Goal: Task Accomplishment & Management: Complete application form

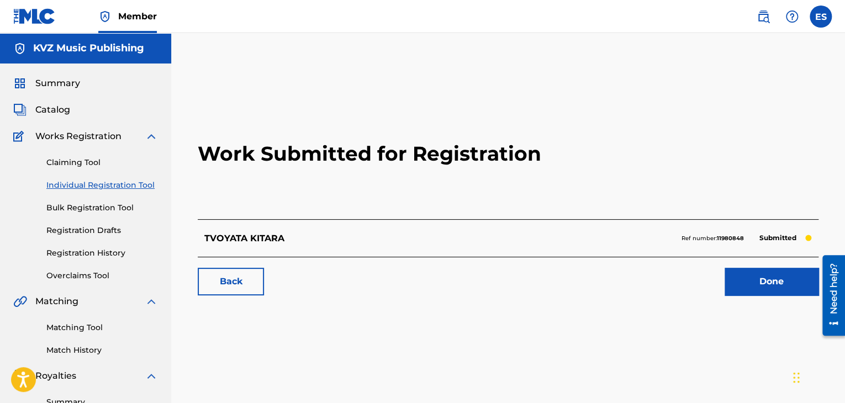
click at [117, 252] on link "Registration History" at bounding box center [102, 253] width 112 height 12
click at [118, 252] on link "Registration History" at bounding box center [102, 253] width 112 height 12
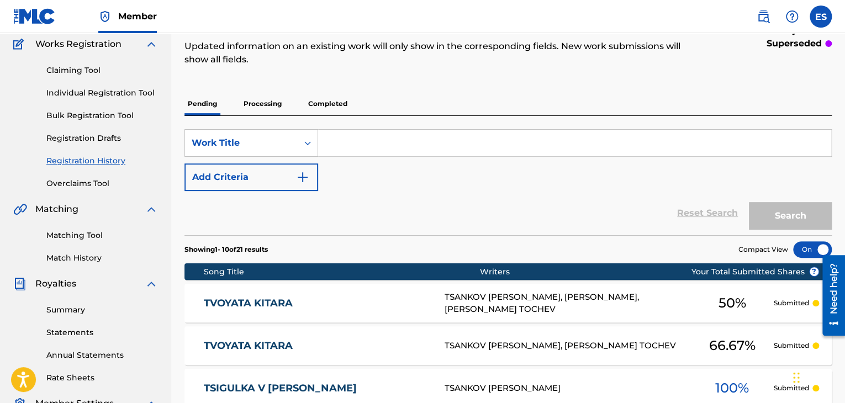
scroll to position [38, 0]
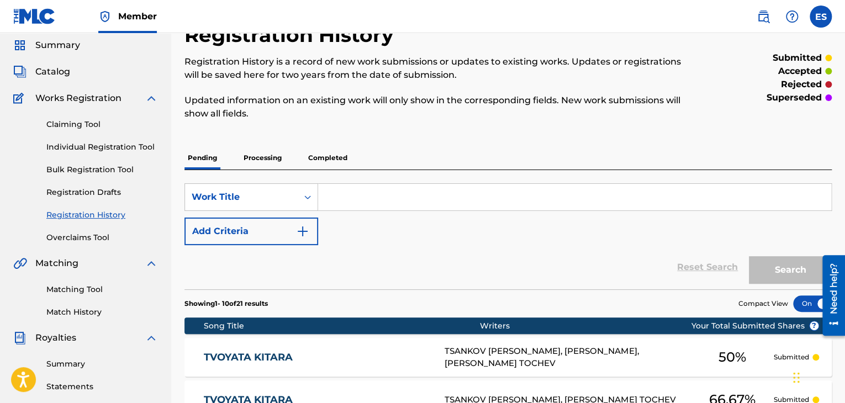
click at [108, 142] on link "Individual Registration Tool" at bounding box center [102, 147] width 112 height 12
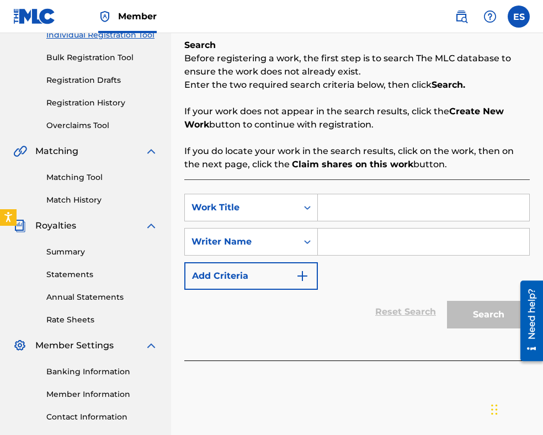
scroll to position [166, 0]
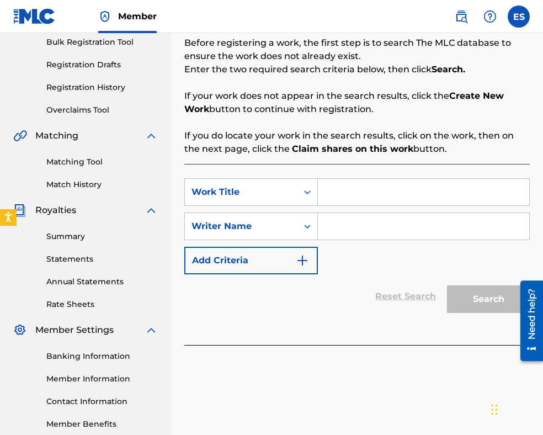
click at [351, 187] on input "Search Form" at bounding box center [424, 192] width 212 height 27
paste input "TVOYATA KITARA"
type input "TVOYATA KITARA"
paste input "[PERSON_NAME]"
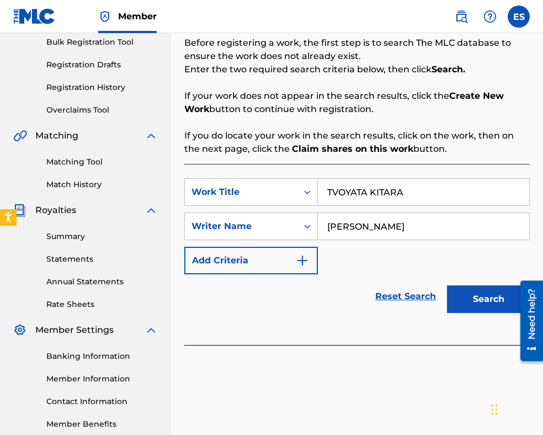
type input "[PERSON_NAME]"
drag, startPoint x: 332, startPoint y: 190, endPoint x: 338, endPoint y: 184, distance: 8.6
click at [334, 190] on input "TVOYATA KITARA" at bounding box center [424, 192] width 212 height 27
type input "TVOYATA KITARA"
click at [479, 302] on button "Search" at bounding box center [488, 300] width 83 height 28
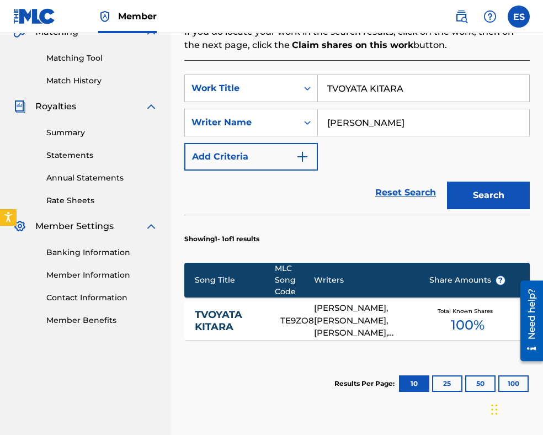
scroll to position [362, 0]
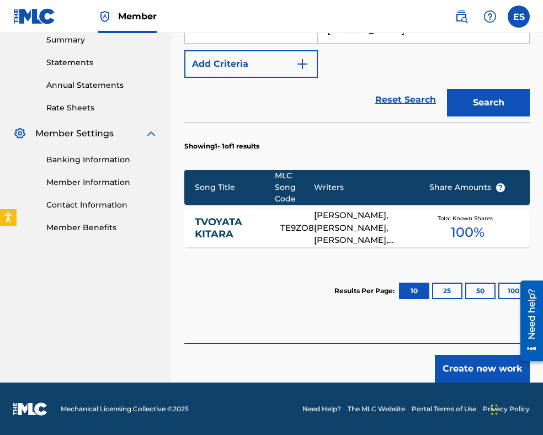
click at [482, 367] on button "Create new work" at bounding box center [482, 369] width 95 height 28
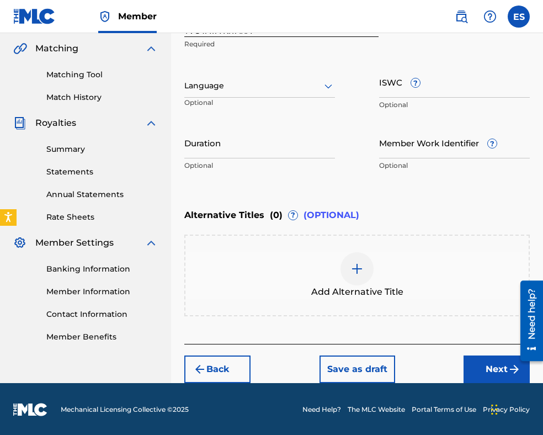
click at [263, 89] on div at bounding box center [259, 86] width 151 height 14
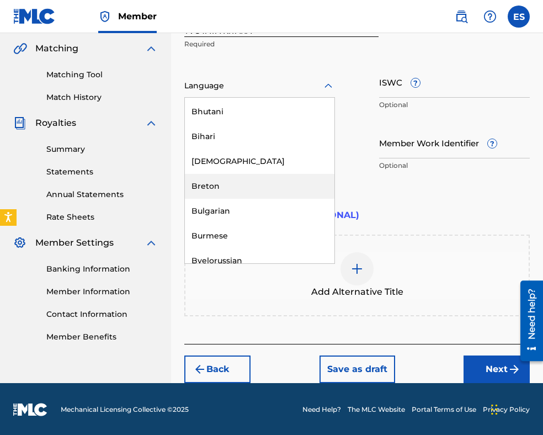
scroll to position [442, 0]
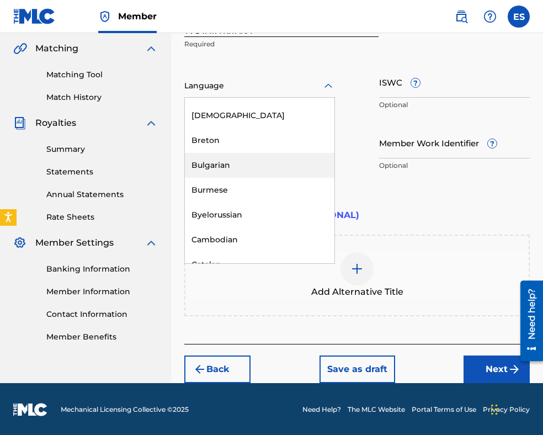
click at [256, 160] on div "Bulgarian" at bounding box center [260, 165] width 150 height 25
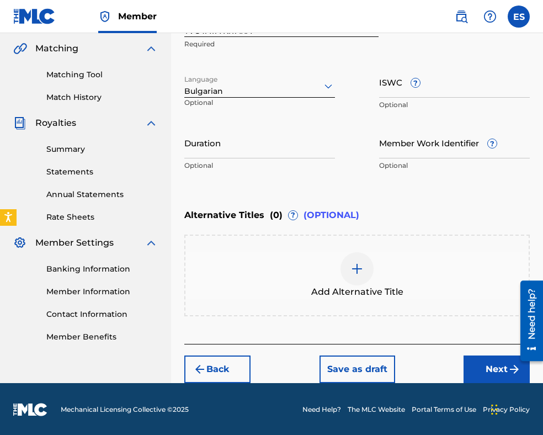
click at [321, 146] on input "Duration" at bounding box center [259, 142] width 151 height 31
type input "02:43"
click at [362, 270] on img at bounding box center [357, 268] width 13 height 13
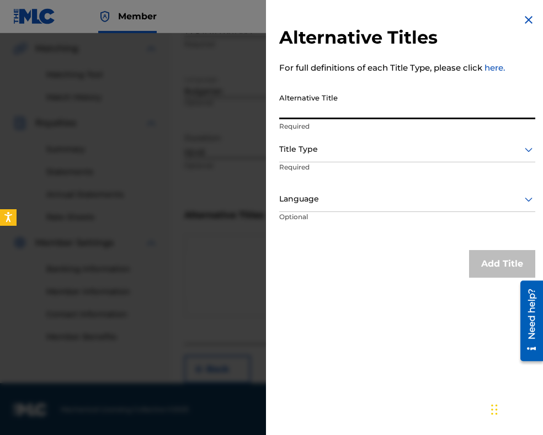
paste input "ТВОЯТА КИТАРА"
type input "ТВОЯТА КИТАРА"
click at [338, 143] on div at bounding box center [407, 149] width 256 height 14
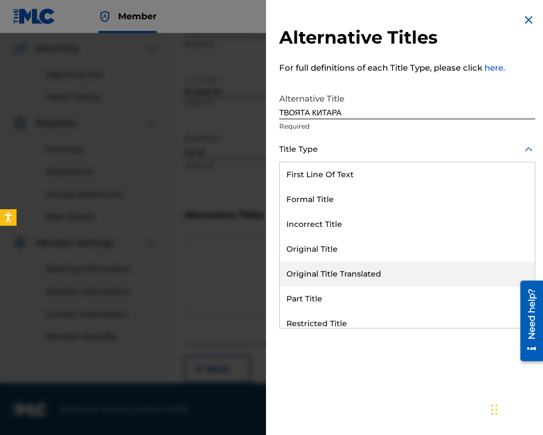
click at [351, 272] on div "Original Title Translated" at bounding box center [407, 274] width 255 height 25
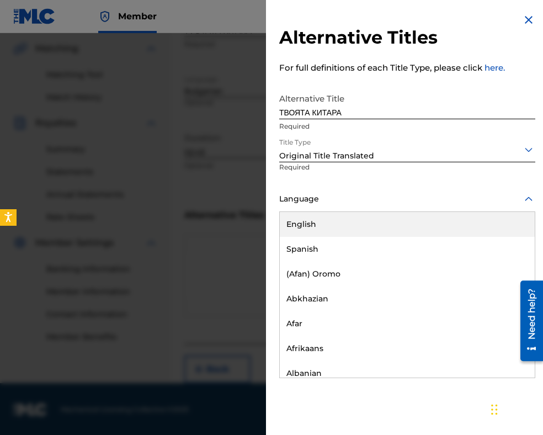
click at [331, 197] on div at bounding box center [407, 199] width 256 height 14
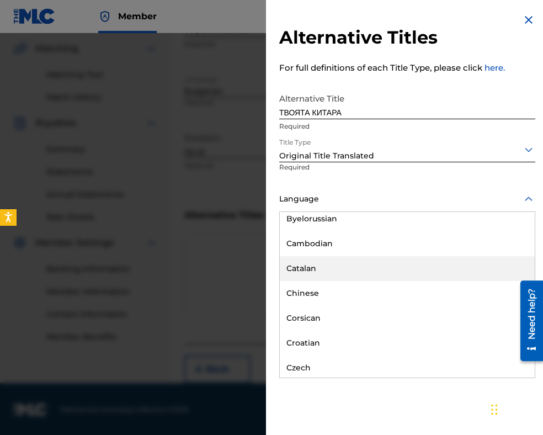
scroll to position [497, 0]
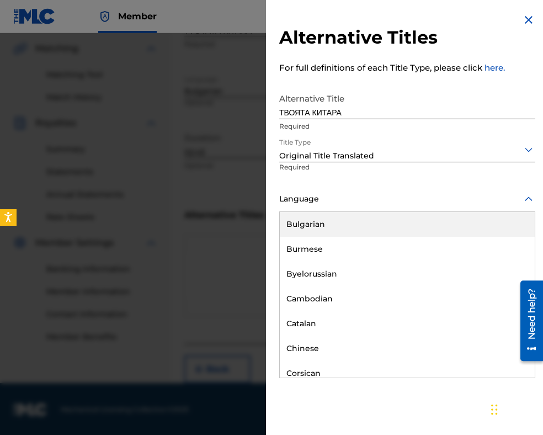
click at [324, 231] on div "Bulgarian" at bounding box center [407, 224] width 255 height 25
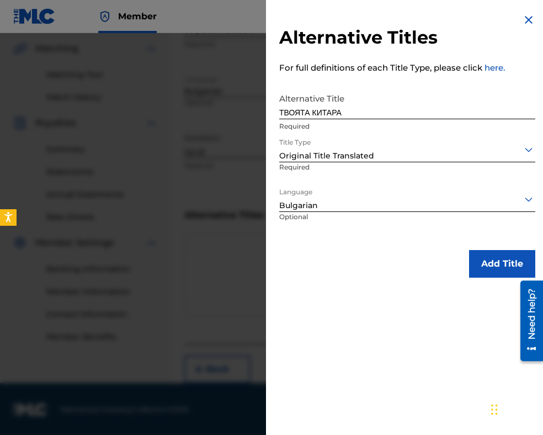
click at [484, 267] on button "Add Title" at bounding box center [502, 264] width 66 height 28
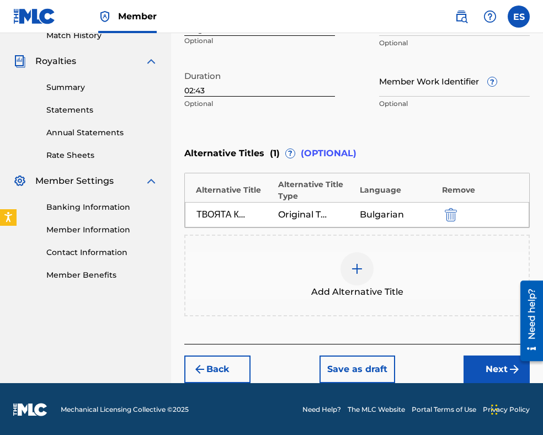
click at [479, 368] on button "Next" at bounding box center [497, 370] width 66 height 28
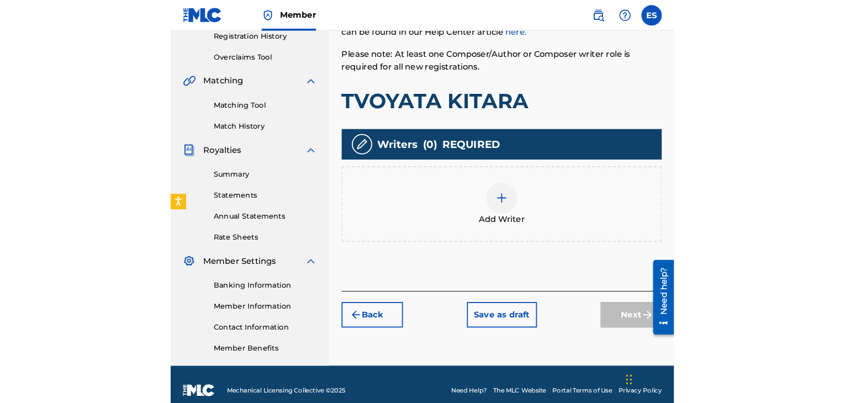
scroll to position [215, 0]
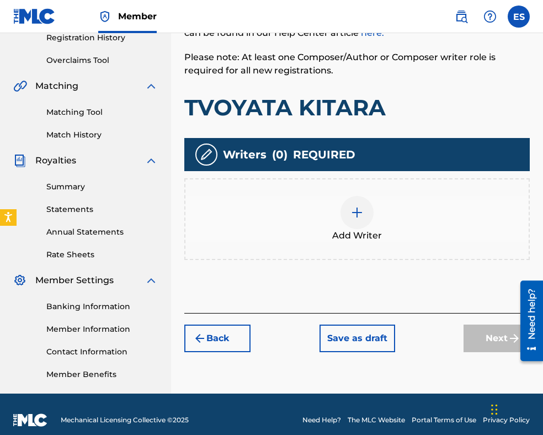
click at [354, 215] on img at bounding box center [357, 212] width 13 height 13
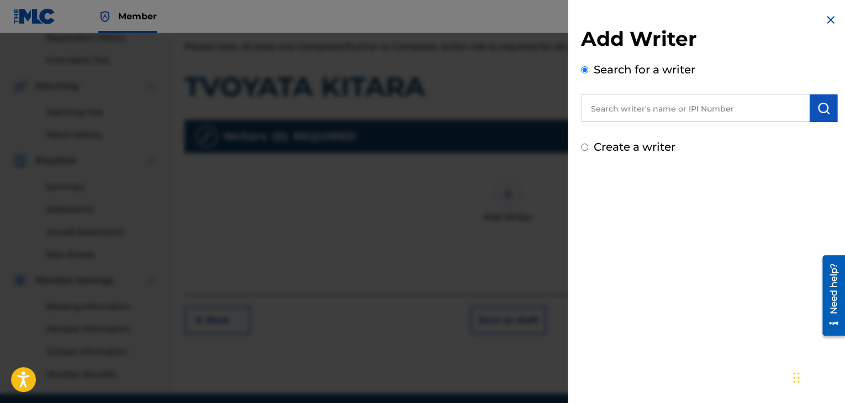
click at [825, 20] on img at bounding box center [830, 19] width 13 height 13
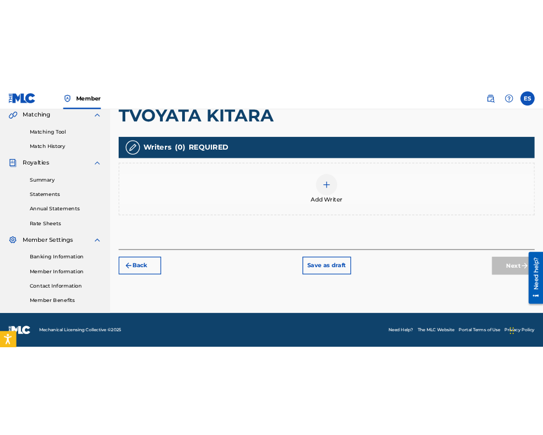
scroll to position [227, 0]
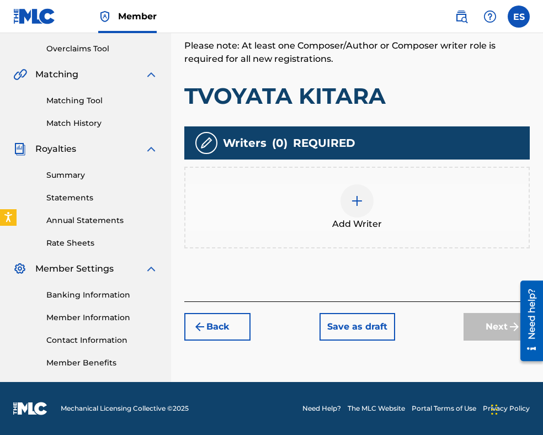
click at [362, 204] on img at bounding box center [357, 200] width 13 height 13
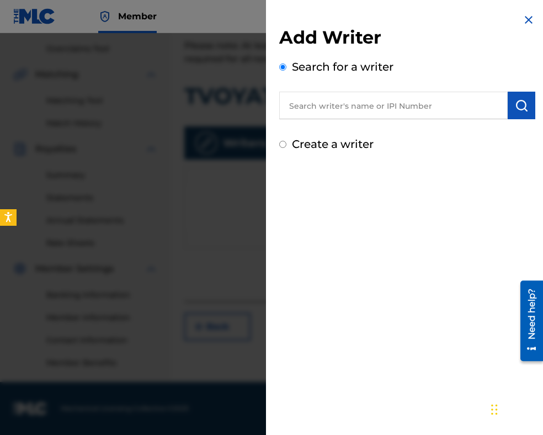
paste input "00089 19 76 18"
click at [324, 104] on input "00089 19 76 18" at bounding box center [393, 106] width 229 height 28
click at [334, 104] on input "0008919 76 18" at bounding box center [393, 106] width 229 height 28
click at [345, 107] on input "000891976 18" at bounding box center [393, 106] width 229 height 28
click at [515, 100] on img "submit" at bounding box center [521, 105] width 13 height 13
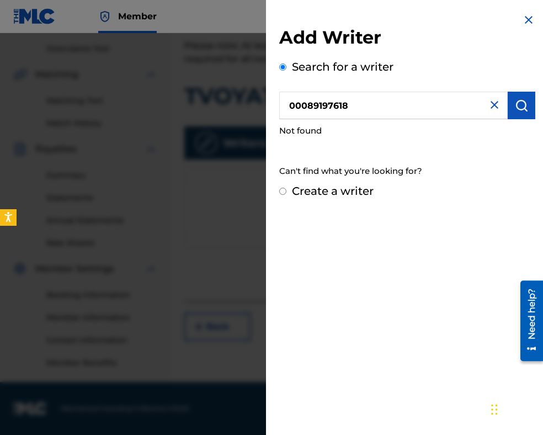
click at [293, 105] on input "00089197618" at bounding box center [393, 106] width 229 height 28
type input "00089197618"
click at [512, 96] on button "submit" at bounding box center [522, 106] width 28 height 28
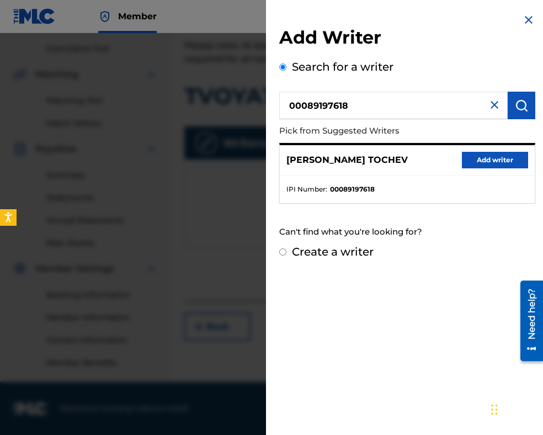
click at [486, 163] on button "Add writer" at bounding box center [495, 160] width 66 height 17
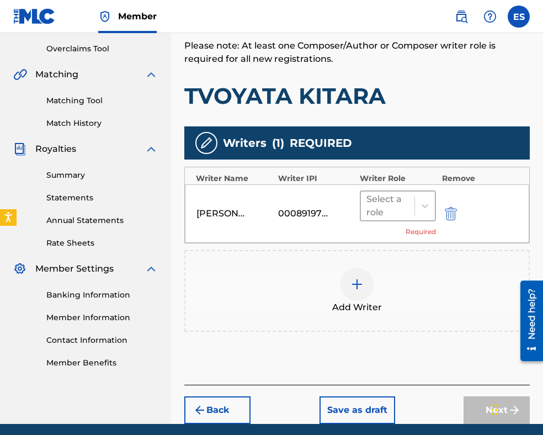
click at [378, 204] on div at bounding box center [388, 205] width 43 height 15
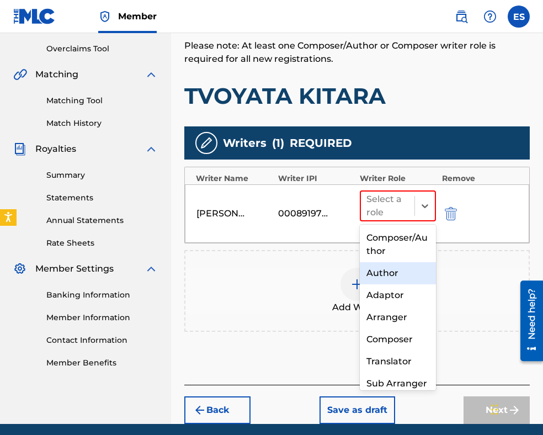
click at [371, 274] on div "Author" at bounding box center [398, 273] width 76 height 22
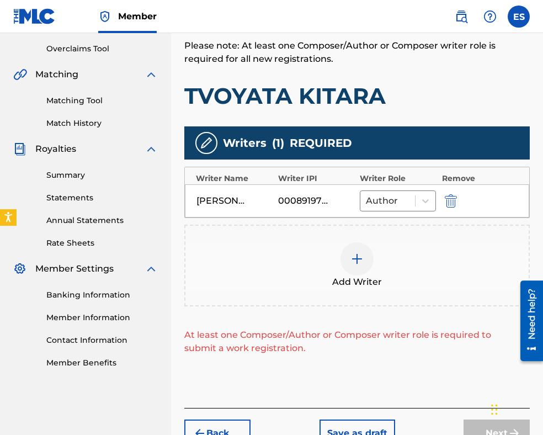
click at [363, 262] on img at bounding box center [357, 258] width 13 height 13
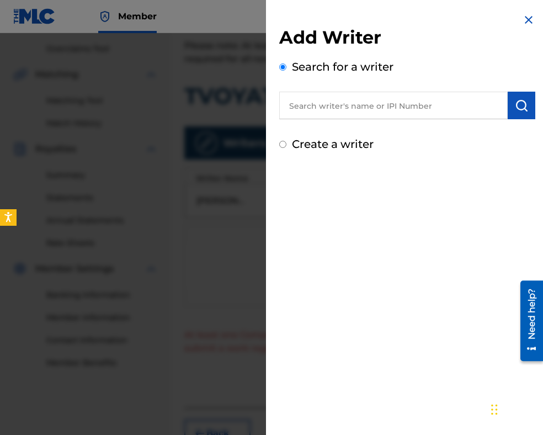
paste input "00258 91 25 38"
click at [334, 103] on input "00258 91 25 38" at bounding box center [393, 106] width 229 height 28
click at [325, 104] on input "00258 9125 38" at bounding box center [393, 106] width 229 height 28
click at [343, 106] on input "002589125 38" at bounding box center [393, 106] width 229 height 28
click at [520, 103] on img "submit" at bounding box center [521, 105] width 13 height 13
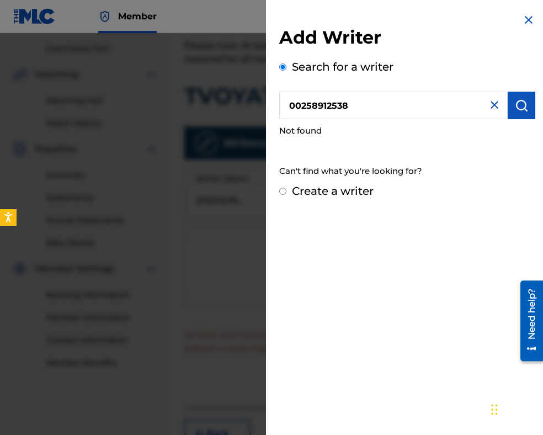
click at [293, 106] on input "00258912538" at bounding box center [393, 106] width 229 height 28
type input "00258912538"
click at [510, 107] on button "submit" at bounding box center [522, 106] width 28 height 28
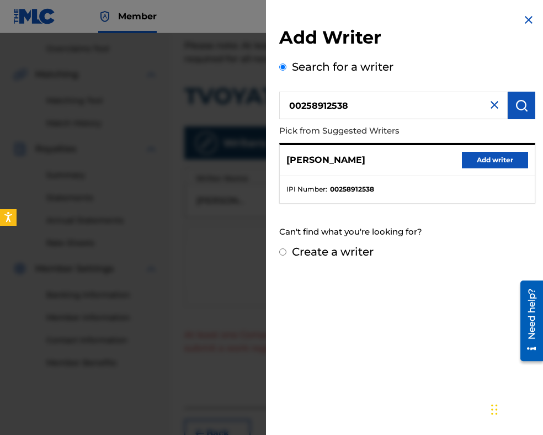
click at [514, 155] on button "Add writer" at bounding box center [495, 160] width 66 height 17
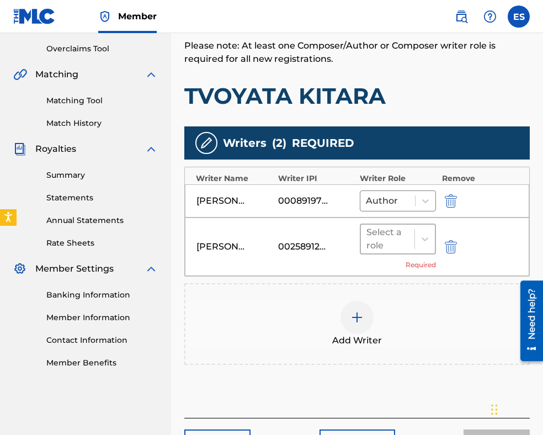
click at [401, 240] on div at bounding box center [388, 238] width 43 height 15
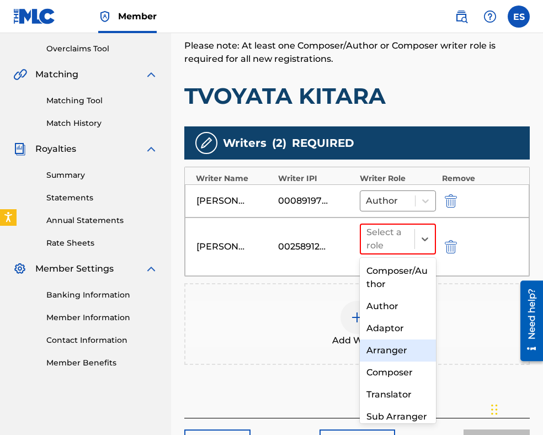
click at [392, 353] on div "Arranger" at bounding box center [398, 351] width 76 height 22
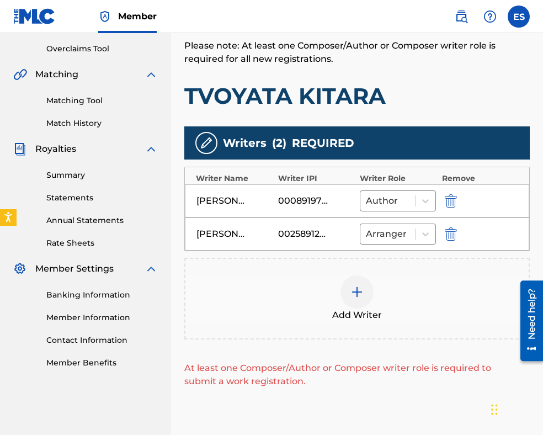
click at [355, 297] on img at bounding box center [357, 292] width 13 height 13
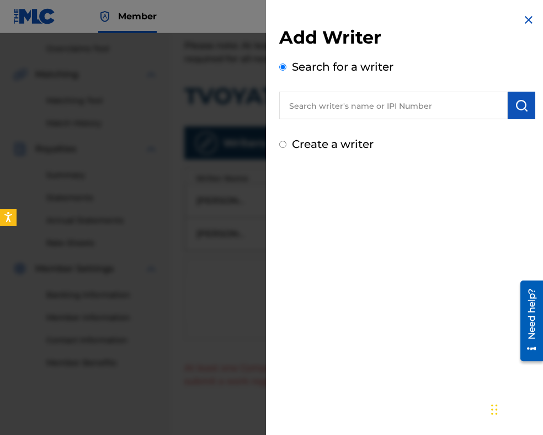
paste input "00087 88 97 92"
click at [519, 104] on img "submit" at bounding box center [521, 105] width 13 height 13
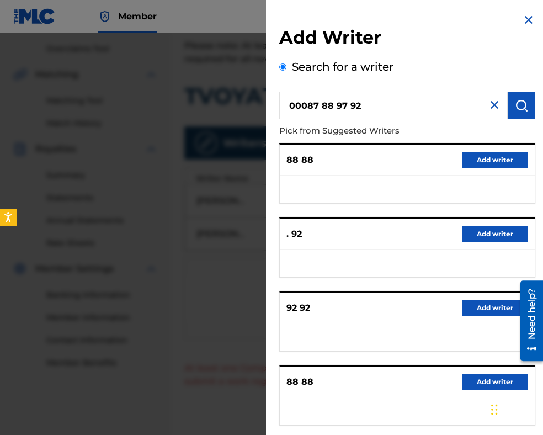
click at [326, 104] on input "00087 88 97 92" at bounding box center [393, 106] width 229 height 28
click at [339, 105] on input "0008788 97 92" at bounding box center [393, 106] width 229 height 28
click at [347, 104] on input "000878897 92" at bounding box center [393, 106] width 229 height 28
click at [511, 99] on button "submit" at bounding box center [522, 106] width 28 height 28
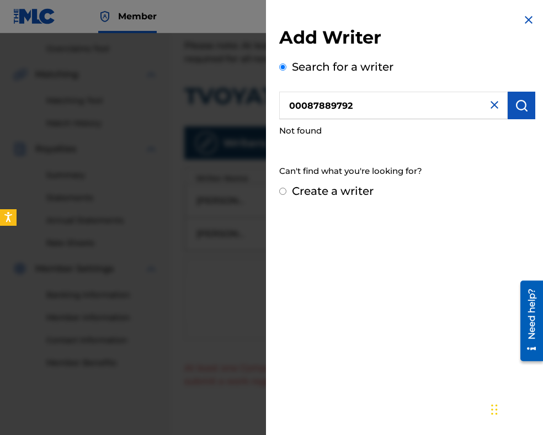
click at [294, 107] on input "00087889792" at bounding box center [393, 106] width 229 height 28
type input "00087889792"
click at [521, 106] on img "submit" at bounding box center [521, 105] width 13 height 13
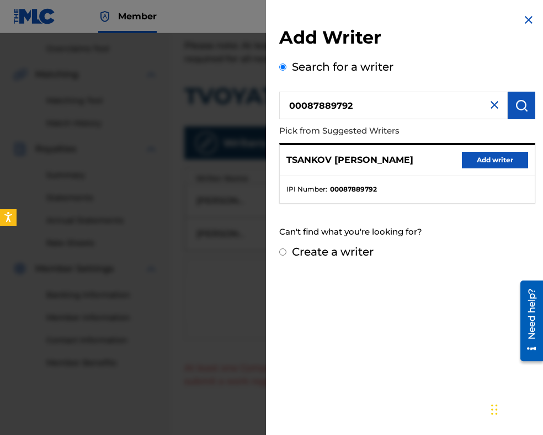
click at [471, 159] on button "Add writer" at bounding box center [495, 160] width 66 height 17
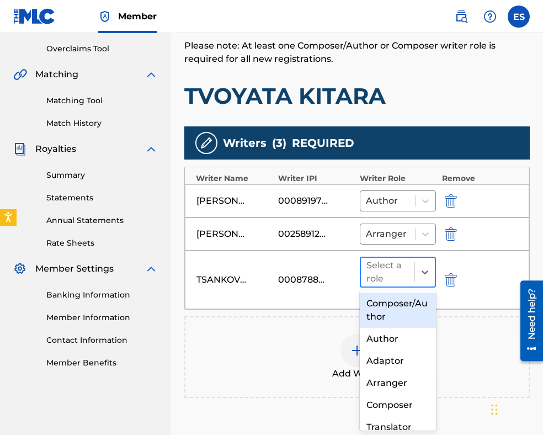
click at [399, 266] on div at bounding box center [388, 272] width 43 height 15
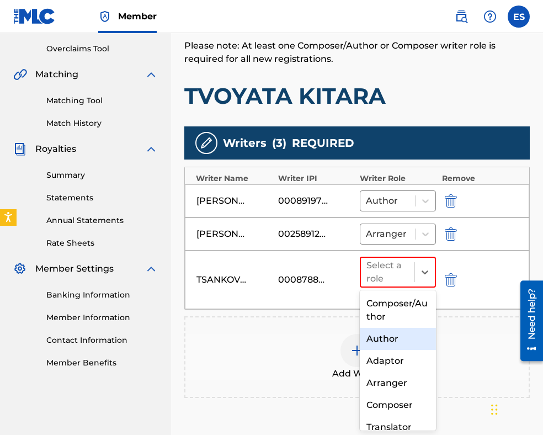
scroll to position [67, 0]
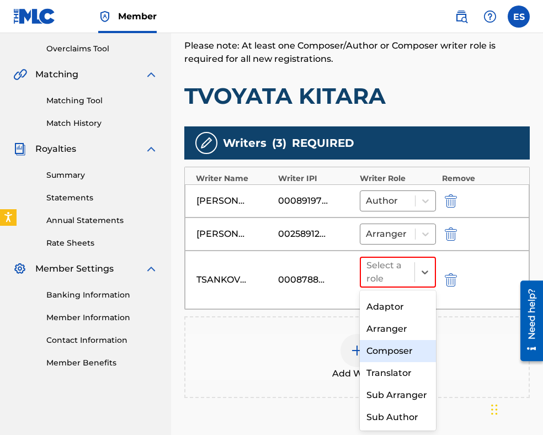
click at [391, 340] on div "Composer" at bounding box center [398, 351] width 76 height 22
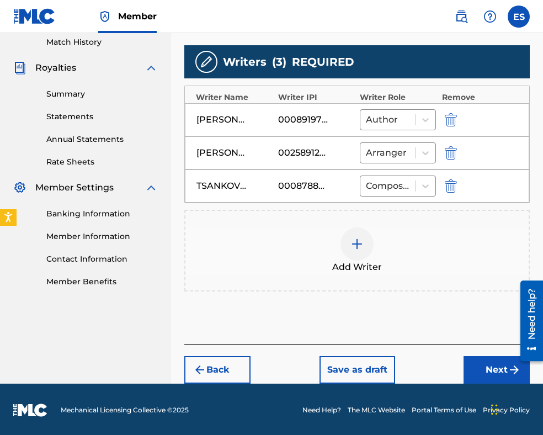
click at [504, 369] on button "Next" at bounding box center [497, 370] width 66 height 28
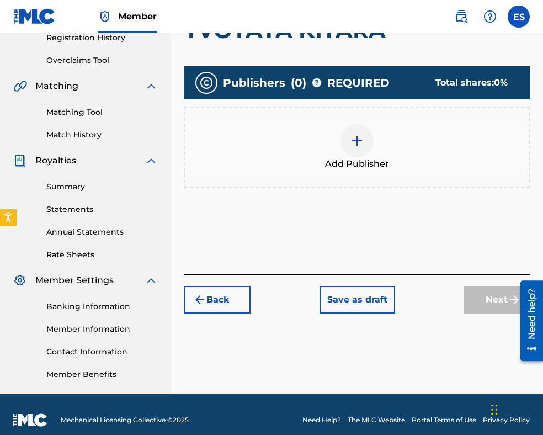
scroll to position [220, 0]
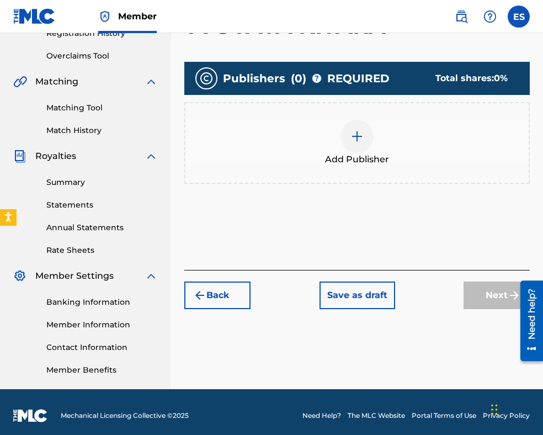
click at [367, 157] on span "Add Publisher" at bounding box center [357, 159] width 64 height 13
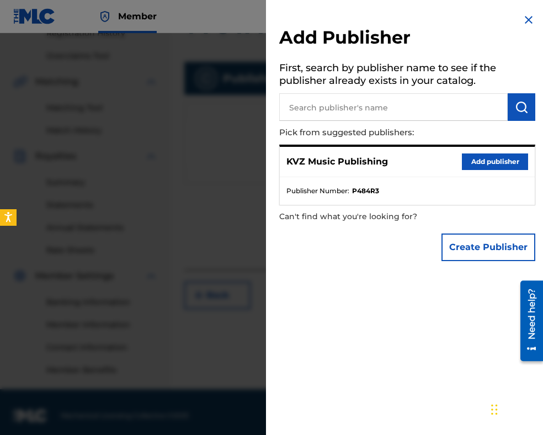
click at [479, 162] on button "Add publisher" at bounding box center [495, 162] width 66 height 17
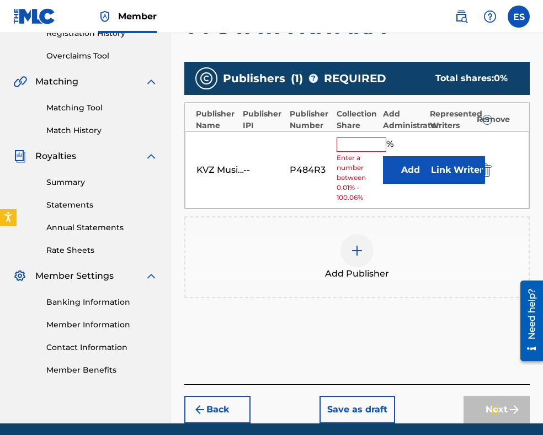
click at [350, 168] on span "Enter a number between 0.01% - 100.06%" at bounding box center [357, 178] width 41 height 50
click at [363, 144] on input "text" at bounding box center [362, 145] width 50 height 14
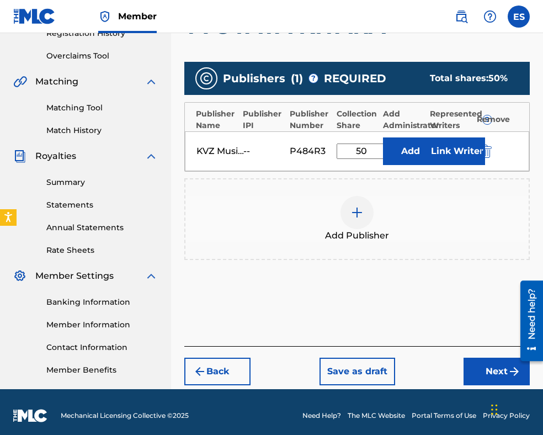
type input "50.00"
click at [472, 362] on button "Next" at bounding box center [497, 372] width 66 height 28
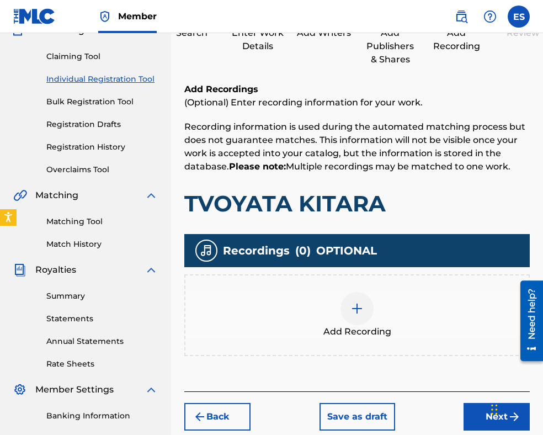
scroll to position [164, 0]
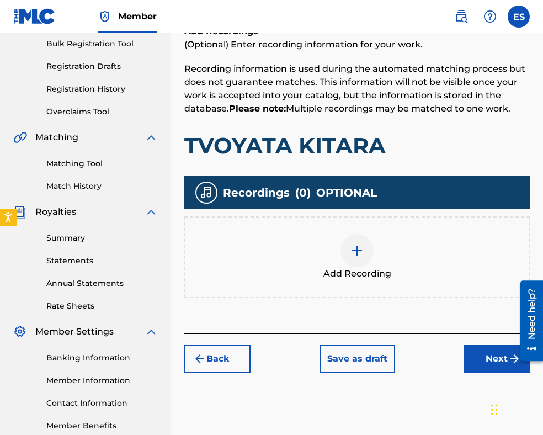
click at [359, 252] on img at bounding box center [357, 250] width 13 height 13
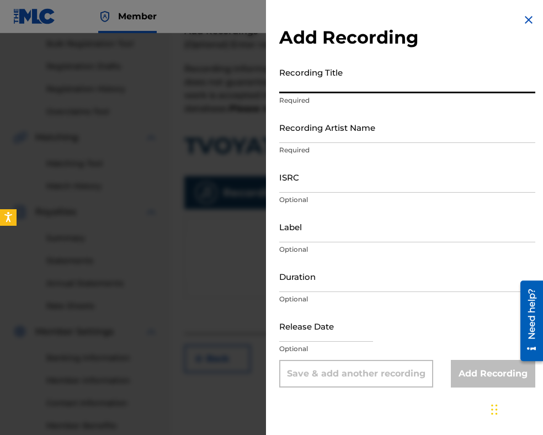
paste input "TVOYATA KITARA"
type input "TVOYATA KITARA"
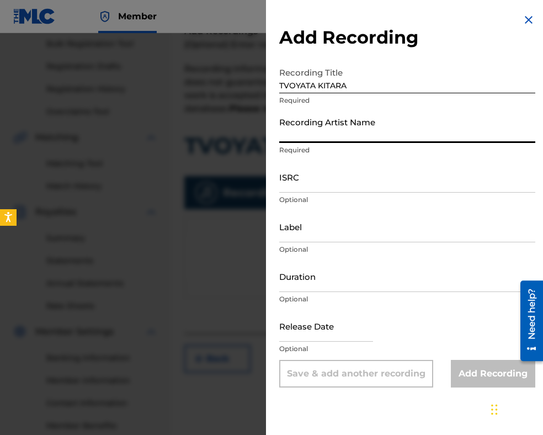
paste input "RALITSA ANGELOVA"
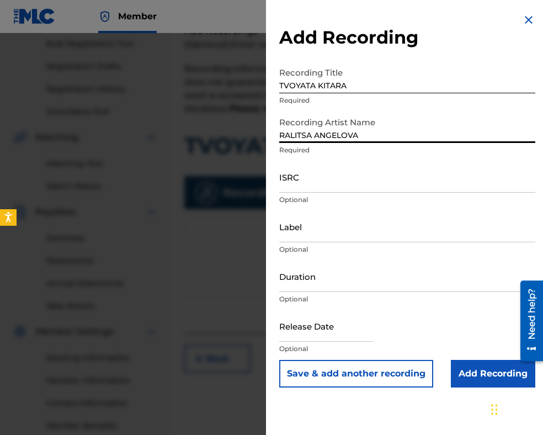
type input "RALITSA ANGELOVA"
drag, startPoint x: 358, startPoint y: 270, endPoint x: 361, endPoint y: 265, distance: 5.7
click at [358, 270] on input "Duration" at bounding box center [407, 276] width 256 height 31
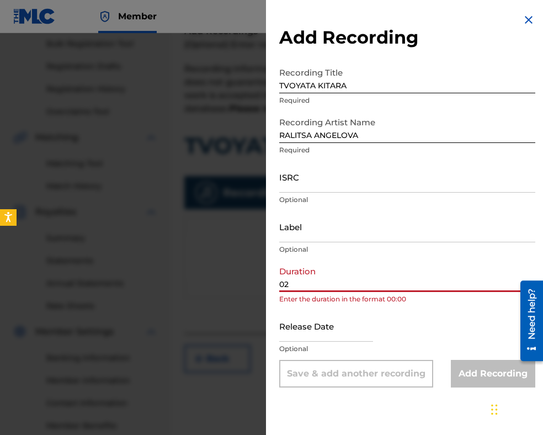
type input "02:43"
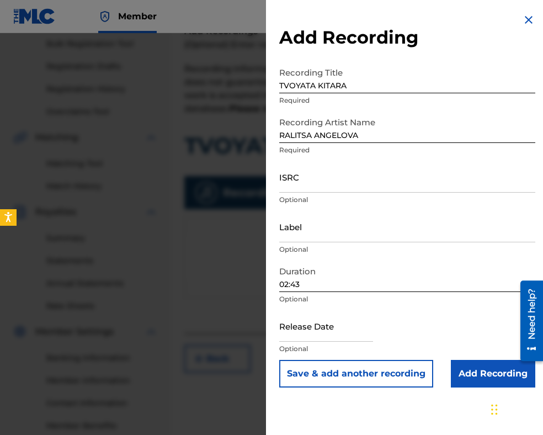
click at [455, 374] on input "Add Recording" at bounding box center [493, 374] width 84 height 28
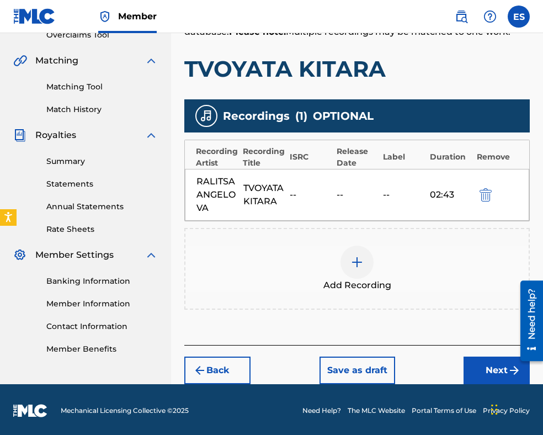
scroll to position [242, 0]
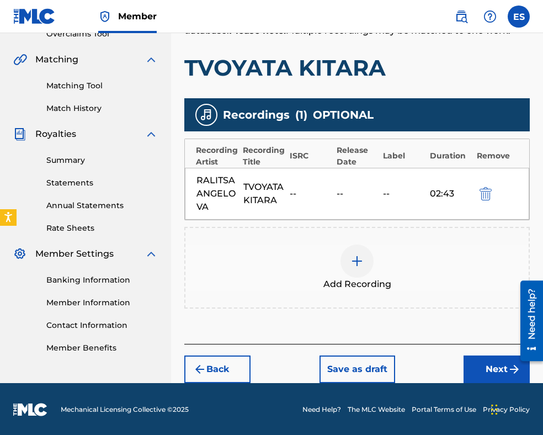
click at [491, 368] on button "Next" at bounding box center [497, 370] width 66 height 28
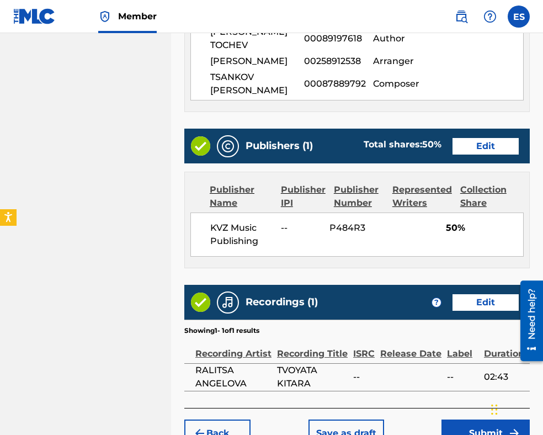
scroll to position [705, 0]
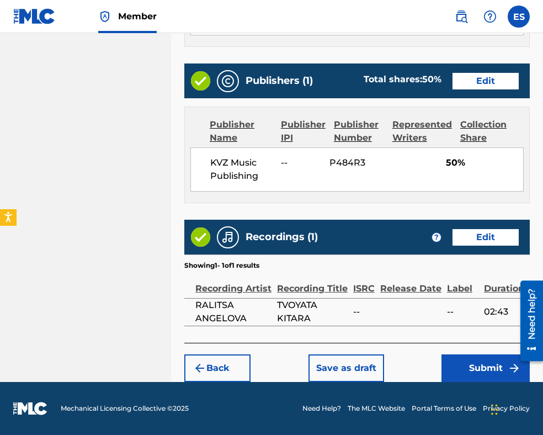
click at [467, 373] on button "Submit" at bounding box center [486, 369] width 88 height 28
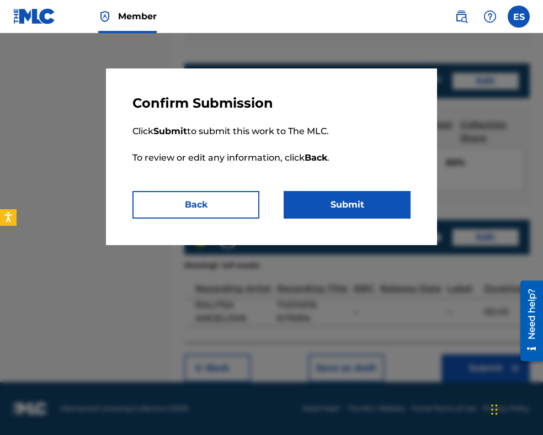
click at [387, 205] on button "Submit" at bounding box center [347, 205] width 127 height 28
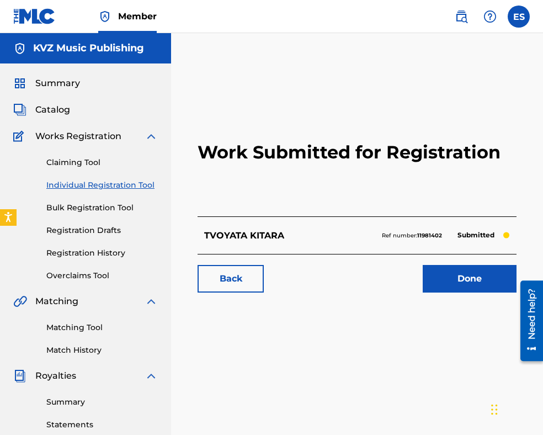
click at [133, 184] on link "Individual Registration Tool" at bounding box center [102, 185] width 112 height 12
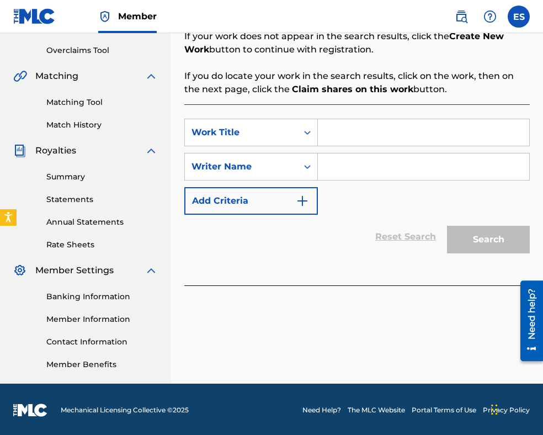
scroll to position [227, 0]
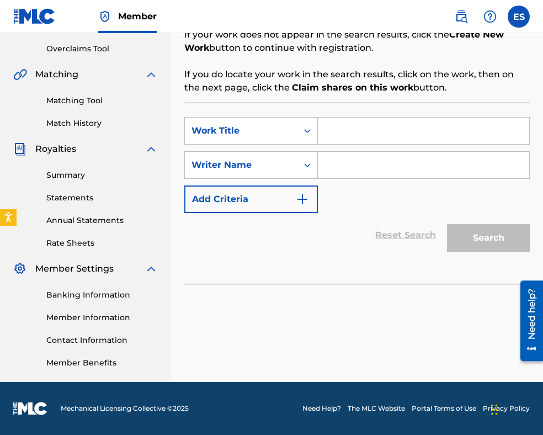
paste input "TVOYATA KITARA"
type input "TVOYATA KITARA"
paste input "[PERSON_NAME]"
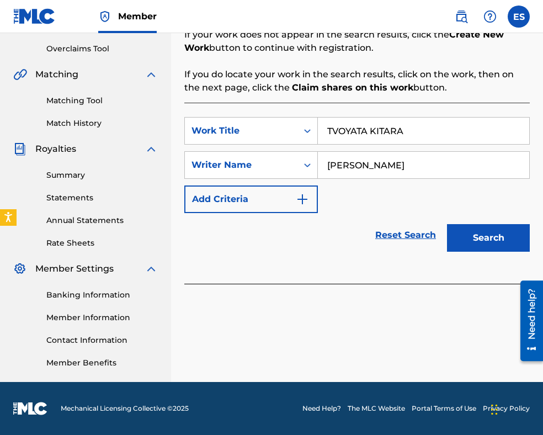
type input "[PERSON_NAME]"
click at [331, 131] on input "TVOYATA KITARA" at bounding box center [424, 131] width 212 height 27
type input "TVOYATA KITARA"
click at [496, 233] on button "Search" at bounding box center [488, 238] width 83 height 28
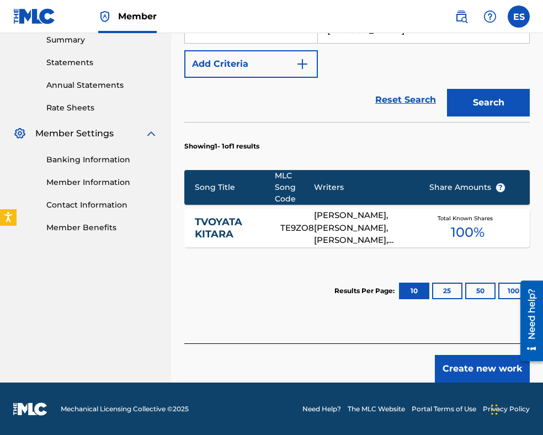
click at [486, 374] on button "Create new work" at bounding box center [482, 369] width 95 height 28
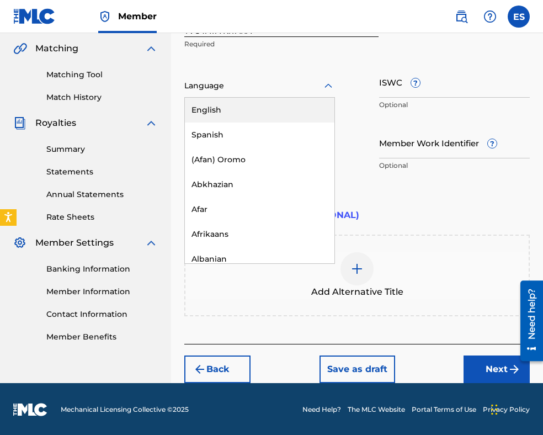
click at [250, 87] on div at bounding box center [259, 86] width 151 height 14
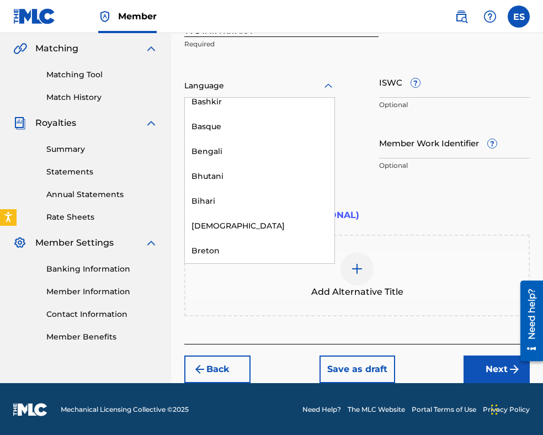
scroll to position [387, 0]
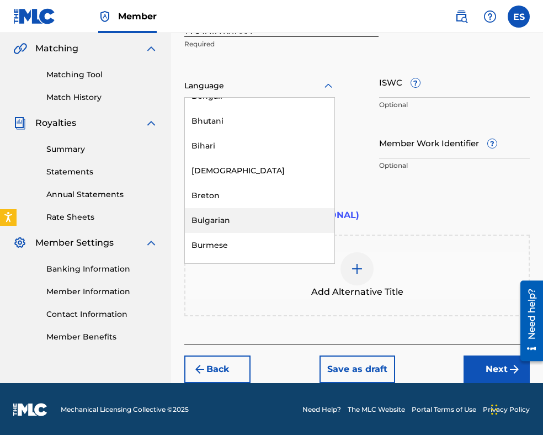
click at [250, 223] on div "Bulgarian" at bounding box center [260, 220] width 150 height 25
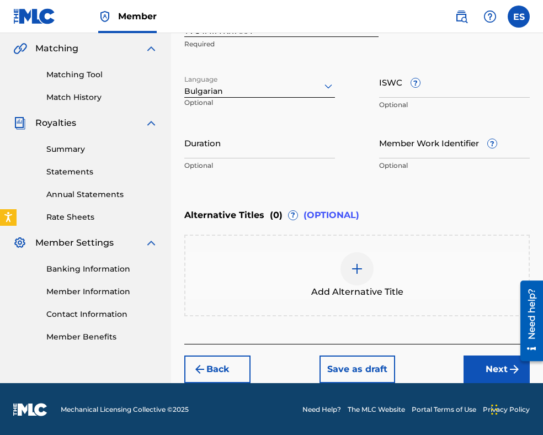
click at [353, 265] on img at bounding box center [357, 268] width 13 height 13
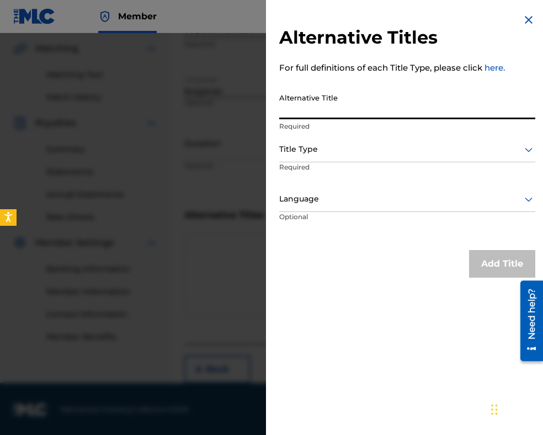
paste input "ТВОЯТА КИТАРА"
type input "ТВОЯТА КИТАРА"
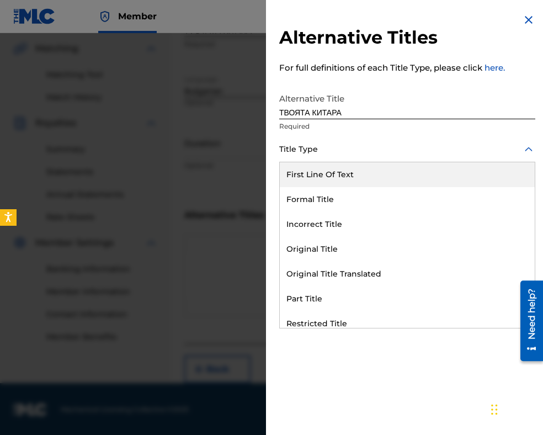
click at [335, 151] on div at bounding box center [407, 149] width 256 height 14
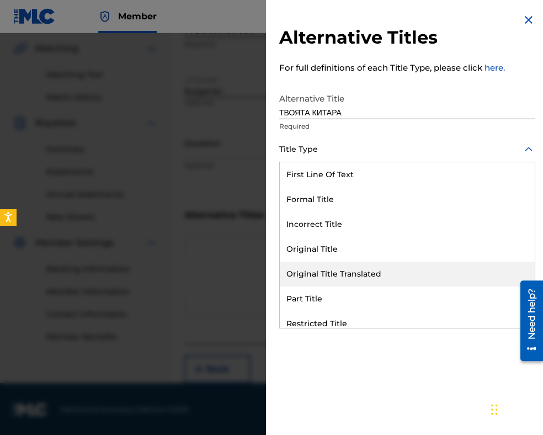
click at [343, 268] on div "Original Title Translated" at bounding box center [407, 274] width 255 height 25
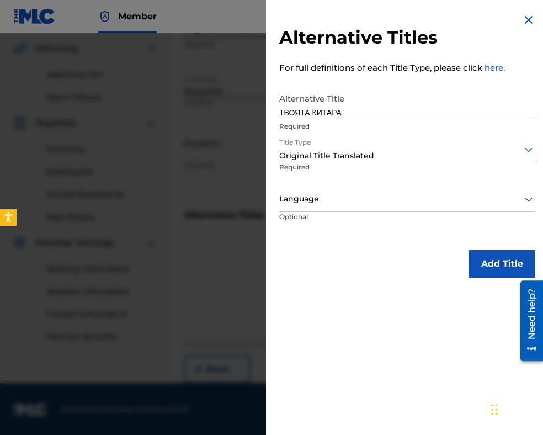
click at [331, 197] on div at bounding box center [407, 199] width 256 height 14
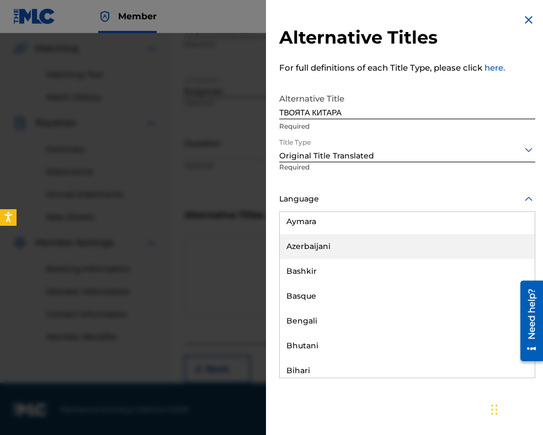
scroll to position [442, 0]
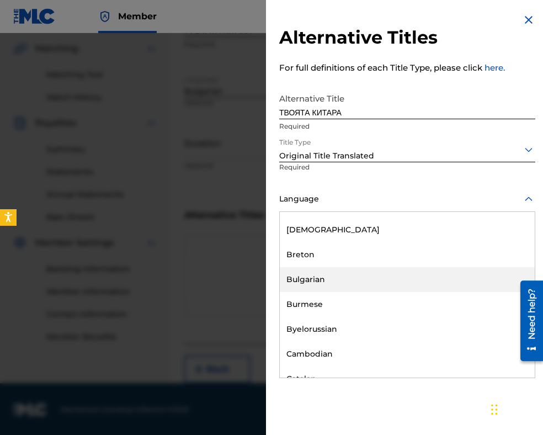
click at [339, 281] on div "Bulgarian" at bounding box center [407, 279] width 255 height 25
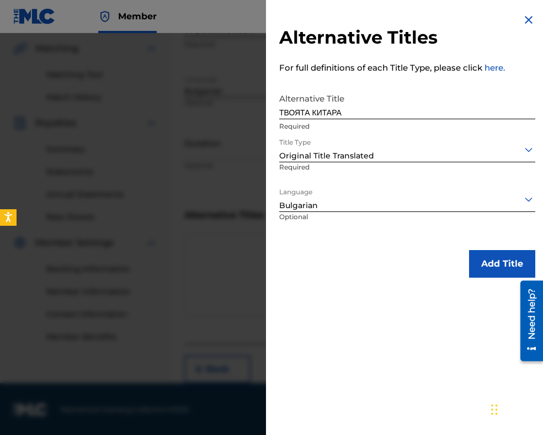
click at [480, 266] on button "Add Title" at bounding box center [502, 264] width 66 height 28
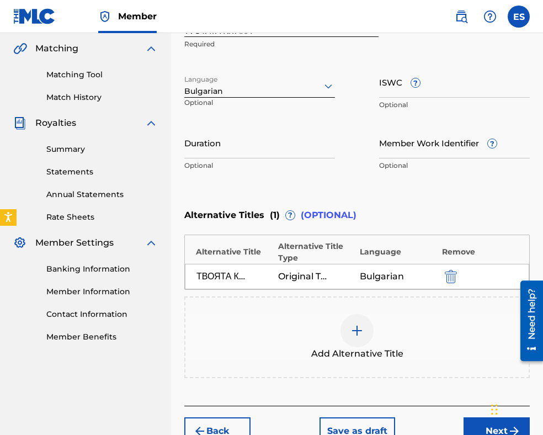
click at [192, 142] on input "Duration" at bounding box center [259, 142] width 151 height 31
click at [281, 149] on input "Duration" at bounding box center [259, 142] width 151 height 31
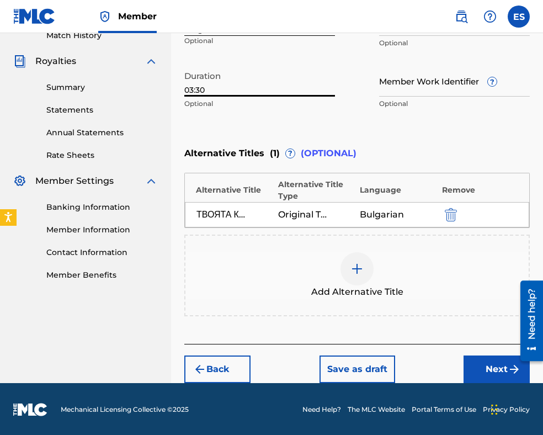
type input "03:30"
click at [472, 369] on button "Next" at bounding box center [497, 370] width 66 height 28
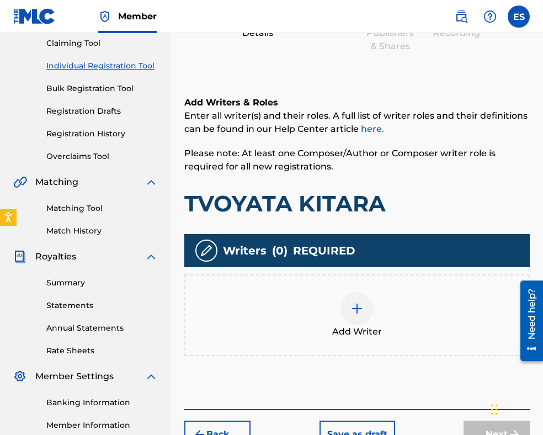
scroll to position [215, 0]
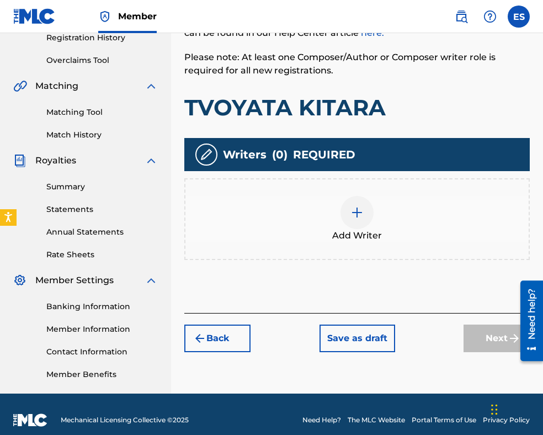
click at [355, 216] on img at bounding box center [357, 212] width 13 height 13
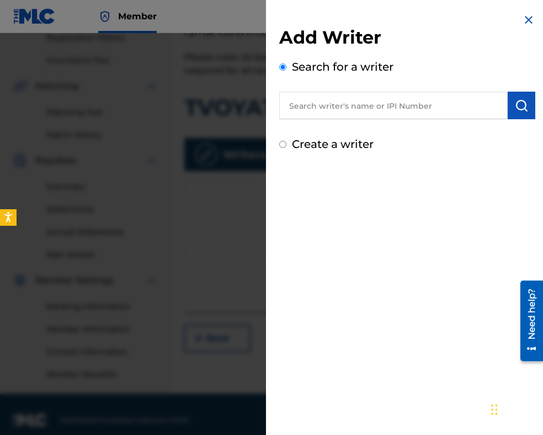
paste input "TOCHEV [PERSON_NAME]"
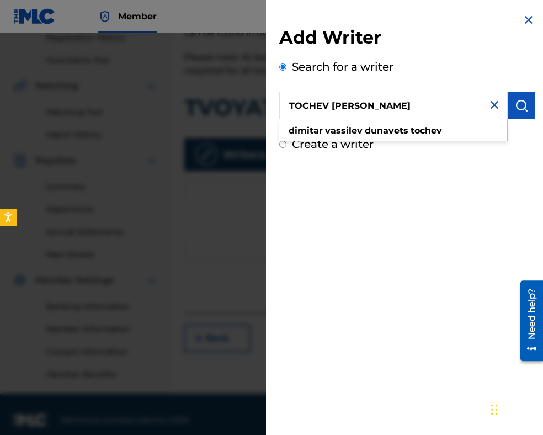
type input "TOCHEV [PERSON_NAME]"
click at [517, 112] on img "submit" at bounding box center [521, 105] width 13 height 13
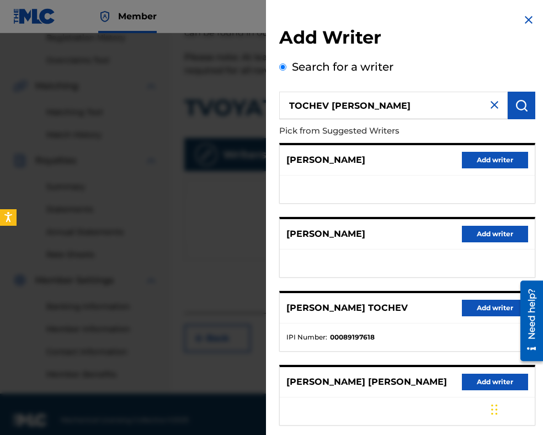
scroll to position [55, 0]
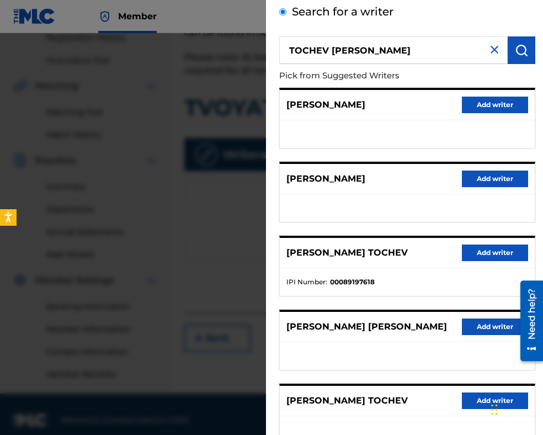
click at [469, 261] on button "Add writer" at bounding box center [495, 253] width 66 height 17
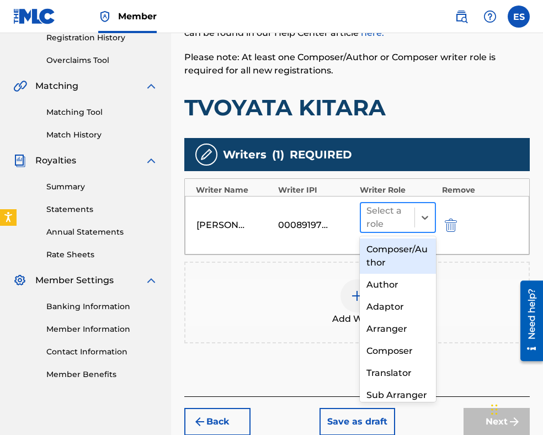
click at [395, 218] on div at bounding box center [388, 217] width 43 height 15
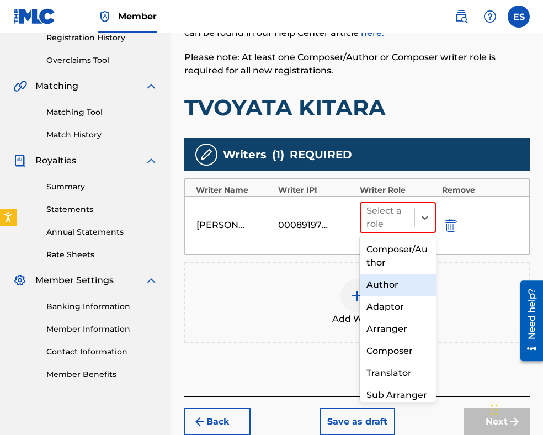
click at [392, 284] on div "Author" at bounding box center [398, 285] width 76 height 22
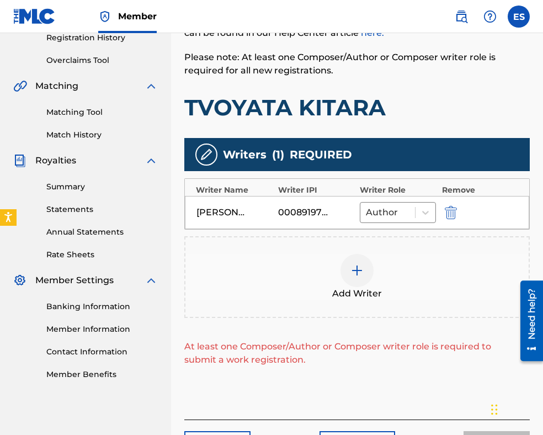
click at [365, 274] on div at bounding box center [357, 270] width 33 height 33
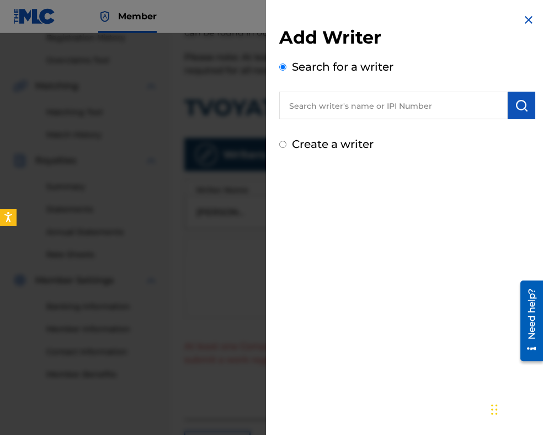
paste input "BRAZITSOV [PERSON_NAME][DEMOGRAPHIC_DATA]"
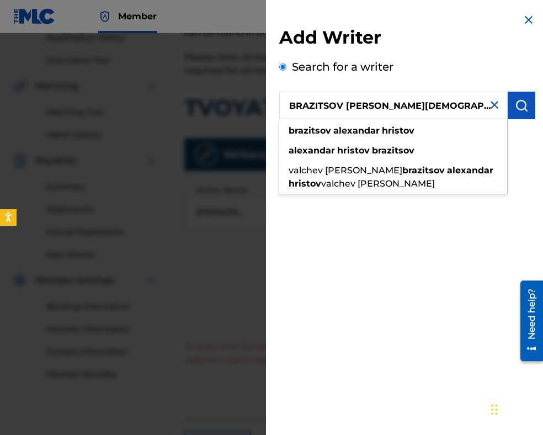
type input "BRAZITSOV [PERSON_NAME][DEMOGRAPHIC_DATA]"
click at [515, 109] on img "submit" at bounding box center [521, 105] width 13 height 13
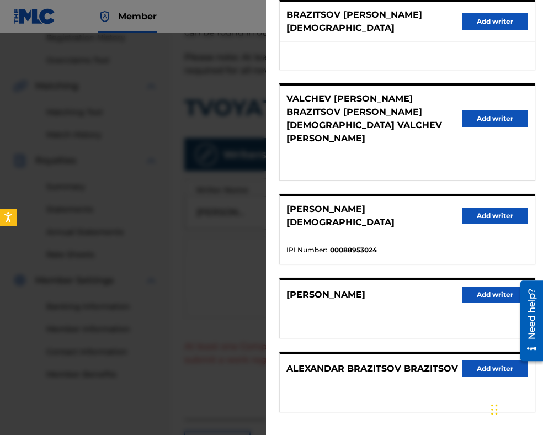
scroll to position [156, 0]
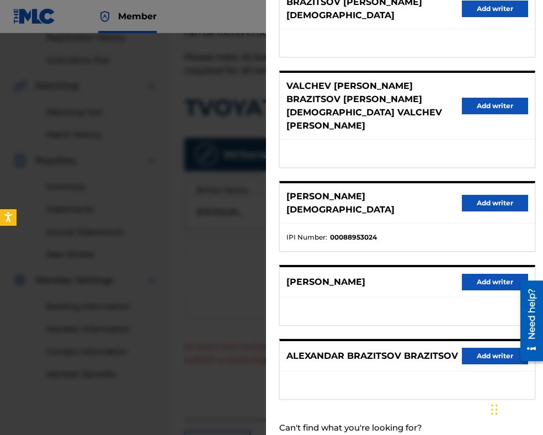
click at [496, 195] on button "Add writer" at bounding box center [495, 203] width 66 height 17
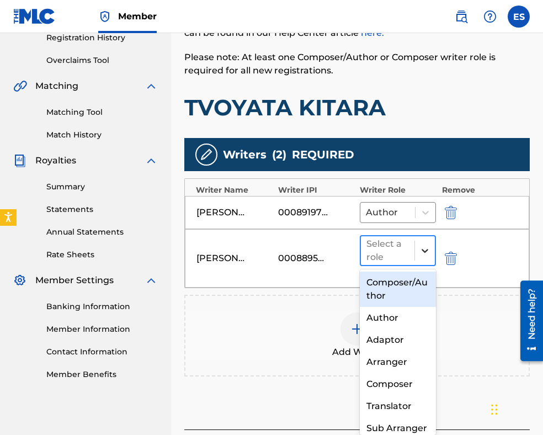
click at [417, 255] on div at bounding box center [425, 251] width 20 height 20
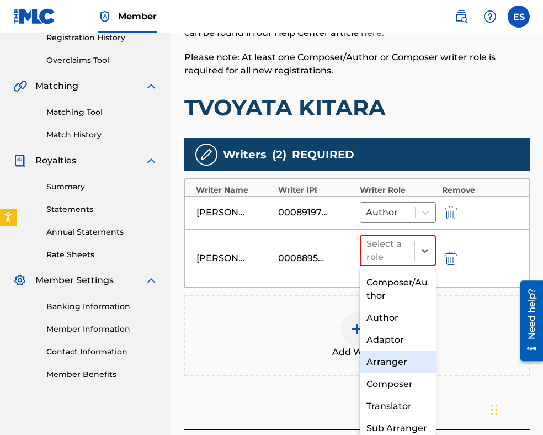
click at [390, 361] on div "Arranger" at bounding box center [398, 362] width 76 height 22
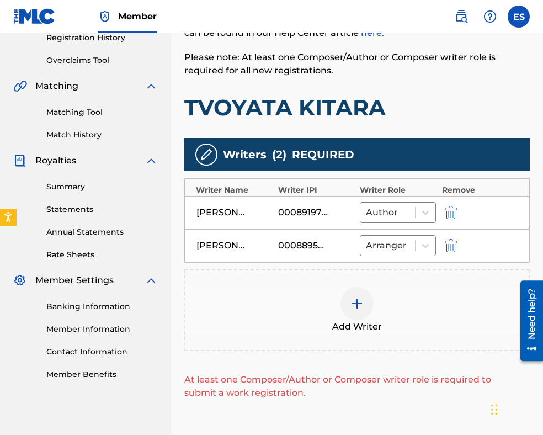
click at [355, 304] on img at bounding box center [357, 303] width 13 height 13
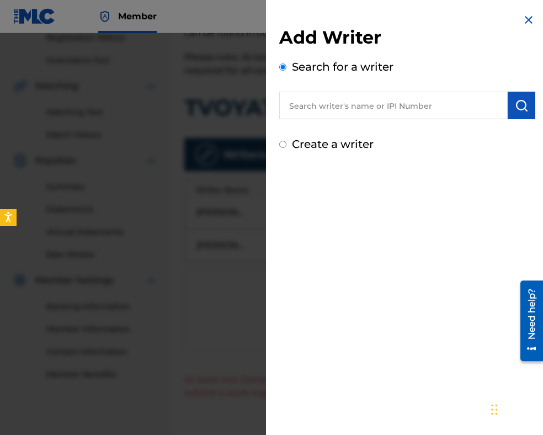
paste input "00087889792"
type input "00087889792"
click at [517, 108] on img "submit" at bounding box center [521, 105] width 13 height 13
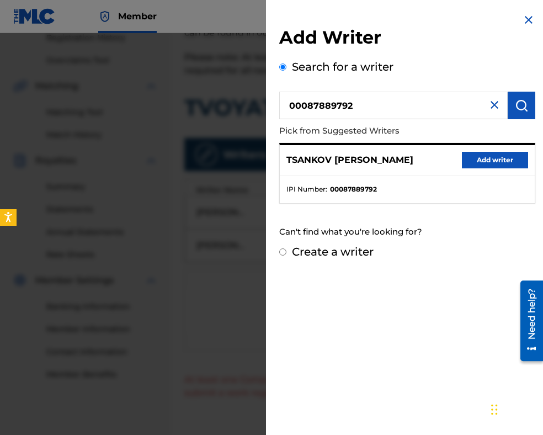
click at [488, 165] on button "Add writer" at bounding box center [495, 160] width 66 height 17
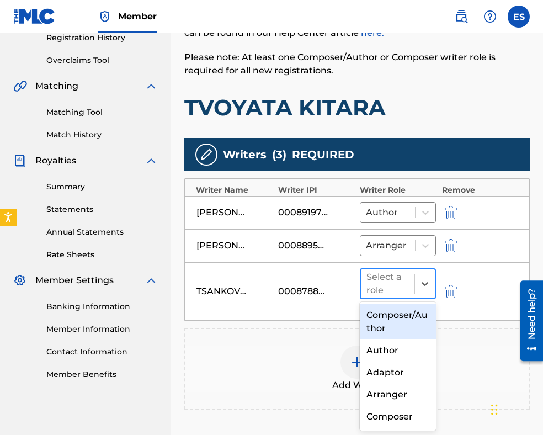
click at [387, 283] on div at bounding box center [388, 283] width 43 height 15
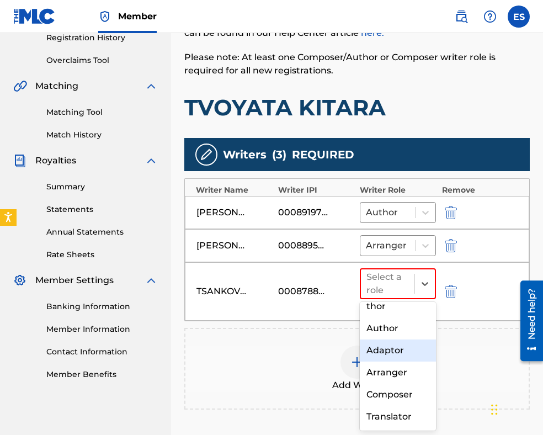
scroll to position [55, 0]
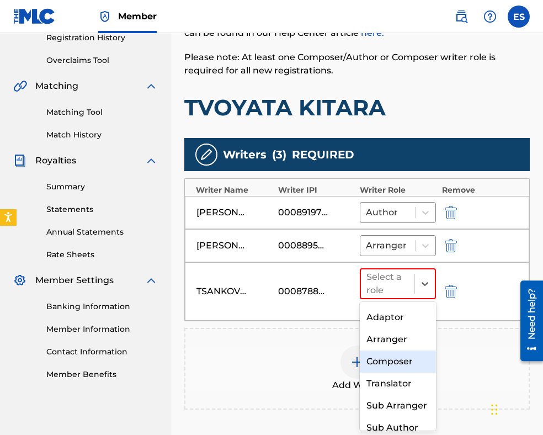
click at [382, 367] on div "Composer" at bounding box center [398, 362] width 76 height 22
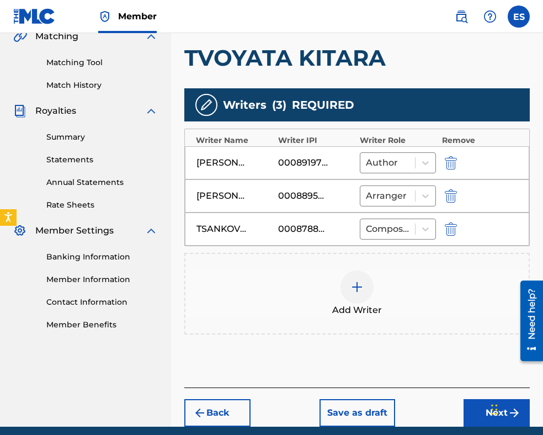
scroll to position [308, 0]
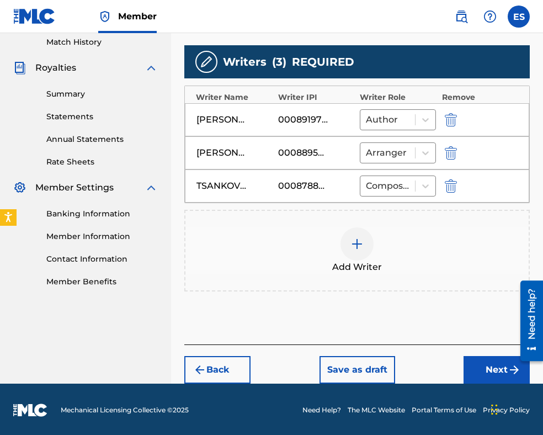
click at [485, 367] on button "Next" at bounding box center [497, 370] width 66 height 28
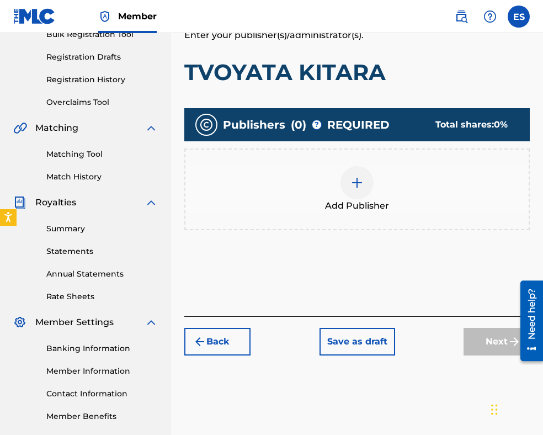
scroll to position [215, 0]
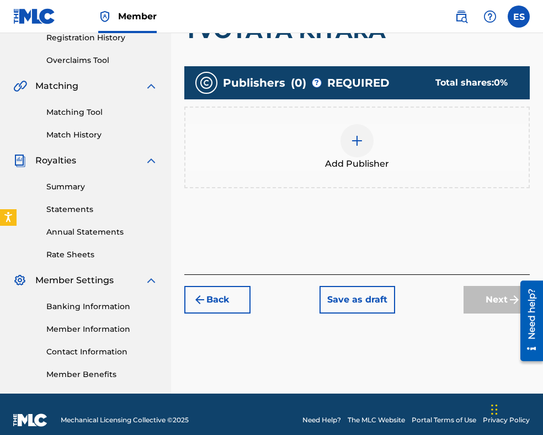
click at [356, 162] on span "Add Publisher" at bounding box center [357, 163] width 64 height 13
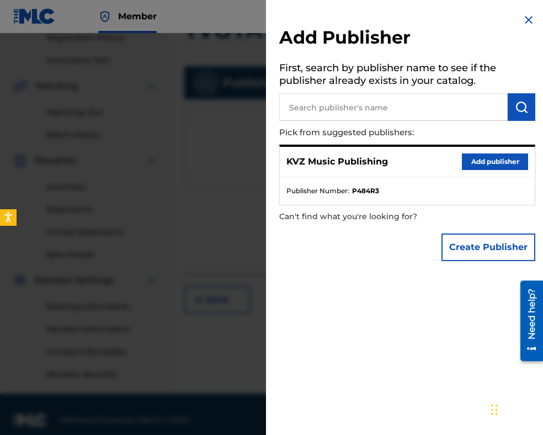
click at [492, 159] on button "Add publisher" at bounding box center [495, 162] width 66 height 17
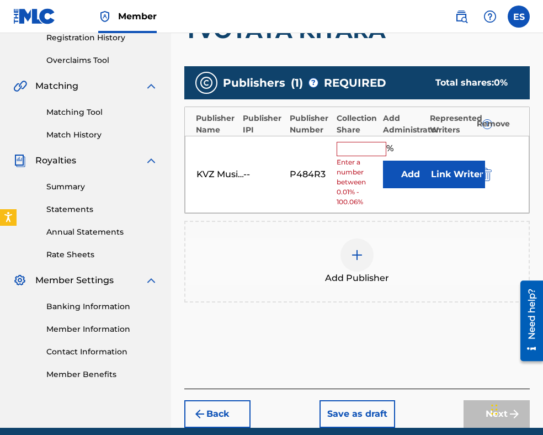
click at [378, 148] on input "text" at bounding box center [362, 149] width 50 height 14
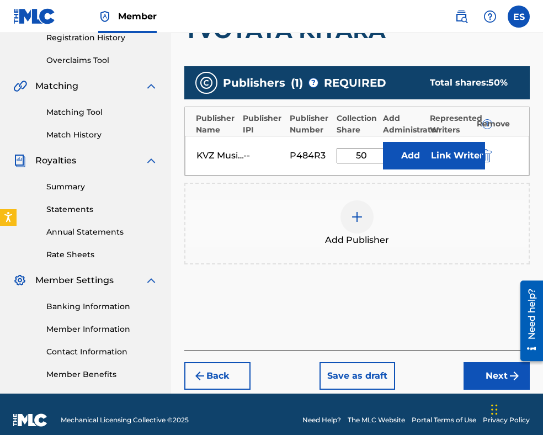
type input "50.00"
click at [482, 378] on button "Next" at bounding box center [497, 376] width 66 height 28
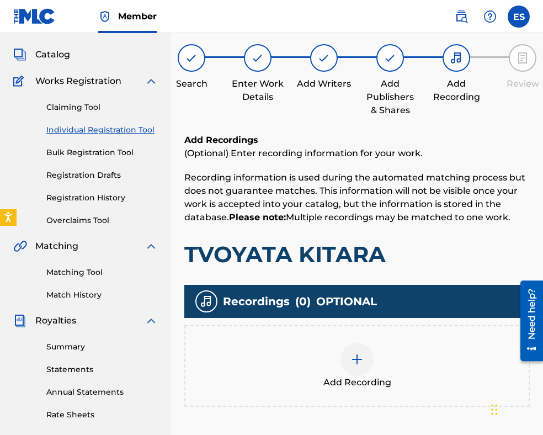
scroll to position [217, 0]
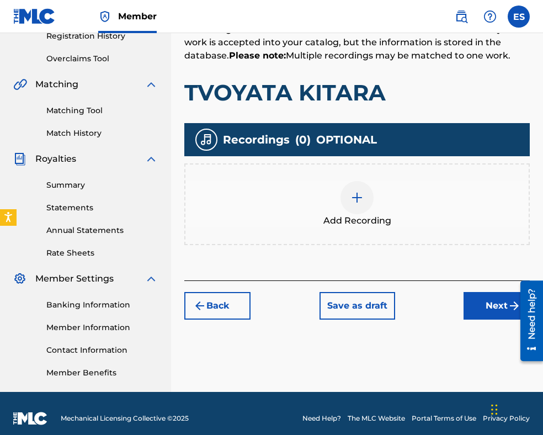
click at [358, 203] on img at bounding box center [357, 197] width 13 height 13
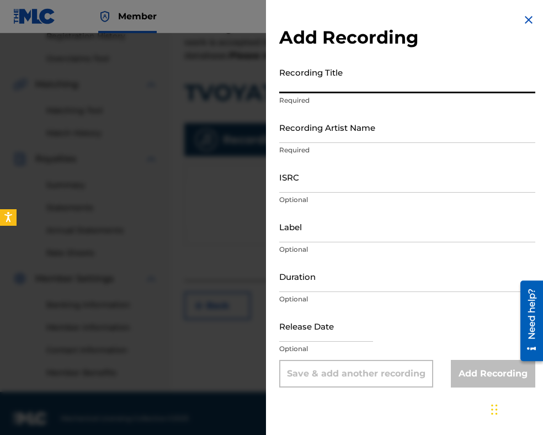
paste input "TVOYATA KITARA"
type input "TVOYATA KITARA"
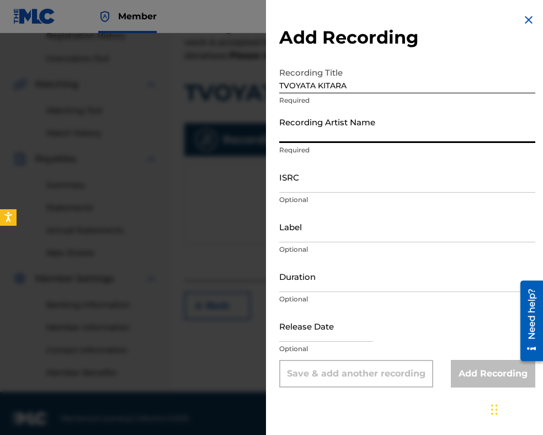
paste input "RALITSA ANGELOVA & BIG BAND NA BNR"
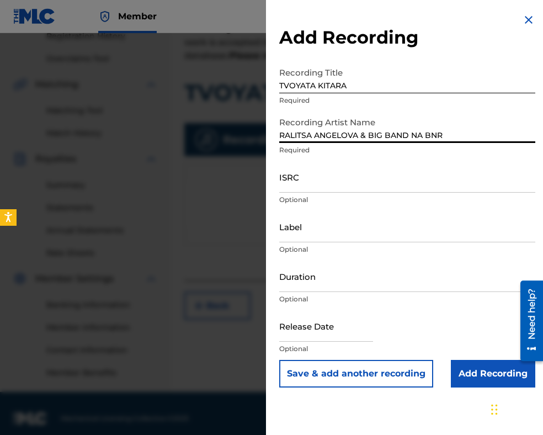
click at [283, 135] on input "RALITSA ANGELOVA & BIG BAND NA BNR" at bounding box center [407, 127] width 256 height 31
type input "RALITSA ANGELOVA & BIG BAND NA BNR"
click at [364, 283] on input "Duration" at bounding box center [407, 276] width 256 height 31
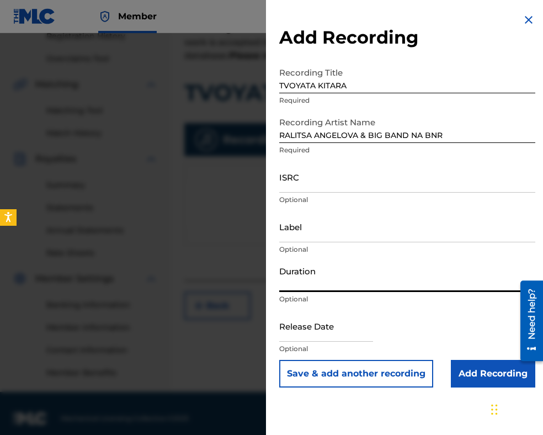
type input "03:30"
click at [471, 367] on input "Add Recording" at bounding box center [493, 374] width 84 height 28
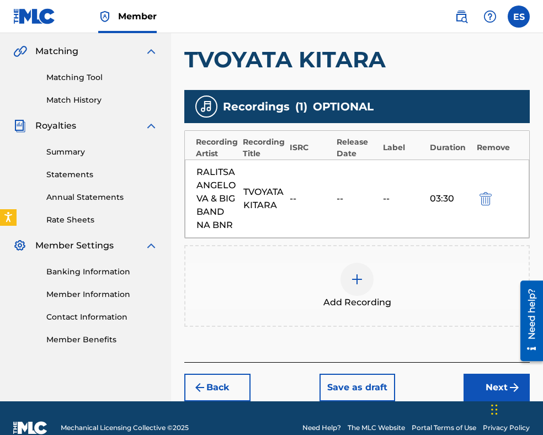
scroll to position [268, 0]
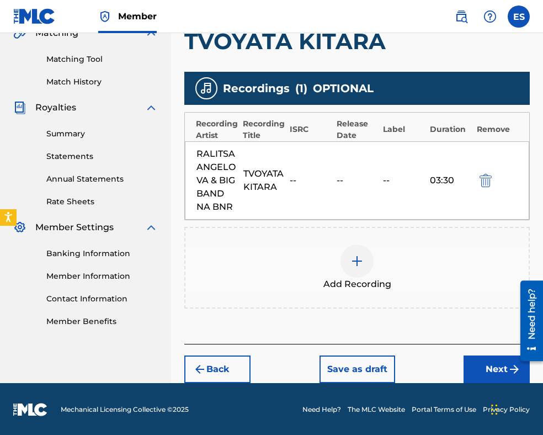
click at [479, 364] on button "Next" at bounding box center [497, 370] width 66 height 28
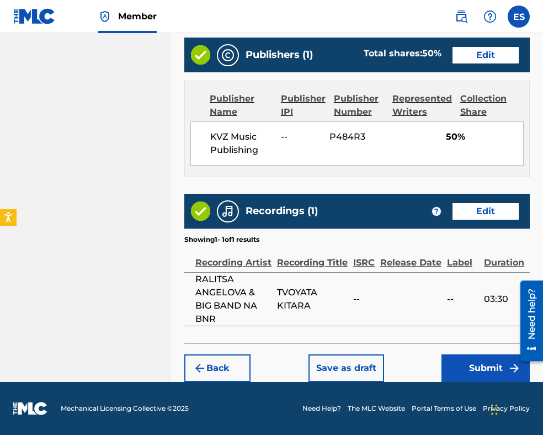
scroll to position [731, 0]
click at [471, 364] on button "Submit" at bounding box center [486, 369] width 88 height 28
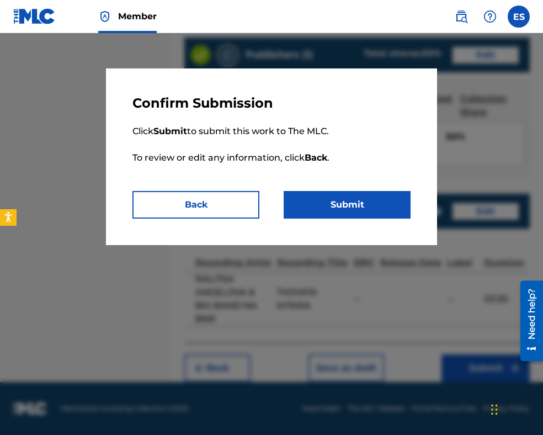
click at [368, 203] on button "Submit" at bounding box center [347, 205] width 127 height 28
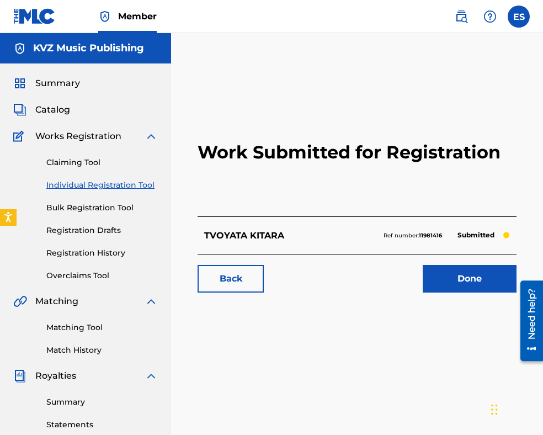
click at [129, 184] on link "Individual Registration Tool" at bounding box center [102, 185] width 112 height 12
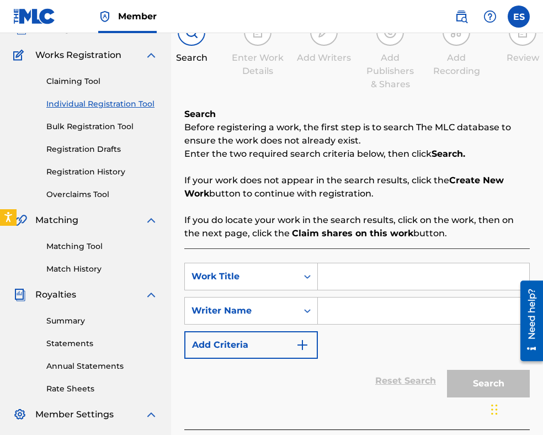
scroll to position [221, 0]
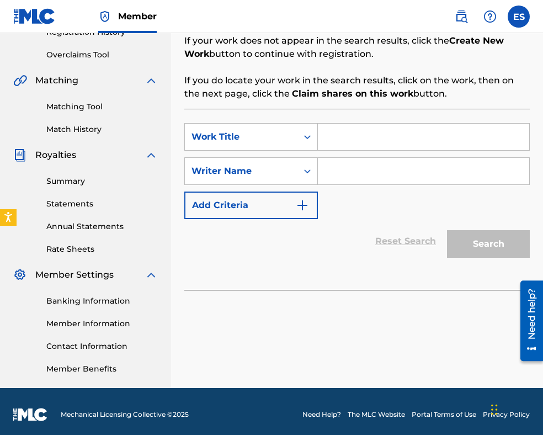
click at [377, 134] on input "Search Form" at bounding box center [424, 137] width 212 height 27
paste input "TVOYATA KITARA"
type input "TVOYATA KITARA"
paste input "[PERSON_NAME]"
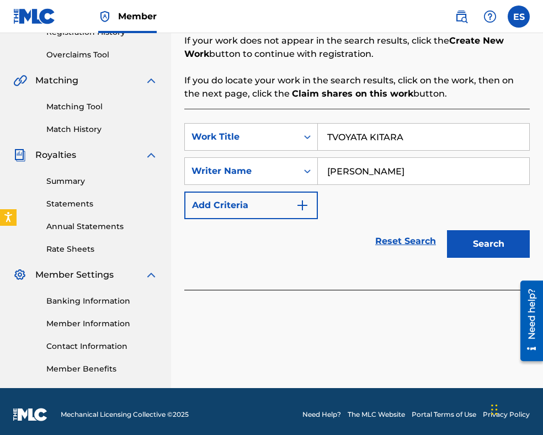
type input "[PERSON_NAME]"
click at [331, 136] on input "TVOYATA KITARA" at bounding box center [424, 137] width 212 height 27
type input "TVOYATA KITARA"
click at [474, 239] on button "Search" at bounding box center [488, 244] width 83 height 28
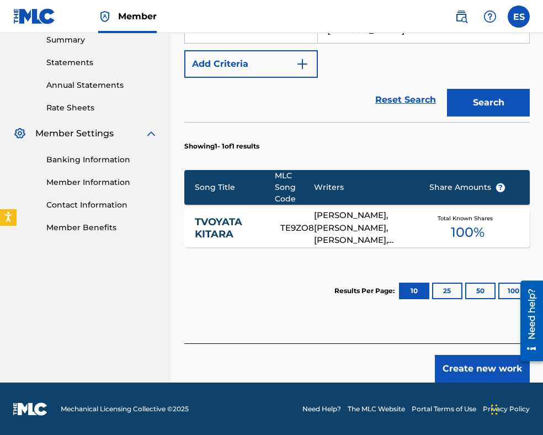
click at [508, 366] on button "Create new work" at bounding box center [482, 369] width 95 height 28
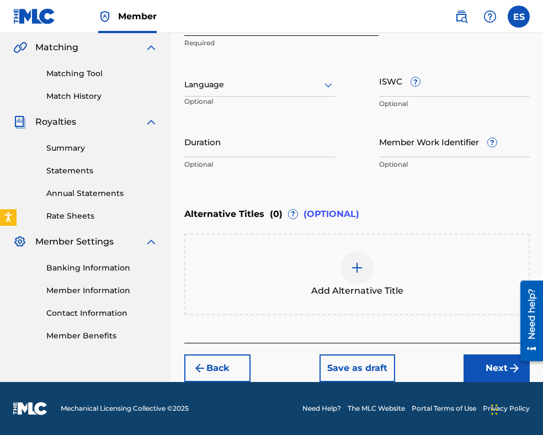
scroll to position [253, 0]
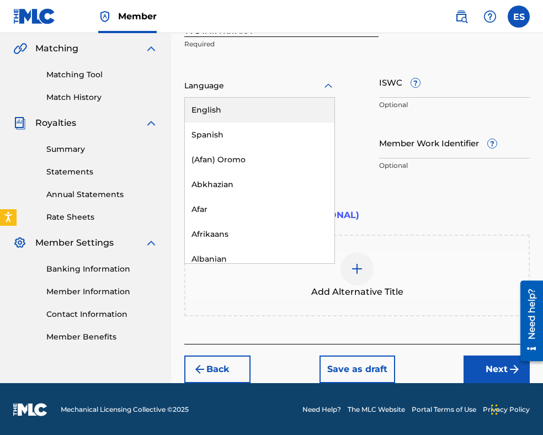
click at [247, 84] on div at bounding box center [259, 86] width 151 height 14
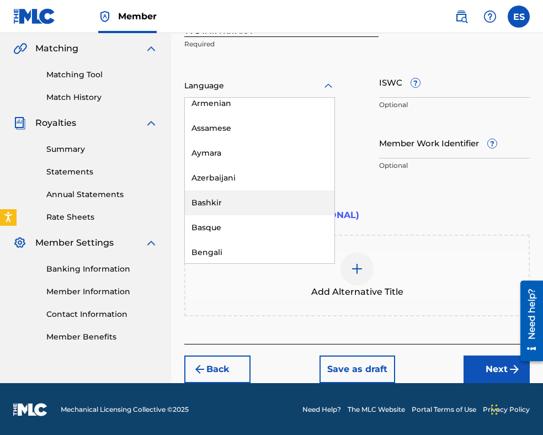
scroll to position [387, 0]
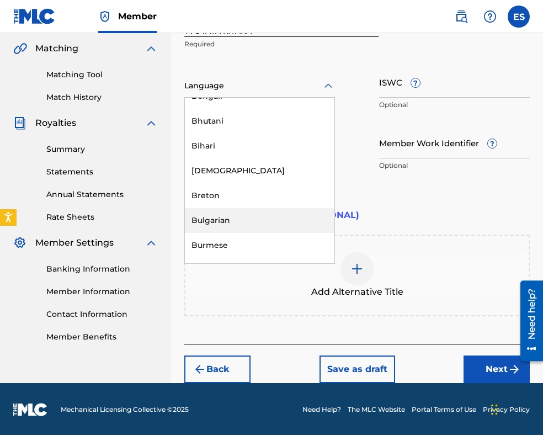
click at [245, 214] on div "Bulgarian" at bounding box center [260, 220] width 150 height 25
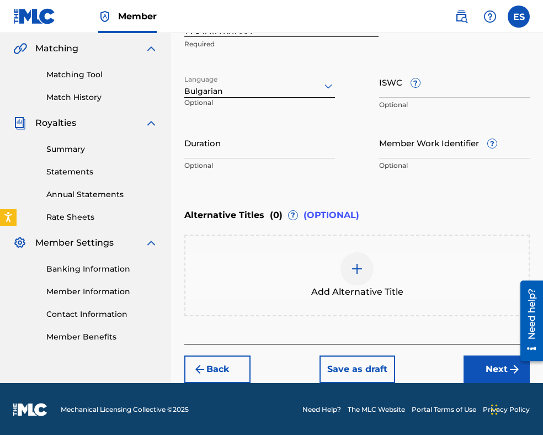
drag, startPoint x: 236, startPoint y: 141, endPoint x: 236, endPoint y: 135, distance: 6.1
click at [236, 136] on input "Duration" at bounding box center [259, 142] width 151 height 31
type input "02:52"
click at [353, 269] on img at bounding box center [357, 268] width 13 height 13
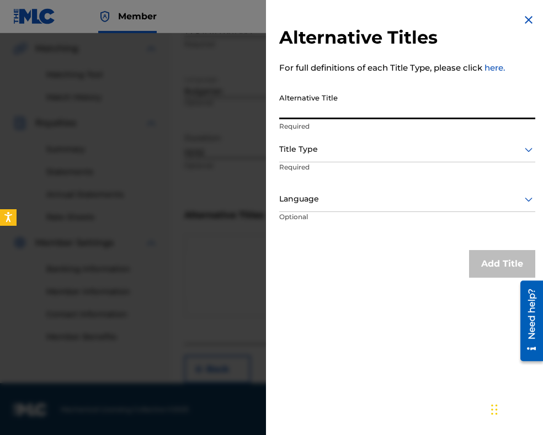
paste input "ТВОЯТА КИТАРА"
type input "ТВОЯТА КИТАРА"
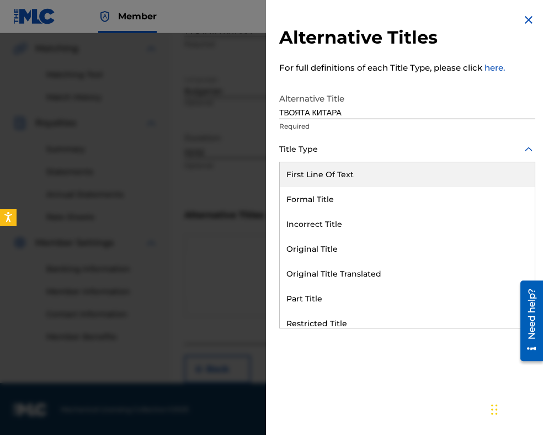
click at [357, 146] on div at bounding box center [407, 149] width 256 height 14
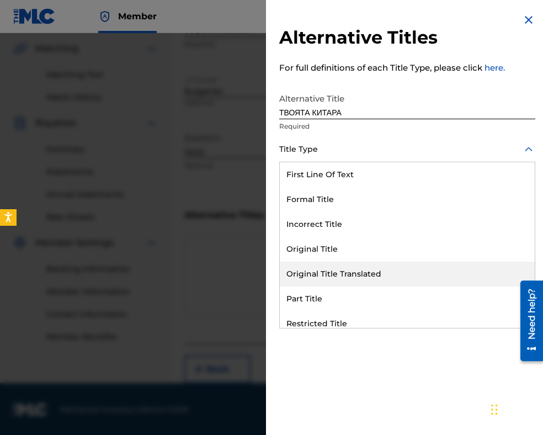
click at [353, 267] on div "Original Title Translated" at bounding box center [407, 274] width 255 height 25
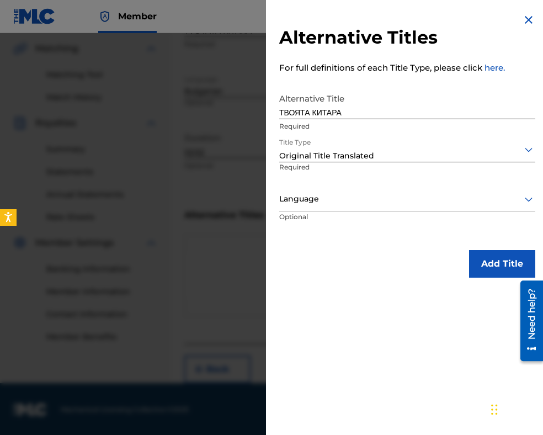
drag, startPoint x: 335, startPoint y: 195, endPoint x: 335, endPoint y: 204, distance: 8.9
click at [335, 195] on div at bounding box center [407, 199] width 256 height 14
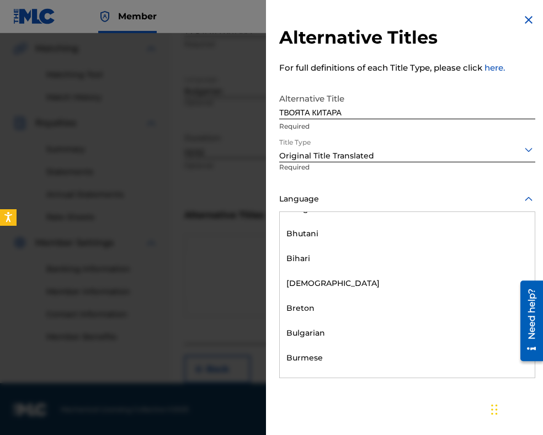
scroll to position [442, 0]
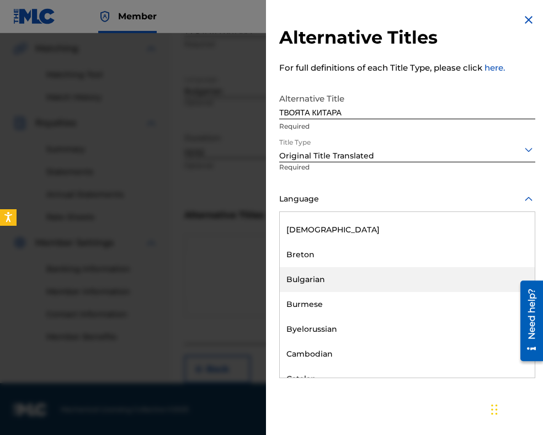
click at [323, 281] on div "Bulgarian" at bounding box center [407, 279] width 255 height 25
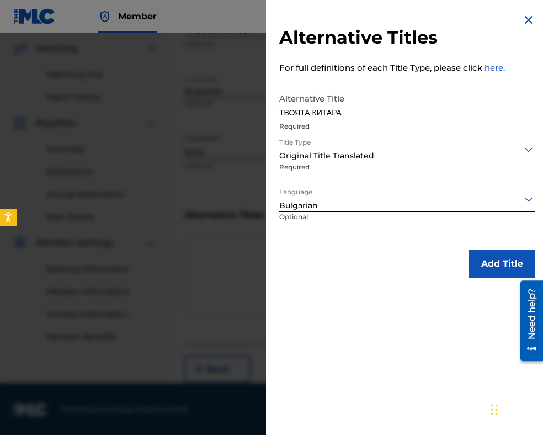
click at [506, 267] on button "Add Title" at bounding box center [502, 264] width 66 height 28
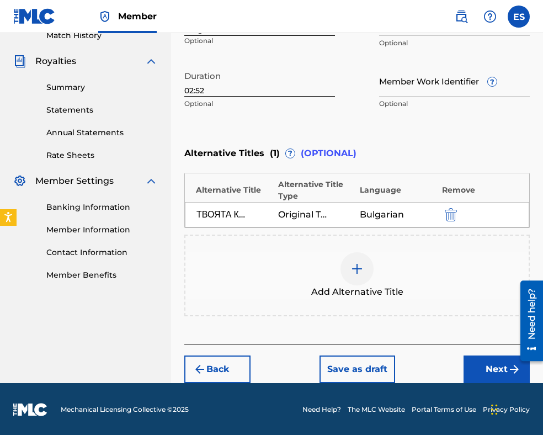
drag, startPoint x: 482, startPoint y: 362, endPoint x: 473, endPoint y: 347, distance: 17.3
click at [481, 360] on button "Next" at bounding box center [497, 370] width 66 height 28
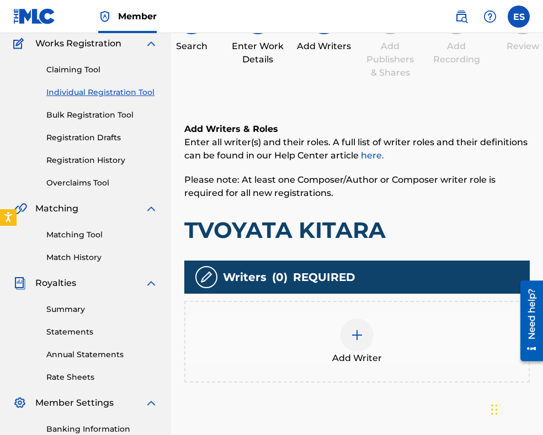
scroll to position [220, 0]
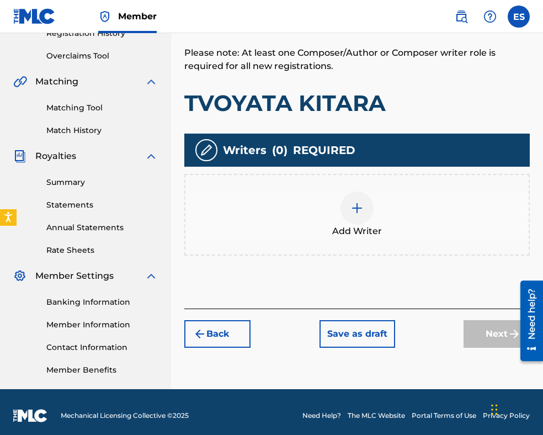
click at [352, 200] on div at bounding box center [357, 208] width 33 height 33
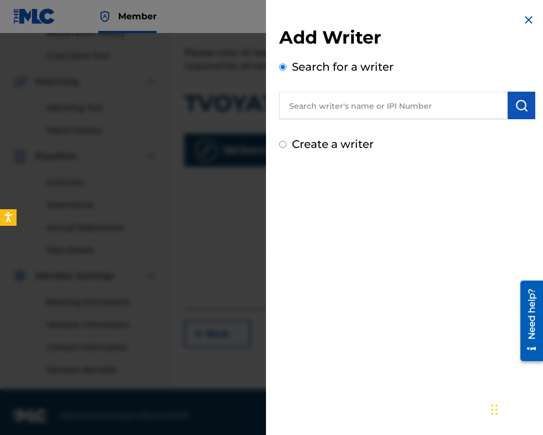
paste input "TOCHEV [PERSON_NAME]"
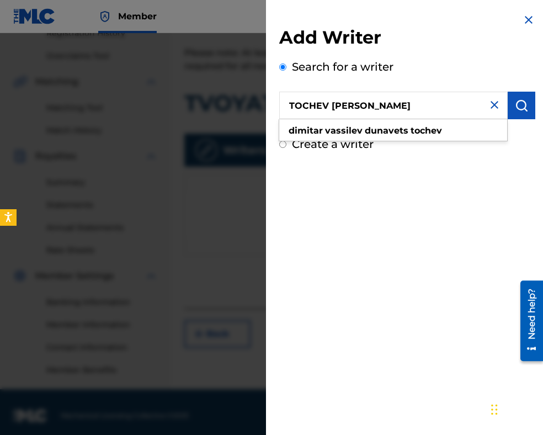
type input "TOCHEV [PERSON_NAME]"
click at [515, 111] on img "submit" at bounding box center [521, 105] width 13 height 13
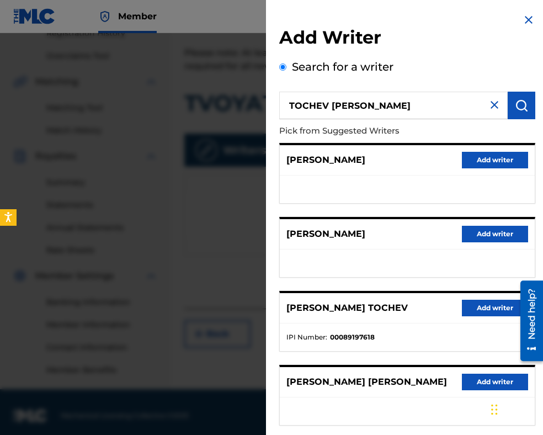
click at [476, 311] on button "Add writer" at bounding box center [495, 308] width 66 height 17
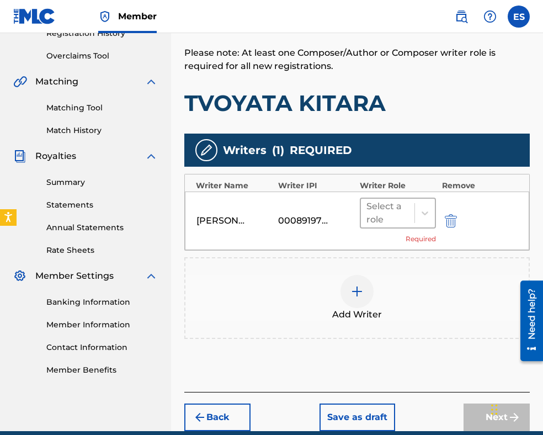
click at [403, 206] on div at bounding box center [388, 212] width 43 height 15
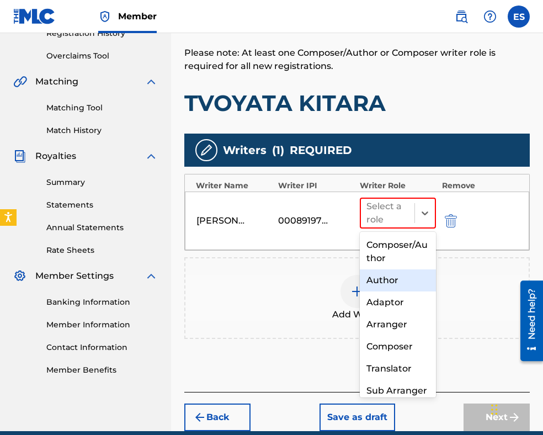
click at [393, 283] on div "Author" at bounding box center [398, 280] width 76 height 22
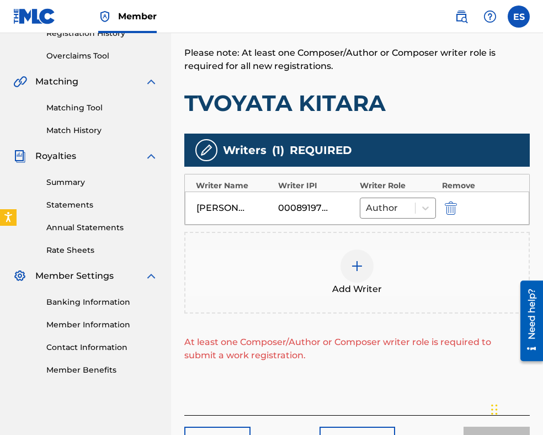
click at [358, 266] on img at bounding box center [357, 266] width 13 height 13
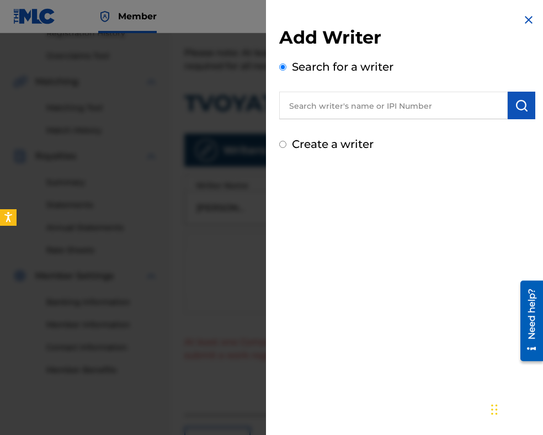
paste input "00087889792"
type input "00087889792"
click at [520, 109] on img "submit" at bounding box center [521, 105] width 13 height 13
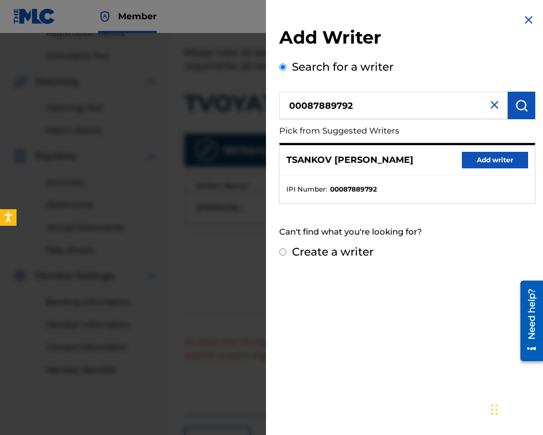
click at [498, 160] on button "Add writer" at bounding box center [495, 160] width 66 height 17
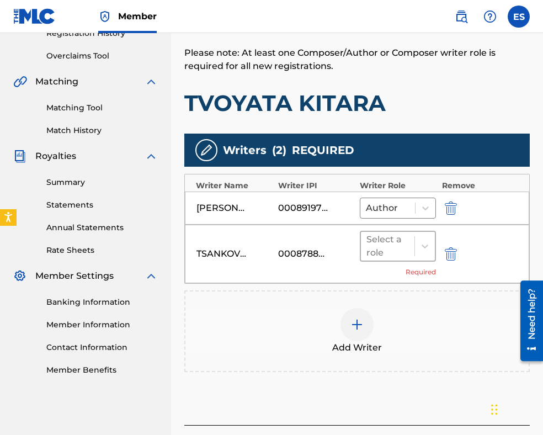
click at [392, 249] on div at bounding box center [388, 246] width 43 height 15
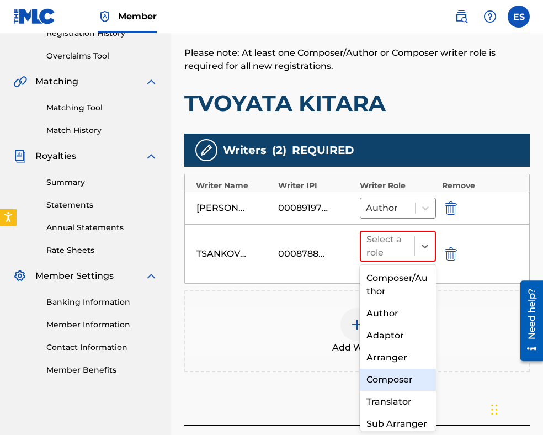
click at [394, 380] on div "Composer" at bounding box center [398, 380] width 76 height 22
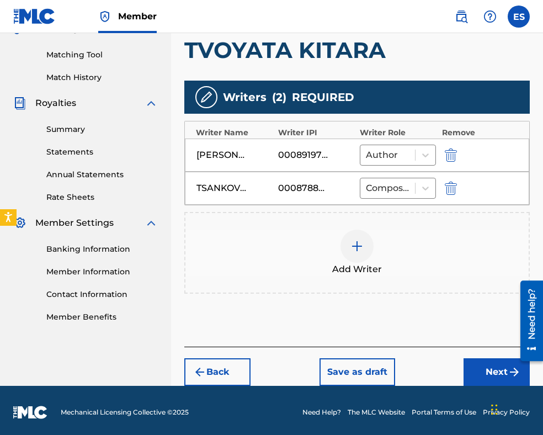
scroll to position [276, 0]
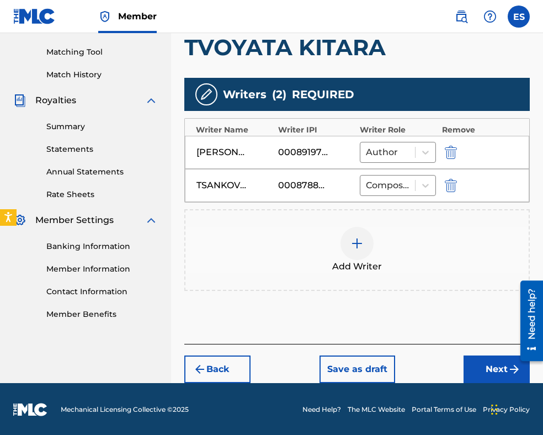
click at [490, 369] on button "Next" at bounding box center [497, 370] width 66 height 28
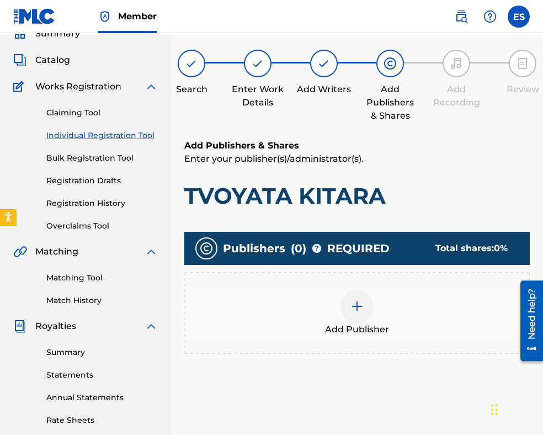
scroll to position [160, 0]
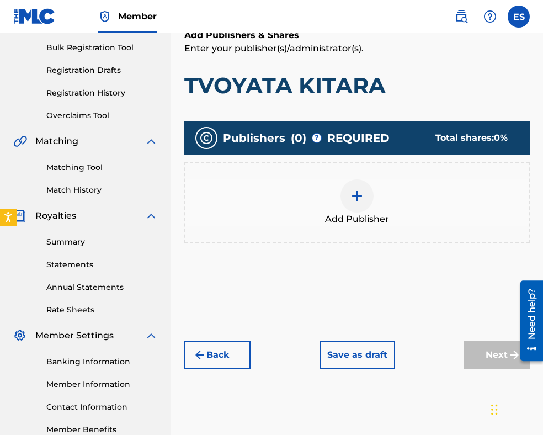
click at [367, 196] on div at bounding box center [357, 195] width 33 height 33
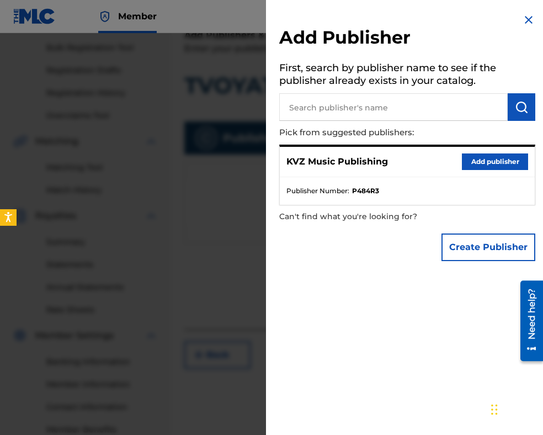
click at [480, 162] on button "Add publisher" at bounding box center [495, 162] width 66 height 17
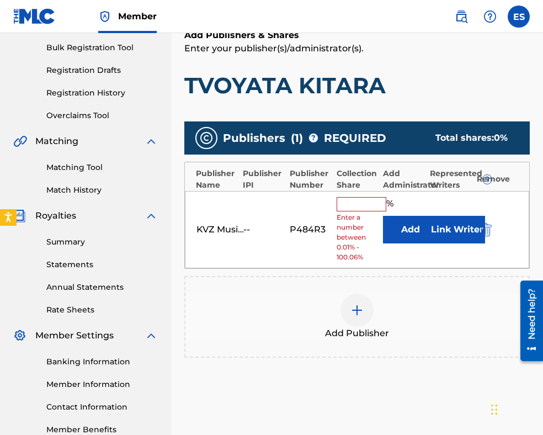
click at [373, 201] on input "text" at bounding box center [362, 204] width 50 height 14
type input "66.67"
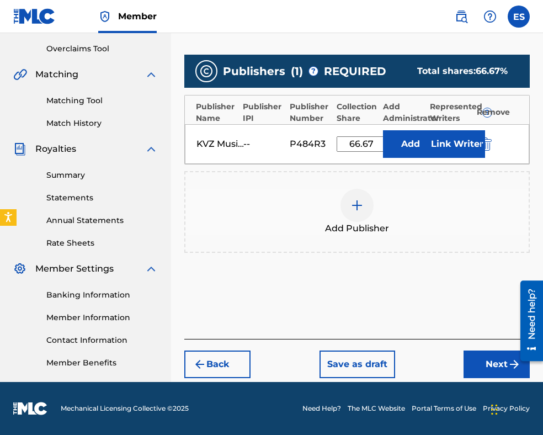
click at [473, 363] on button "Next" at bounding box center [497, 365] width 66 height 28
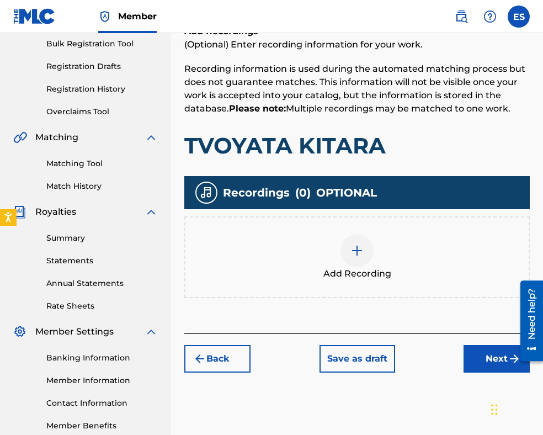
scroll to position [215, 0]
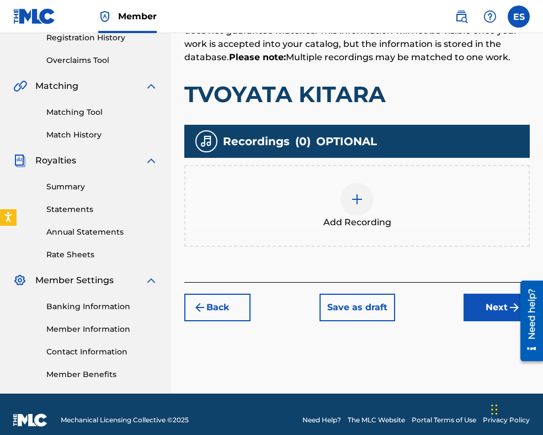
click at [359, 208] on div at bounding box center [357, 199] width 33 height 33
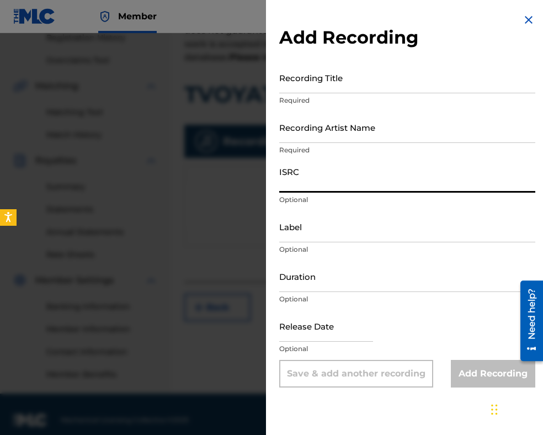
paste input "BGA591101595"
type input "BGA591101595"
click at [321, 285] on input "Duration" at bounding box center [407, 276] width 256 height 31
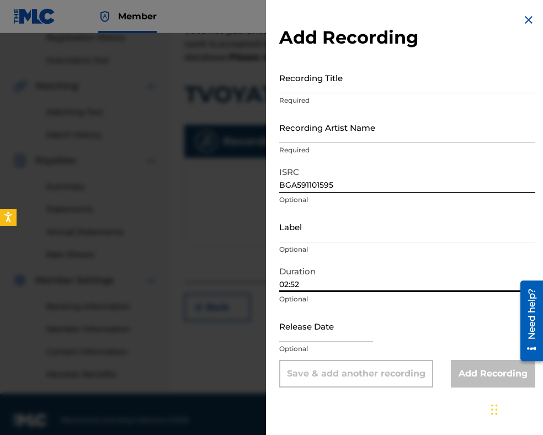
type input "02:52"
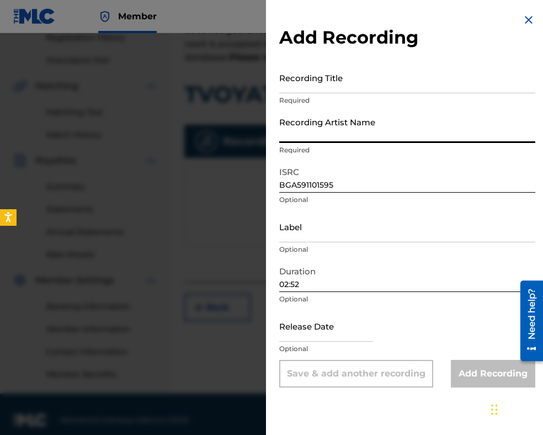
paste input "[PERSON_NAME]"
type input "[PERSON_NAME]"
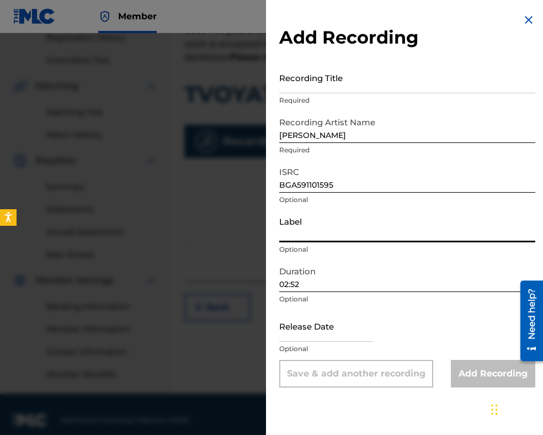
click at [287, 224] on input "Label" at bounding box center [407, 226] width 256 height 31
paste input "Bulgarian National Radio"
type input "Bulgarian National Radio"
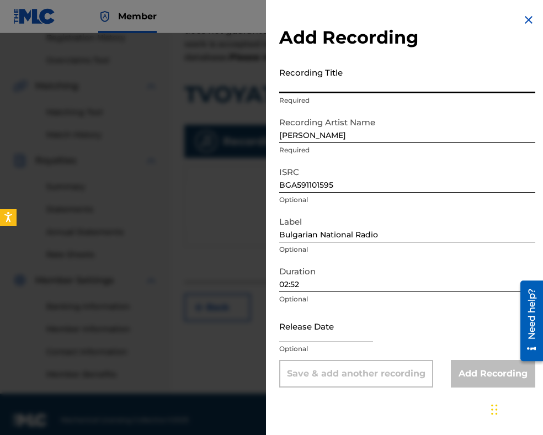
paste input "TVOYATA KITARA"
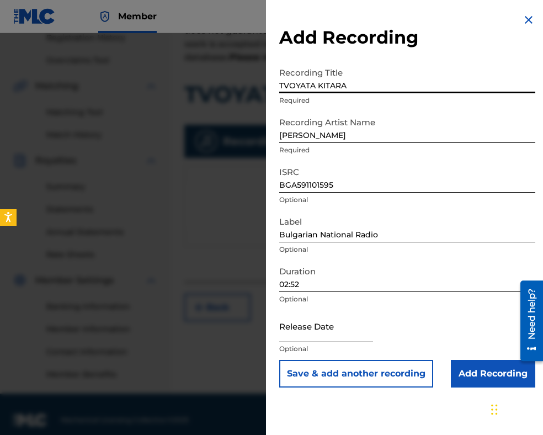
click at [282, 85] on input "TVOYATA KITARA" at bounding box center [407, 77] width 256 height 31
type input "TVOYATA KITARA"
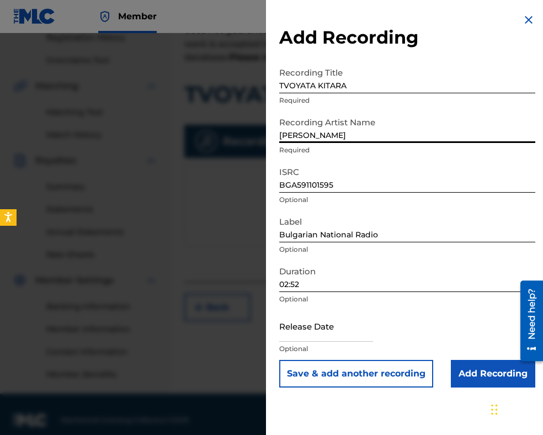
drag, startPoint x: 355, startPoint y: 138, endPoint x: 223, endPoint y: 134, distance: 132.0
click at [223, 134] on div "Add Recording Recording Title TVOYATA KITARA Required Recording Artist Name [PE…" at bounding box center [271, 234] width 543 height 402
type input "[PERSON_NAME]"
click at [473, 369] on input "Add Recording" at bounding box center [493, 374] width 84 height 28
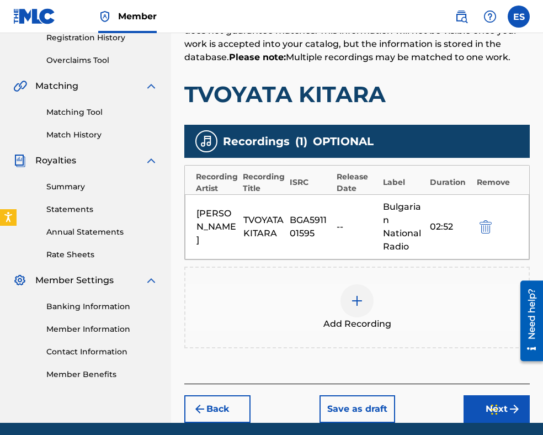
click at [360, 301] on img at bounding box center [357, 300] width 13 height 13
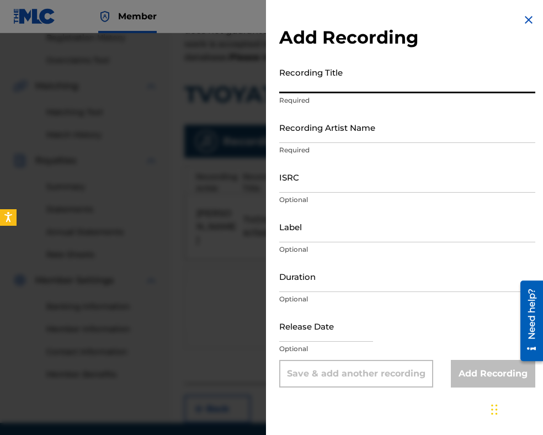
paste input "ТВОЯТА КИТАРА"
type input "ТВОЯТА КИТАРА"
drag, startPoint x: 362, startPoint y: 82, endPoint x: 180, endPoint y: 56, distance: 183.5
click at [183, 59] on div "Add Recording Recording Title ТВОЯТА КИТАРА Required Recording Artist Name Requ…" at bounding box center [271, 234] width 543 height 402
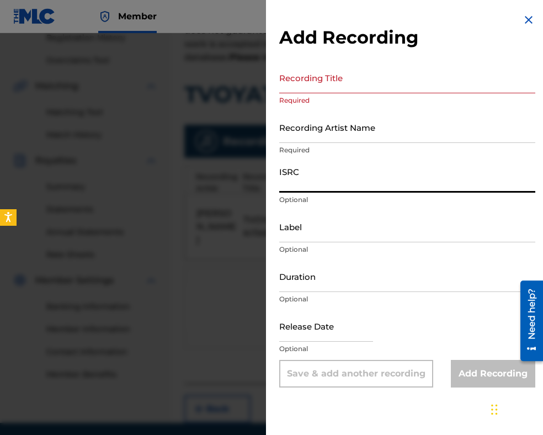
paste input "BGA262288798"
type input "BGA262288798"
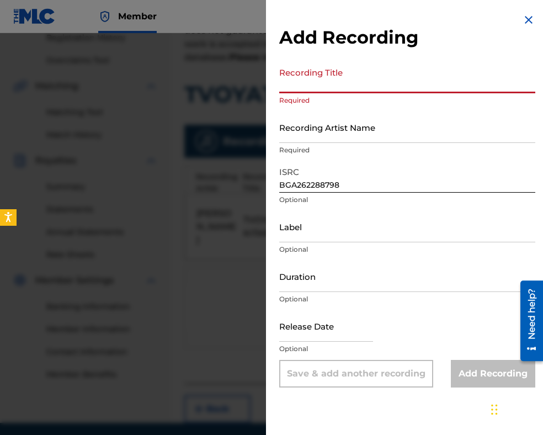
paste input "TVOYATA KITARA"
click at [283, 82] on input "TVOYATA KITARA" at bounding box center [407, 77] width 256 height 31
type input "TVOYATA KITARA"
click at [311, 136] on input "Recording Artist Name" at bounding box center [407, 127] width 256 height 31
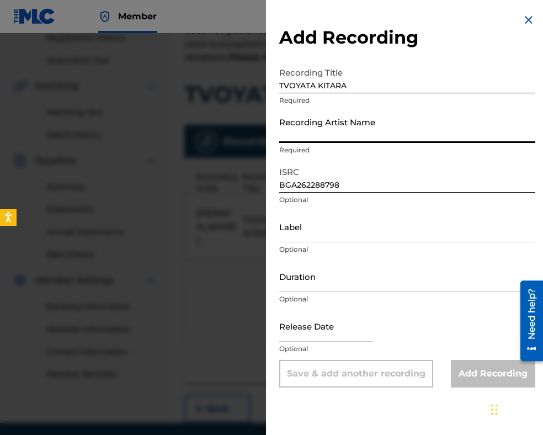
paste input "Estraden orkestar na Balgarskoto radio i televizia/[PERSON_NAME]"
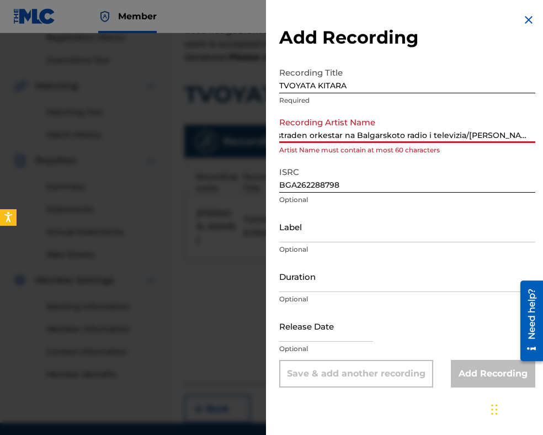
scroll to position [0, 0]
drag, startPoint x: 282, startPoint y: 135, endPoint x: 469, endPoint y: 130, distance: 187.8
click at [470, 131] on input "Estraden orkestar na Balgarskoto radio i televizia/[PERSON_NAME]" at bounding box center [407, 127] width 256 height 31
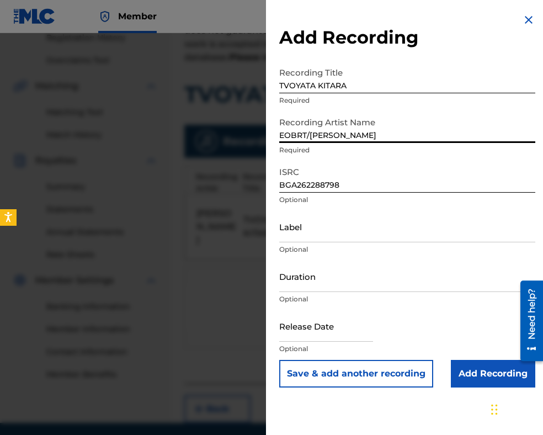
type input "EOBRT/[PERSON_NAME]"
click at [384, 235] on input "Label" at bounding box center [407, 226] width 256 height 31
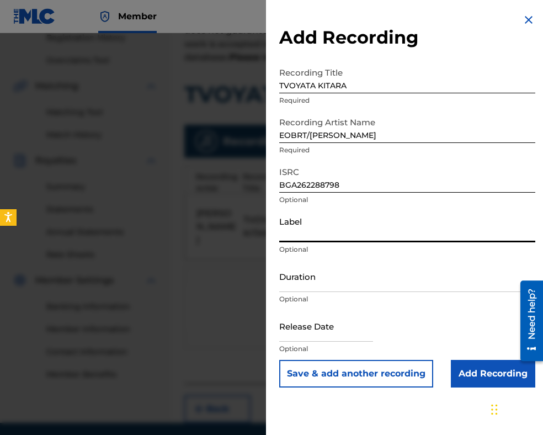
paste input "MIK BALKANTON AD"
type input "MIK BALKANTON AD"
click at [299, 292] on input "Duration" at bounding box center [407, 276] width 256 height 31
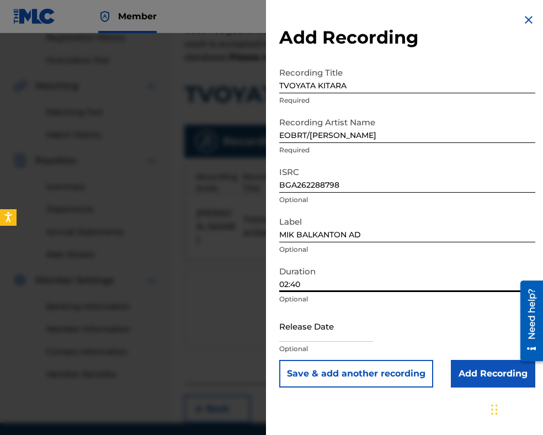
type input "02:40"
click at [477, 378] on input "Add Recording" at bounding box center [493, 374] width 84 height 28
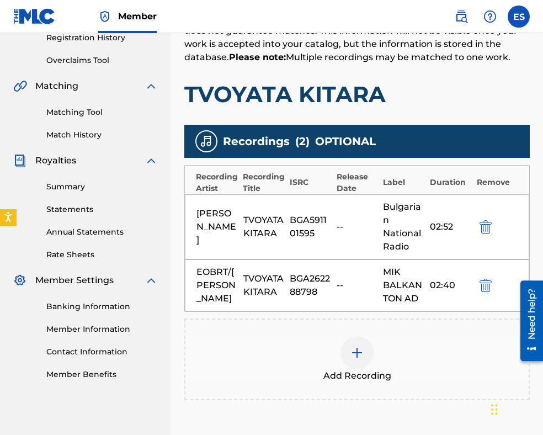
click at [357, 347] on img at bounding box center [357, 352] width 13 height 13
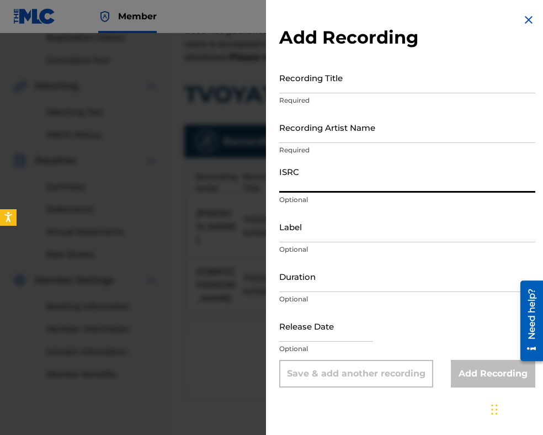
paste input "BGA672204321"
type input "BGA672204321"
click at [327, 125] on input "Recording Artist Name" at bounding box center [407, 127] width 256 height 31
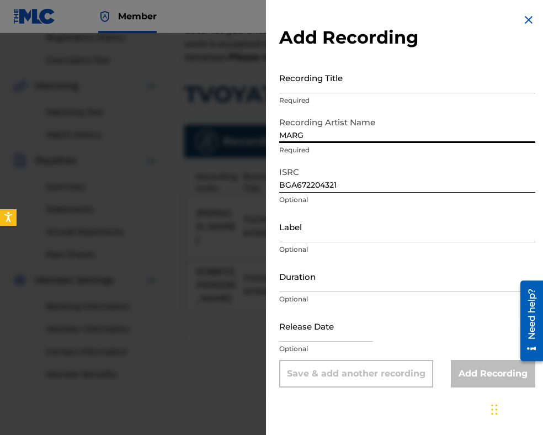
type input "[PERSON_NAME]"
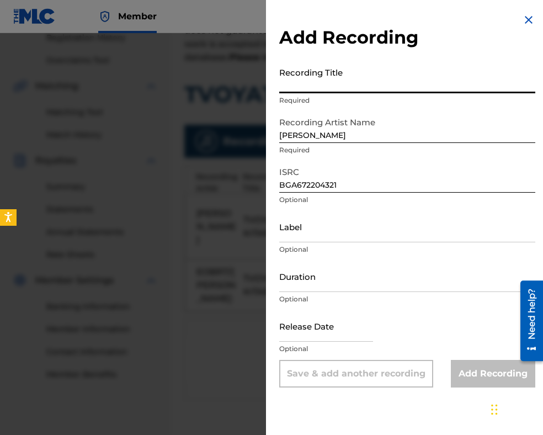
paste input "TVOYATA KITARA"
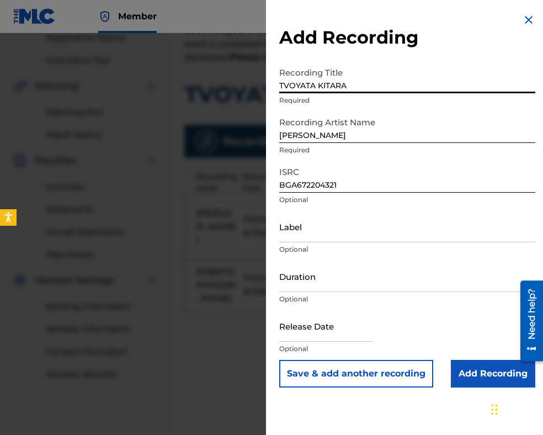
type input "TVOYATA KITARA"
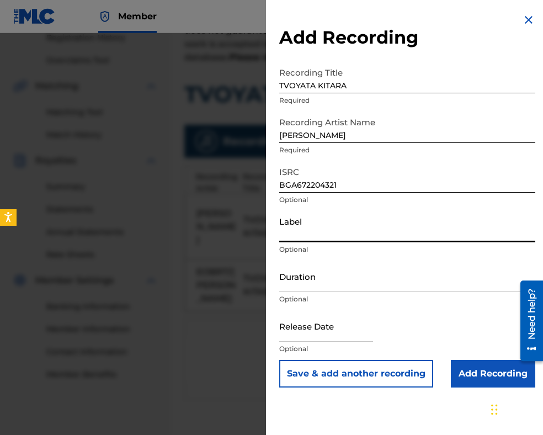
paste input "MIK BALKANTON"
type input "MIK BALKANTON"
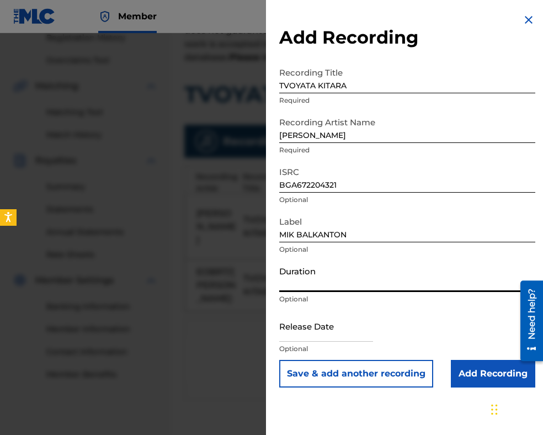
click at [321, 286] on input "Duration" at bounding box center [407, 276] width 256 height 31
type input "02:45"
click at [283, 87] on input "TVOYATA KITARA" at bounding box center [407, 77] width 256 height 31
type input "TVOYATA KITARA"
click at [475, 377] on input "Add Recording" at bounding box center [493, 374] width 84 height 28
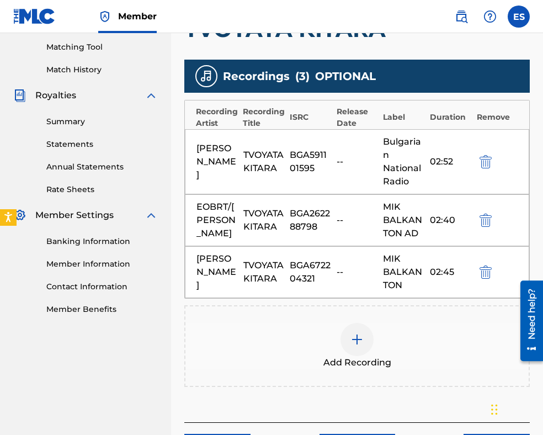
scroll to position [372, 0]
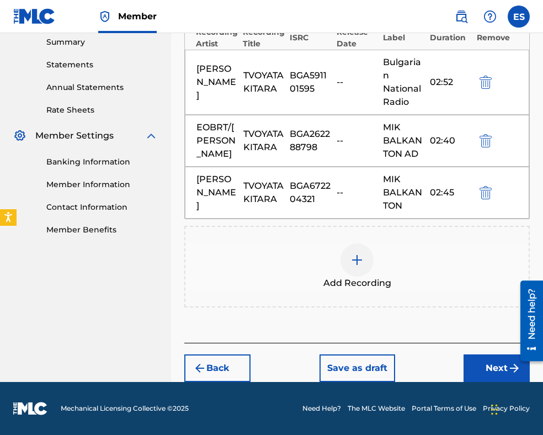
click at [362, 257] on img at bounding box center [357, 259] width 13 height 13
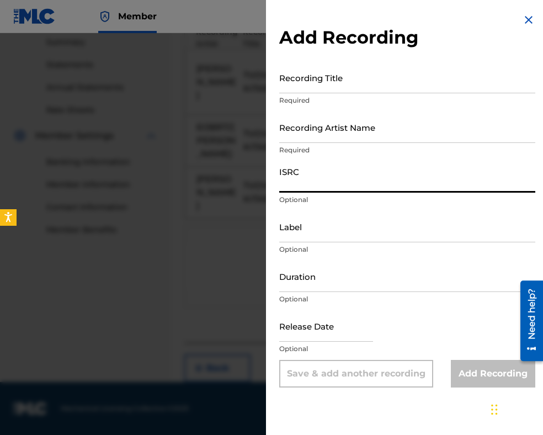
paste input "BGA672127525"
type input "BGA672127525"
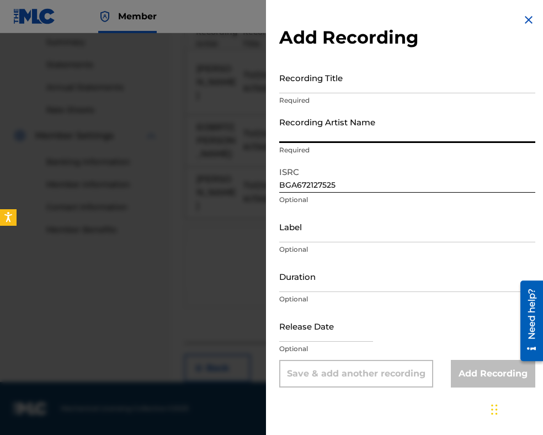
paste input "[PERSON_NAME]"
type input "[PERSON_NAME]"
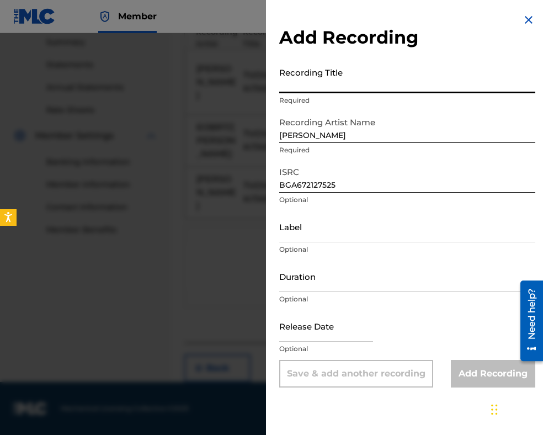
paste input "TVOYATA KITARA"
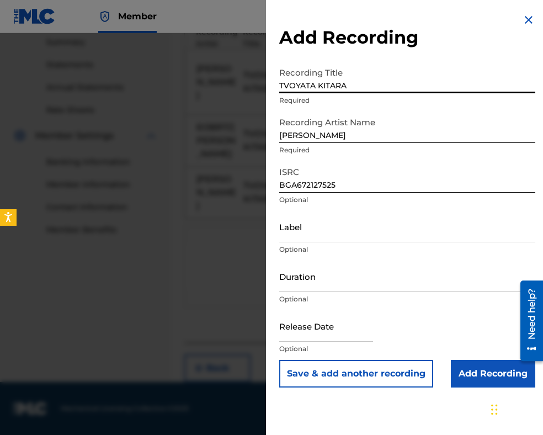
type input "TVOYATA KITARA"
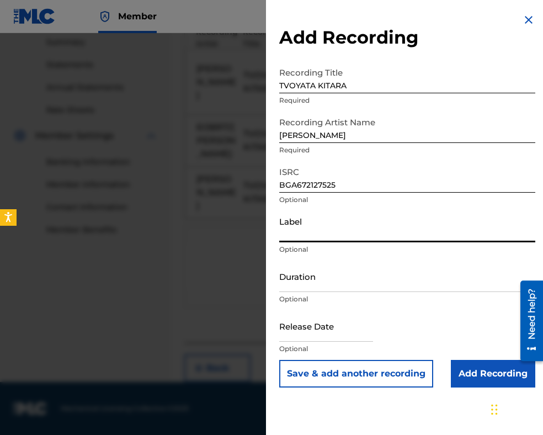
paste input "MIK BALKANTON AD"
type input "MIK BALKANTON AD"
drag, startPoint x: 313, startPoint y: 281, endPoint x: 315, endPoint y: 271, distance: 10.1
click at [314, 281] on input "Duration" at bounding box center [407, 276] width 256 height 31
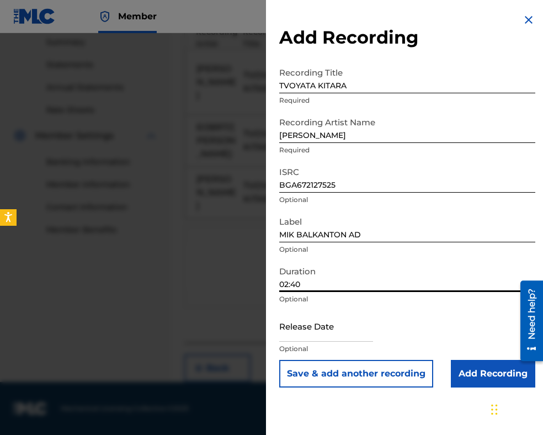
type input "02:40"
click at [282, 84] on input "TVOYATA KITARA" at bounding box center [407, 77] width 256 height 31
type input "TVOYATA KITARA"
click at [478, 372] on input "Add Recording" at bounding box center [493, 374] width 84 height 28
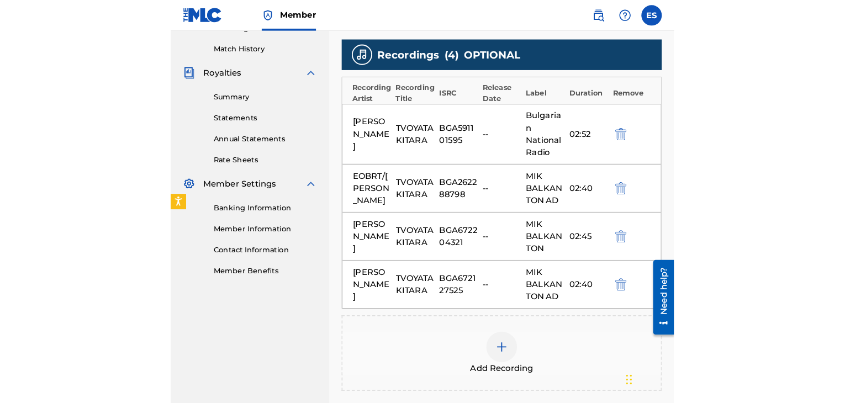
scroll to position [316, 0]
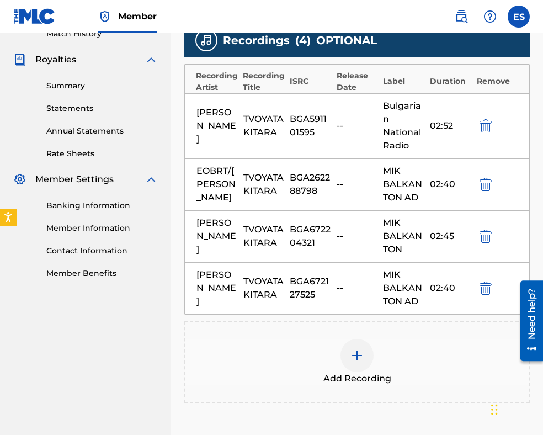
click at [360, 362] on img at bounding box center [357, 355] width 13 height 13
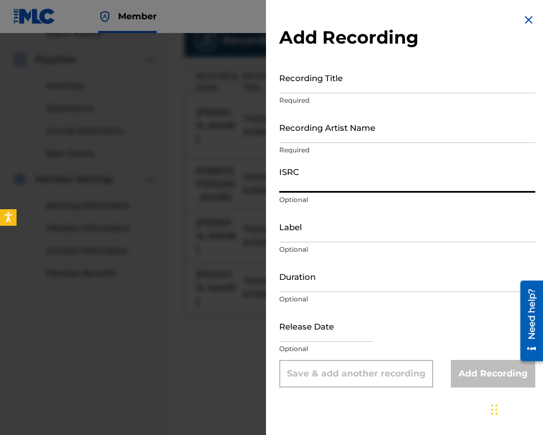
paste input "BGA262337940"
type input "BGA262337940"
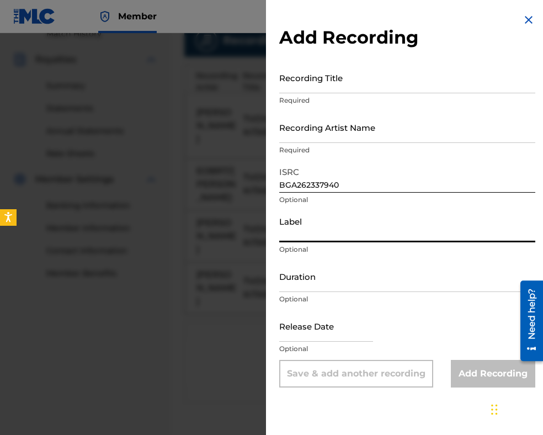
click at [313, 218] on input "Label" at bounding box center [407, 226] width 256 height 31
paste input "MIK BALKANTON"
type input "MIK BALKANTON"
click at [314, 275] on input "Duration" at bounding box center [407, 276] width 256 height 31
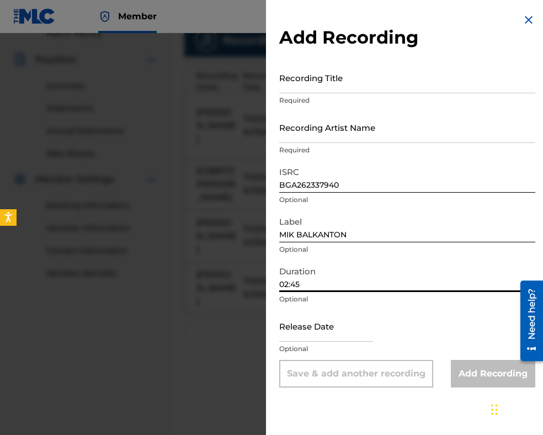
type input "02:45"
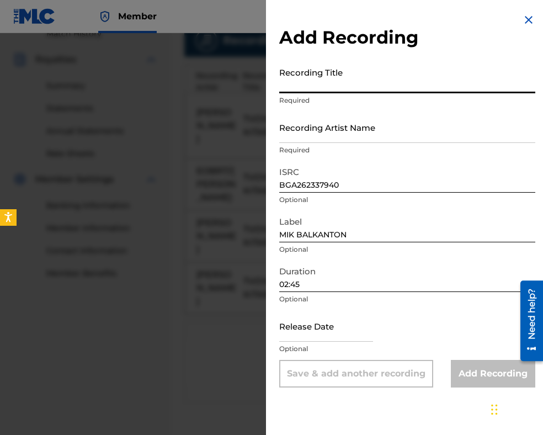
paste input "TVOYATA KITARA"
type input "TVOYATA KITARA"
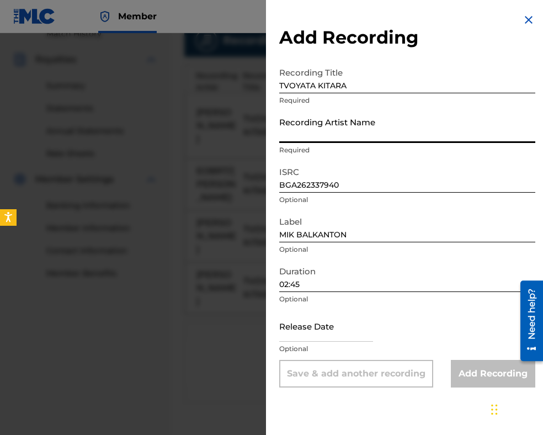
paste input "[PERSON_NAME]"
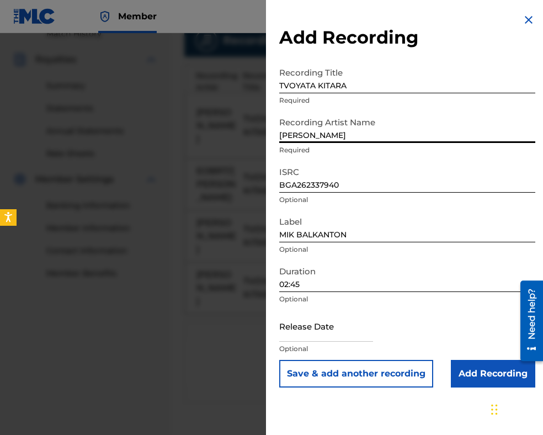
type input "[PERSON_NAME]"
click at [478, 379] on input "Add Recording" at bounding box center [493, 374] width 84 height 28
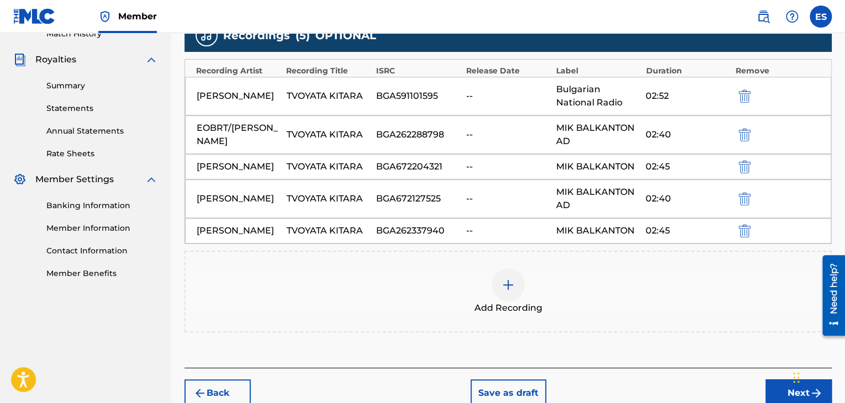
scroll to position [398, 0]
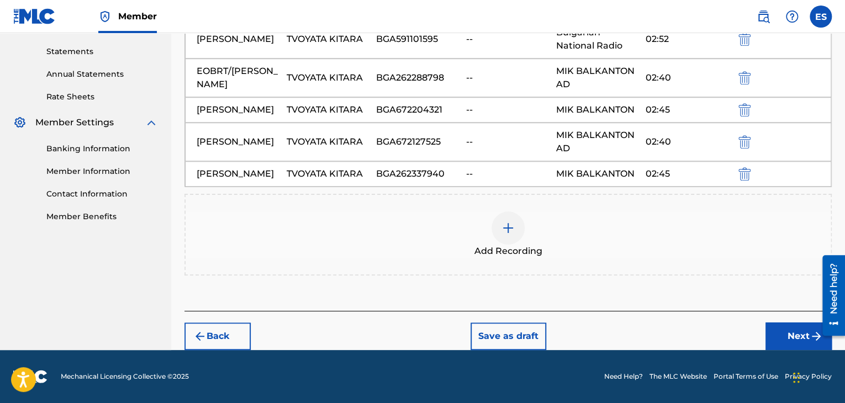
click at [778, 336] on button "Next" at bounding box center [798, 337] width 66 height 28
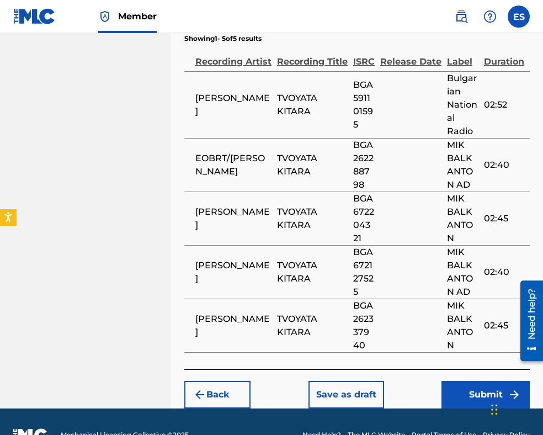
scroll to position [915, 0]
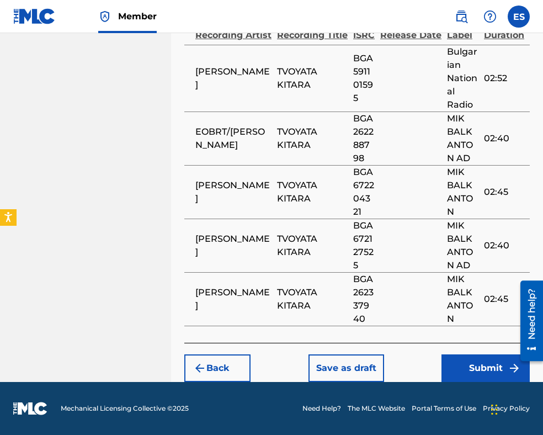
click at [492, 364] on button "Submit" at bounding box center [486, 369] width 88 height 28
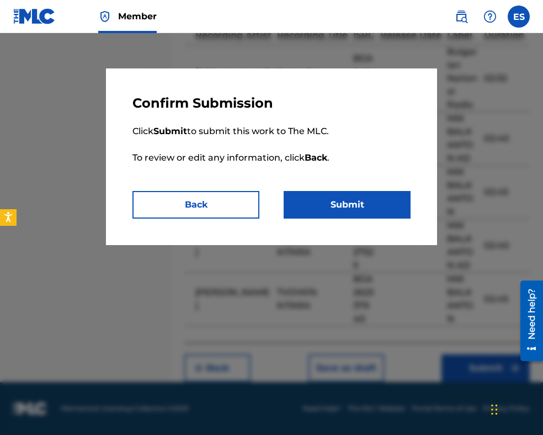
click at [376, 207] on button "Submit" at bounding box center [347, 205] width 127 height 28
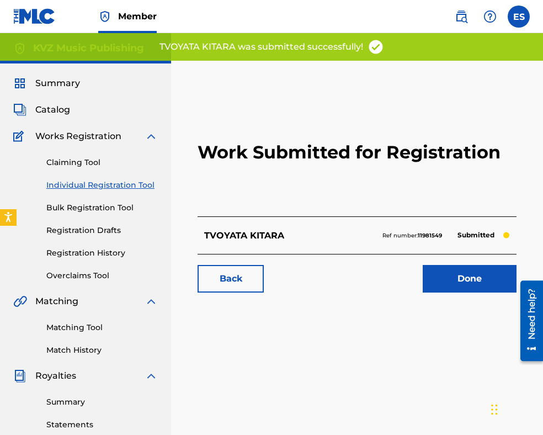
click at [124, 184] on link "Individual Registration Tool" at bounding box center [102, 185] width 112 height 12
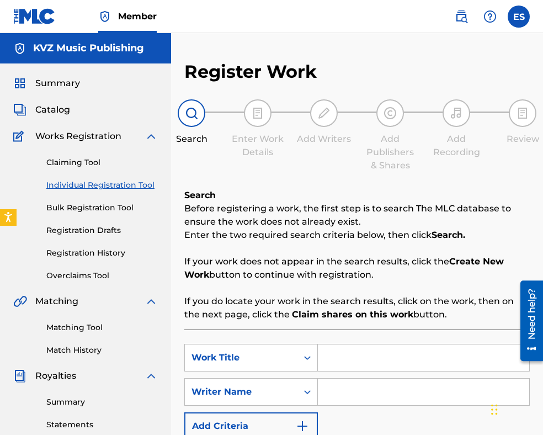
scroll to position [110, 0]
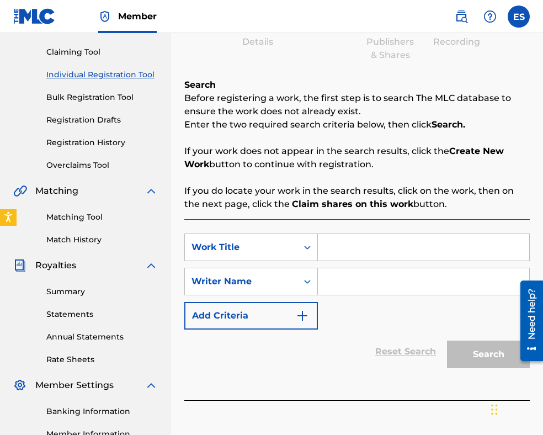
click at [358, 255] on input "Search Form" at bounding box center [424, 247] width 212 height 27
paste input "TVOYATA KITARA"
type input "TVOYATA KITARA"
paste input "[PERSON_NAME]"
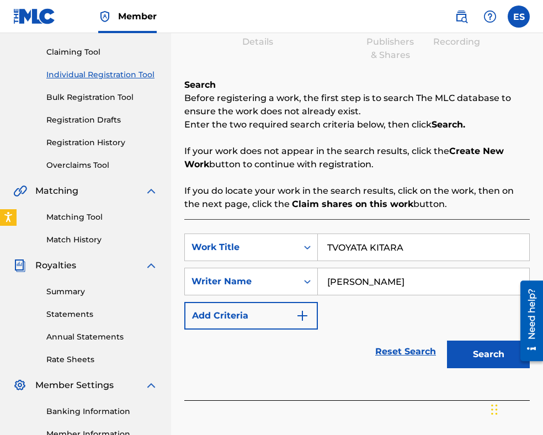
type input "[PERSON_NAME]"
click at [488, 368] on button "Search" at bounding box center [488, 355] width 83 height 28
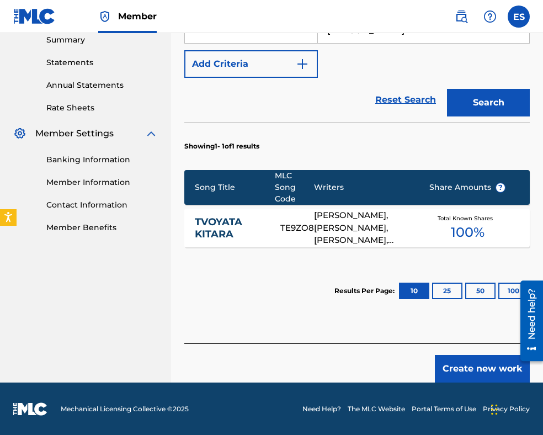
click at [447, 373] on button "Create new work" at bounding box center [482, 369] width 95 height 28
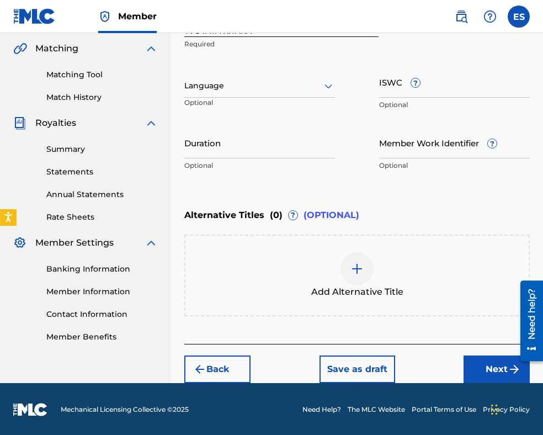
click at [289, 89] on div at bounding box center [259, 86] width 151 height 14
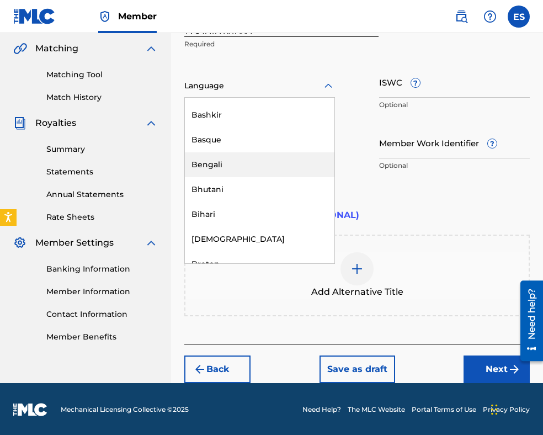
scroll to position [387, 0]
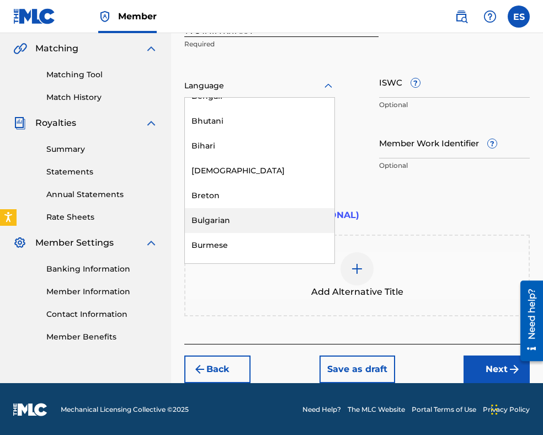
click at [271, 223] on div "Bulgarian" at bounding box center [260, 220] width 150 height 25
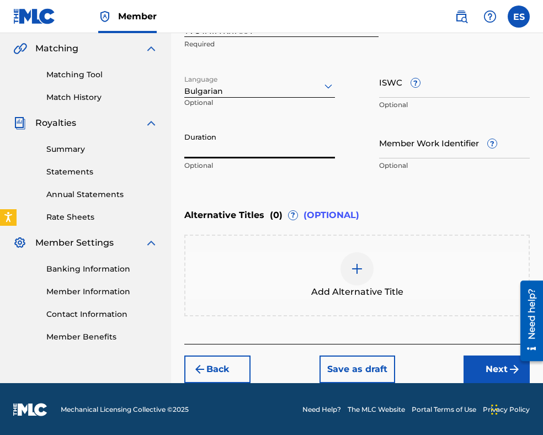
click at [292, 144] on input "Duration" at bounding box center [259, 142] width 151 height 31
type input "03:00"
click at [364, 261] on div at bounding box center [357, 268] width 33 height 33
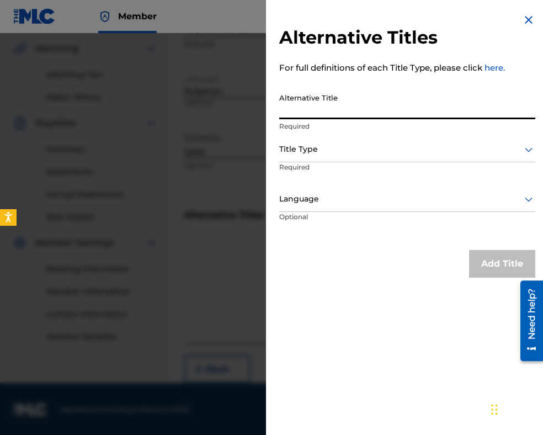
paste input "ТВОЯТА КИТАРА"
type input "ТВОЯТА КИТАРА"
click at [345, 144] on div at bounding box center [407, 149] width 256 height 14
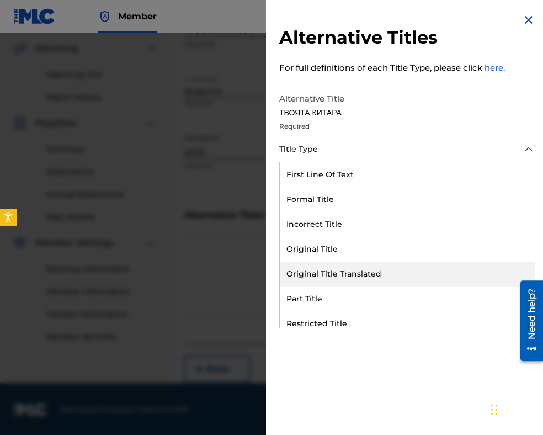
drag, startPoint x: 346, startPoint y: 277, endPoint x: 336, endPoint y: 226, distance: 51.7
click at [346, 276] on div "Original Title Translated" at bounding box center [407, 274] width 255 height 25
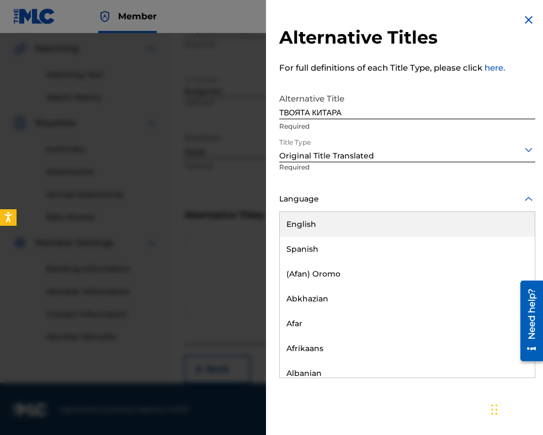
click at [335, 203] on div at bounding box center [407, 199] width 256 height 14
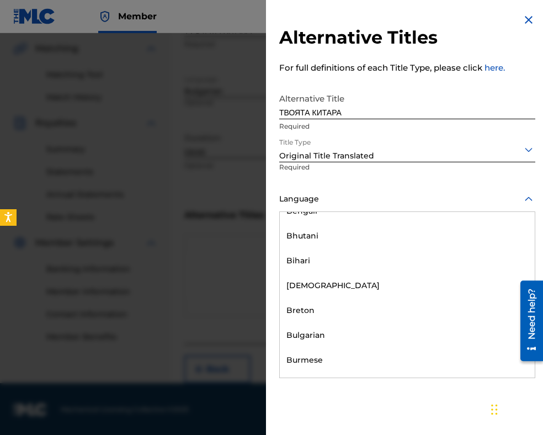
scroll to position [442, 0]
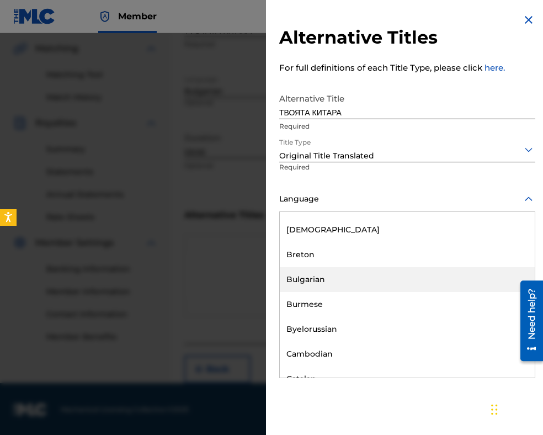
click at [327, 270] on div "Bulgarian" at bounding box center [407, 279] width 255 height 25
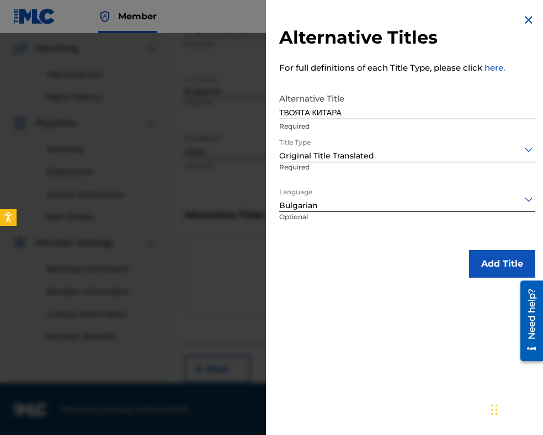
click at [473, 267] on button "Add Title" at bounding box center [502, 264] width 66 height 28
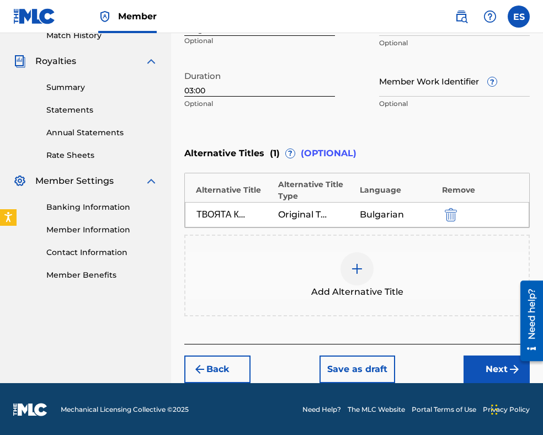
drag, startPoint x: 483, startPoint y: 363, endPoint x: 478, endPoint y: 352, distance: 12.1
click at [482, 362] on button "Next" at bounding box center [497, 370] width 66 height 28
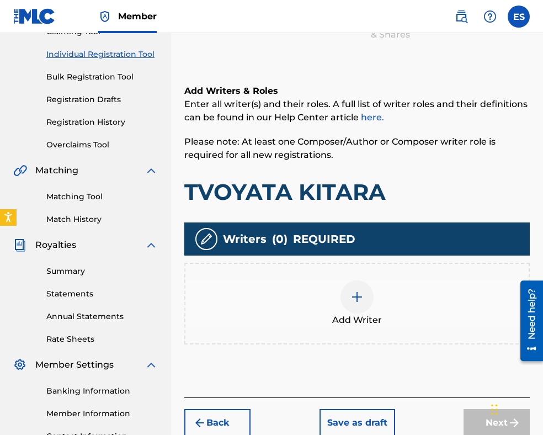
scroll to position [225, 0]
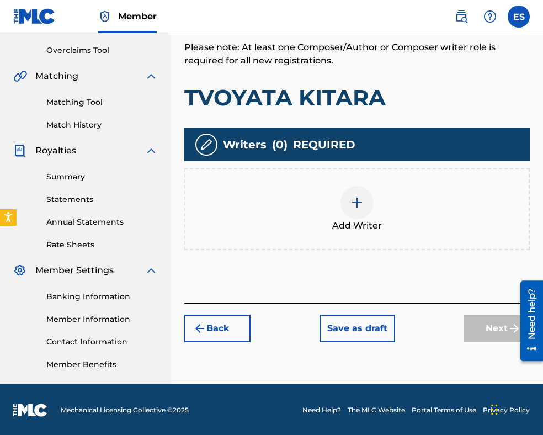
click at [351, 197] on img at bounding box center [357, 202] width 13 height 13
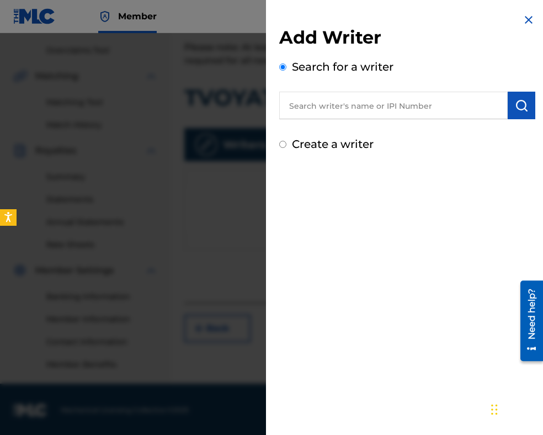
paste input "TOCHEV [PERSON_NAME]"
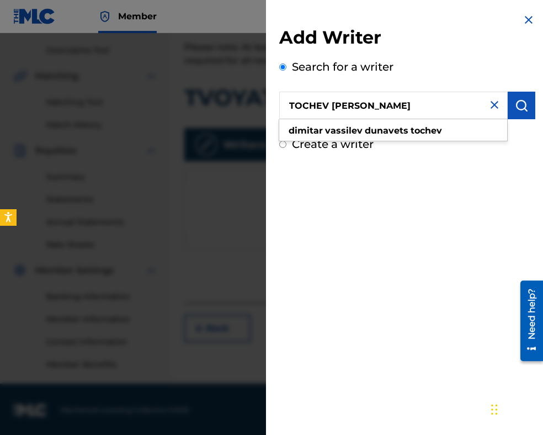
type input "TOCHEV [PERSON_NAME]"
click at [524, 94] on button "submit" at bounding box center [522, 106] width 28 height 28
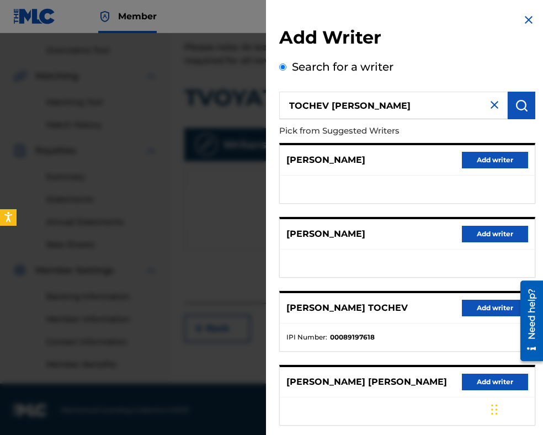
click at [482, 309] on button "Add writer" at bounding box center [495, 308] width 66 height 17
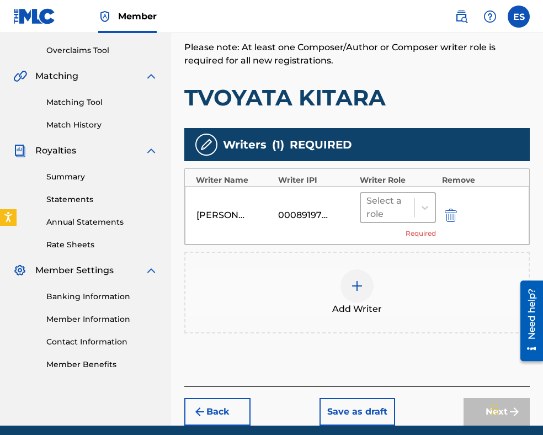
click at [406, 200] on div at bounding box center [388, 207] width 43 height 15
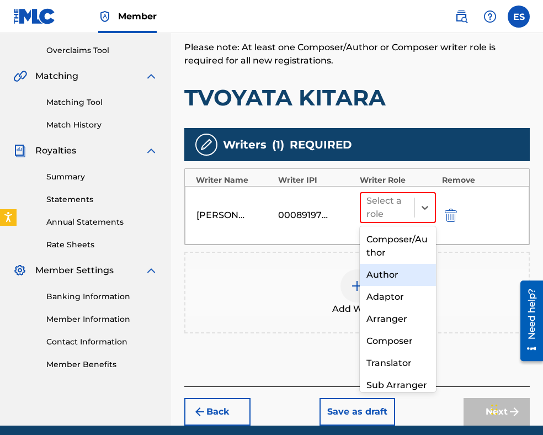
click at [395, 271] on div "Author" at bounding box center [398, 275] width 76 height 22
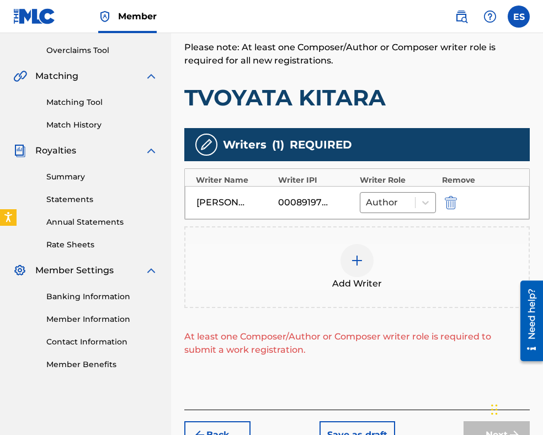
click at [366, 272] on div at bounding box center [357, 260] width 33 height 33
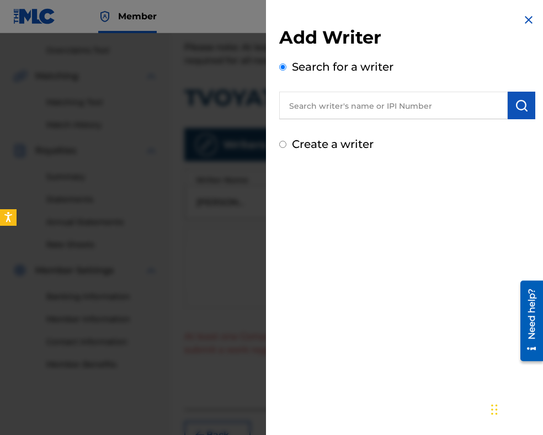
paste input "[PERSON_NAME] [PERSON_NAME]"
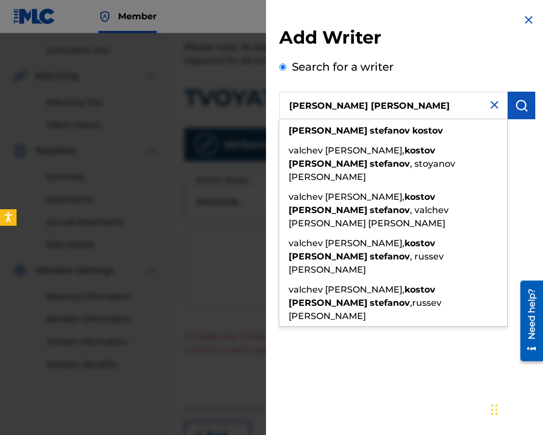
type input "[PERSON_NAME] [PERSON_NAME]"
click at [519, 104] on img "submit" at bounding box center [521, 105] width 13 height 13
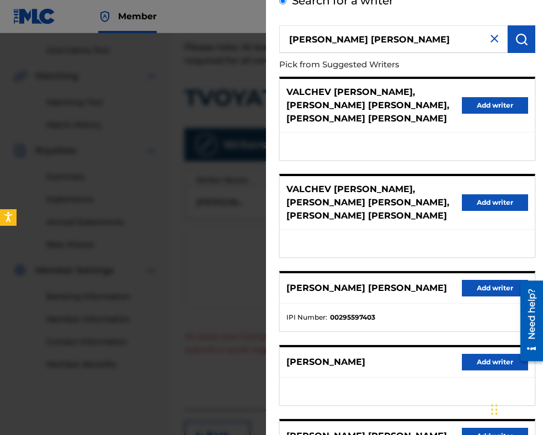
scroll to position [166, 0]
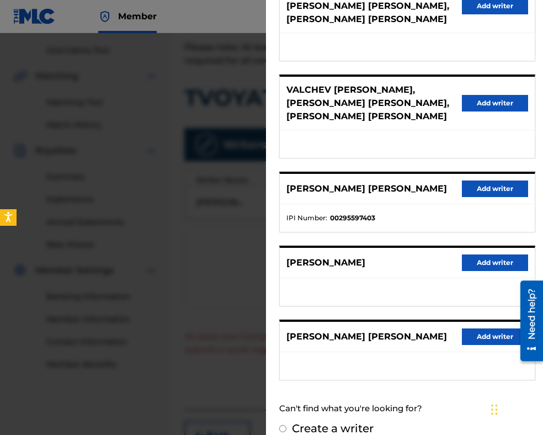
click at [484, 193] on button "Add writer" at bounding box center [495, 189] width 66 height 17
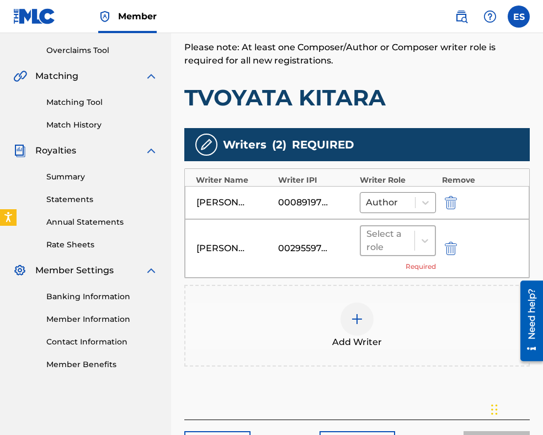
click at [385, 251] on div "Select a role" at bounding box center [388, 241] width 43 height 27
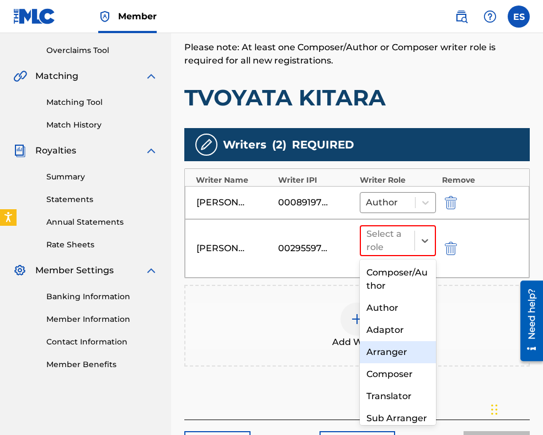
click at [396, 354] on div "Arranger" at bounding box center [398, 352] width 76 height 22
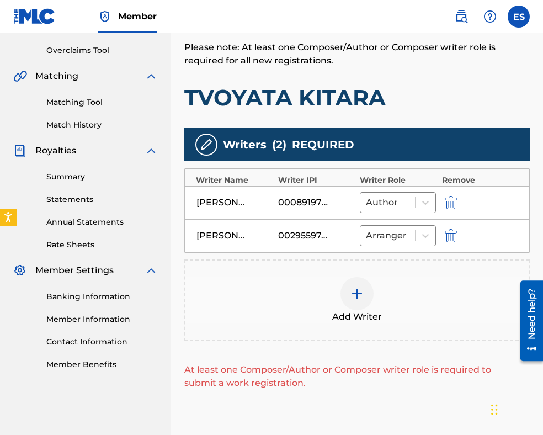
click at [360, 297] on img at bounding box center [357, 293] width 13 height 13
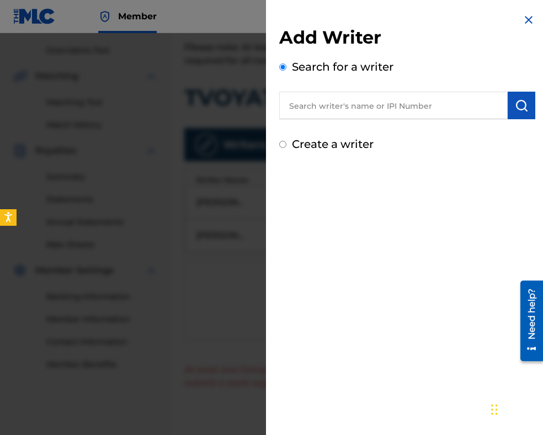
paste input "00087889792"
type input "00087889792"
click at [521, 102] on img "submit" at bounding box center [521, 105] width 13 height 13
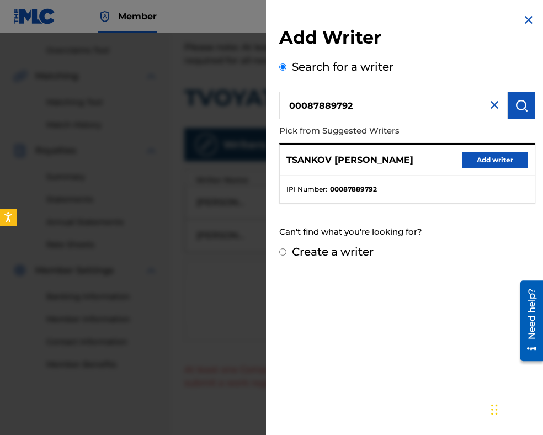
click at [510, 163] on button "Add writer" at bounding box center [495, 160] width 66 height 17
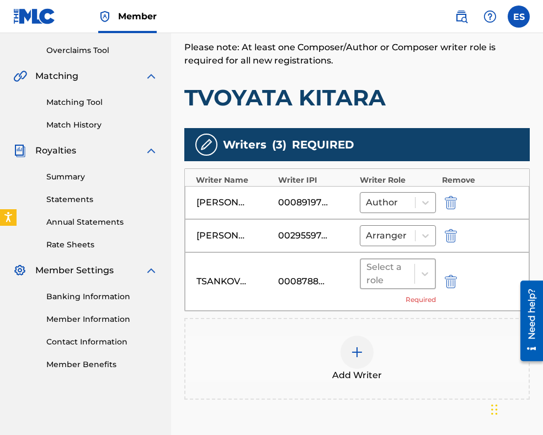
click at [398, 274] on div at bounding box center [388, 273] width 43 height 15
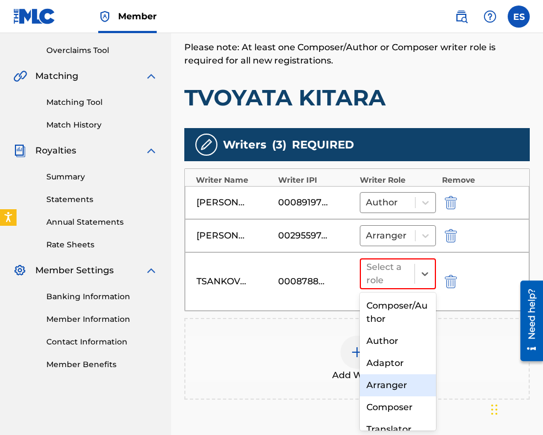
click at [392, 383] on div "Arranger" at bounding box center [398, 385] width 76 height 22
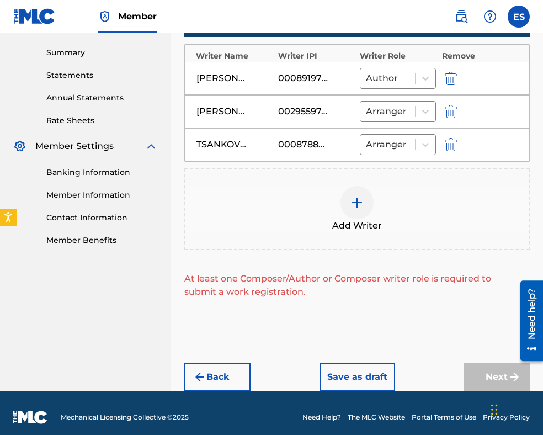
scroll to position [357, 0]
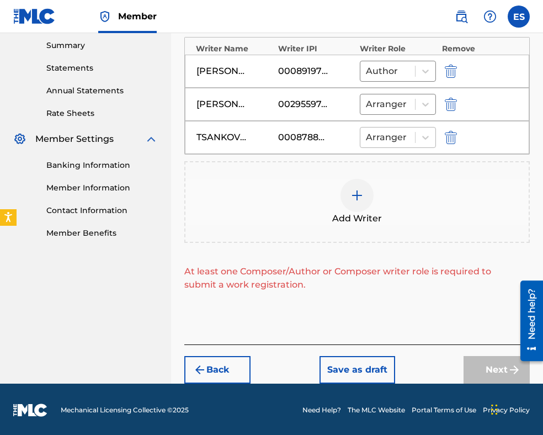
click at [403, 138] on div at bounding box center [388, 137] width 44 height 15
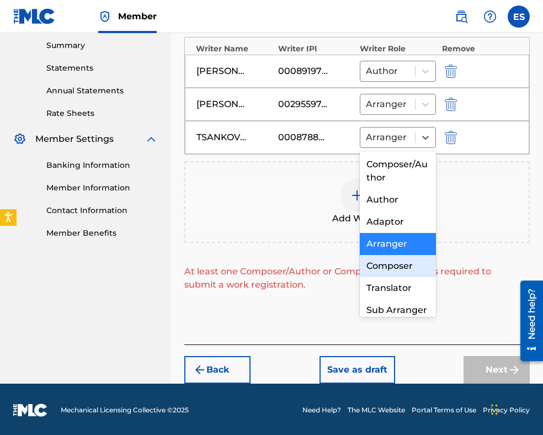
click at [398, 266] on div "Composer" at bounding box center [398, 266] width 76 height 22
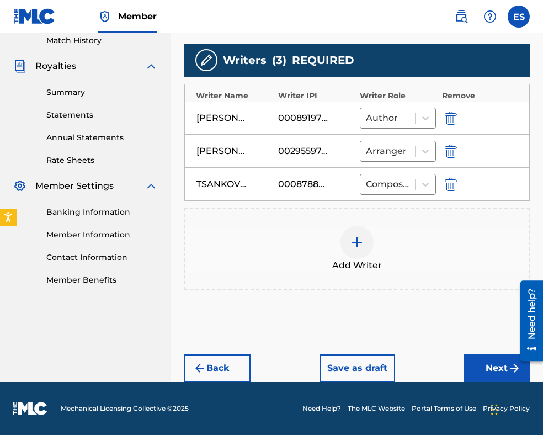
scroll to position [308, 0]
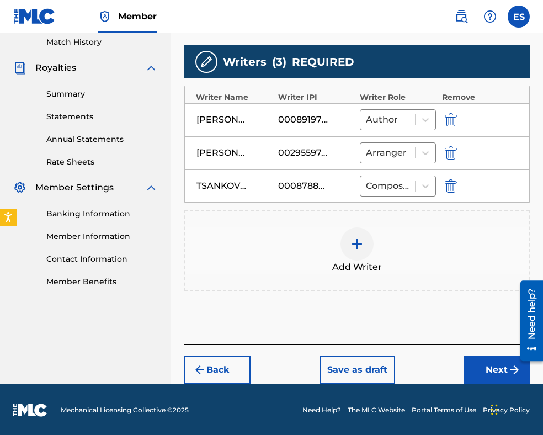
click at [486, 371] on button "Next" at bounding box center [497, 370] width 66 height 28
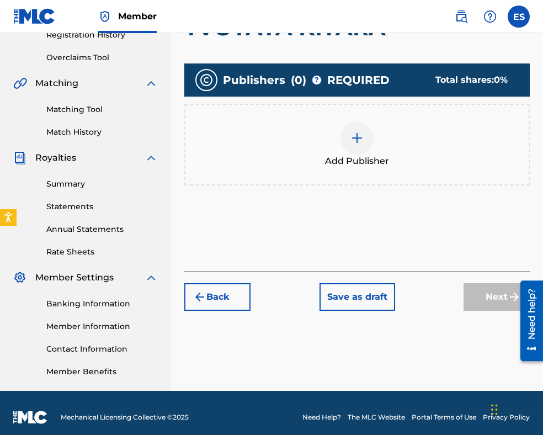
scroll to position [220, 0]
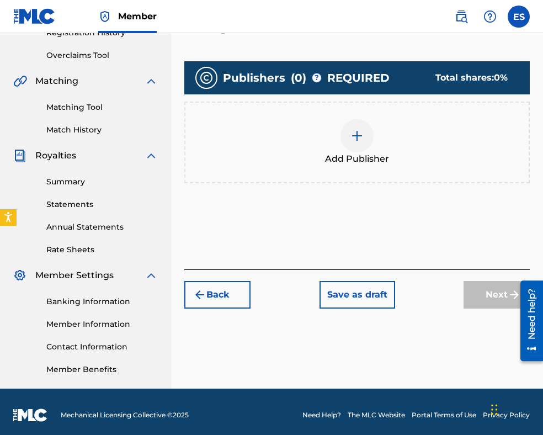
click at [360, 147] on div at bounding box center [357, 135] width 33 height 33
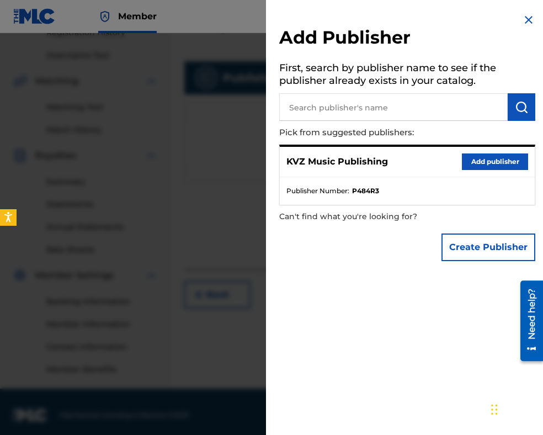
click at [474, 162] on button "Add publisher" at bounding box center [495, 162] width 66 height 17
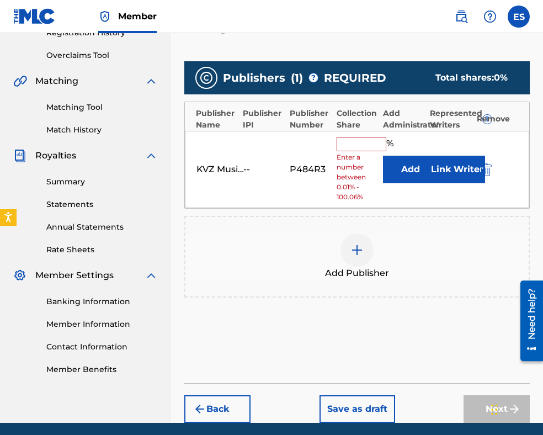
click at [363, 141] on input "text" at bounding box center [362, 144] width 50 height 14
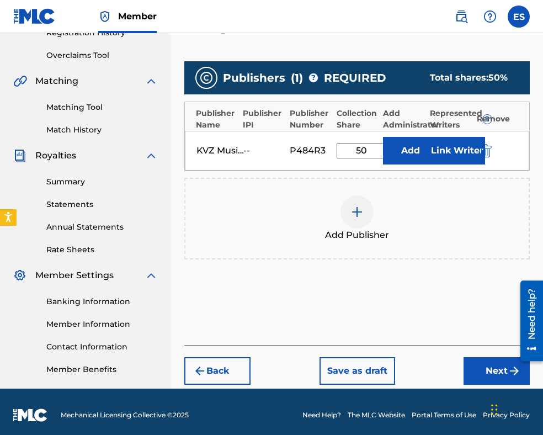
type input "50.00"
click at [479, 373] on button "Next" at bounding box center [497, 371] width 66 height 28
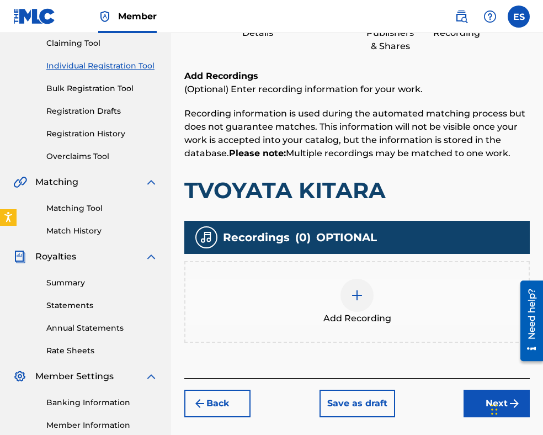
scroll to position [215, 0]
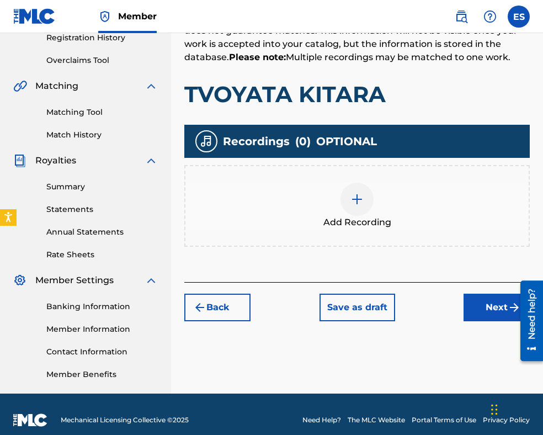
click at [353, 202] on img at bounding box center [357, 199] width 13 height 13
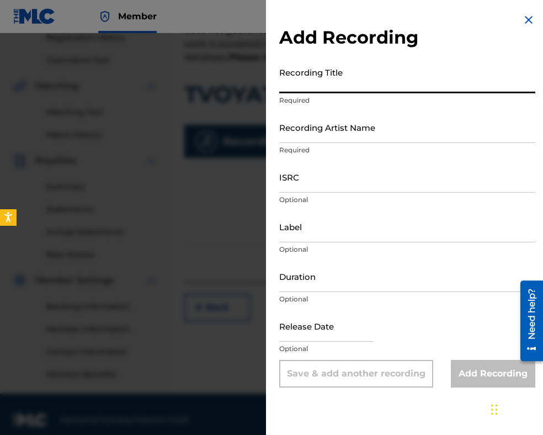
paste input "TVOYATA KITARA"
click at [283, 81] on input "TVOYATA KITARA" at bounding box center [407, 77] width 256 height 31
type input "TVOYATA KITARA"
click at [523, 23] on img at bounding box center [528, 19] width 13 height 13
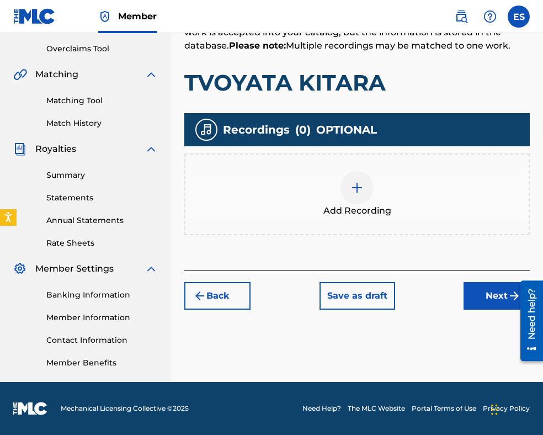
click at [485, 291] on button "Next" at bounding box center [497, 296] width 66 height 28
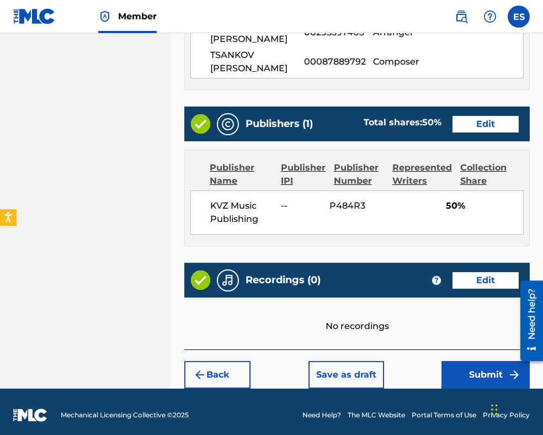
scroll to position [656, 0]
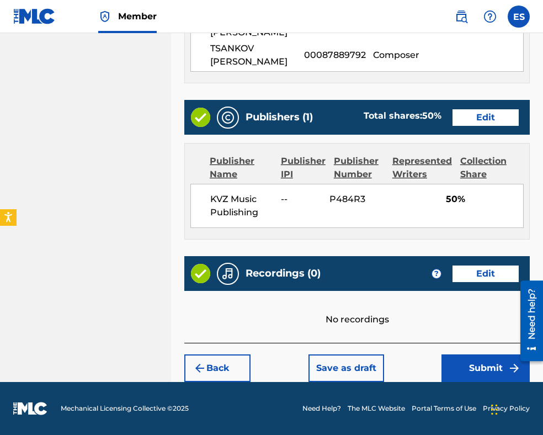
click at [459, 365] on button "Submit" at bounding box center [486, 369] width 88 height 28
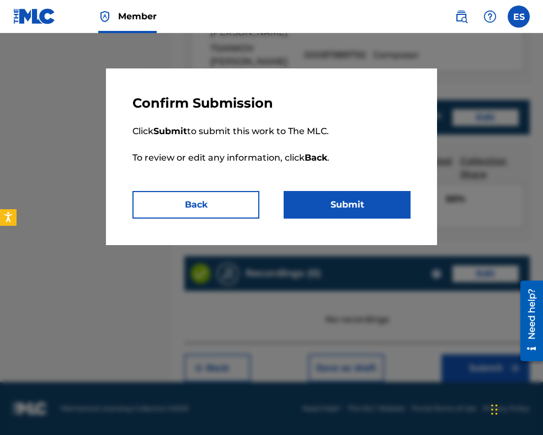
click at [363, 214] on button "Submit" at bounding box center [347, 205] width 127 height 28
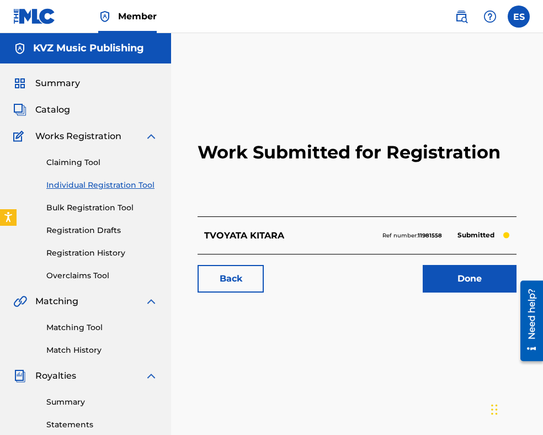
click at [115, 179] on div "Claiming Tool Individual Registration Tool Bulk Registration Tool Registration …" at bounding box center [85, 212] width 145 height 139
click at [106, 189] on link "Individual Registration Tool" at bounding box center [102, 185] width 112 height 12
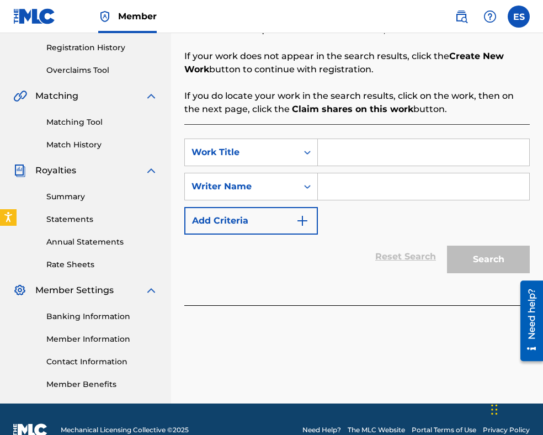
scroll to position [221, 0]
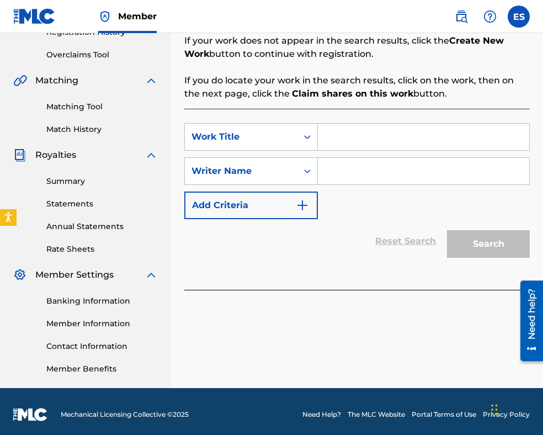
click at [413, 135] on input "Search Form" at bounding box center [424, 137] width 212 height 27
paste input "V PUSTOTATA"
type input "V PUSTOTATA"
paste input "[PERSON_NAME]"
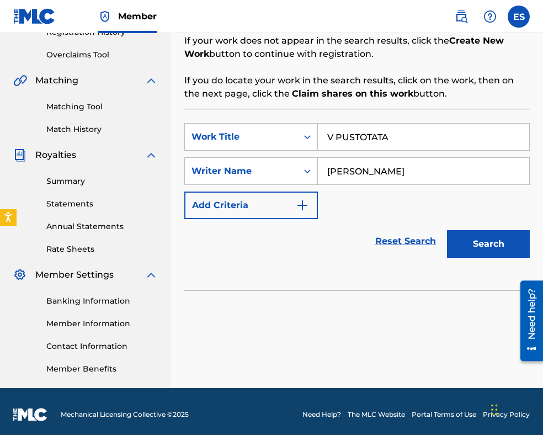
type input "[PERSON_NAME]"
click at [468, 248] on button "Search" at bounding box center [488, 244] width 83 height 28
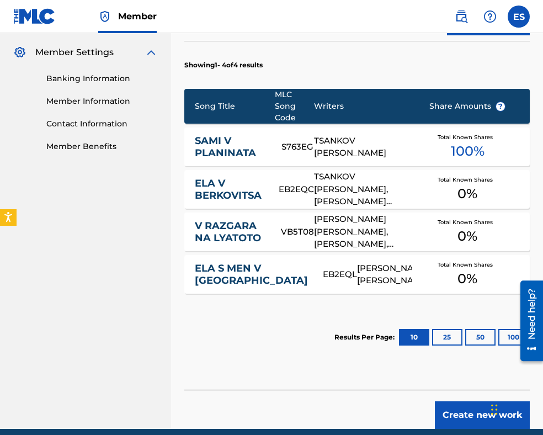
scroll to position [490, 0]
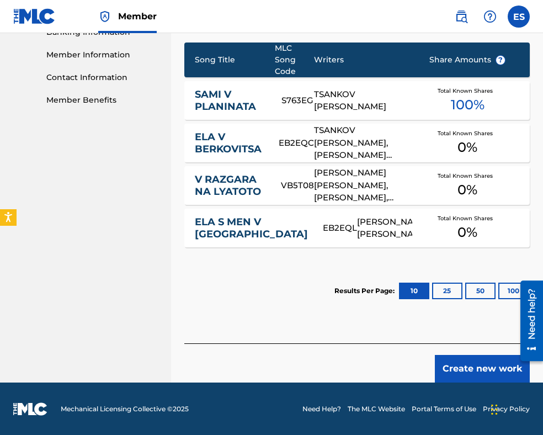
click at [477, 372] on button "Create new work" at bounding box center [482, 369] width 95 height 28
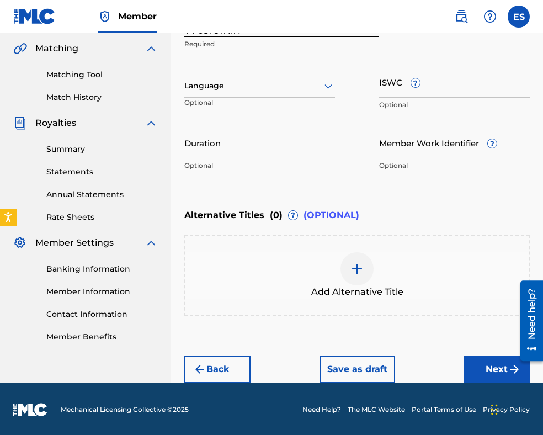
click at [275, 87] on div at bounding box center [259, 86] width 151 height 14
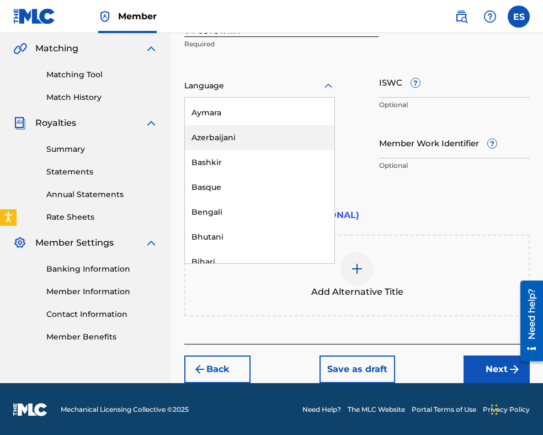
scroll to position [387, 0]
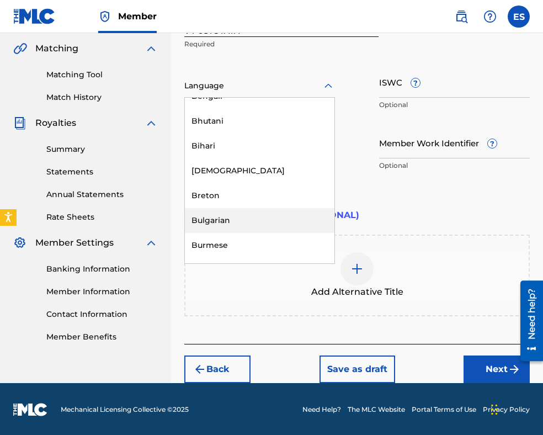
click at [267, 212] on div "Bulgarian" at bounding box center [260, 220] width 150 height 25
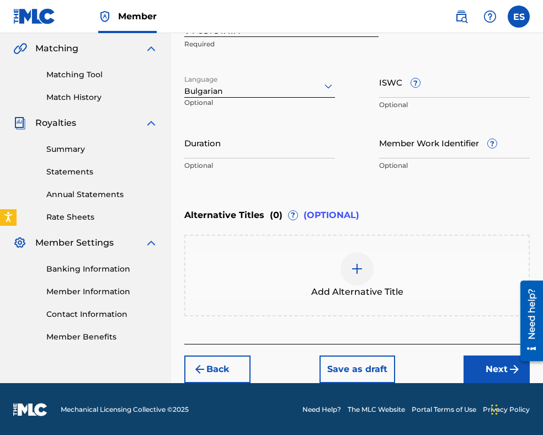
click at [352, 268] on img at bounding box center [357, 268] width 13 height 13
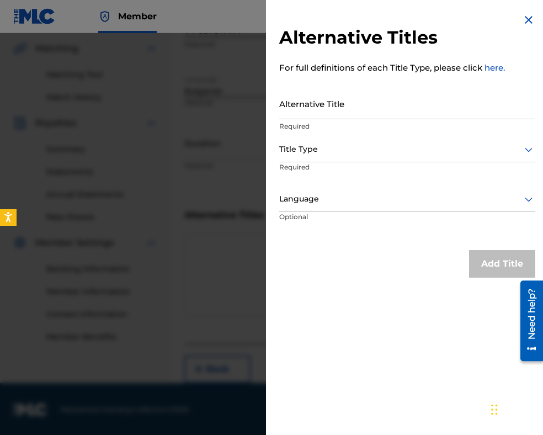
click at [525, 20] on img at bounding box center [528, 19] width 13 height 13
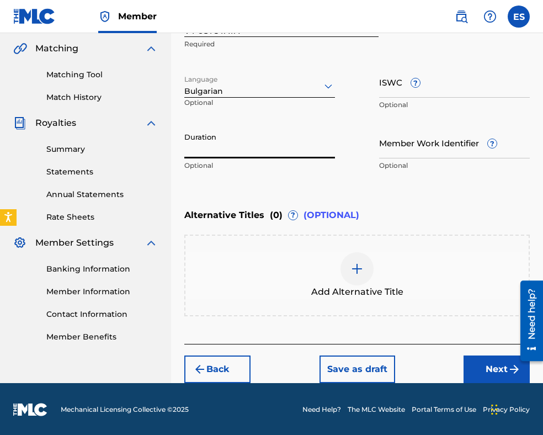
click at [281, 155] on input "Duration" at bounding box center [259, 142] width 151 height 31
type input "04:00"
click at [349, 266] on div at bounding box center [357, 268] width 33 height 33
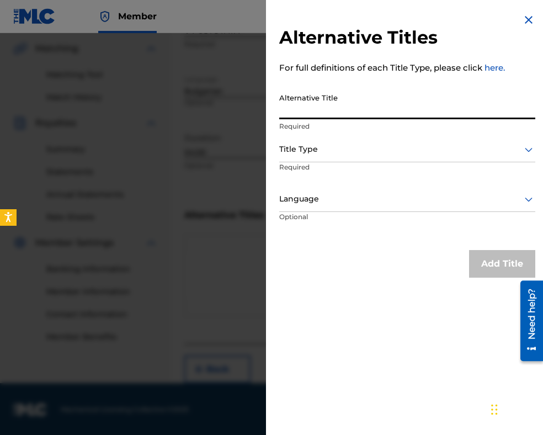
paste input "В ПУСТОТАТА"
type input "В ПУСТОТАТА"
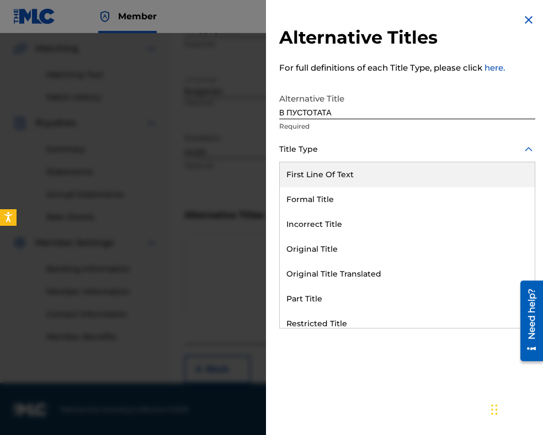
click at [369, 146] on div at bounding box center [407, 149] width 256 height 14
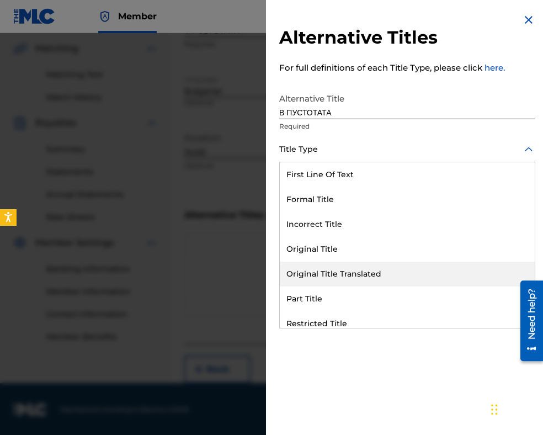
click at [380, 272] on div "Original Title Translated" at bounding box center [407, 274] width 255 height 25
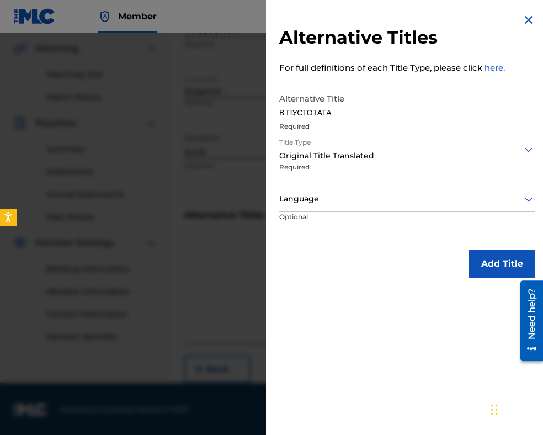
click at [364, 207] on div "Language" at bounding box center [407, 199] width 256 height 25
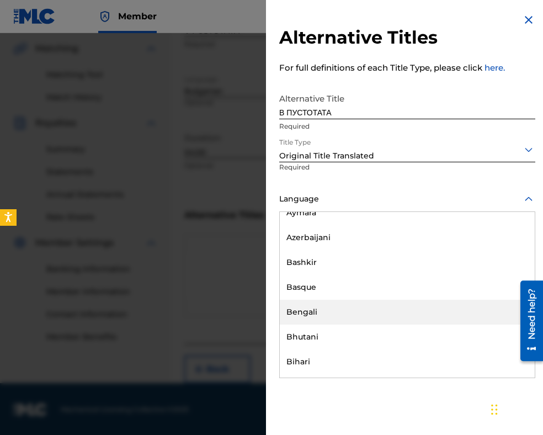
scroll to position [497, 0]
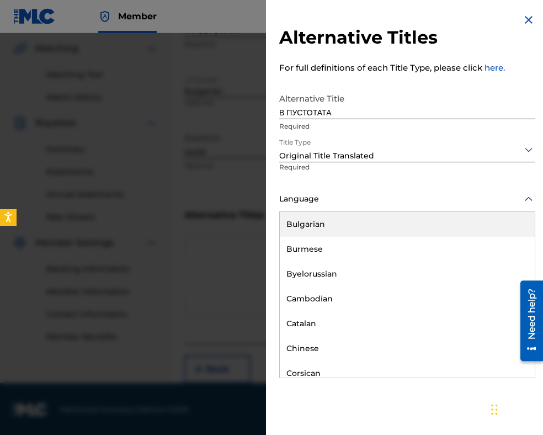
click at [350, 220] on div "Bulgarian" at bounding box center [407, 224] width 255 height 25
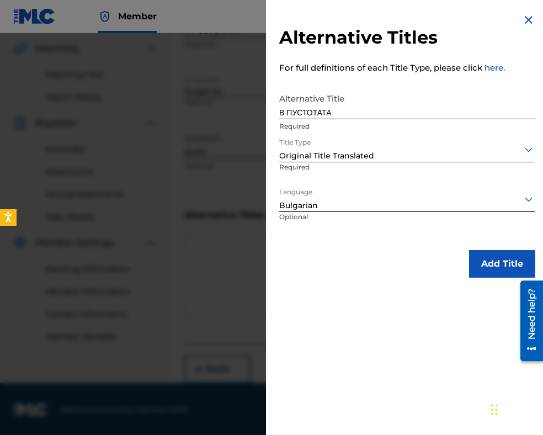
click at [476, 273] on button "Add Title" at bounding box center [502, 264] width 66 height 28
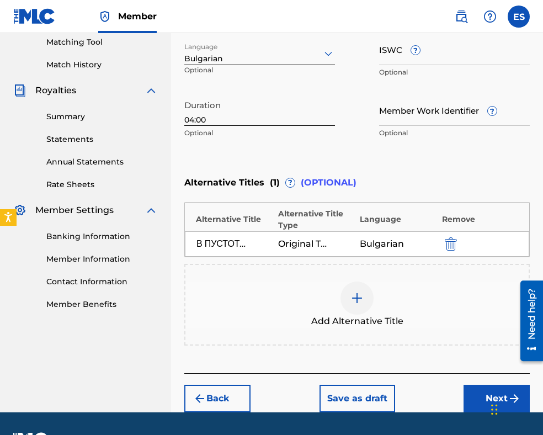
scroll to position [315, 0]
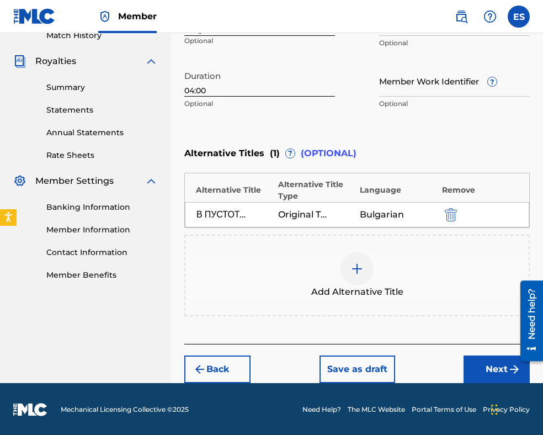
click at [485, 363] on button "Next" at bounding box center [497, 370] width 66 height 28
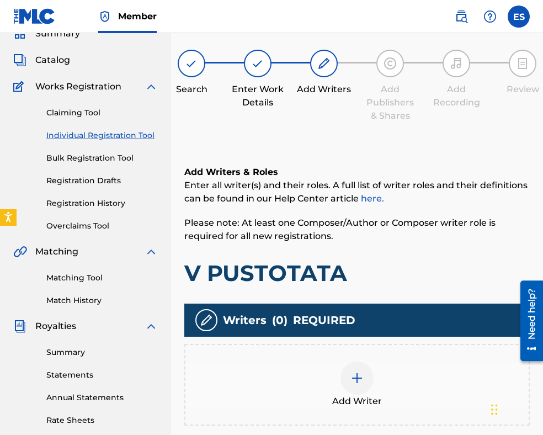
scroll to position [225, 0]
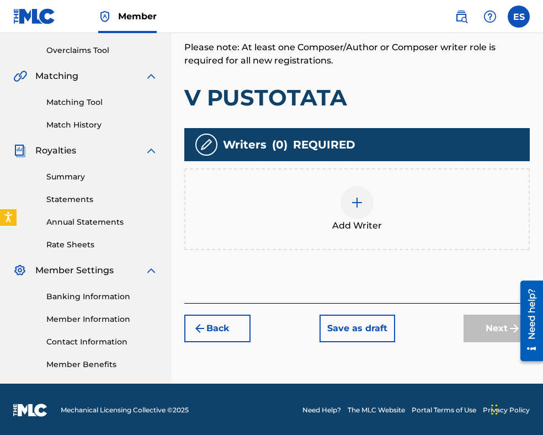
click at [348, 214] on div at bounding box center [357, 202] width 33 height 33
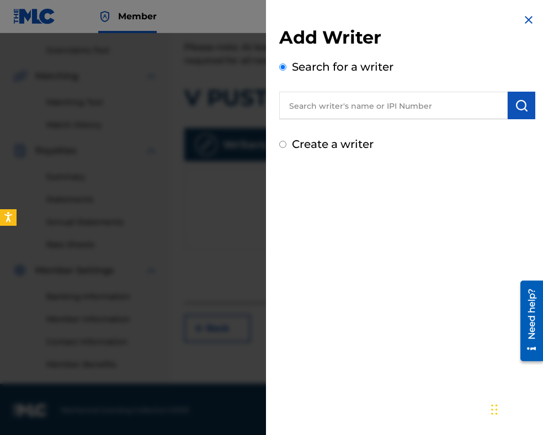
paste input "00087889792"
type input "00087889792"
click at [525, 109] on img "submit" at bounding box center [521, 105] width 13 height 13
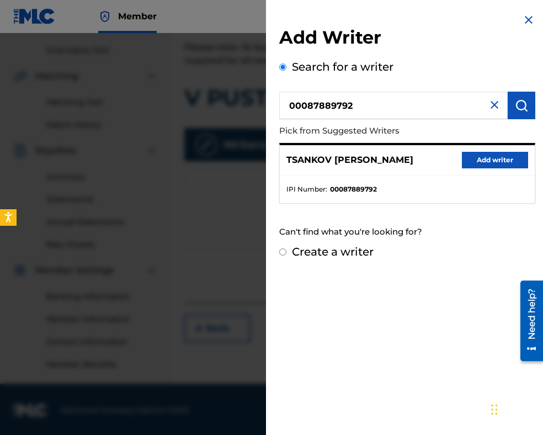
click at [469, 157] on button "Add writer" at bounding box center [495, 160] width 66 height 17
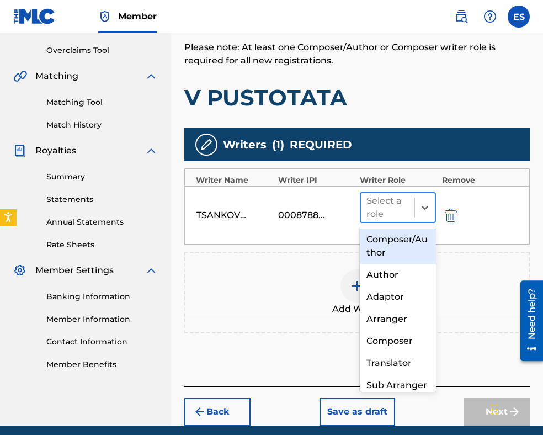
click at [392, 205] on div at bounding box center [388, 207] width 43 height 15
click at [388, 250] on div "Composer/Author" at bounding box center [398, 246] width 76 height 35
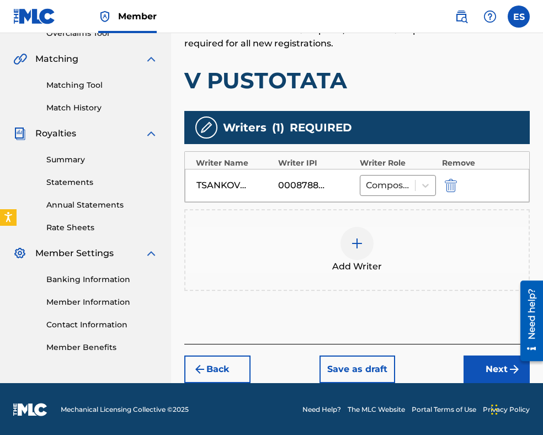
click at [478, 369] on button "Next" at bounding box center [497, 370] width 66 height 28
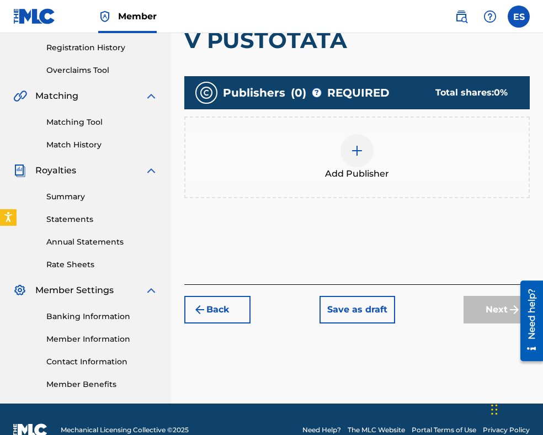
scroll to position [227, 0]
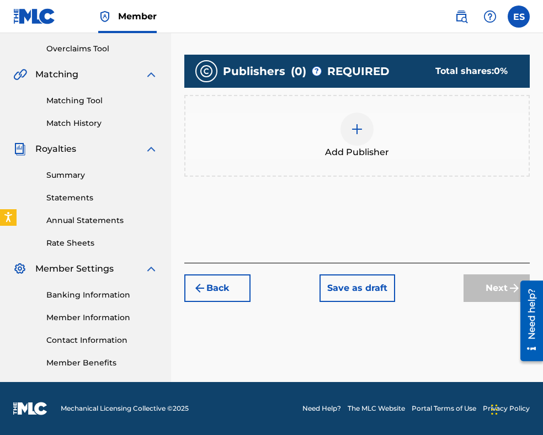
click at [353, 136] on div at bounding box center [357, 129] width 33 height 33
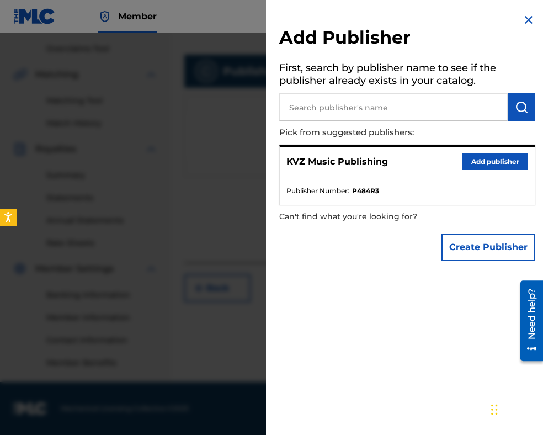
click at [499, 162] on button "Add publisher" at bounding box center [495, 162] width 66 height 17
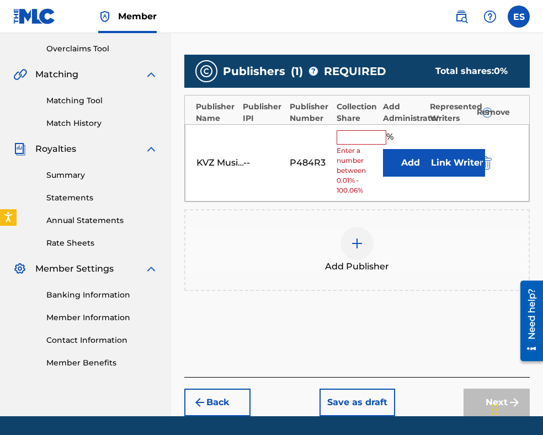
click at [357, 135] on input "text" at bounding box center [362, 137] width 50 height 14
type input "100"
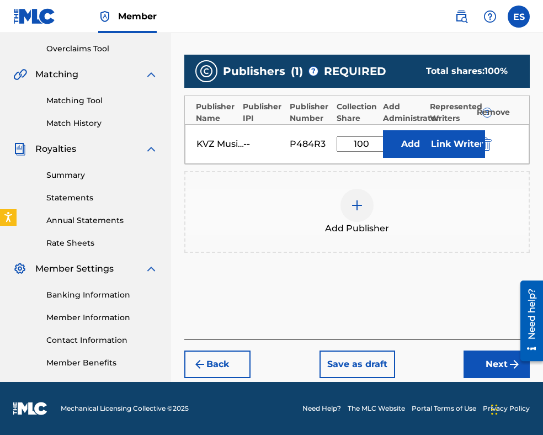
click at [478, 366] on button "Next" at bounding box center [497, 365] width 66 height 28
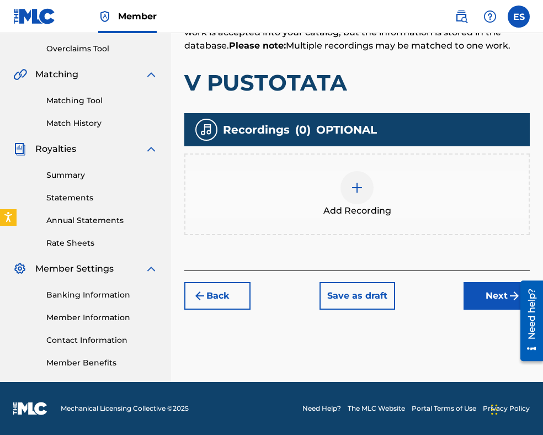
click at [358, 191] on img at bounding box center [357, 187] width 13 height 13
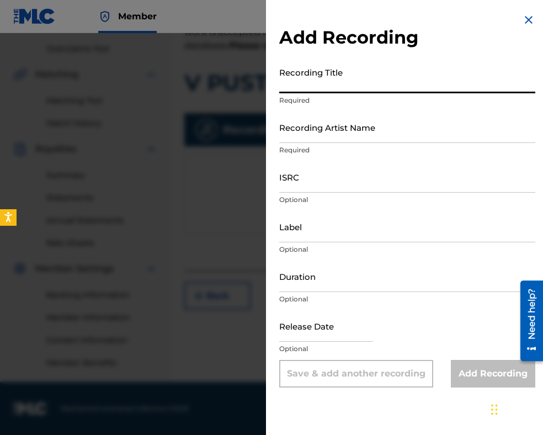
paste input "V PUSTOTATA"
click at [284, 87] on input "V PUSTOTATA" at bounding box center [407, 77] width 256 height 31
type input "V PUSTOTATA"
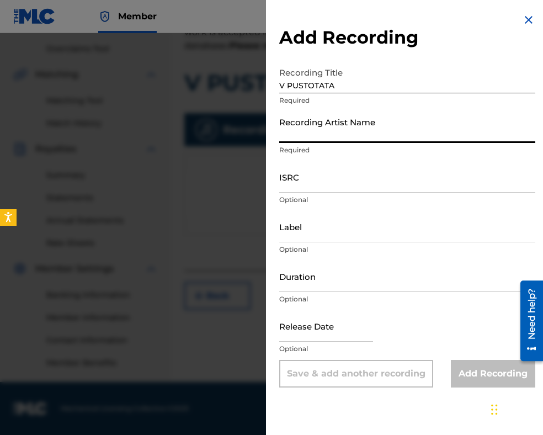
paste input "DUET OTKROVENIE"
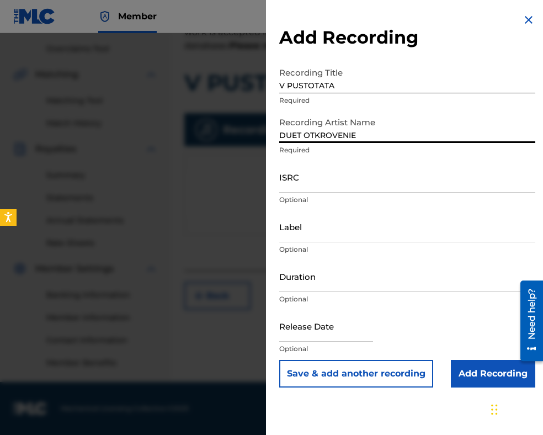
type input "DUET OTKROVENIE"
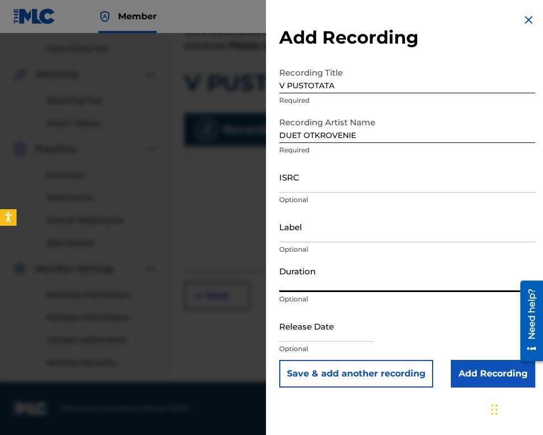
click at [363, 276] on input "Duration" at bounding box center [407, 276] width 256 height 31
type input "04:00"
click at [469, 371] on input "Add Recording" at bounding box center [493, 374] width 84 height 28
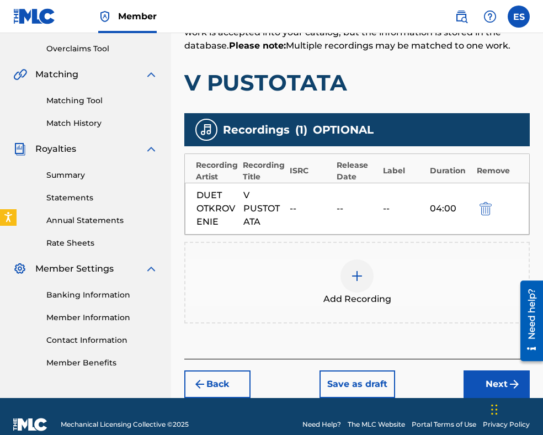
click at [486, 378] on button "Next" at bounding box center [497, 385] width 66 height 28
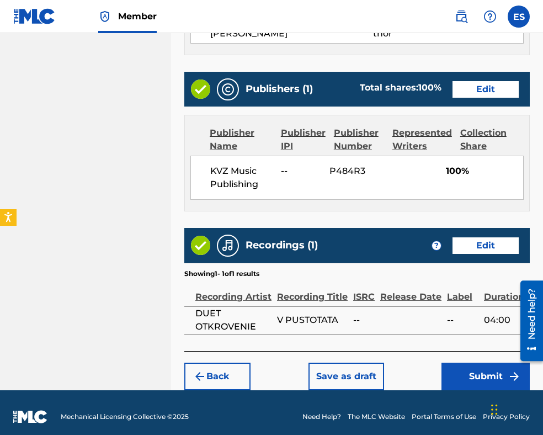
scroll to position [633, 0]
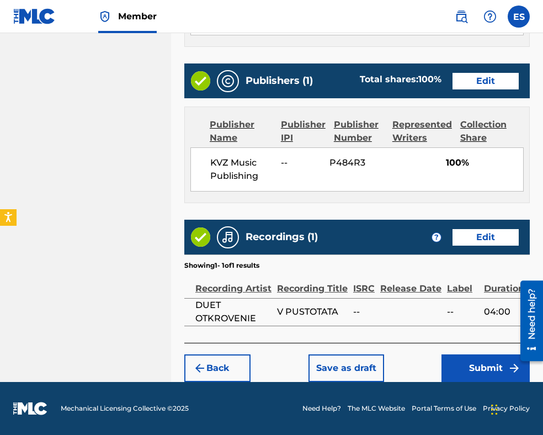
click at [475, 361] on button "Submit" at bounding box center [486, 369] width 88 height 28
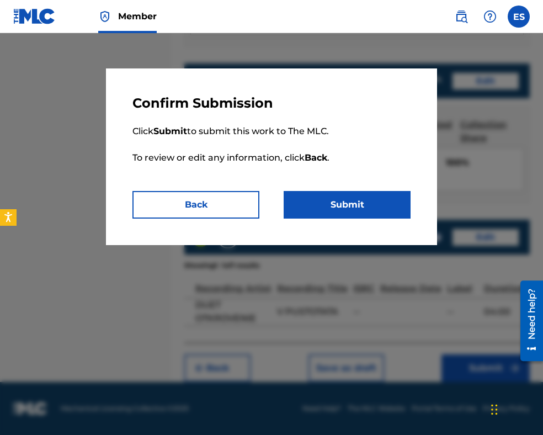
click at [392, 211] on button "Submit" at bounding box center [347, 205] width 127 height 28
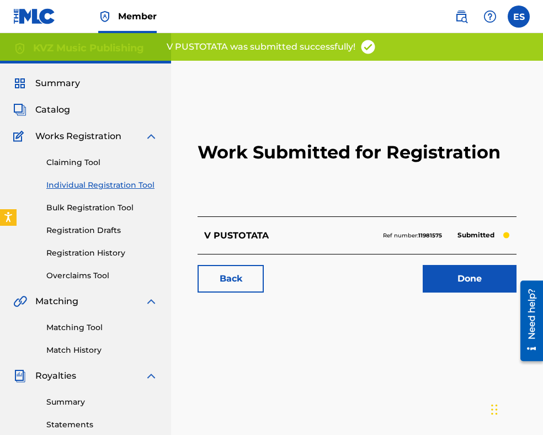
click at [82, 186] on link "Individual Registration Tool" at bounding box center [102, 185] width 112 height 12
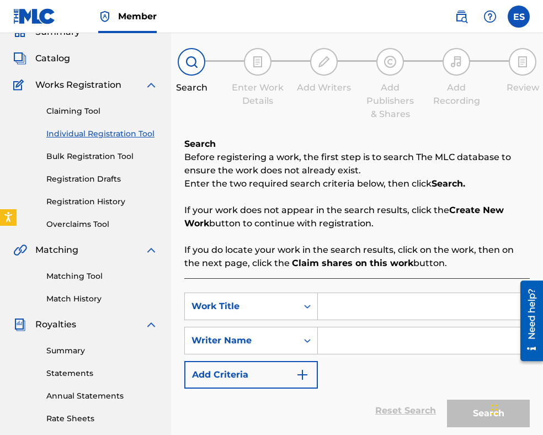
scroll to position [110, 0]
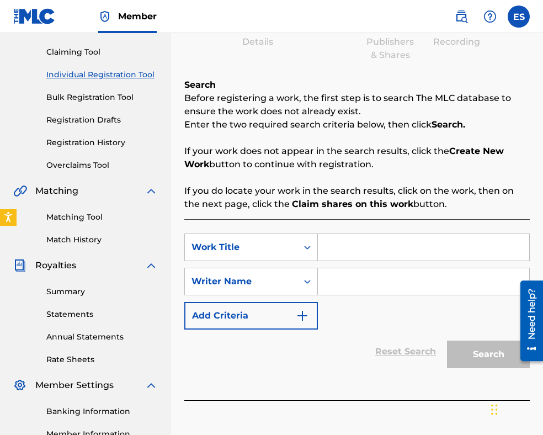
paste input "V RAZGARA NA LYATOTO"
type input "V RAZGARA NA LYATOTO"
paste input "[PERSON_NAME]"
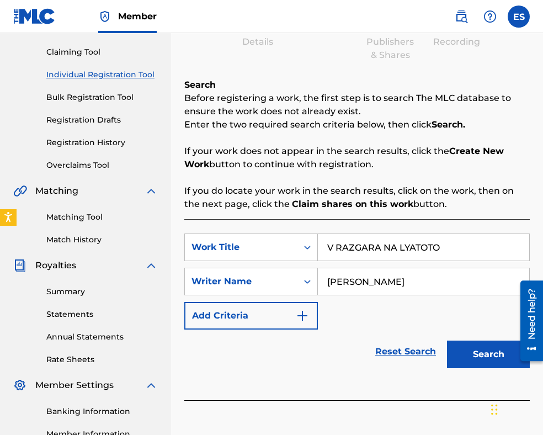
type input "[PERSON_NAME]"
click at [331, 241] on input "V RAZGARA NA LYATOTO" at bounding box center [424, 247] width 212 height 27
type input "V RAZGARA NA LYATOTO"
click at [485, 354] on button "Search" at bounding box center [488, 355] width 83 height 28
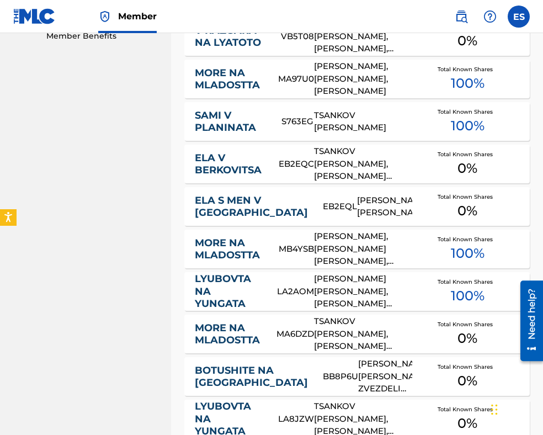
scroll to position [607, 0]
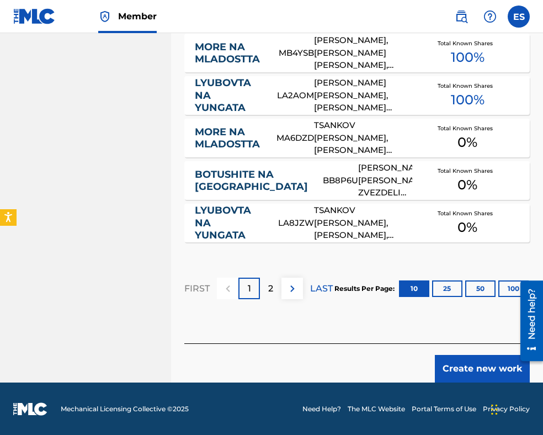
click at [456, 362] on button "Create new work" at bounding box center [482, 369] width 95 height 28
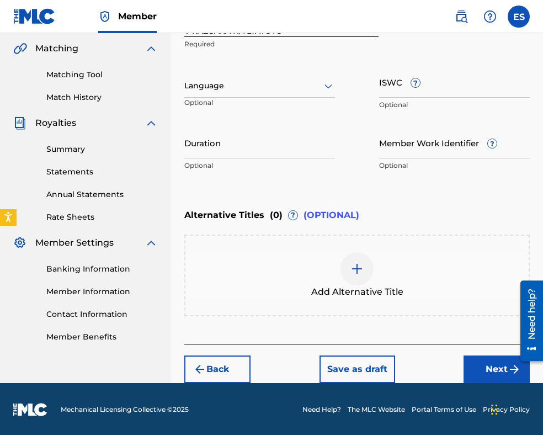
click at [258, 78] on div "Language" at bounding box center [259, 86] width 151 height 23
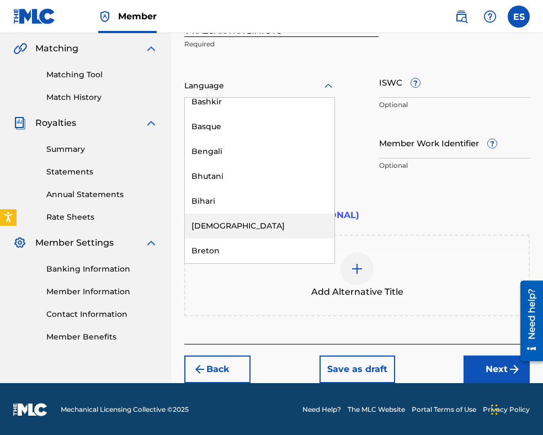
scroll to position [387, 0]
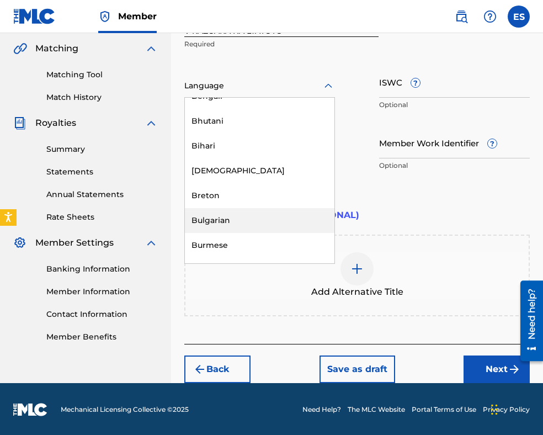
click at [266, 223] on div "Bulgarian" at bounding box center [260, 220] width 150 height 25
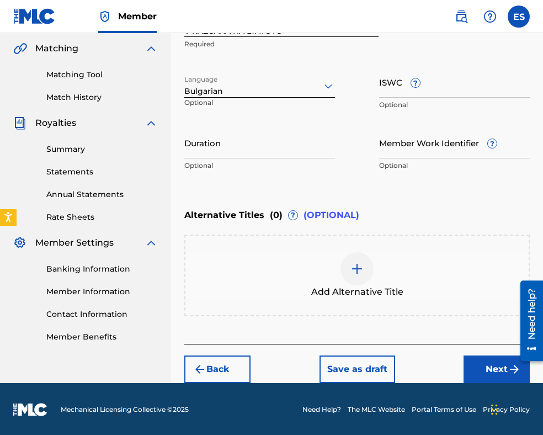
click at [229, 142] on input "Duration" at bounding box center [259, 142] width 151 height 31
type input "03:49"
click at [356, 274] on div at bounding box center [357, 268] width 33 height 33
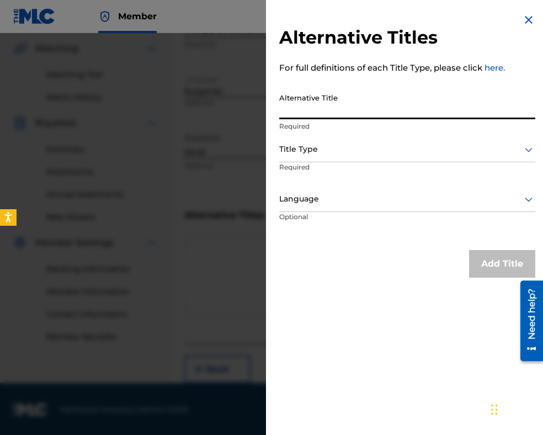
paste input "В РАЗГАРА НА ЛЯТОТО"
type input "В РАЗГАРА НА ЛЯТОТО"
click at [344, 153] on div at bounding box center [407, 149] width 256 height 14
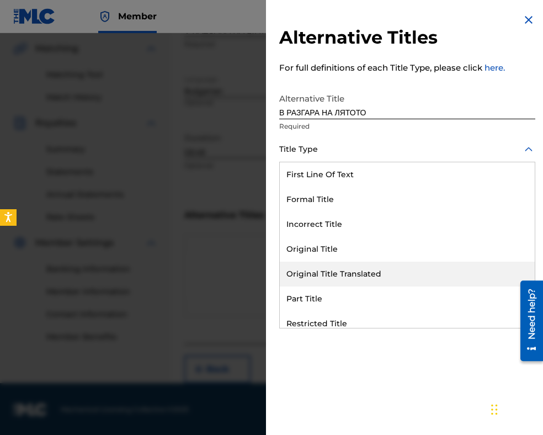
drag, startPoint x: 350, startPoint y: 275, endPoint x: 345, endPoint y: 239, distance: 36.7
click at [350, 273] on div "Original Title Translated" at bounding box center [407, 274] width 255 height 25
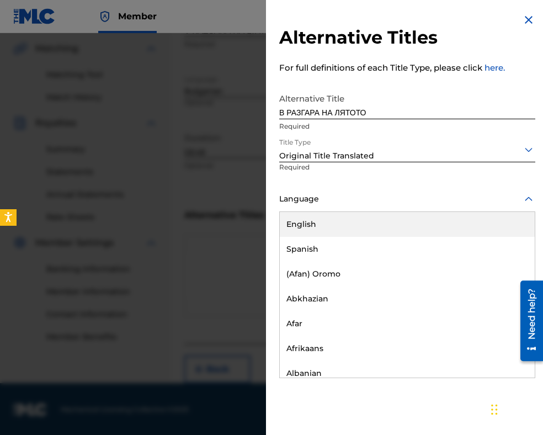
click at [339, 199] on div at bounding box center [407, 199] width 256 height 14
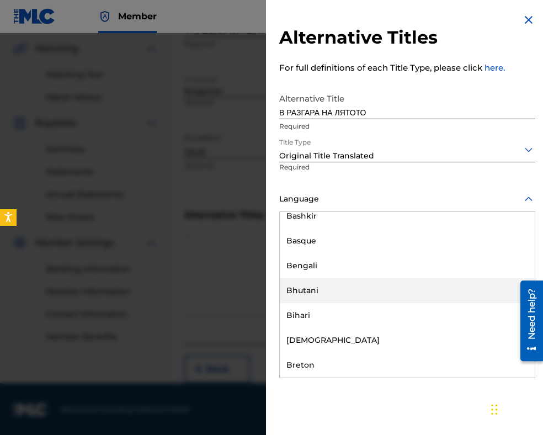
scroll to position [497, 0]
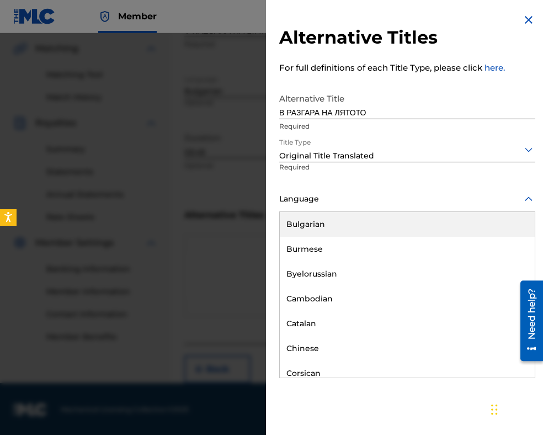
click at [342, 224] on div "Bulgarian" at bounding box center [407, 224] width 255 height 25
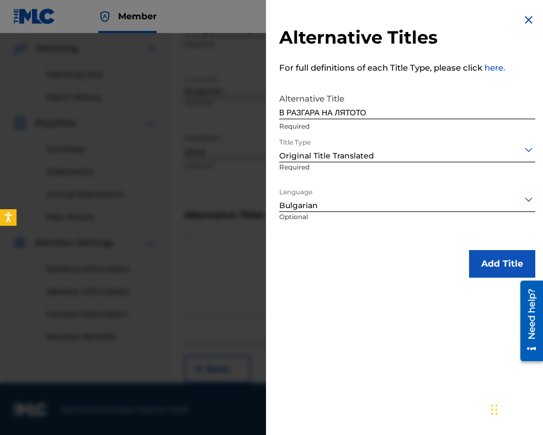
click at [493, 266] on button "Add Title" at bounding box center [502, 264] width 66 height 28
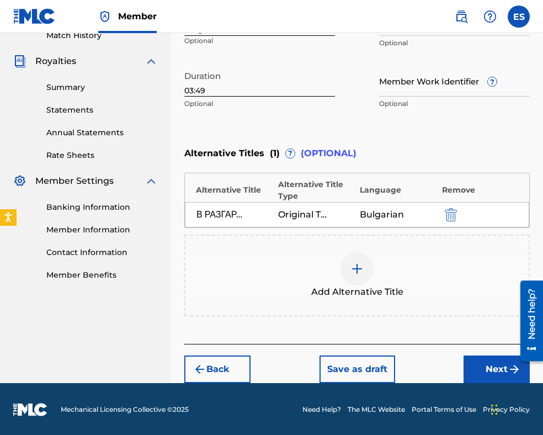
drag, startPoint x: 473, startPoint y: 367, endPoint x: 470, endPoint y: 361, distance: 7.2
click at [473, 367] on button "Next" at bounding box center [497, 370] width 66 height 28
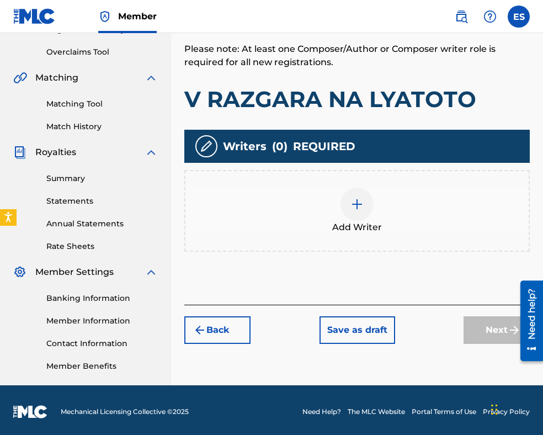
scroll to position [225, 0]
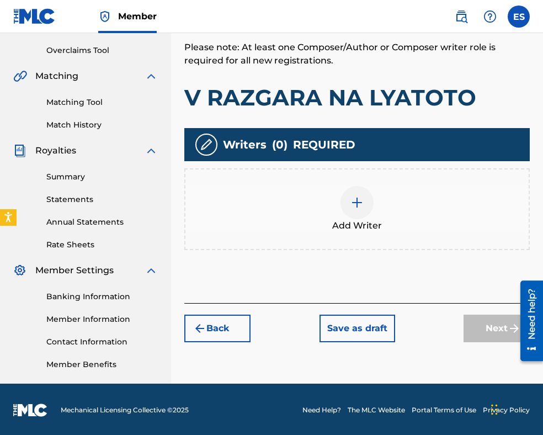
click at [355, 217] on div at bounding box center [357, 202] width 33 height 33
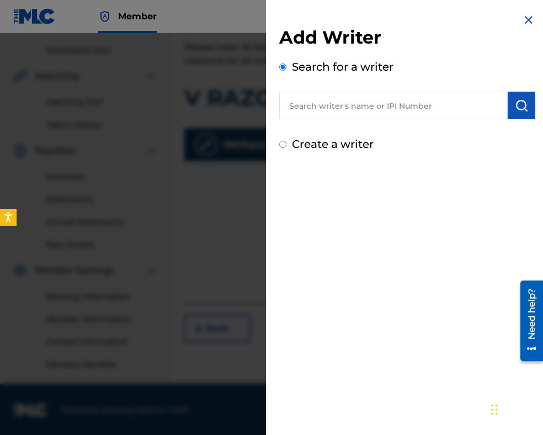
paste input "00087 89 36 07"
click at [326, 104] on input "00087 89 36 07" at bounding box center [393, 106] width 229 height 28
click at [337, 105] on input "0008789 36 07" at bounding box center [393, 106] width 229 height 28
click at [336, 105] on input "0008789 36 07" at bounding box center [393, 106] width 229 height 28
click at [347, 103] on input "000878936 07" at bounding box center [393, 106] width 229 height 28
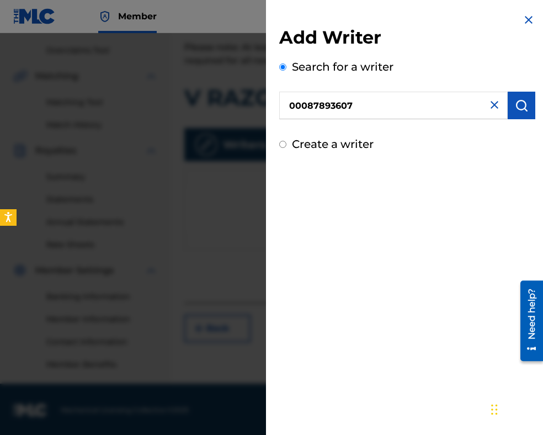
click at [293, 106] on input "00087893607" at bounding box center [393, 106] width 229 height 28
type input "00087893607"
click at [525, 111] on button "submit" at bounding box center [522, 106] width 28 height 28
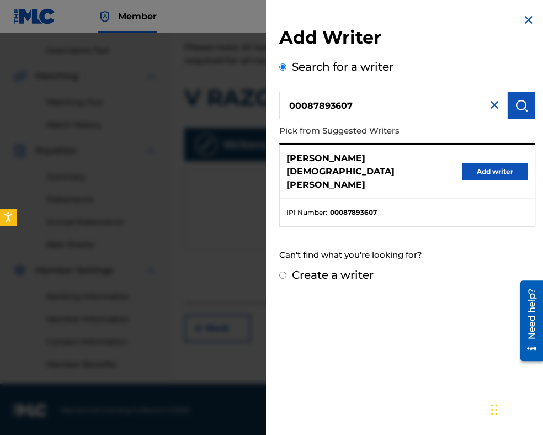
click at [498, 166] on button "Add writer" at bounding box center [495, 171] width 66 height 17
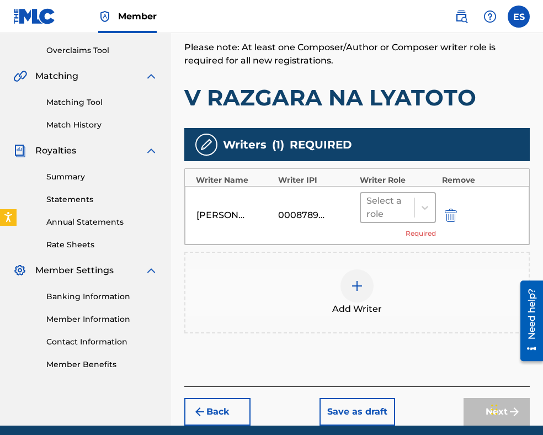
click at [382, 202] on div at bounding box center [388, 207] width 43 height 15
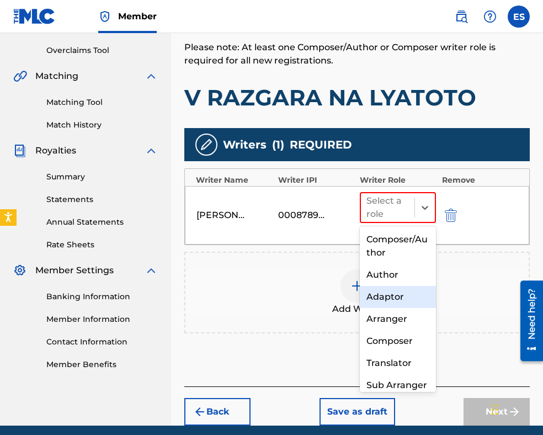
click at [386, 295] on div "Adaptor" at bounding box center [398, 297] width 76 height 22
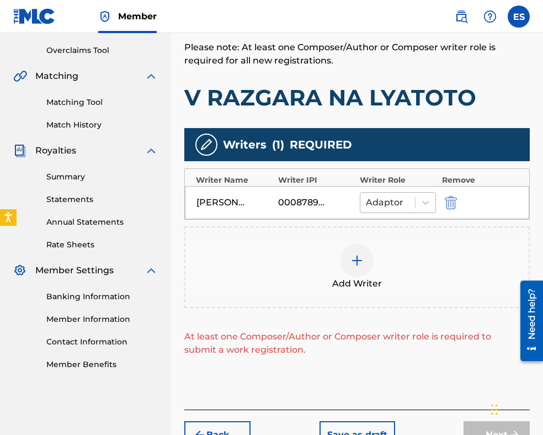
click at [399, 203] on div at bounding box center [388, 202] width 44 height 15
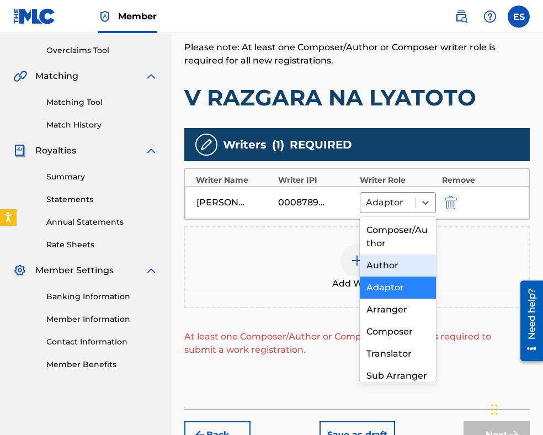
click at [395, 264] on div "Author" at bounding box center [398, 266] width 76 height 22
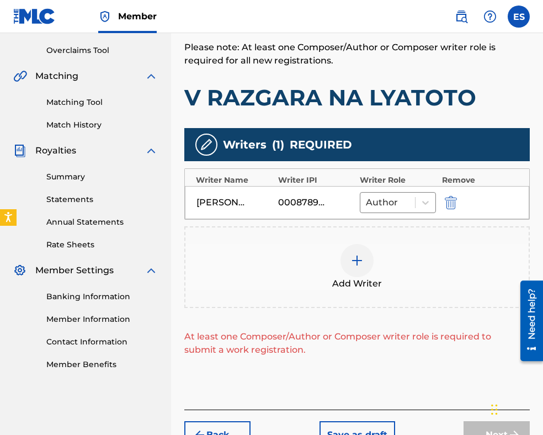
click at [366, 268] on div at bounding box center [357, 260] width 33 height 33
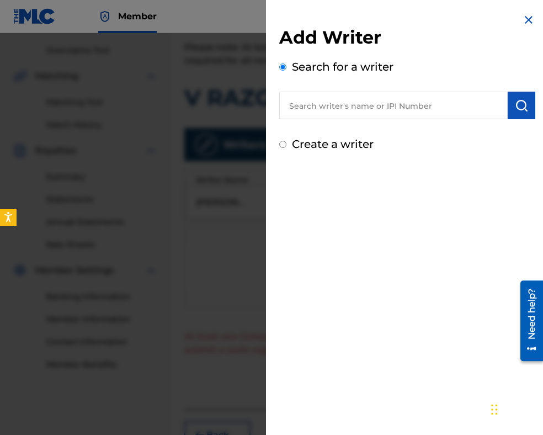
paste input "[PERSON_NAME] [PERSON_NAME]"
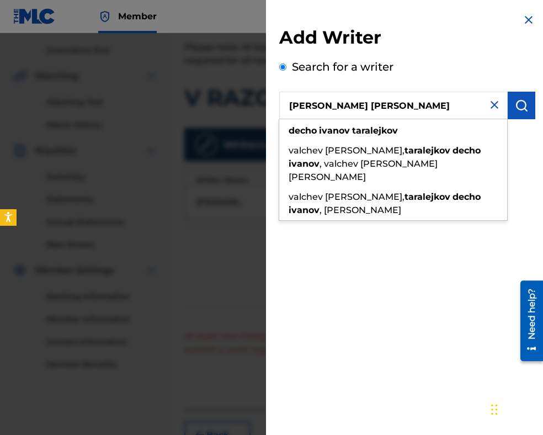
type input "[PERSON_NAME] [PERSON_NAME]"
click at [516, 100] on img "submit" at bounding box center [521, 105] width 13 height 13
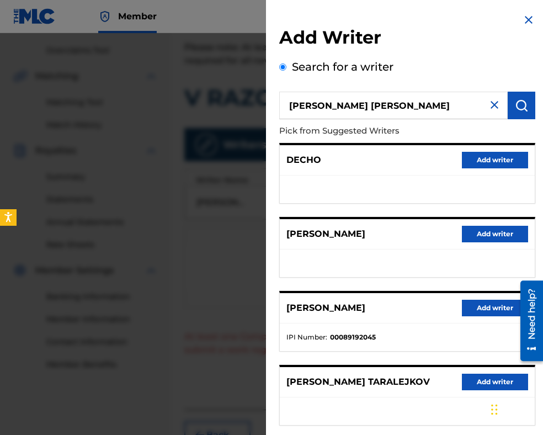
click at [468, 307] on button "Add writer" at bounding box center [495, 308] width 66 height 17
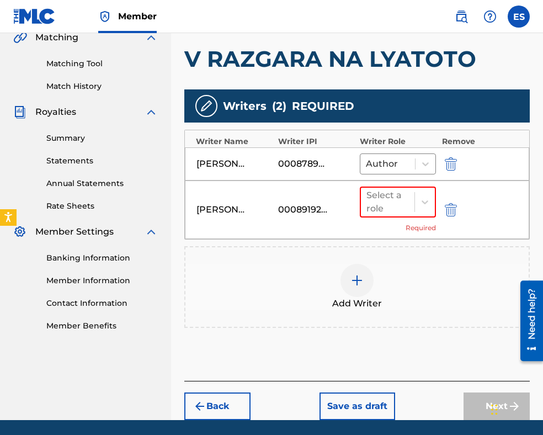
scroll to position [300, 0]
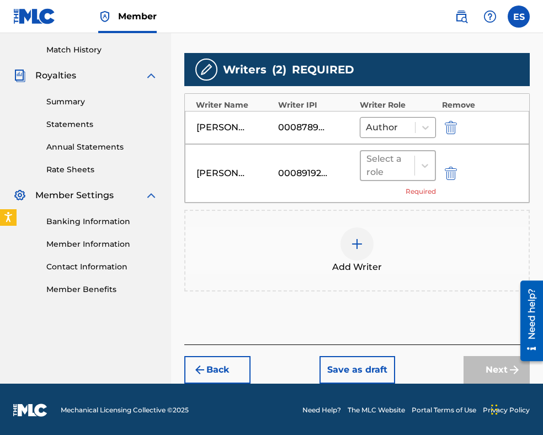
click at [378, 162] on div at bounding box center [388, 165] width 43 height 15
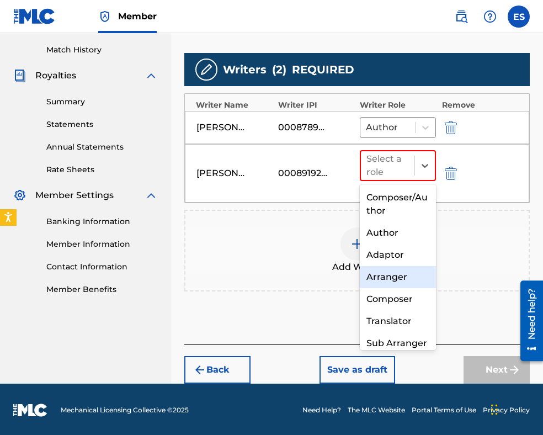
click at [397, 279] on div "Arranger" at bounding box center [398, 277] width 76 height 22
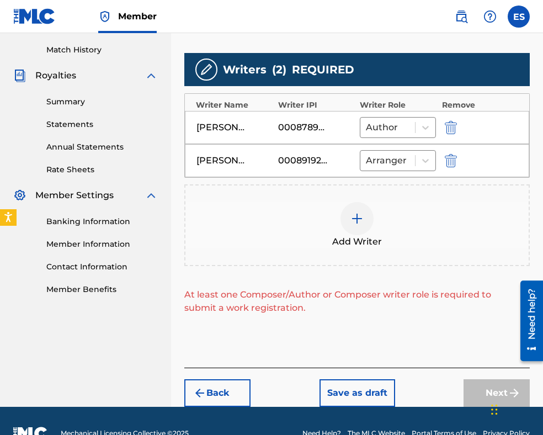
click at [360, 224] on div at bounding box center [357, 218] width 33 height 33
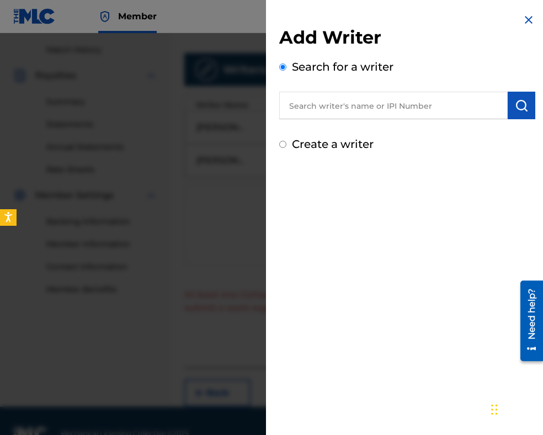
paste input "00087889792"
type input "00087889792"
click at [523, 104] on img "submit" at bounding box center [521, 105] width 13 height 13
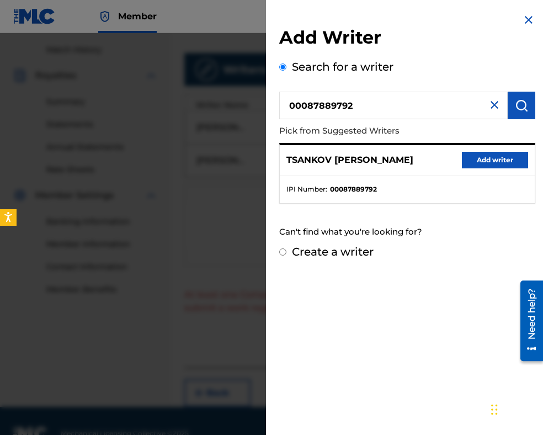
click at [471, 164] on button "Add writer" at bounding box center [495, 160] width 66 height 17
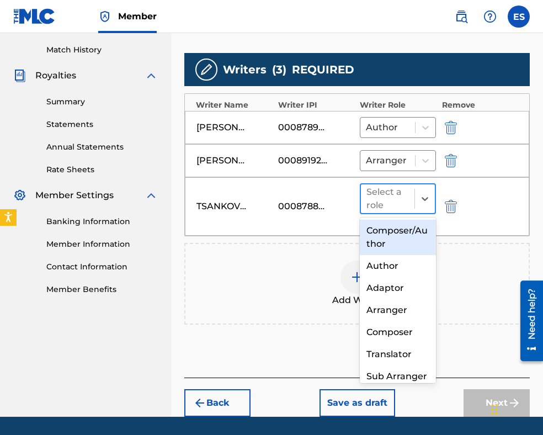
click at [400, 197] on div at bounding box center [388, 198] width 43 height 15
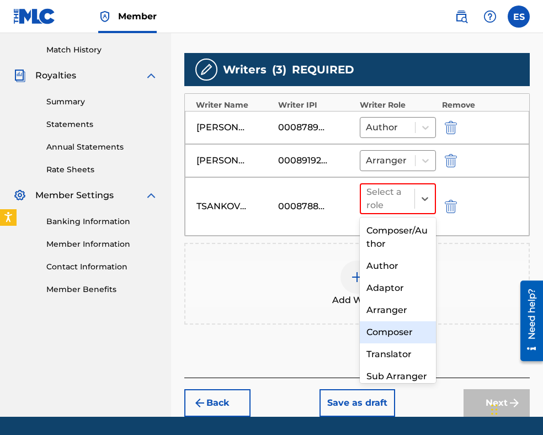
click at [405, 330] on div "Composer" at bounding box center [398, 332] width 76 height 22
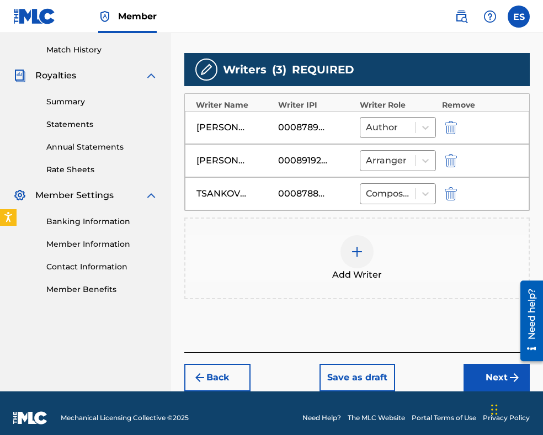
click at [474, 375] on button "Next" at bounding box center [497, 378] width 66 height 28
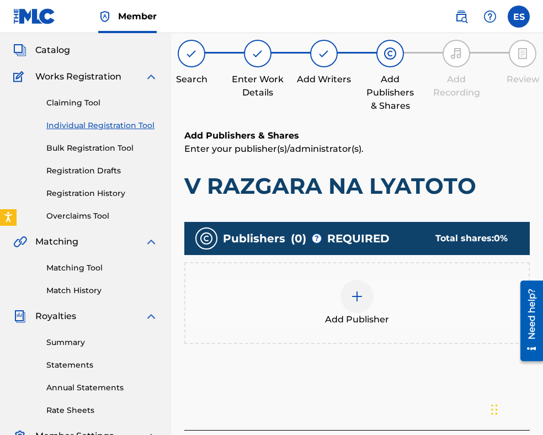
scroll to position [215, 0]
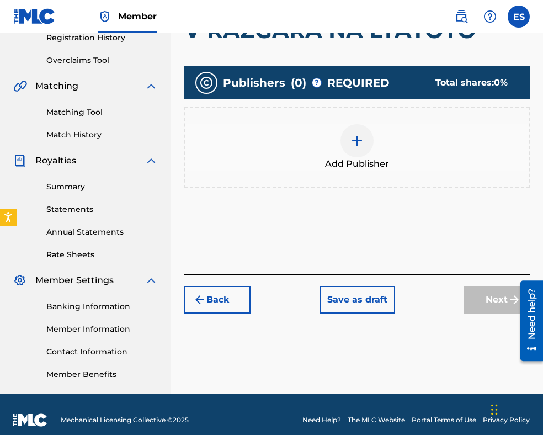
click at [361, 145] on img at bounding box center [357, 140] width 13 height 13
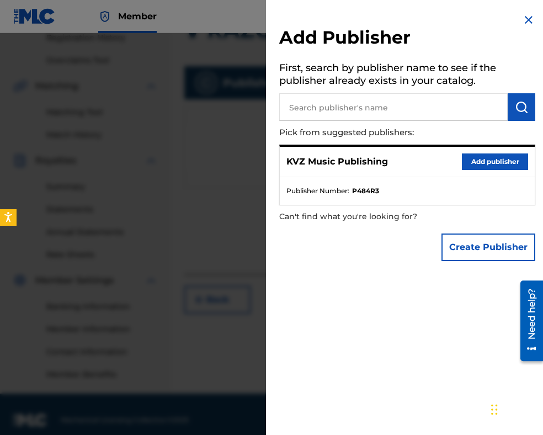
click at [477, 162] on button "Add publisher" at bounding box center [495, 162] width 66 height 17
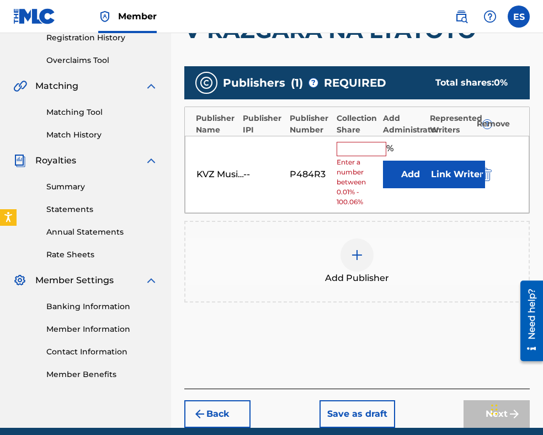
click at [356, 146] on input "text" at bounding box center [362, 149] width 50 height 14
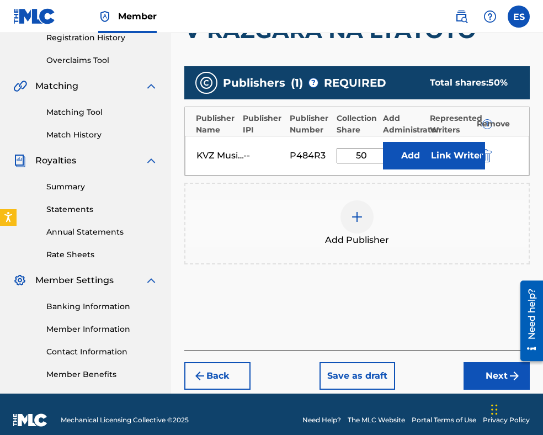
type input "50.00"
click at [494, 373] on button "Next" at bounding box center [497, 376] width 66 height 28
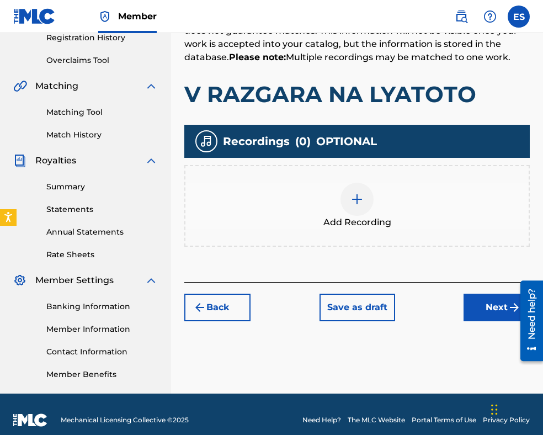
click at [358, 197] on img at bounding box center [357, 199] width 13 height 13
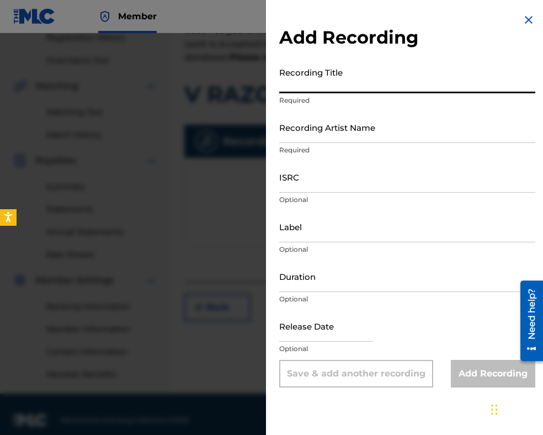
paste input "V RAZGARA NA LYATOTO"
type input "V RAZGARA NA LYATOTO"
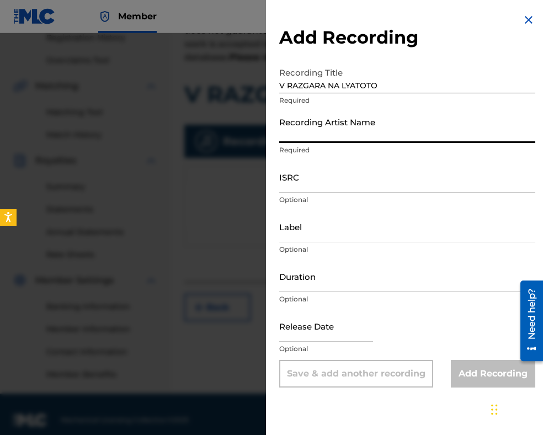
paste input "[PERSON_NAME]/Orkestar Balkanton"
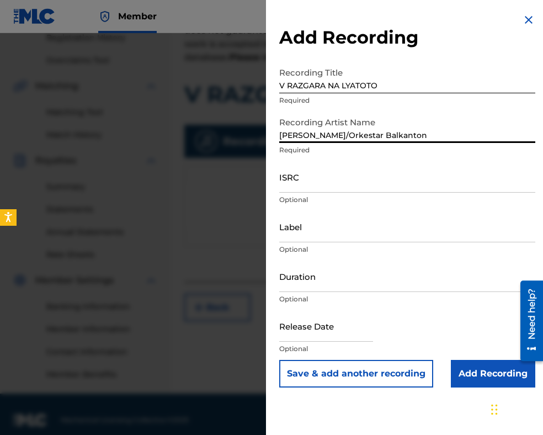
click at [348, 133] on input "[PERSON_NAME]/Orkestar Balkanton" at bounding box center [407, 127] width 256 height 31
click at [381, 133] on input "[PERSON_NAME] Balkanton" at bounding box center [407, 127] width 256 height 31
type input "[PERSON_NAME] Balkanton"
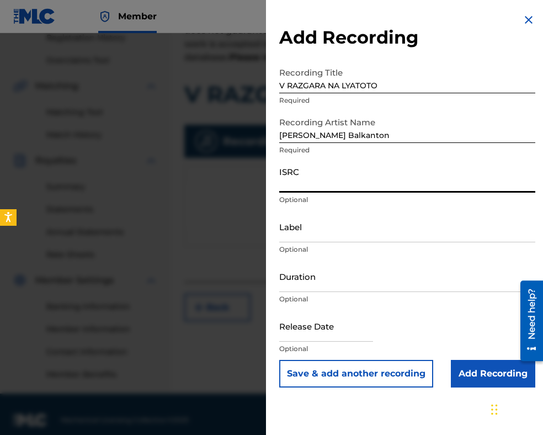
paste input "BGA262100598"
type input "BGA262100598"
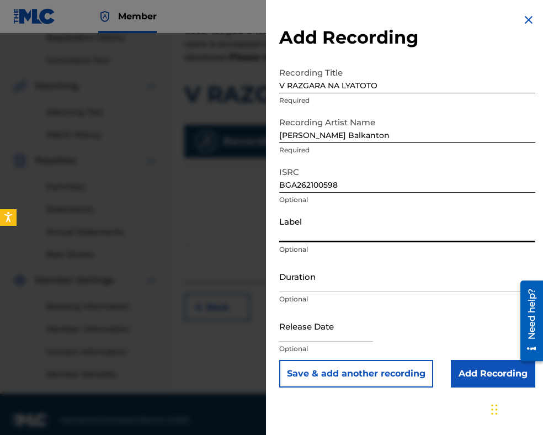
click at [372, 230] on input "Label" at bounding box center [407, 226] width 256 height 31
paste input "MIK BALKANTON AD"
type input "MIK BALKANTON AD"
click at [337, 277] on input "Duration" at bounding box center [407, 276] width 256 height 31
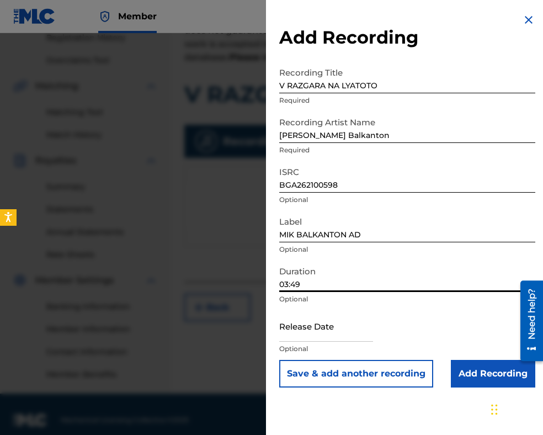
type input "03:49"
click at [282, 87] on input "V RAZGARA NA LYATOTO" at bounding box center [407, 77] width 256 height 31
type input "V RAZGARA NA LYATOTO"
click at [466, 373] on input "Add Recording" at bounding box center [493, 374] width 84 height 28
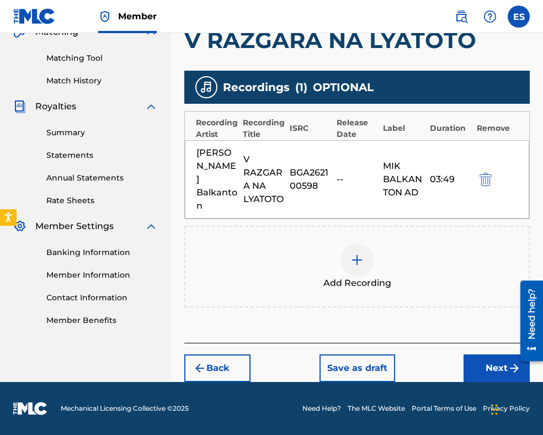
scroll to position [282, 0]
click at [490, 369] on button "Next" at bounding box center [497, 369] width 66 height 28
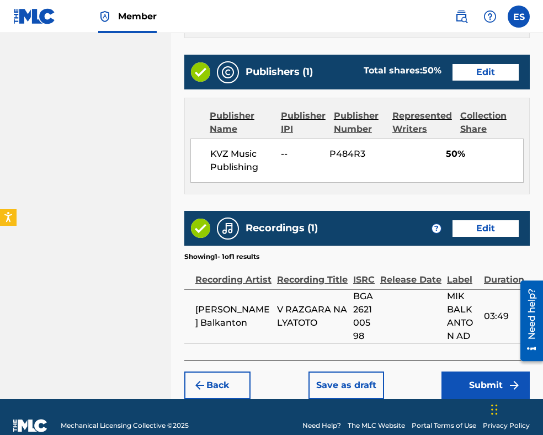
scroll to position [717, 0]
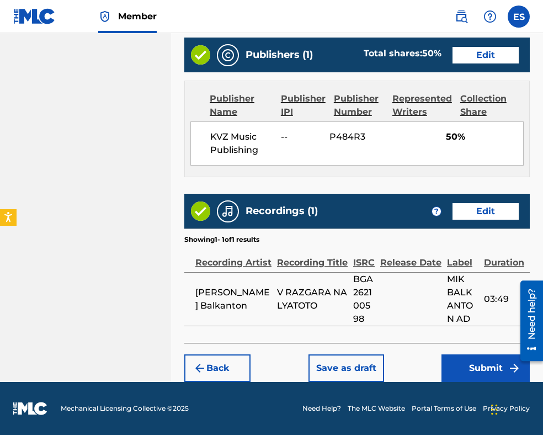
click at [490, 367] on button "Submit" at bounding box center [486, 369] width 88 height 28
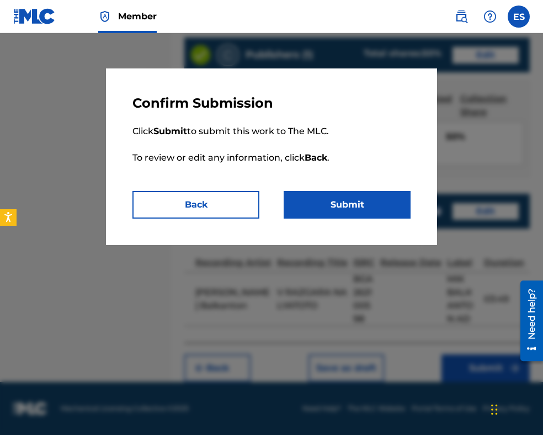
click at [366, 202] on button "Submit" at bounding box center [347, 205] width 127 height 28
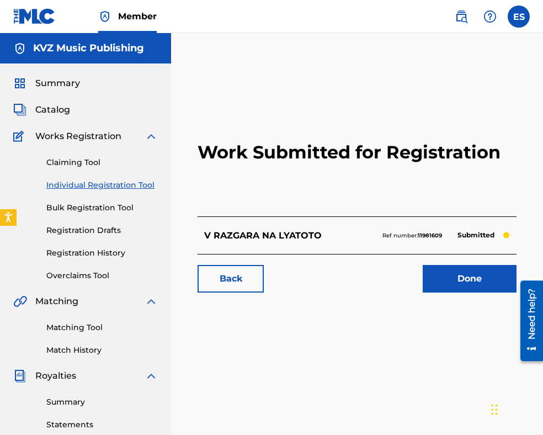
click at [133, 186] on link "Individual Registration Tool" at bounding box center [102, 185] width 112 height 12
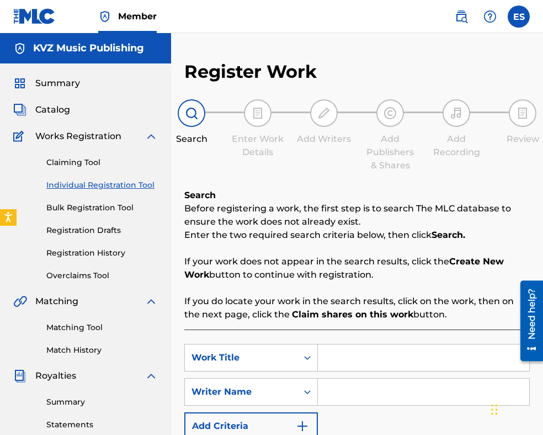
click at [374, 361] on input "Search Form" at bounding box center [424, 358] width 212 height 27
paste input "VALS MODERATO"
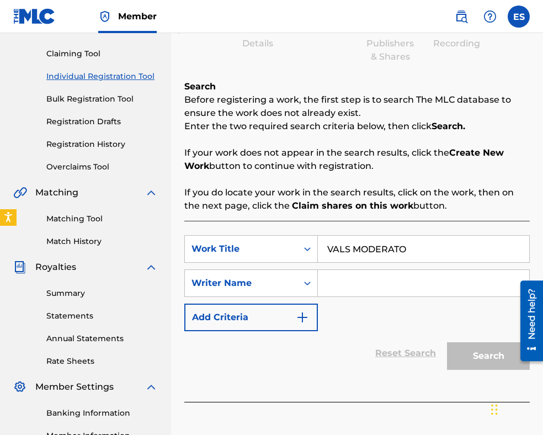
scroll to position [110, 0]
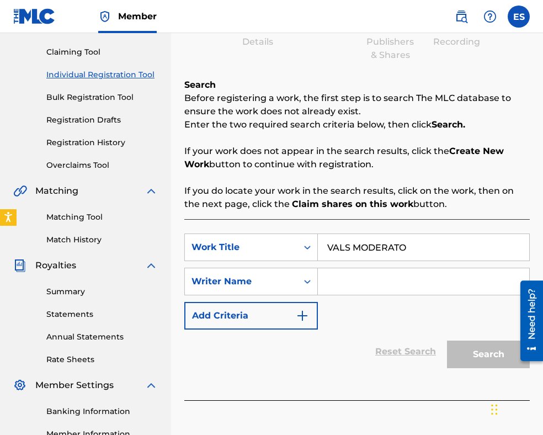
type input "VALS MODERATO"
click at [335, 282] on input "Search Form" at bounding box center [424, 281] width 212 height 27
paste input "[PERSON_NAME]"
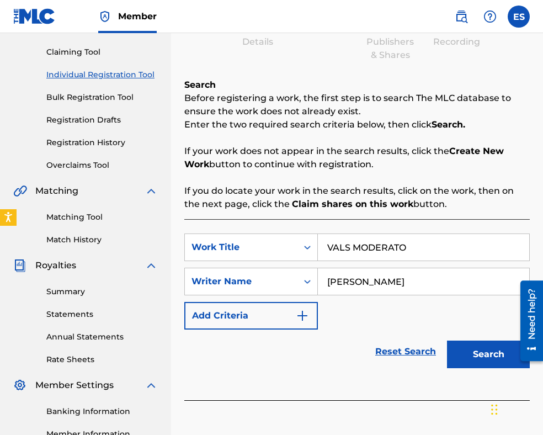
type input "[PERSON_NAME]"
click at [331, 245] on input "VALS MODERATO" at bounding box center [424, 247] width 212 height 27
type input "VALS MODERATO"
click at [472, 354] on button "Search" at bounding box center [488, 355] width 83 height 28
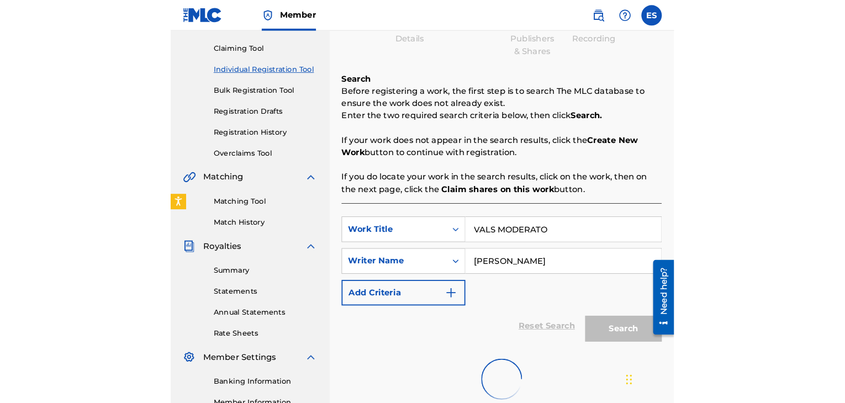
scroll to position [227, 0]
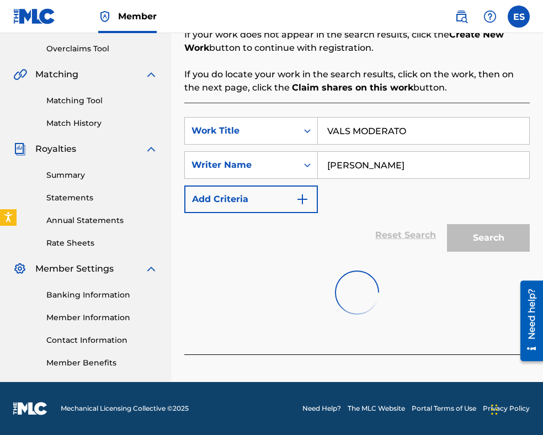
drag, startPoint x: 417, startPoint y: 126, endPoint x: 207, endPoint y: 114, distance: 210.2
click at [207, 114] on div "SearchWithCriteriaf6dd06f8-a47d-4465-b109-3a77c25ec290 Work Title VALS MODERATO…" at bounding box center [357, 229] width 346 height 252
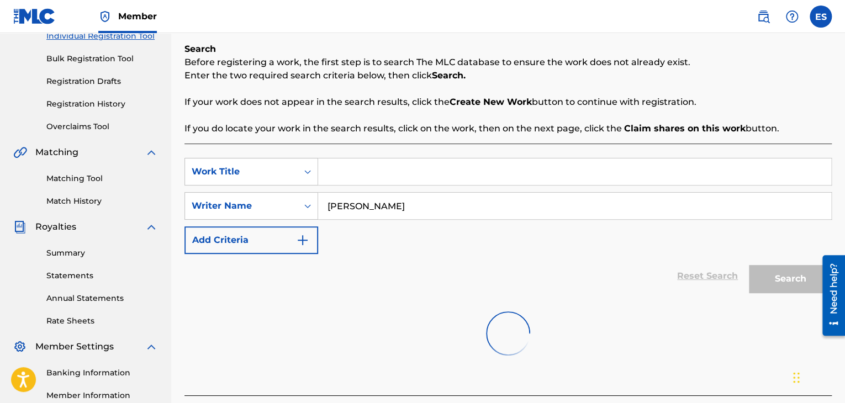
scroll to position [61, 0]
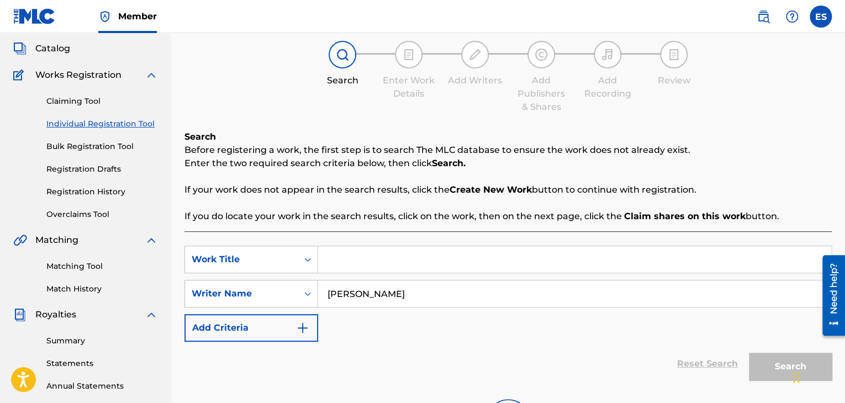
click at [103, 127] on link "Individual Registration Tool" at bounding box center [102, 124] width 112 height 12
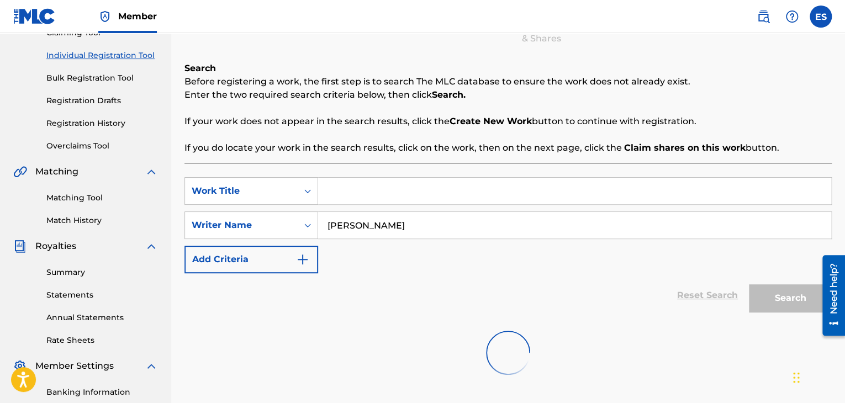
scroll to position [110, 0]
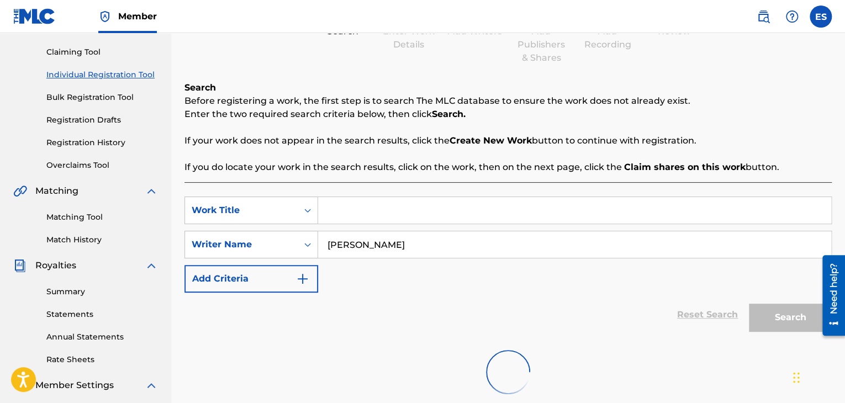
click at [101, 142] on link "Registration History" at bounding box center [102, 143] width 112 height 12
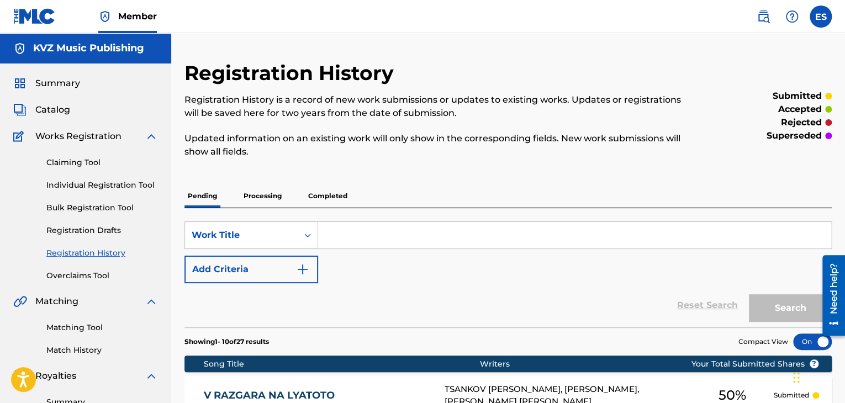
click at [105, 184] on link "Individual Registration Tool" at bounding box center [102, 185] width 112 height 12
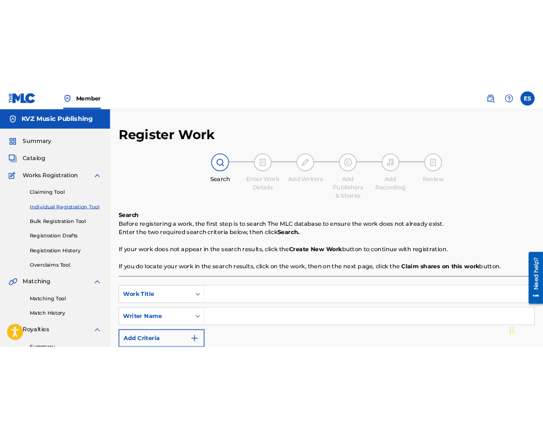
scroll to position [110, 0]
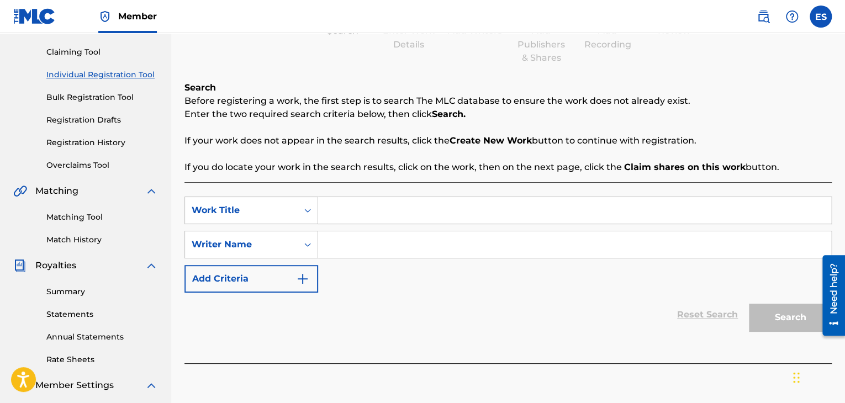
paste input "VALS MODERATO"
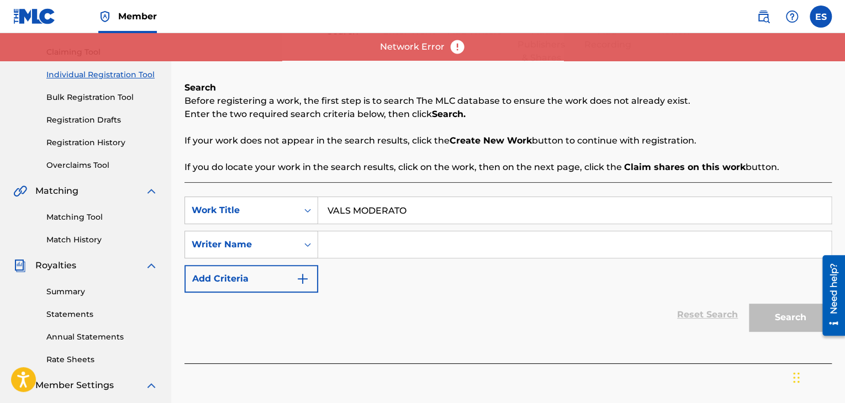
type input "VALS MODERATO"
click at [420, 242] on input "Search Form" at bounding box center [574, 244] width 513 height 27
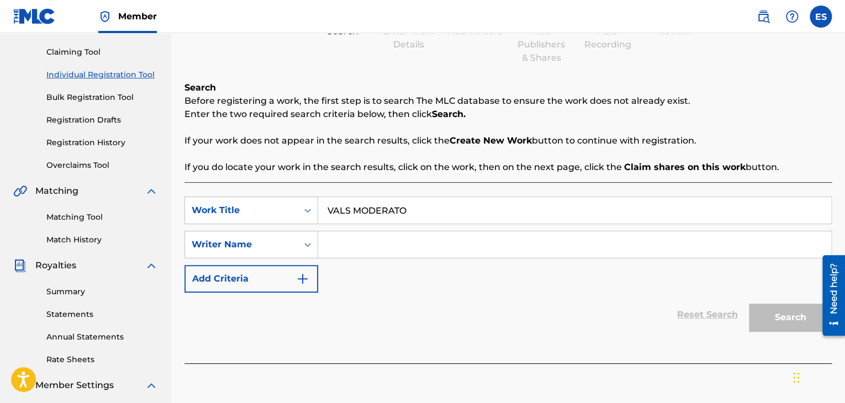
paste input "[PERSON_NAME]"
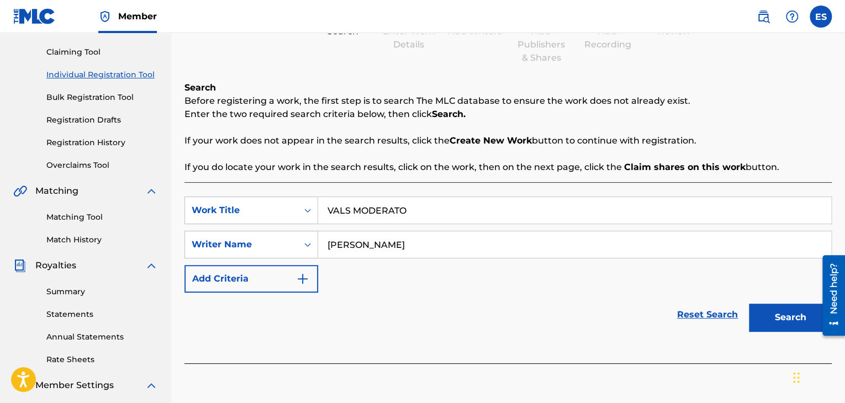
type input "[PERSON_NAME]"
click at [326, 212] on input "VALS MODERATO" at bounding box center [574, 210] width 513 height 27
click at [796, 316] on button "Search" at bounding box center [790, 318] width 83 height 28
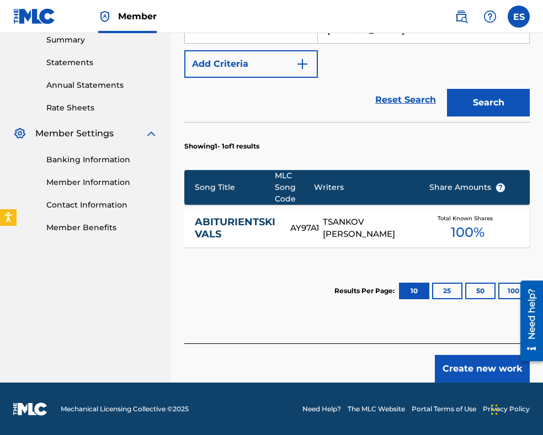
click at [442, 368] on button "Create new work" at bounding box center [482, 369] width 95 height 28
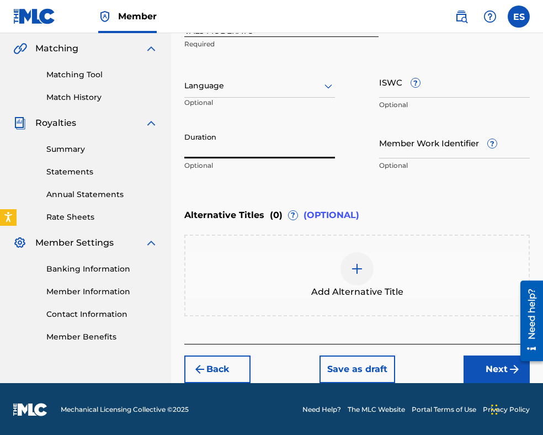
click at [276, 151] on input "Duration" at bounding box center [259, 142] width 151 height 31
type input "03:00"
click at [355, 260] on div at bounding box center [357, 268] width 33 height 33
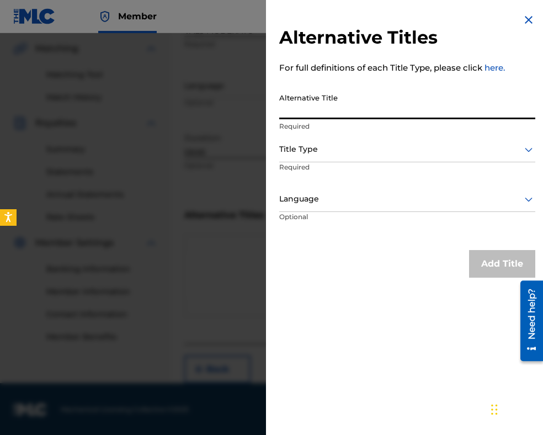
paste input "[PERSON_NAME]"
type input "[PERSON_NAME]"
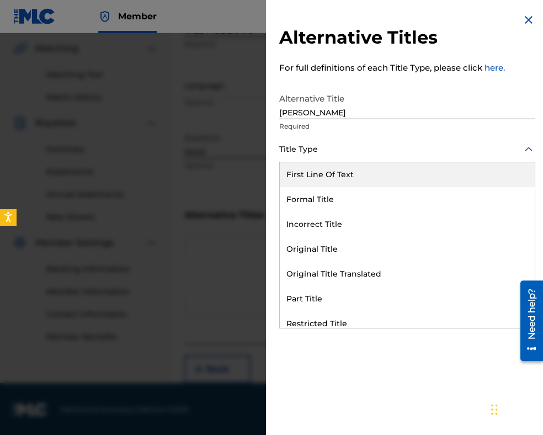
click at [344, 153] on div at bounding box center [407, 149] width 256 height 14
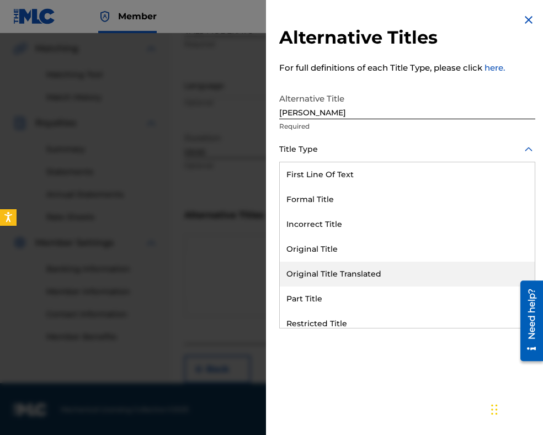
drag, startPoint x: 354, startPoint y: 268, endPoint x: 347, endPoint y: 224, distance: 44.8
click at [354, 267] on div "Original Title Translated" at bounding box center [407, 274] width 255 height 25
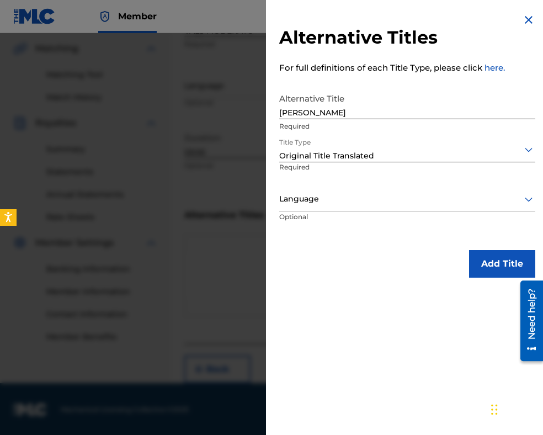
click at [341, 202] on div at bounding box center [407, 199] width 256 height 14
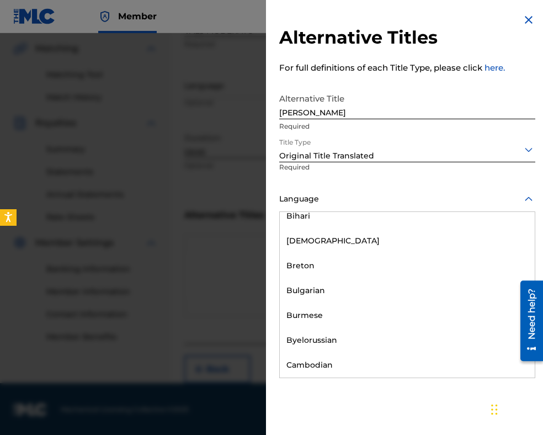
scroll to position [442, 0]
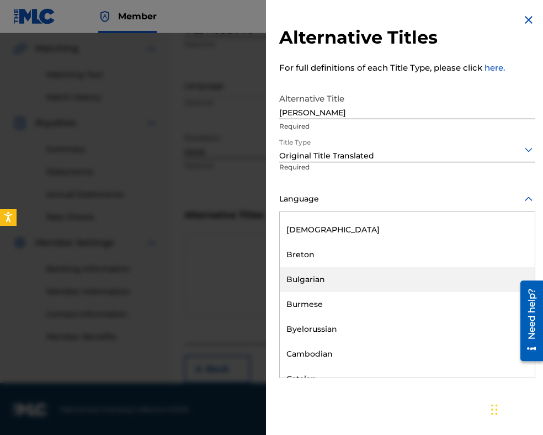
click at [357, 276] on div "Bulgarian" at bounding box center [407, 279] width 255 height 25
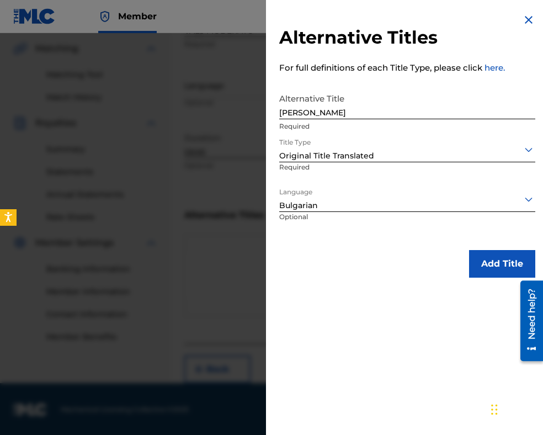
click at [486, 272] on button "Add Title" at bounding box center [502, 264] width 66 height 28
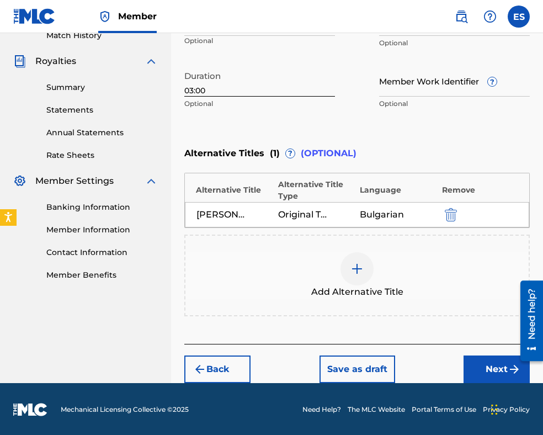
drag, startPoint x: 482, startPoint y: 359, endPoint x: 475, endPoint y: 342, distance: 18.4
click at [482, 357] on button "Next" at bounding box center [497, 370] width 66 height 28
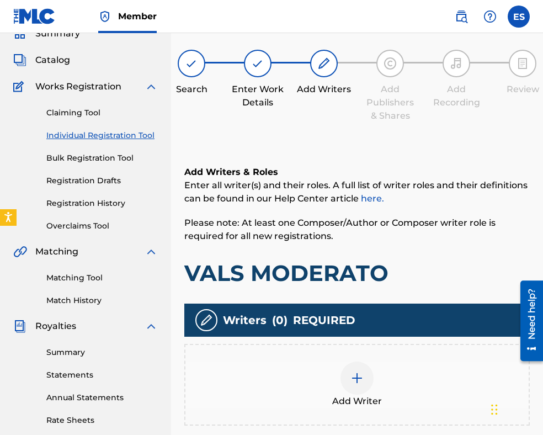
scroll to position [227, 0]
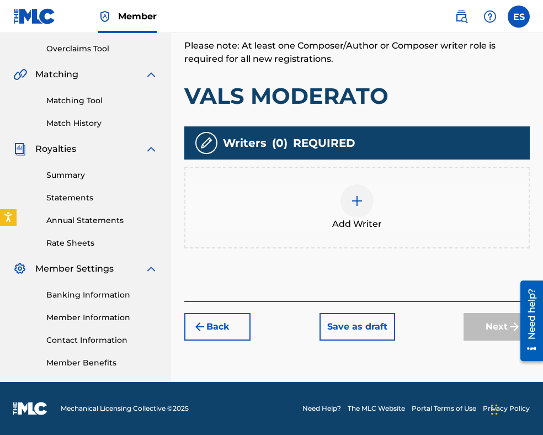
click at [380, 208] on div "Add Writer" at bounding box center [357, 207] width 343 height 46
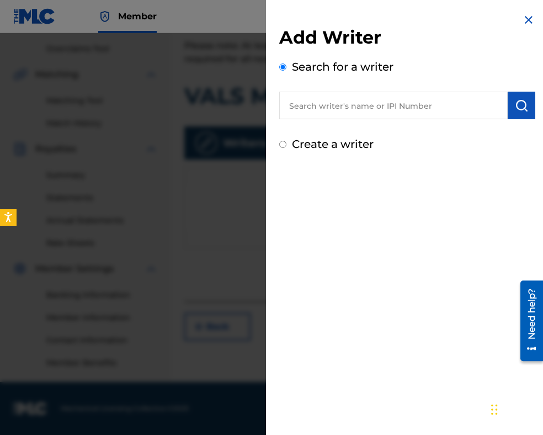
paste input "00087889792"
type input "00087889792"
click at [515, 112] on img "submit" at bounding box center [521, 105] width 13 height 13
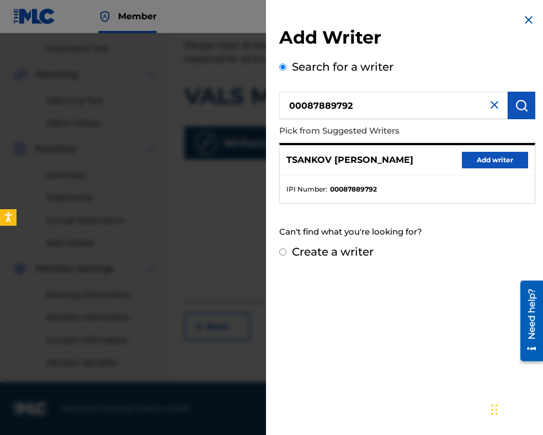
click at [506, 161] on button "Add writer" at bounding box center [495, 160] width 66 height 17
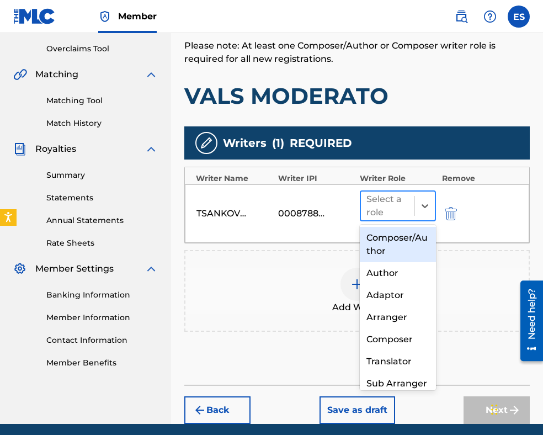
click at [383, 202] on div at bounding box center [388, 205] width 43 height 15
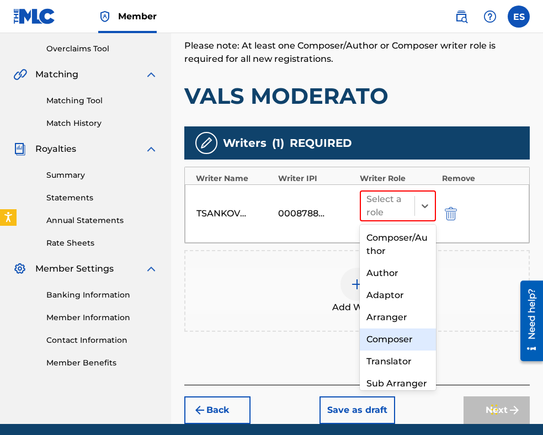
click at [401, 341] on div "Composer" at bounding box center [398, 340] width 76 height 22
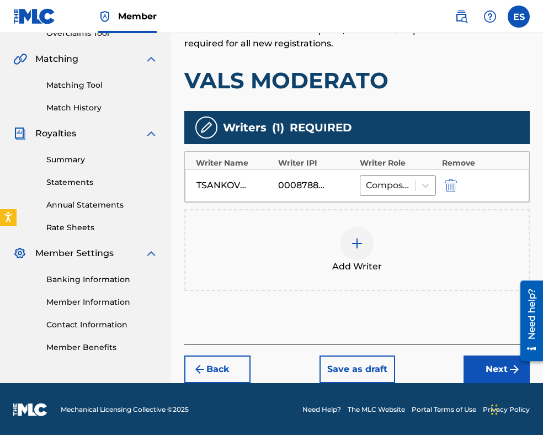
drag, startPoint x: 491, startPoint y: 364, endPoint x: 482, endPoint y: 354, distance: 14.1
click at [490, 364] on button "Next" at bounding box center [497, 370] width 66 height 28
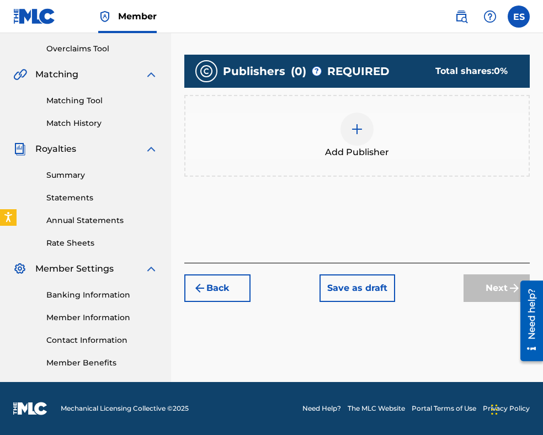
click at [366, 139] on div at bounding box center [357, 129] width 33 height 33
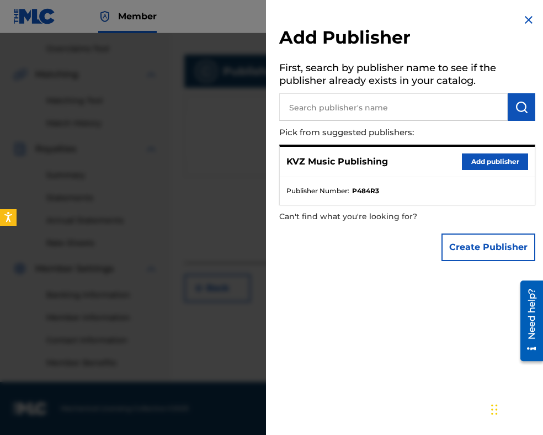
click at [500, 161] on button "Add publisher" at bounding box center [495, 162] width 66 height 17
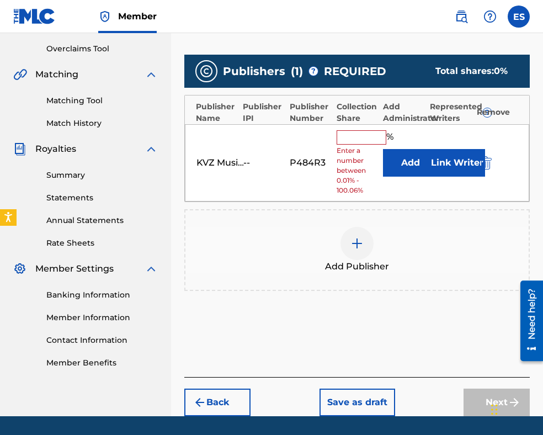
click at [351, 142] on input "text" at bounding box center [362, 137] width 50 height 14
type input "100"
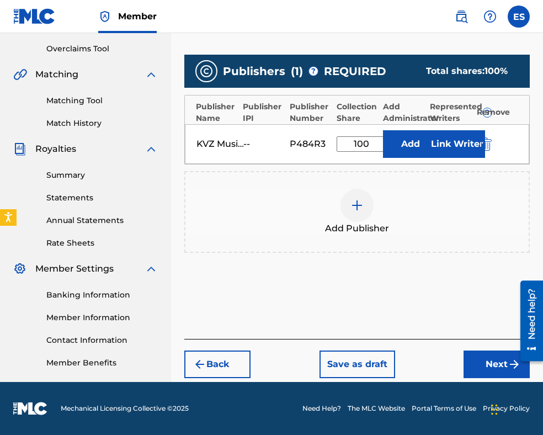
click at [484, 366] on button "Next" at bounding box center [497, 365] width 66 height 28
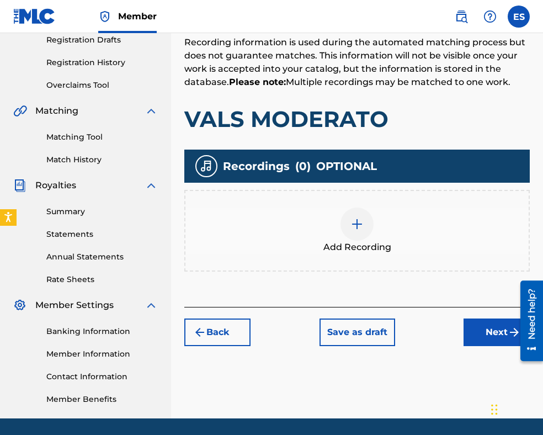
scroll to position [215, 0]
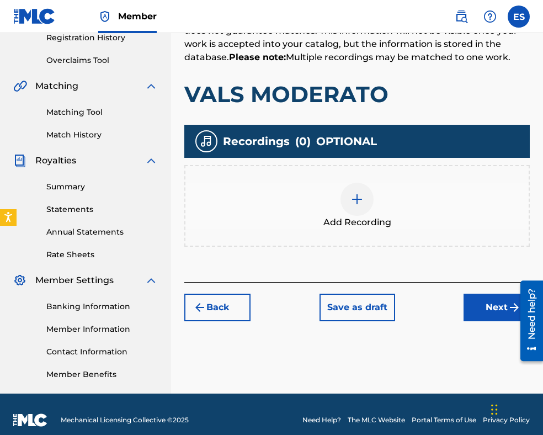
click at [359, 199] on img at bounding box center [357, 199] width 13 height 13
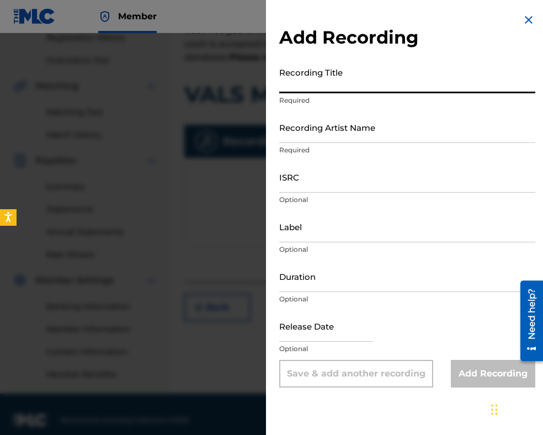
paste input "VALS MODERATO"
type input "VALS MODERATO"
click at [522, 18] on img at bounding box center [528, 19] width 13 height 13
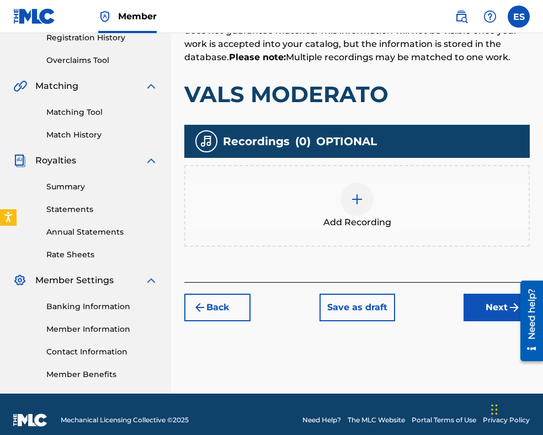
click at [484, 305] on button "Next" at bounding box center [497, 308] width 66 height 28
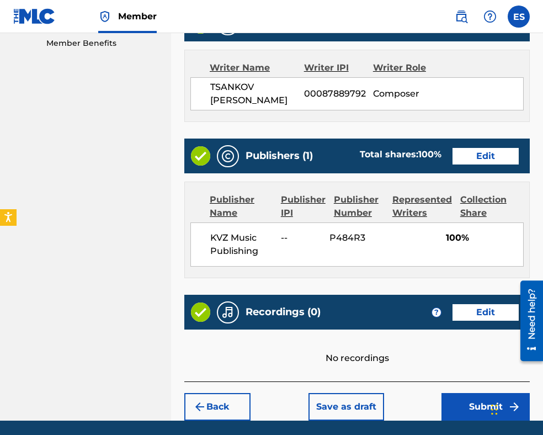
scroll to position [597, 0]
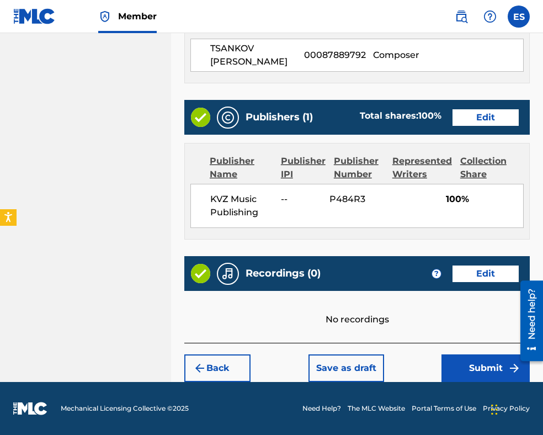
click at [455, 366] on button "Submit" at bounding box center [486, 369] width 88 height 28
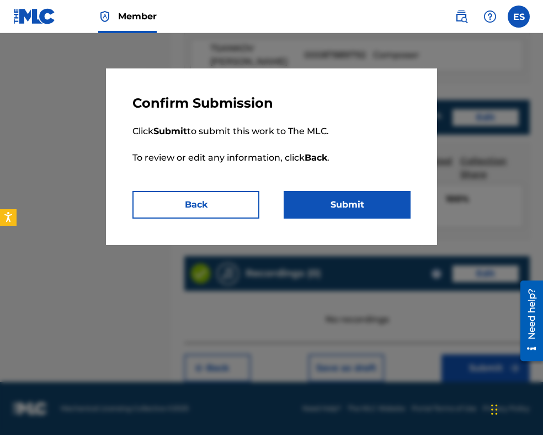
click at [376, 207] on button "Submit" at bounding box center [347, 205] width 127 height 28
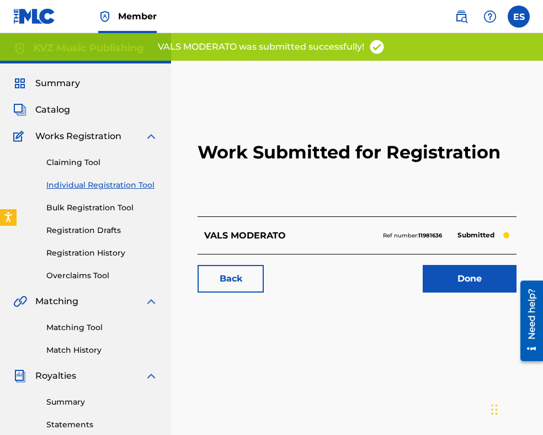
click at [124, 187] on link "Individual Registration Tool" at bounding box center [102, 185] width 112 height 12
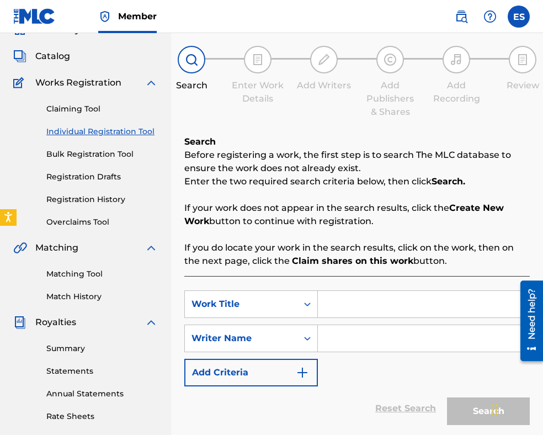
scroll to position [110, 0]
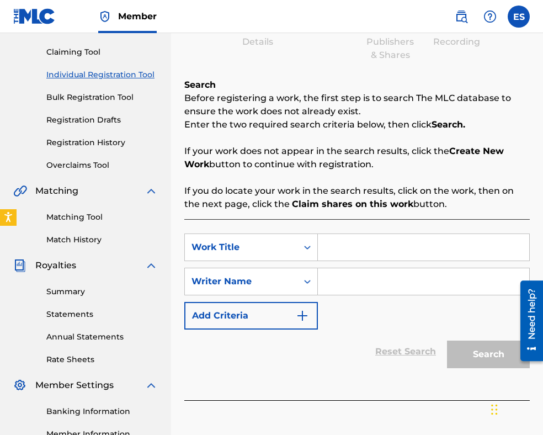
paste input "VALSOVA MELODIYA"
click at [329, 247] on input "VALSOVA MELODIYA" at bounding box center [424, 247] width 212 height 27
type input "VALSOVA MELODIYA"
paste input "[PERSON_NAME]"
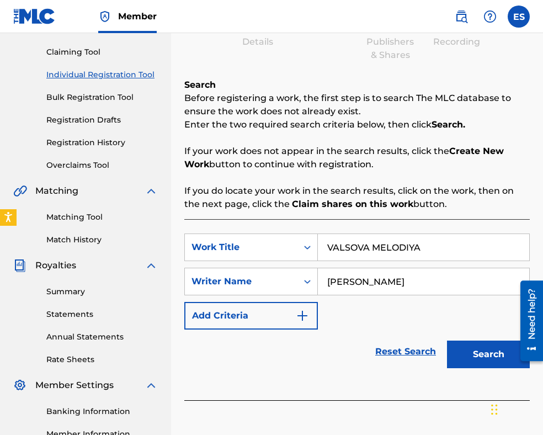
type input "[PERSON_NAME]"
click at [469, 358] on button "Search" at bounding box center [488, 355] width 83 height 28
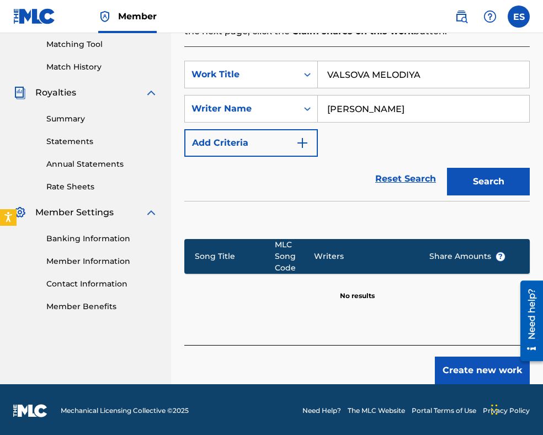
scroll to position [285, 0]
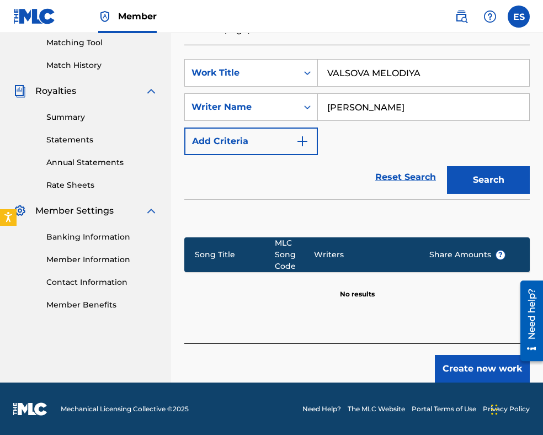
click at [462, 361] on button "Create new work" at bounding box center [482, 369] width 95 height 28
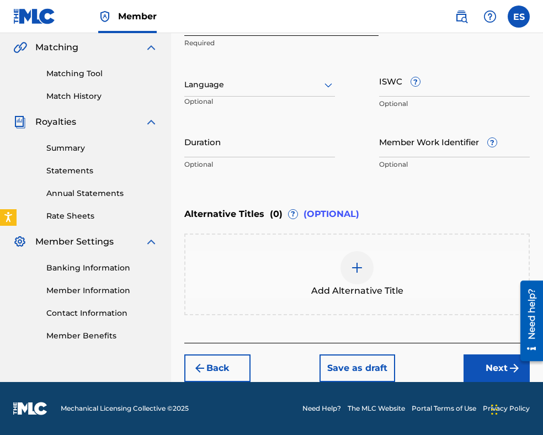
scroll to position [253, 0]
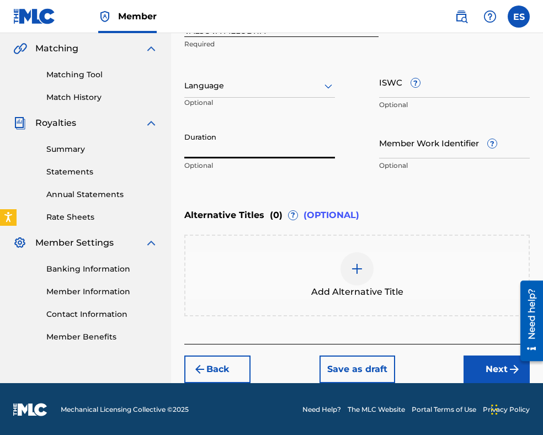
click at [265, 146] on input "Duration" at bounding box center [259, 142] width 151 height 31
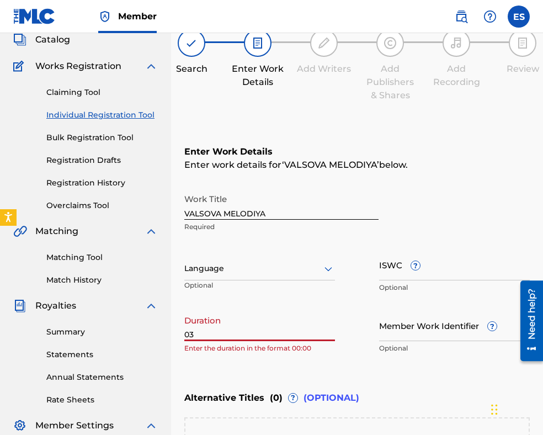
scroll to position [221, 0]
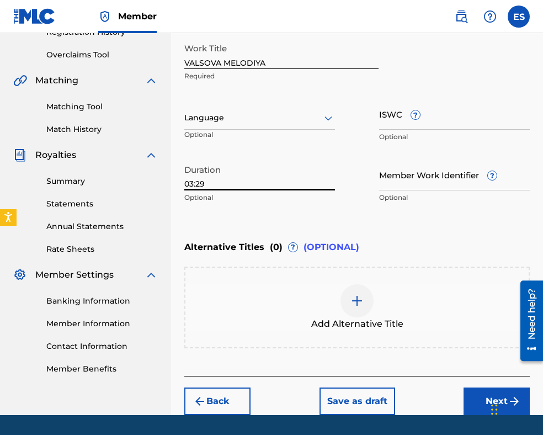
type input "03:29"
click at [360, 298] on img at bounding box center [357, 300] width 13 height 13
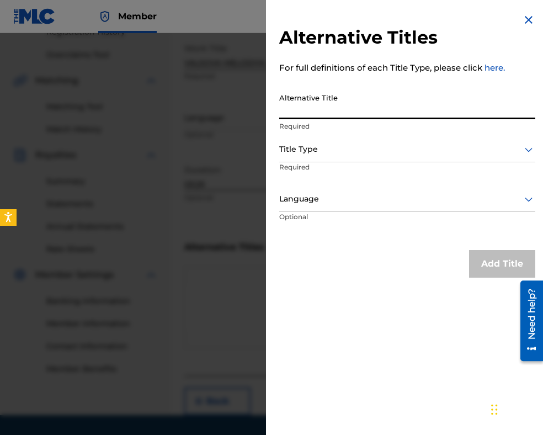
paste input "ВАЛСОВА МЕЛОДИЯ"
type input "ВАЛСОВА МЕЛОДИЯ"
click at [356, 145] on div at bounding box center [407, 149] width 256 height 14
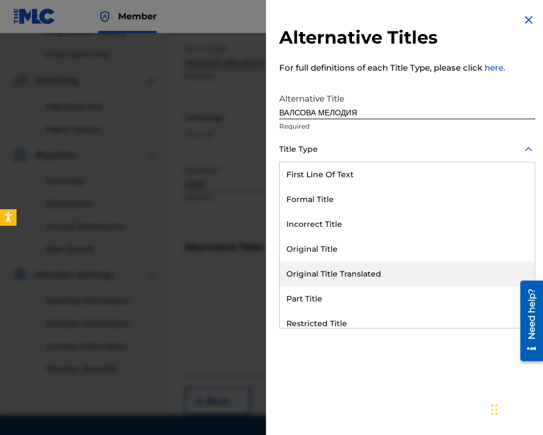
click at [357, 268] on div "Original Title Translated" at bounding box center [407, 274] width 255 height 25
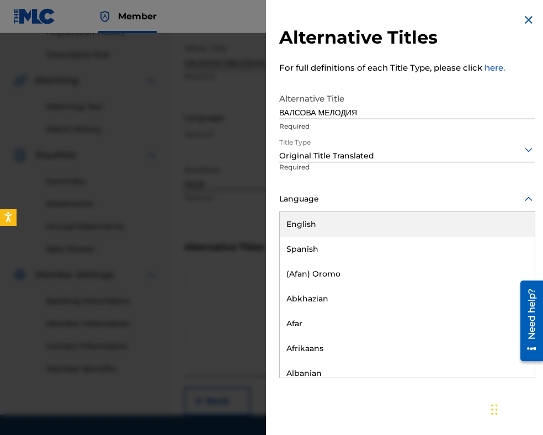
click at [356, 201] on div at bounding box center [407, 199] width 256 height 14
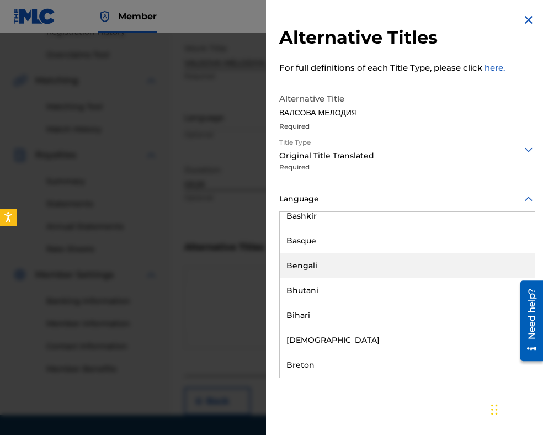
scroll to position [497, 0]
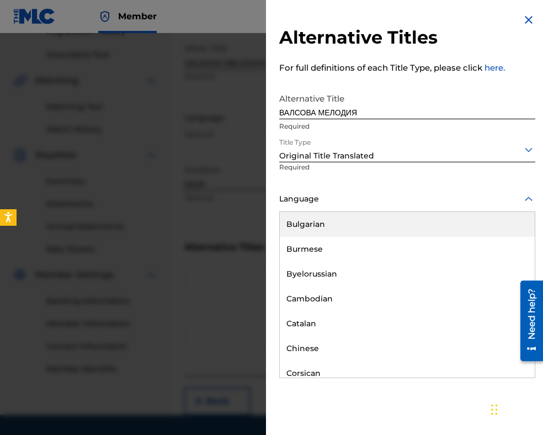
click at [342, 231] on div "Bulgarian" at bounding box center [407, 224] width 255 height 25
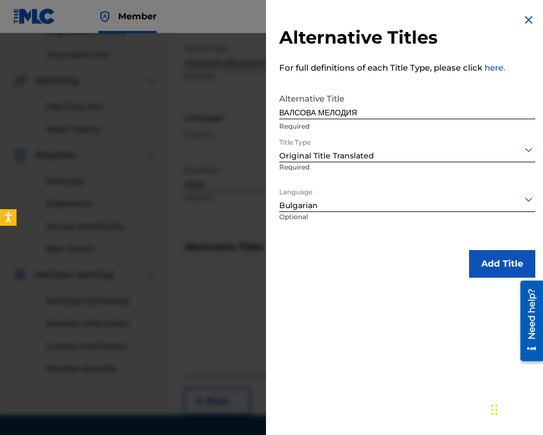
click at [482, 259] on button "Add Title" at bounding box center [502, 264] width 66 height 28
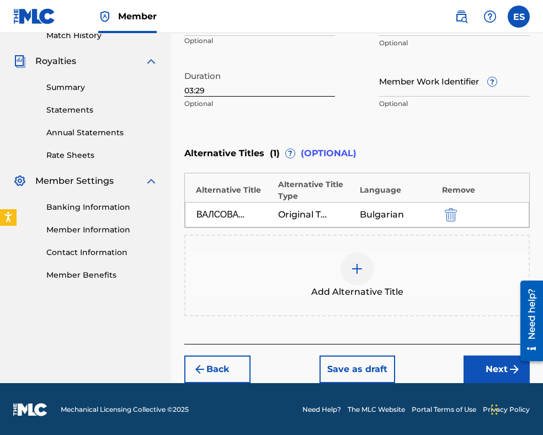
click at [482, 358] on button "Next" at bounding box center [497, 370] width 66 height 28
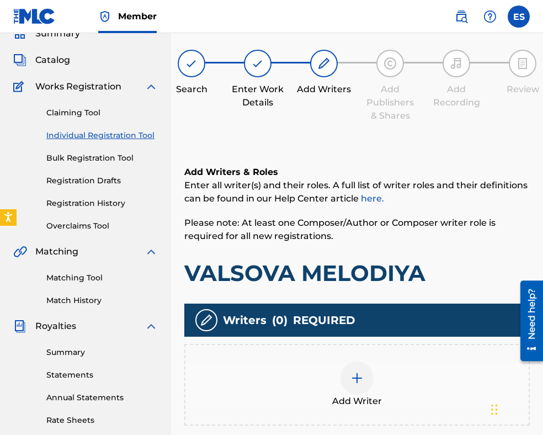
scroll to position [215, 0]
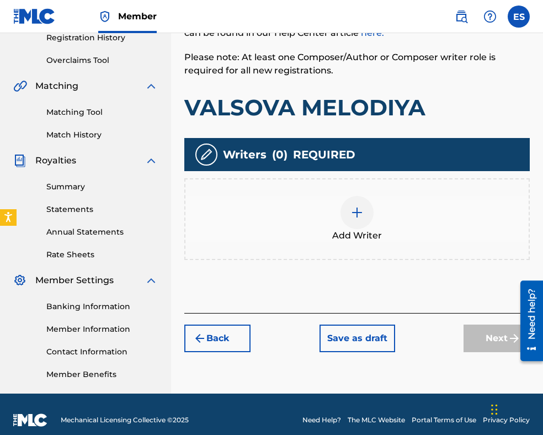
click at [362, 219] on div at bounding box center [357, 212] width 33 height 33
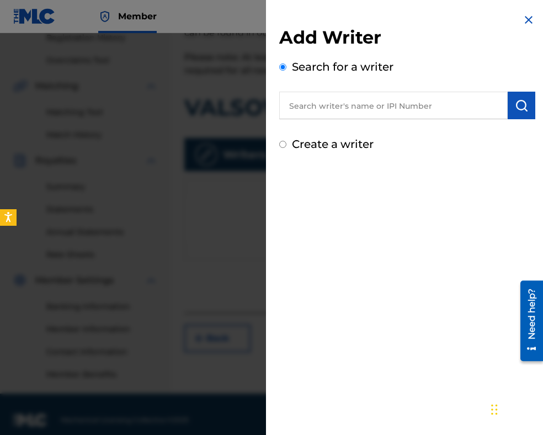
paste input "00087889792"
type input "00087889792"
click at [515, 103] on img "submit" at bounding box center [521, 105] width 13 height 13
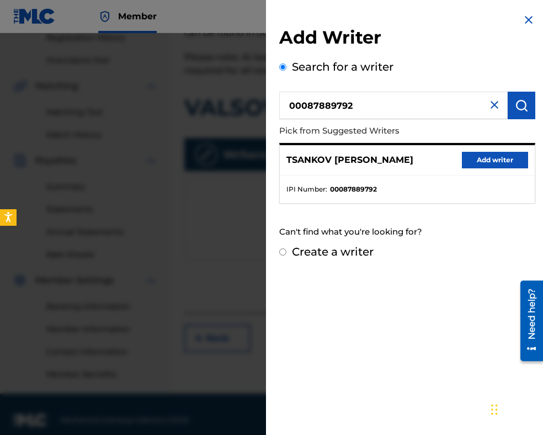
click at [504, 158] on button "Add writer" at bounding box center [495, 160] width 66 height 17
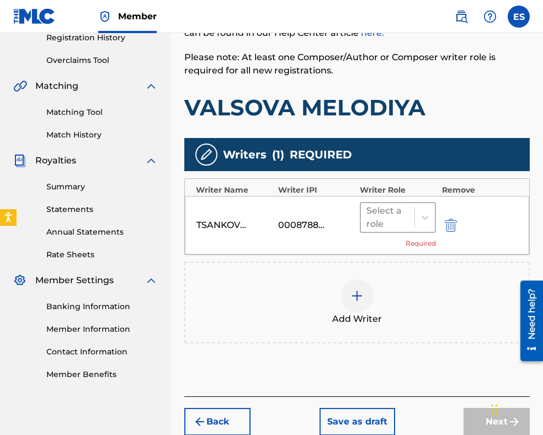
click at [378, 223] on div at bounding box center [388, 217] width 43 height 15
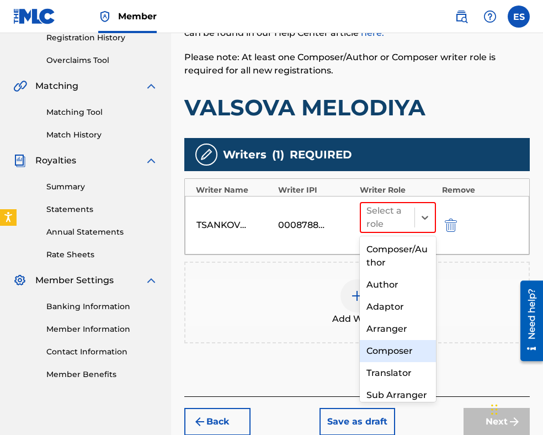
drag, startPoint x: 393, startPoint y: 350, endPoint x: 389, endPoint y: 319, distance: 31.7
click at [393, 350] on div "Composer" at bounding box center [398, 351] width 76 height 22
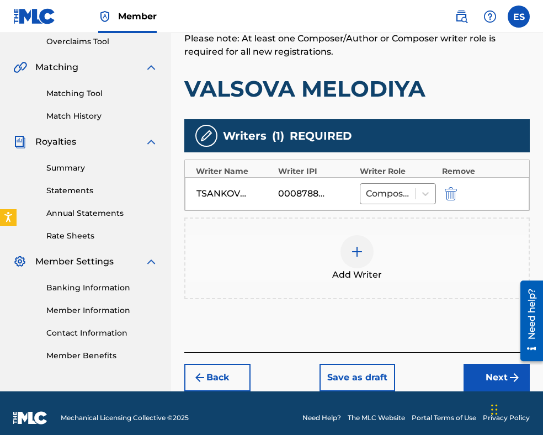
scroll to position [242, 0]
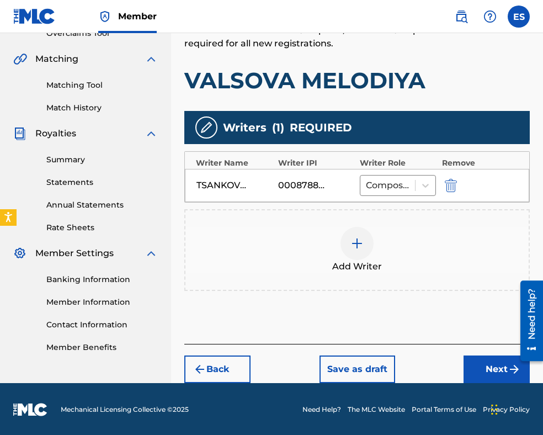
click at [478, 364] on button "Next" at bounding box center [497, 370] width 66 height 28
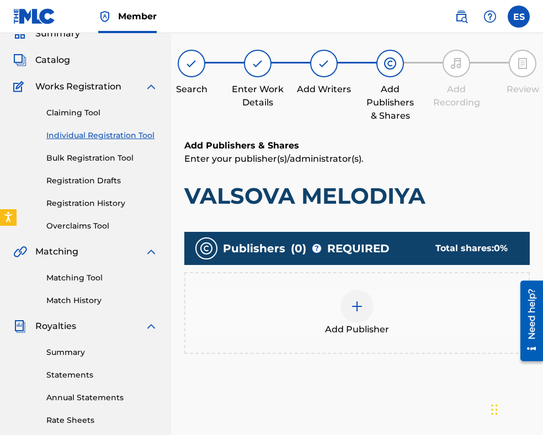
scroll to position [225, 0]
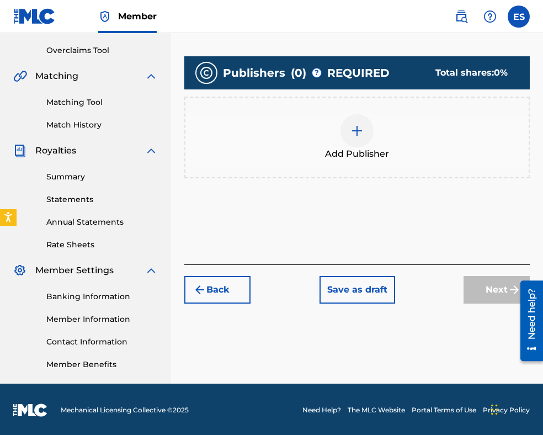
click at [364, 142] on div at bounding box center [357, 130] width 33 height 33
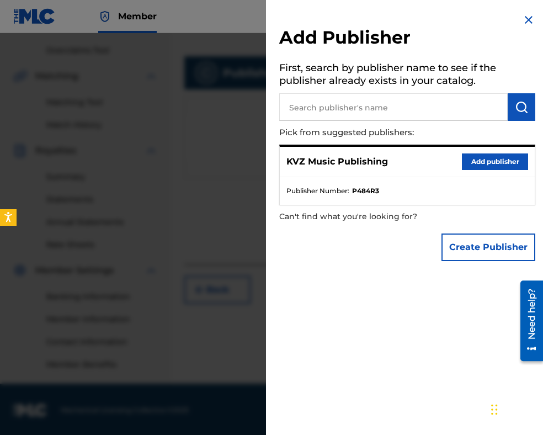
click at [480, 167] on button "Add publisher" at bounding box center [495, 162] width 66 height 17
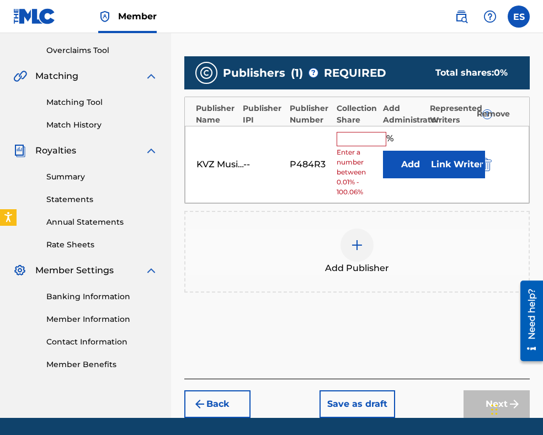
click at [364, 134] on input "text" at bounding box center [362, 139] width 50 height 14
type input "100"
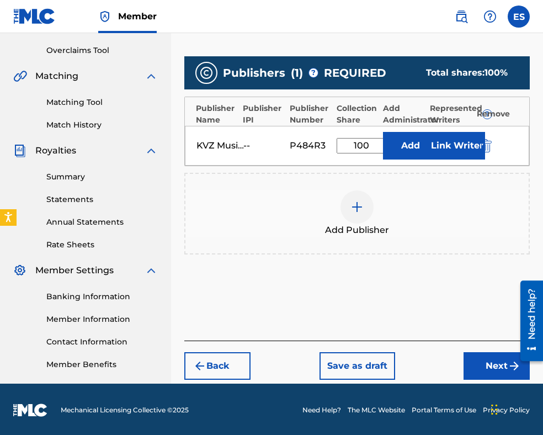
click at [475, 358] on button "Next" at bounding box center [497, 366] width 66 height 28
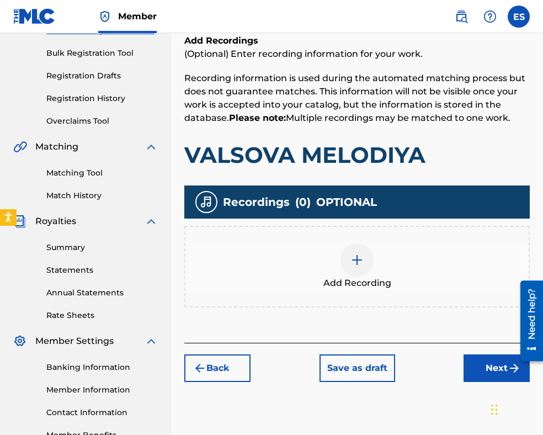
scroll to position [161, 0]
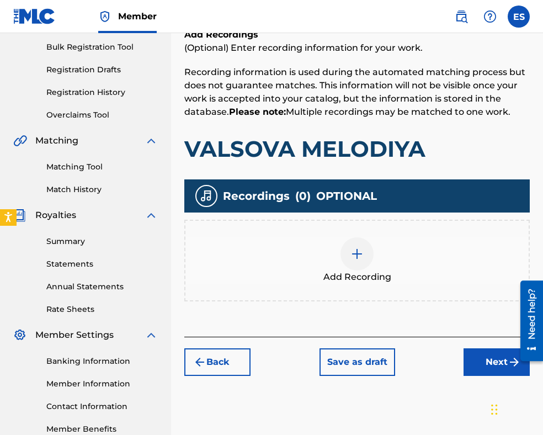
click at [369, 247] on div at bounding box center [357, 253] width 33 height 33
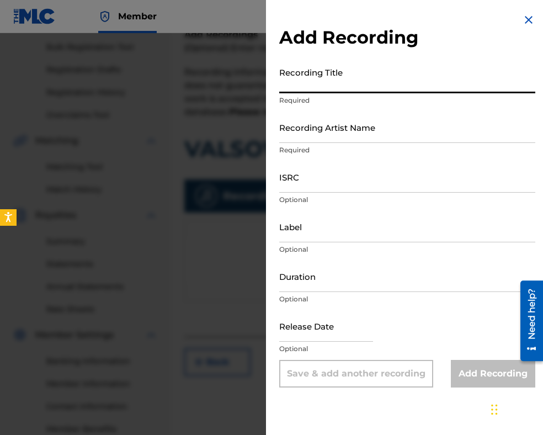
paste input "VALSOVA MELODIYA"
type input "VALSOVA MELODIYA"
click at [522, 21] on img at bounding box center [528, 19] width 13 height 13
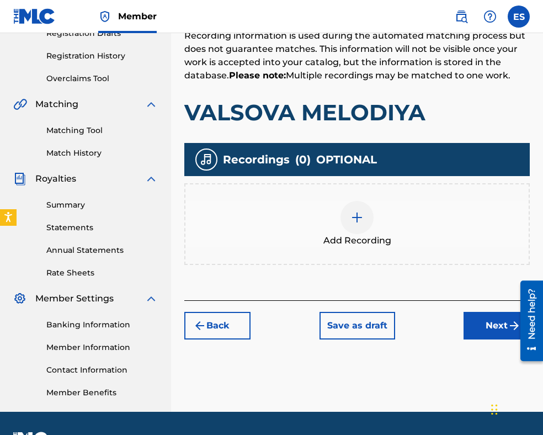
scroll to position [227, 0]
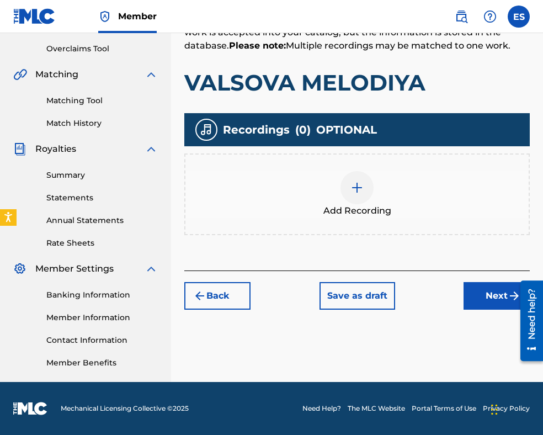
click at [209, 288] on button "Back" at bounding box center [217, 296] width 66 height 28
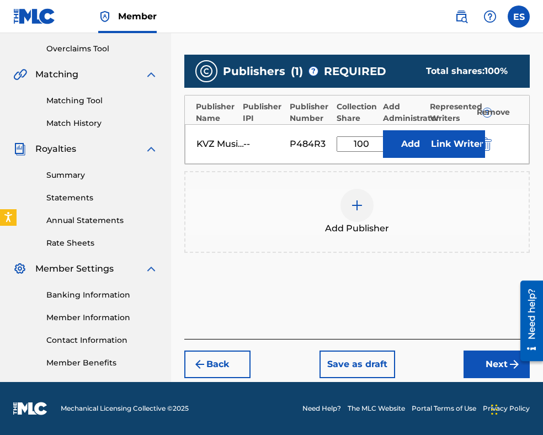
click at [214, 356] on button "Back" at bounding box center [217, 365] width 66 height 28
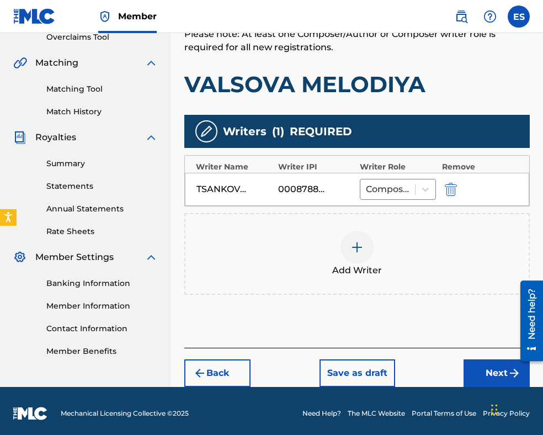
scroll to position [242, 0]
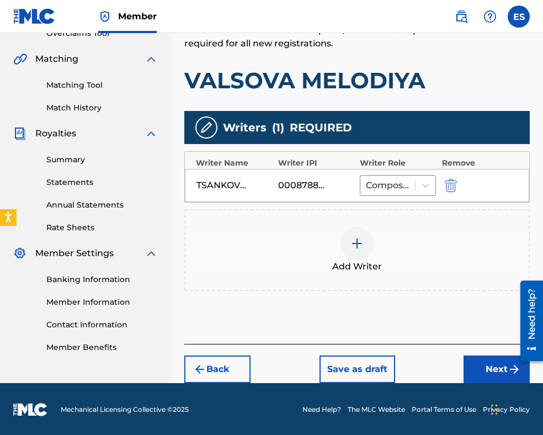
click at [214, 365] on button "Back" at bounding box center [217, 370] width 66 height 28
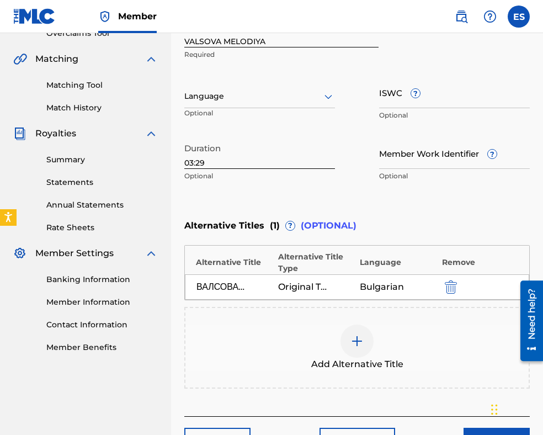
click at [209, 163] on input "03:29" at bounding box center [259, 153] width 151 height 31
drag, startPoint x: 182, startPoint y: 160, endPoint x: 142, endPoint y: 165, distance: 39.6
click at [147, 163] on main "KVZ Music Publishing Summary Catalog Works Registration Claiming Tool Individua…" at bounding box center [271, 123] width 543 height 665
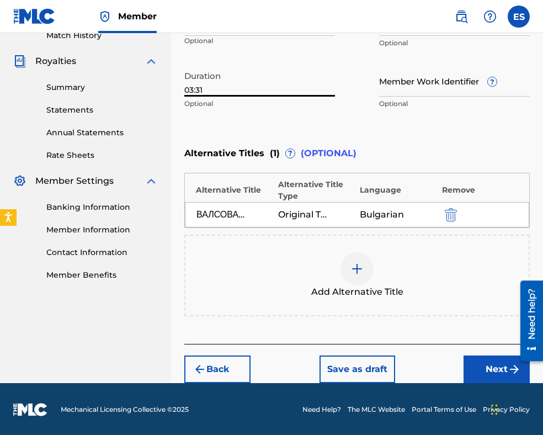
type input "03:31"
click at [480, 365] on button "Next" at bounding box center [497, 370] width 66 height 28
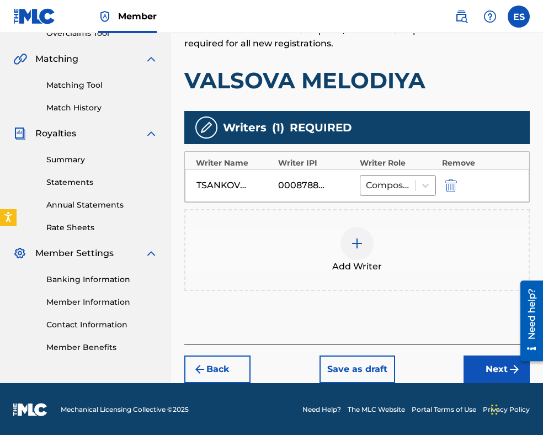
click at [485, 371] on button "Next" at bounding box center [497, 370] width 66 height 28
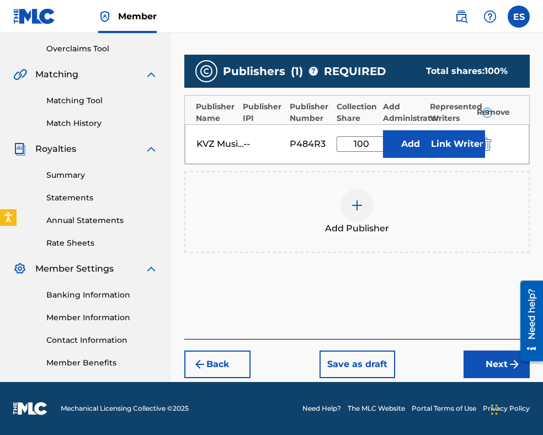
click at [475, 364] on button "Next" at bounding box center [497, 365] width 66 height 28
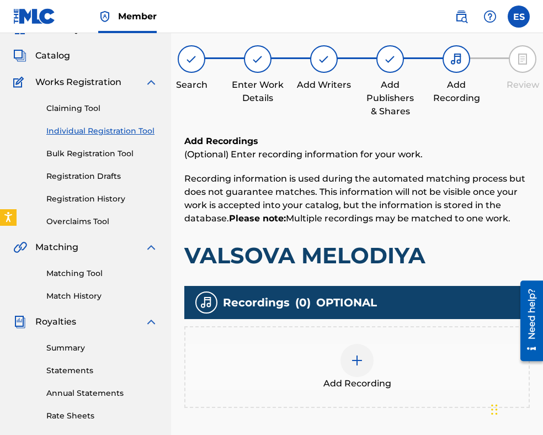
scroll to position [227, 0]
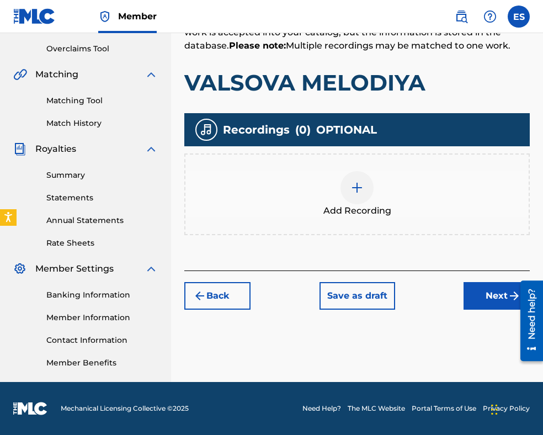
click at [360, 207] on span "Add Recording" at bounding box center [358, 210] width 68 height 13
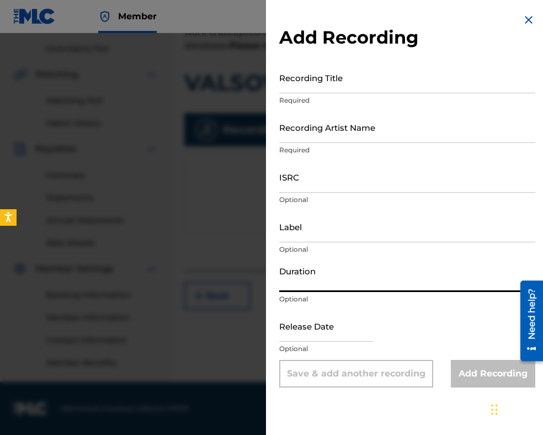
paste input "03:31"
type input "03:31"
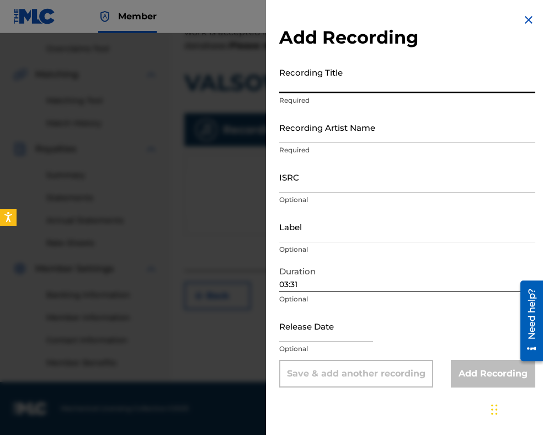
paste input "VALSOVA MELODIYA"
click at [283, 83] on input "VALSOVA MELODIYA" at bounding box center [407, 77] width 256 height 31
type input "VALSOVA MELODIYA"
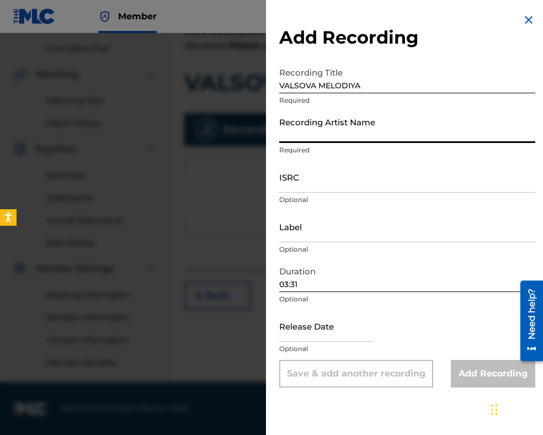
paste input "Ork.s dirigent [PERSON_NAME], Ork. s dirigent [PERSON_NAME]. s dirigent [PERSON…"
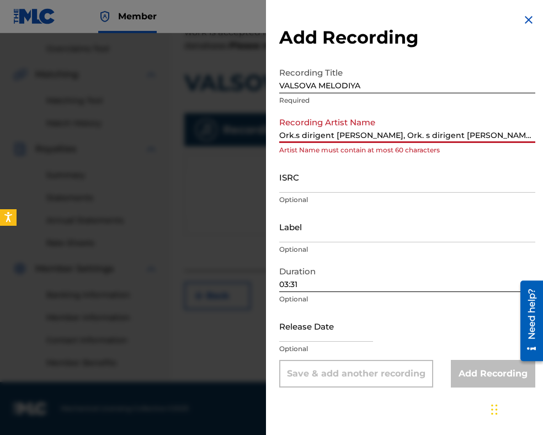
scroll to position [0, 49]
drag, startPoint x: 489, startPoint y: 134, endPoint x: 543, endPoint y: 134, distance: 54.1
click at [543, 134] on div "Add Recording Recording Title VALSOVA MELODIYA Required Recording Artist Name […" at bounding box center [407, 200] width 283 height 401
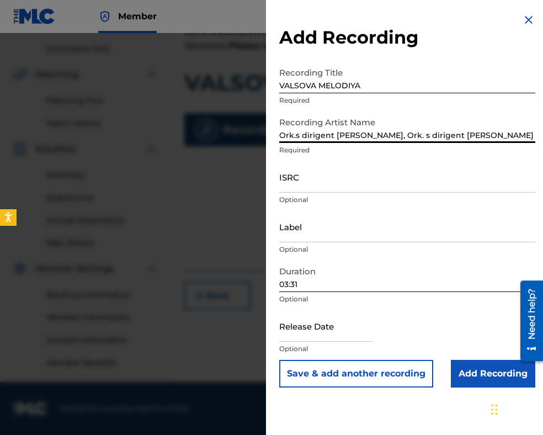
type input "Ork.s dirigent [PERSON_NAME], Ork. s dirigent [PERSON_NAME]"
click at [306, 281] on input "03:31" at bounding box center [407, 276] width 256 height 31
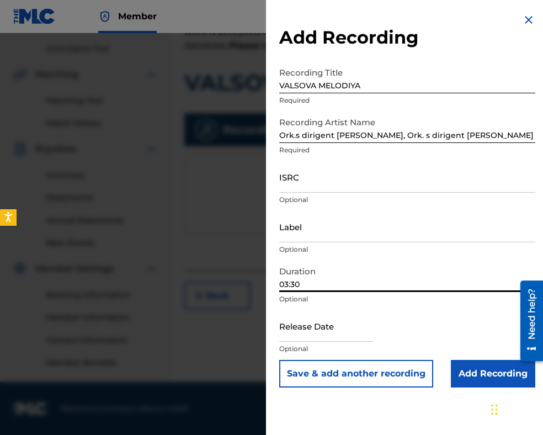
type input "03:30"
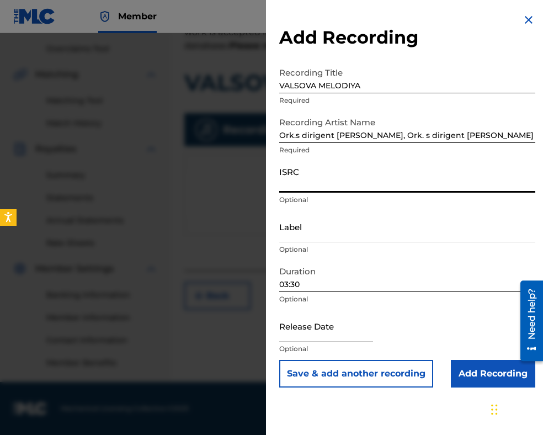
paste input "BGA262197596"
type input "BGA262197596"
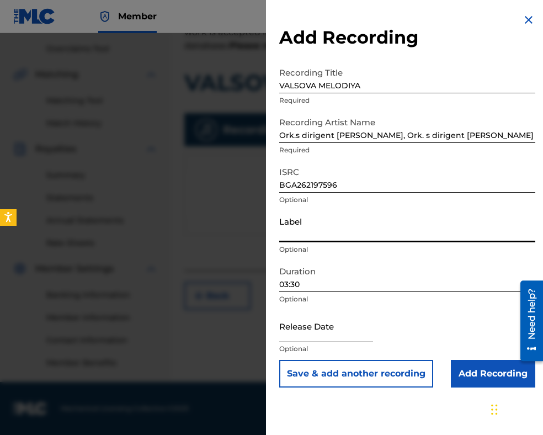
paste input "MIK BALKANTON AD"
type input "MIK BALKANTON AD"
click at [495, 372] on input "Add Recording" at bounding box center [493, 374] width 84 height 28
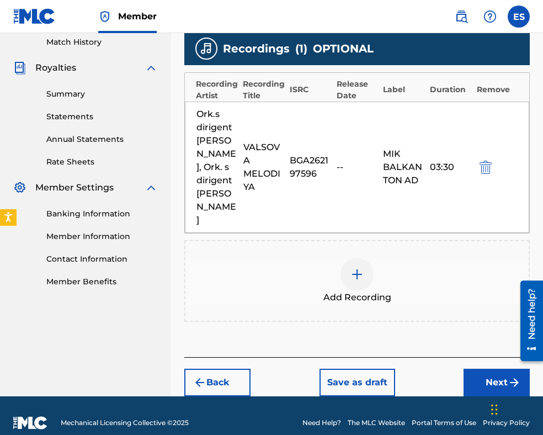
click at [218, 369] on button "Back" at bounding box center [217, 383] width 66 height 28
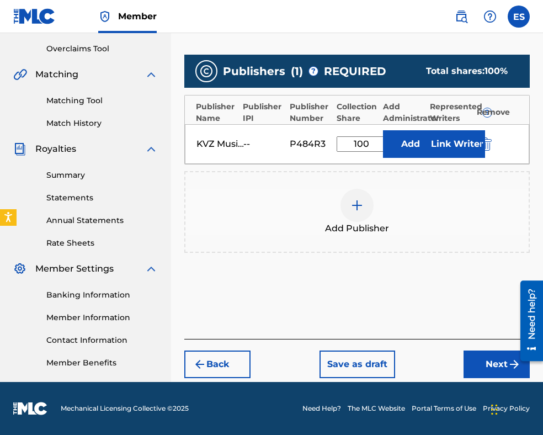
click at [223, 354] on button "Back" at bounding box center [217, 365] width 66 height 28
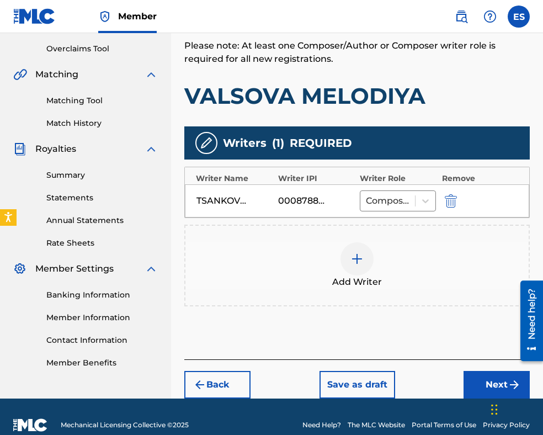
scroll to position [242, 0]
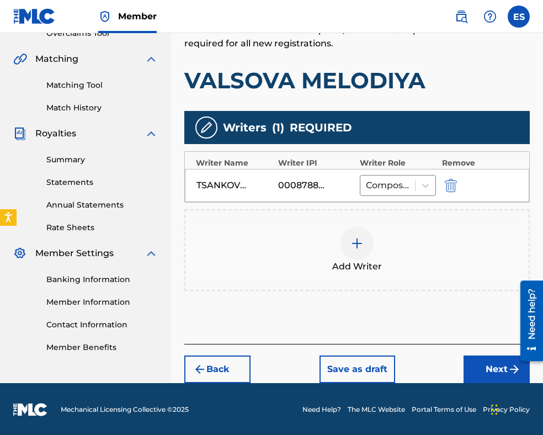
click at [223, 352] on div "Back Save as draft Next" at bounding box center [357, 363] width 346 height 39
click at [224, 363] on button "Back" at bounding box center [217, 370] width 66 height 28
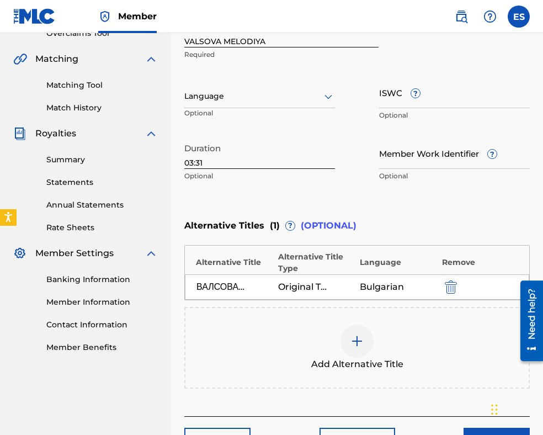
click at [232, 161] on input "03:31" at bounding box center [259, 153] width 151 height 31
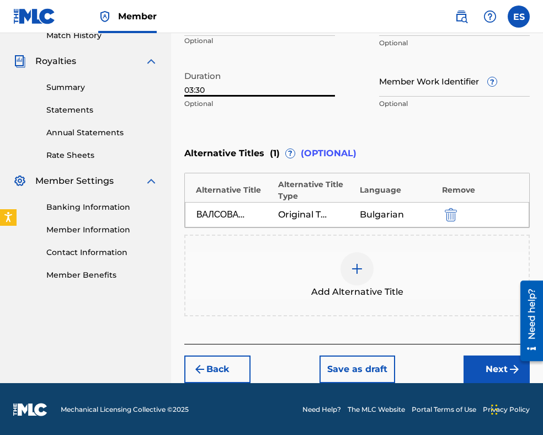
type input "03:30"
click at [471, 364] on button "Next" at bounding box center [497, 370] width 66 height 28
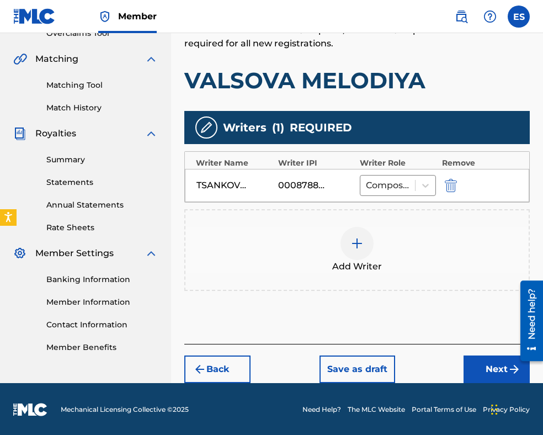
click at [477, 364] on button "Next" at bounding box center [497, 370] width 66 height 28
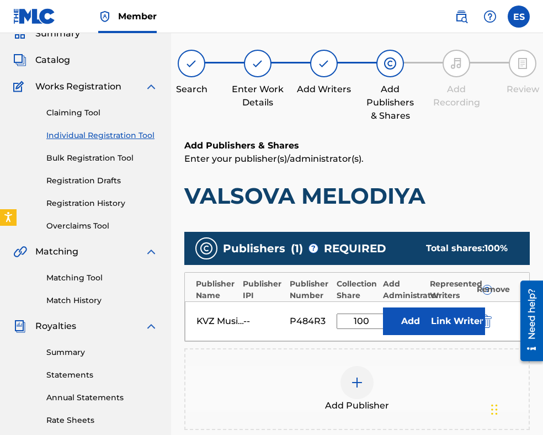
scroll to position [227, 0]
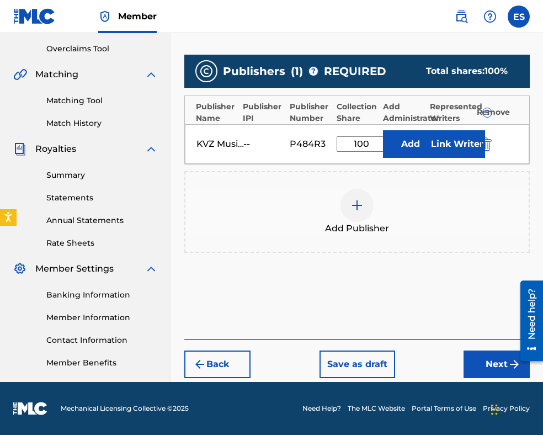
click at [479, 364] on button "Next" at bounding box center [497, 365] width 66 height 28
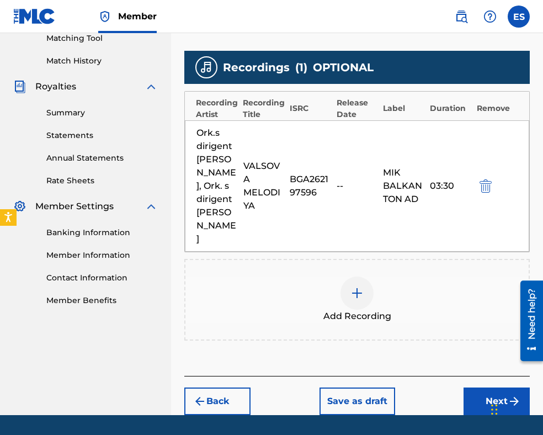
scroll to position [308, 0]
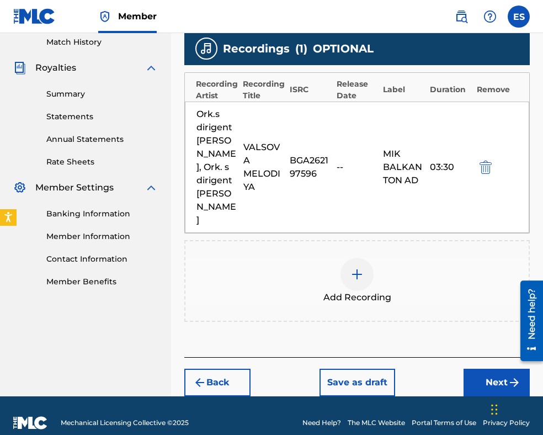
click at [357, 268] on img at bounding box center [357, 274] width 13 height 13
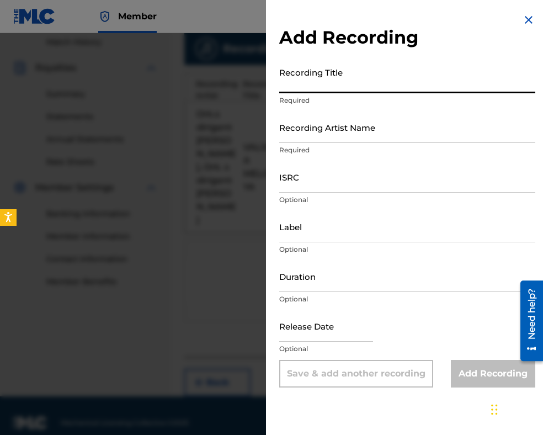
paste input "VALSOVA MELODIYA"
type input "VALSOVA MELODIYA"
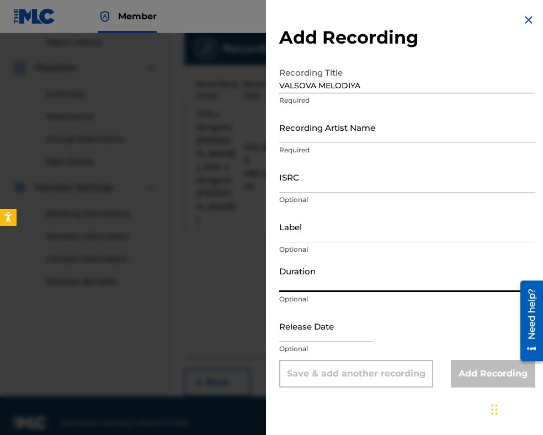
click at [331, 284] on input "Duration" at bounding box center [407, 276] width 256 height 31
type input "2"
type input "03:30"
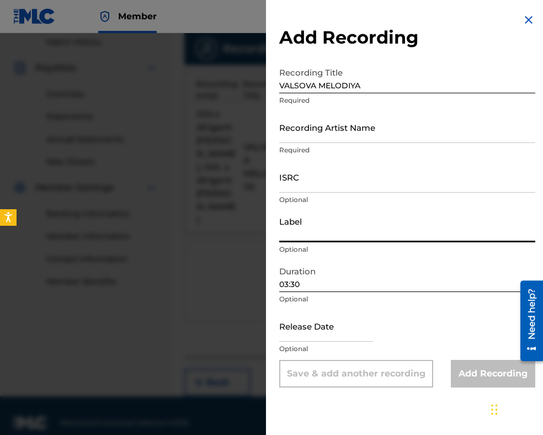
paste input "MIK BALKANTON"
type input "MIK BALKANTON"
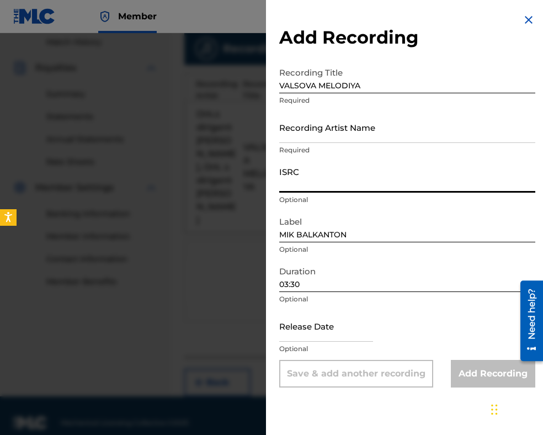
paste input "BGA672255232"
type input "BGA672255232"
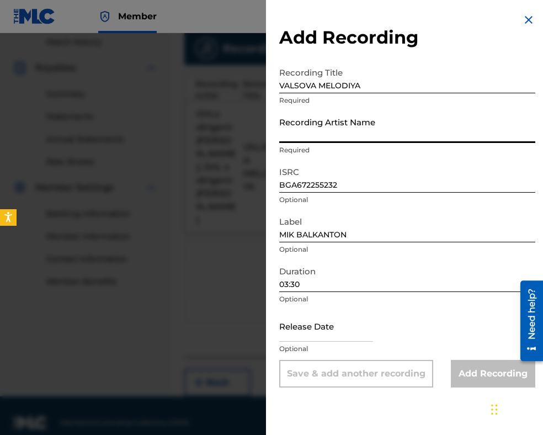
paste input "Orkestar s dirigent [PERSON_NAME]/[PERSON_NAME]"
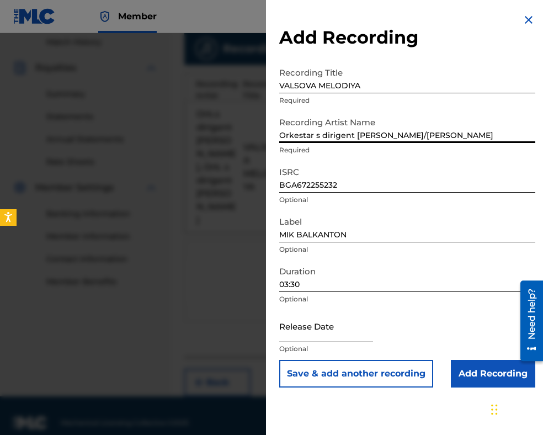
click at [411, 131] on input "Orkestar s dirigent [PERSON_NAME]/[PERSON_NAME]" at bounding box center [407, 127] width 256 height 31
type input "Orkestar s dirigent [PERSON_NAME]"
click at [283, 84] on input "VALSOVA MELODIYA" at bounding box center [407, 77] width 256 height 31
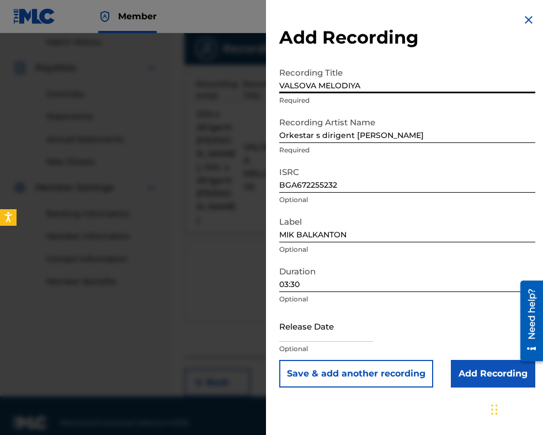
type input "VALSOVA MELODIYA"
click at [488, 371] on input "Add Recording" at bounding box center [493, 374] width 84 height 28
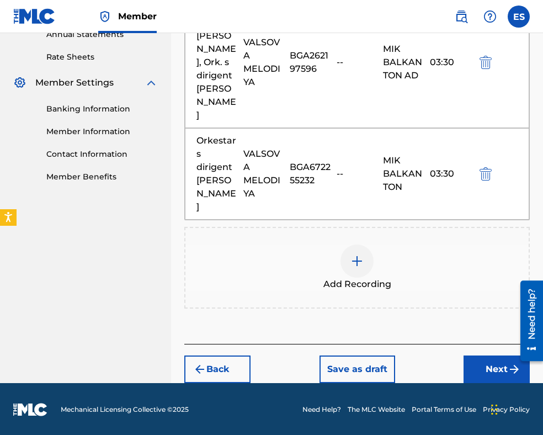
click at [478, 363] on button "Next" at bounding box center [497, 370] width 66 height 28
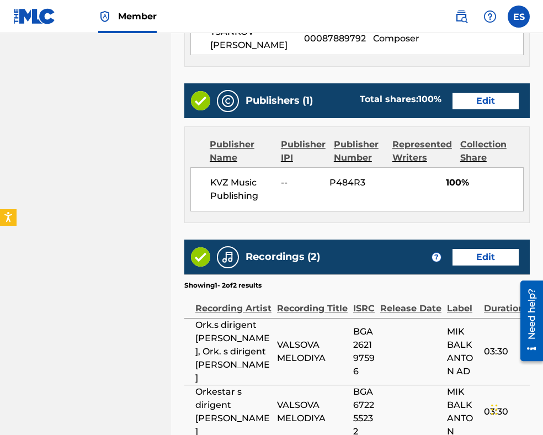
scroll to position [712, 0]
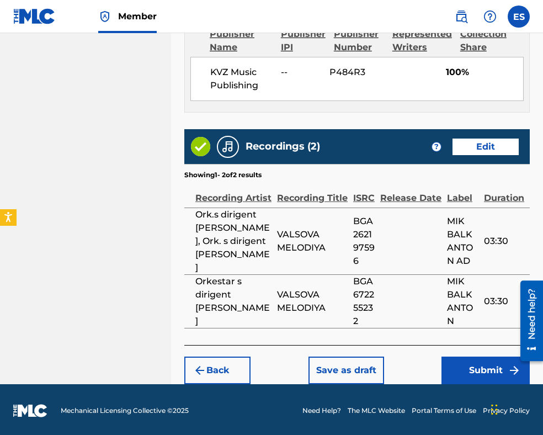
click at [483, 372] on button "Submit" at bounding box center [486, 371] width 88 height 28
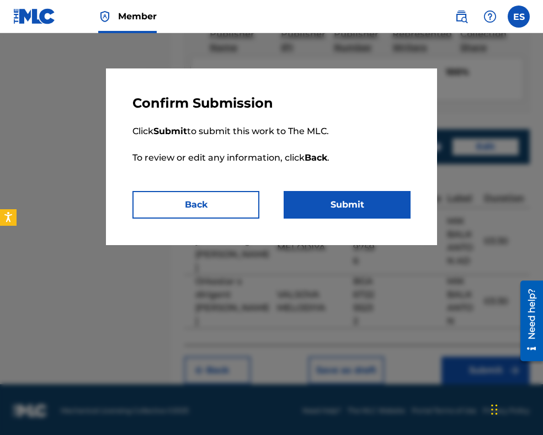
click at [342, 212] on button "Submit" at bounding box center [347, 205] width 127 height 28
click at [352, 210] on button "Submit" at bounding box center [347, 205] width 127 height 28
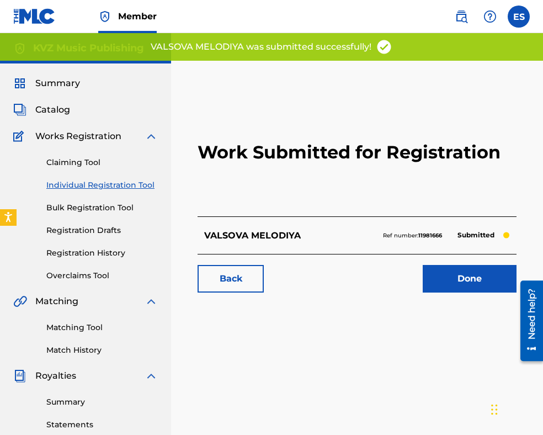
click at [88, 185] on link "Individual Registration Tool" at bounding box center [102, 185] width 112 height 12
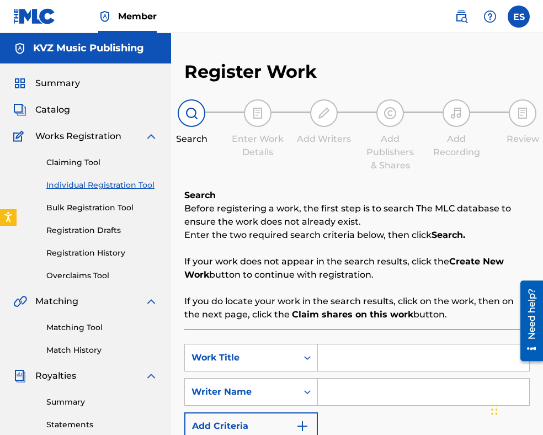
scroll to position [221, 0]
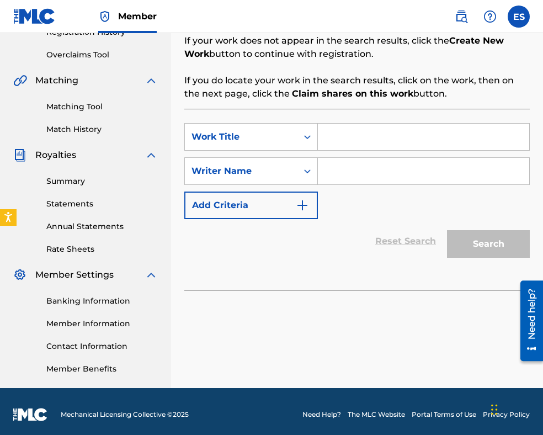
paste input "VECHERNO NASTROENIE"
type input "VECHERNO NASTROENIE"
paste input "[PERSON_NAME]"
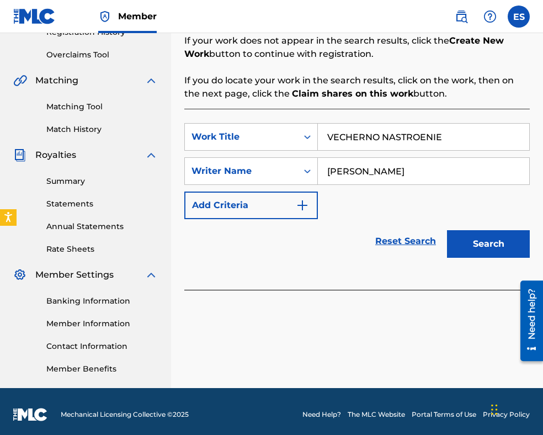
type input "[PERSON_NAME]"
click at [329, 138] on input "VECHERNO NASTROENIE" at bounding box center [424, 137] width 212 height 27
type input "VECHERNO NASTROENIE"
click at [479, 239] on button "Search" at bounding box center [488, 244] width 83 height 28
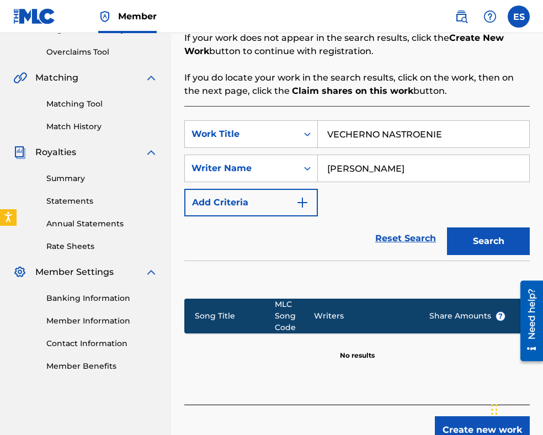
scroll to position [285, 0]
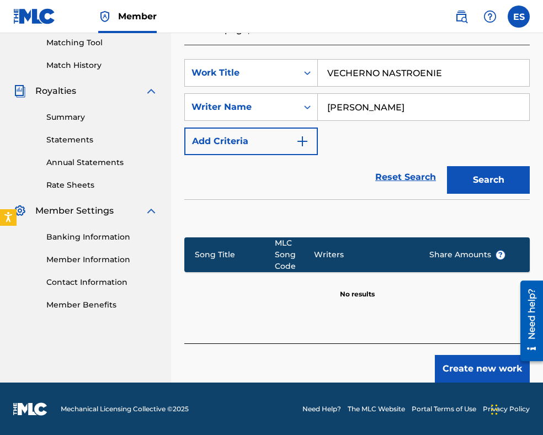
click at [449, 360] on button "Create new work" at bounding box center [482, 369] width 95 height 28
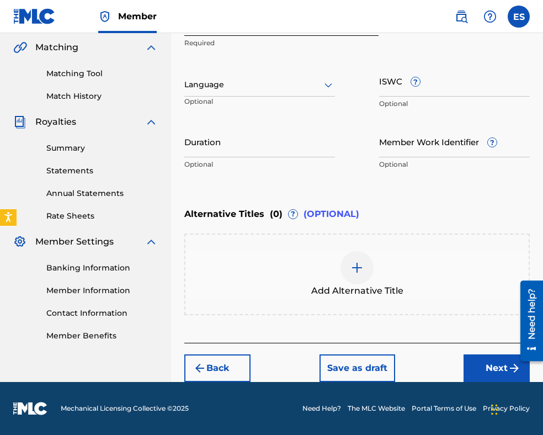
scroll to position [253, 0]
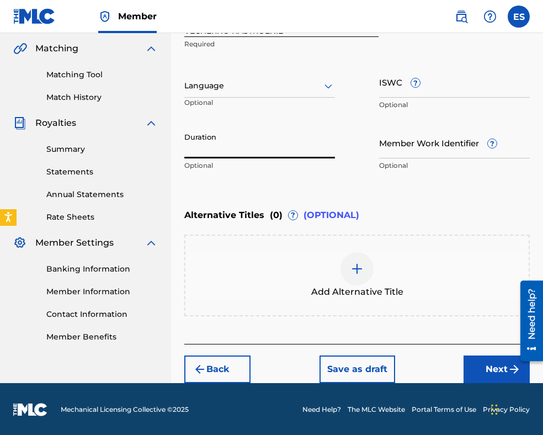
click at [261, 136] on input "Duration" at bounding box center [259, 142] width 151 height 31
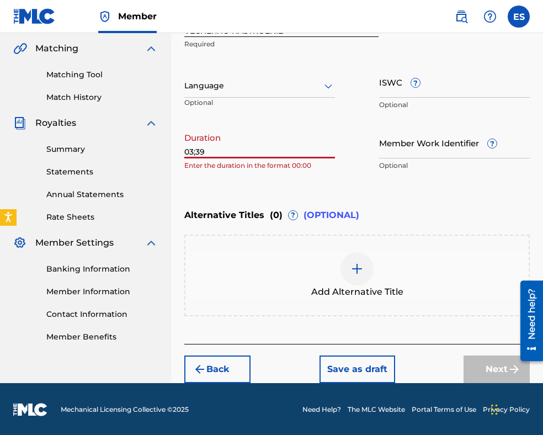
click at [198, 154] on input "03;39" at bounding box center [259, 142] width 151 height 31
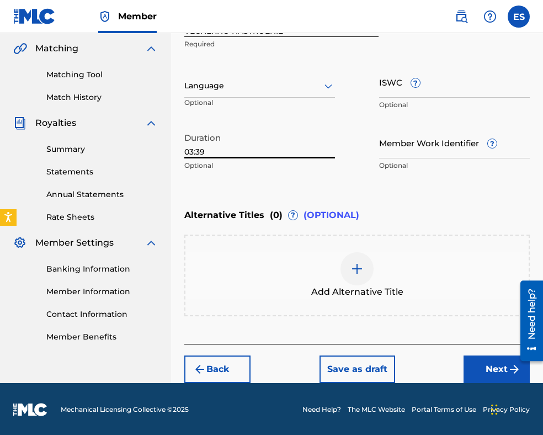
type input "03:39"
click at [364, 260] on div at bounding box center [357, 268] width 33 height 33
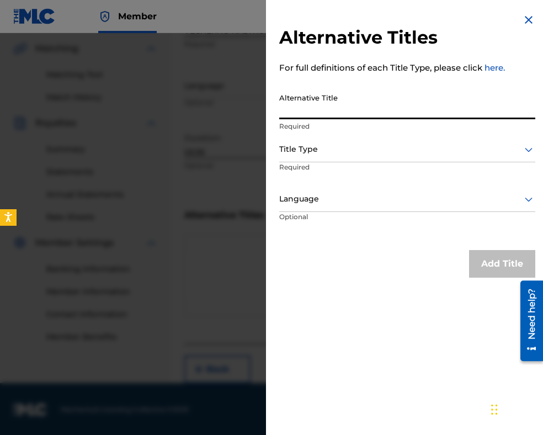
paste input "ВЕЧЕРНО НАСТРОЕНИЕ"
type input "ВЕЧЕРНО НАСТРОЕНИЕ"
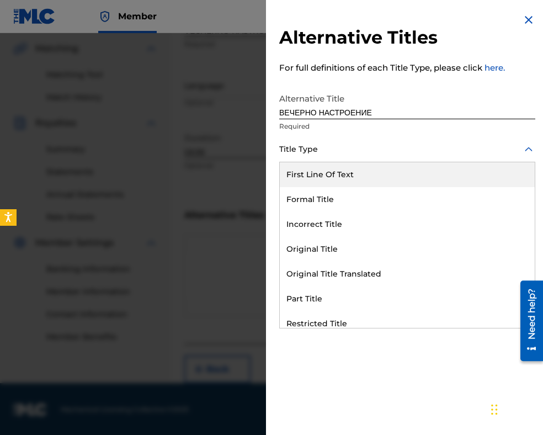
click at [331, 147] on div at bounding box center [407, 149] width 256 height 14
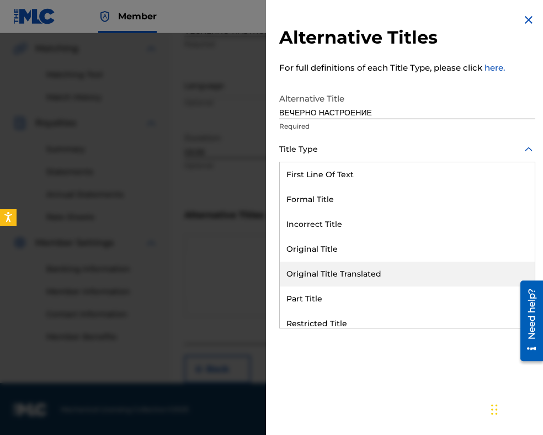
drag, startPoint x: 330, startPoint y: 282, endPoint x: 335, endPoint y: 207, distance: 74.7
click at [330, 280] on div "Original Title Translated" at bounding box center [407, 274] width 255 height 25
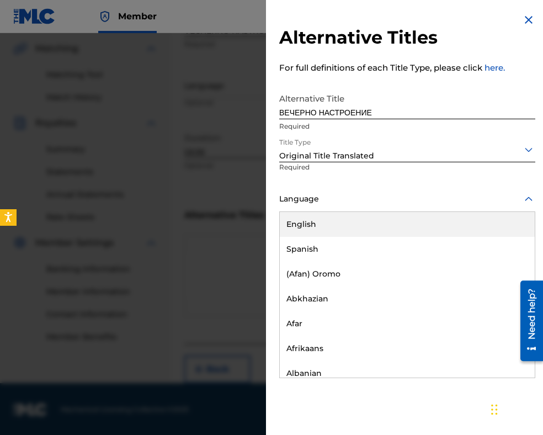
click at [336, 198] on div at bounding box center [407, 199] width 256 height 14
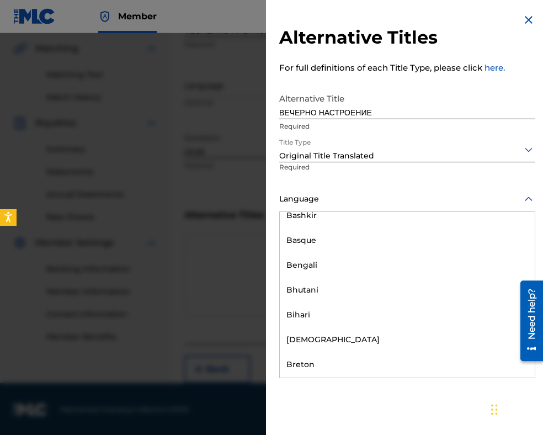
scroll to position [387, 0]
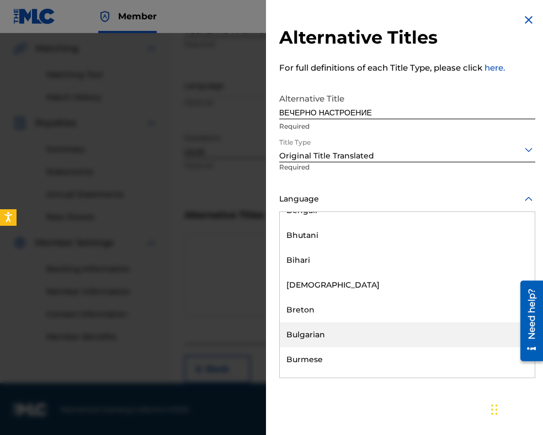
drag, startPoint x: 327, startPoint y: 339, endPoint x: 351, endPoint y: 332, distance: 24.1
click at [327, 339] on div "Bulgarian" at bounding box center [407, 335] width 255 height 25
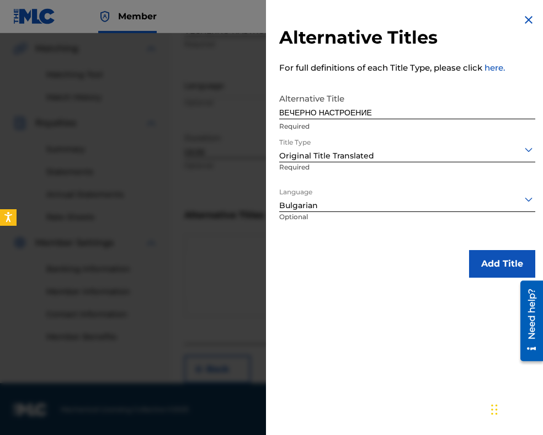
click at [499, 261] on button "Add Title" at bounding box center [502, 264] width 66 height 28
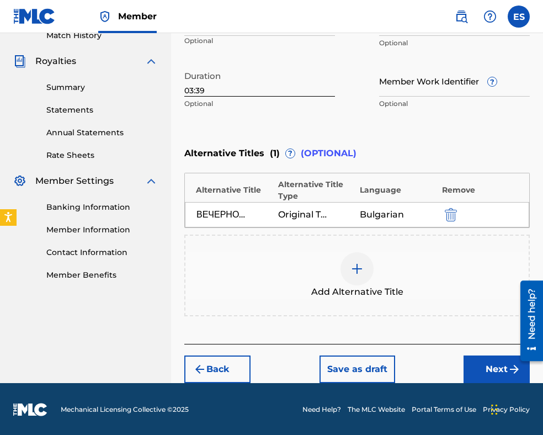
drag, startPoint x: 467, startPoint y: 365, endPoint x: 464, endPoint y: 356, distance: 9.4
click at [467, 364] on button "Next" at bounding box center [497, 370] width 66 height 28
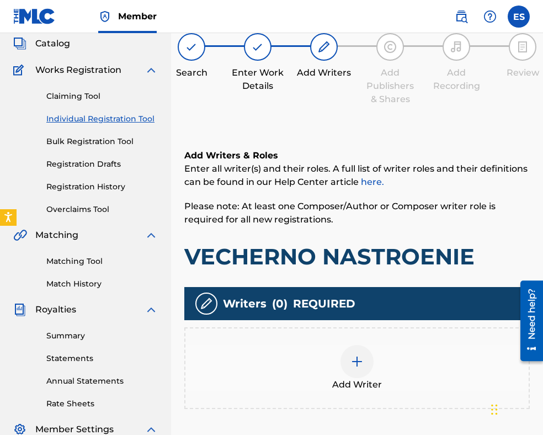
scroll to position [215, 0]
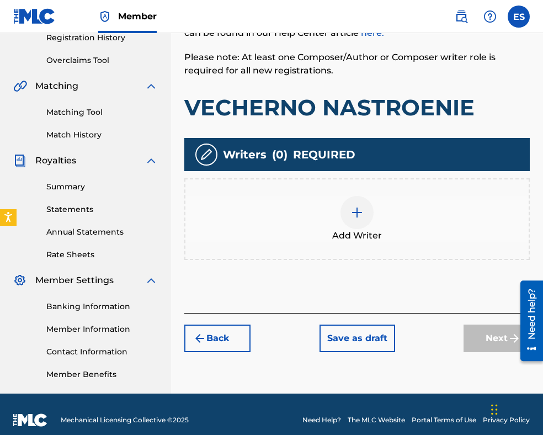
click at [362, 221] on div at bounding box center [357, 212] width 33 height 33
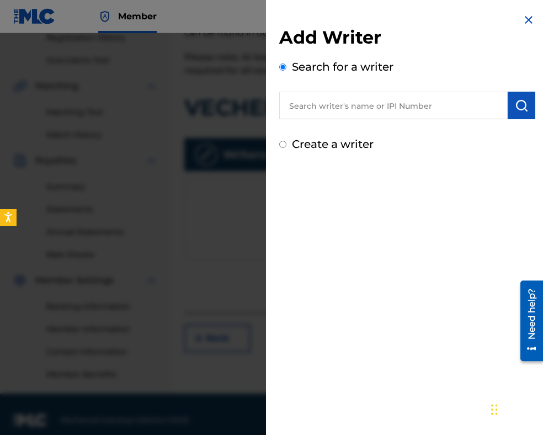
paste input "00087889792"
type input "00087889792"
click at [510, 102] on button "submit" at bounding box center [522, 106] width 28 height 28
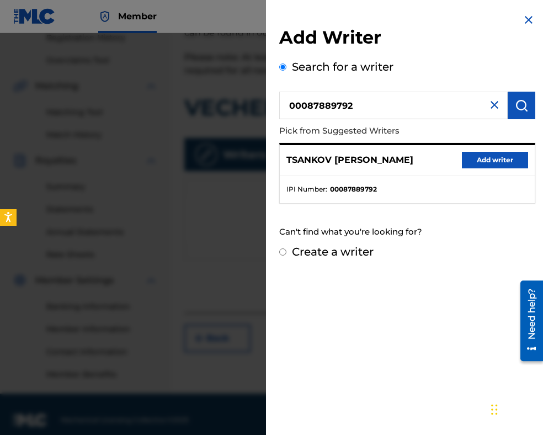
click at [491, 162] on button "Add writer" at bounding box center [495, 160] width 66 height 17
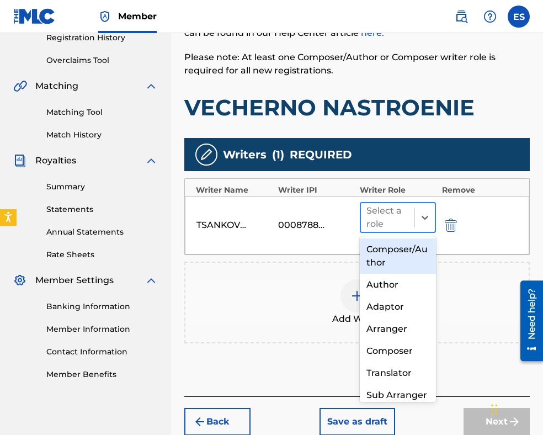
click at [389, 210] on div at bounding box center [388, 217] width 43 height 15
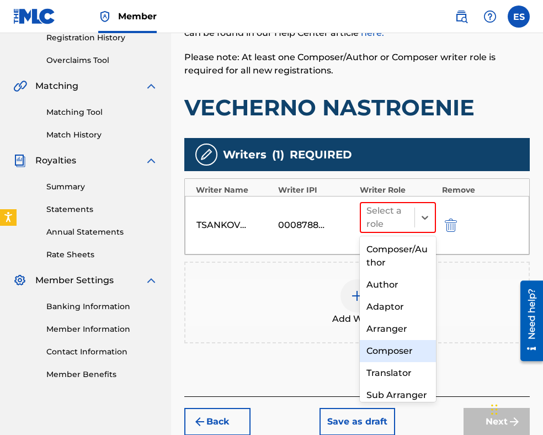
click at [387, 352] on div "Composer" at bounding box center [398, 351] width 76 height 22
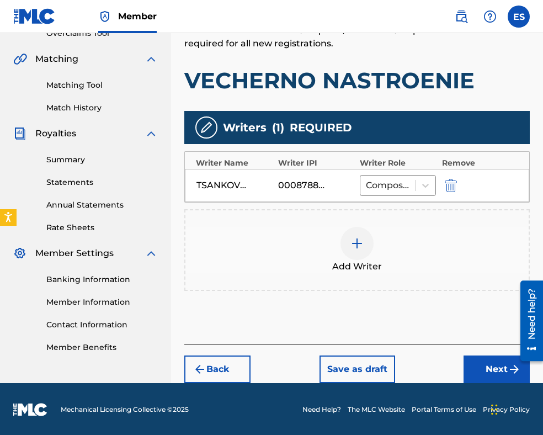
click at [470, 365] on button "Next" at bounding box center [497, 370] width 66 height 28
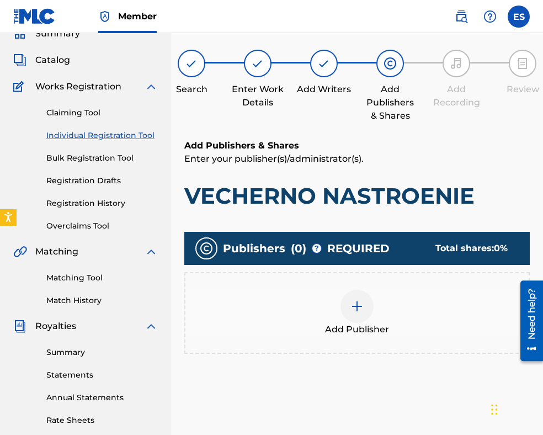
scroll to position [218, 0]
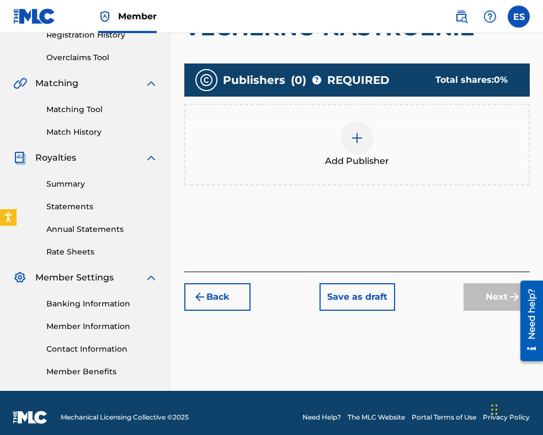
click at [355, 141] on img at bounding box center [357, 137] width 13 height 13
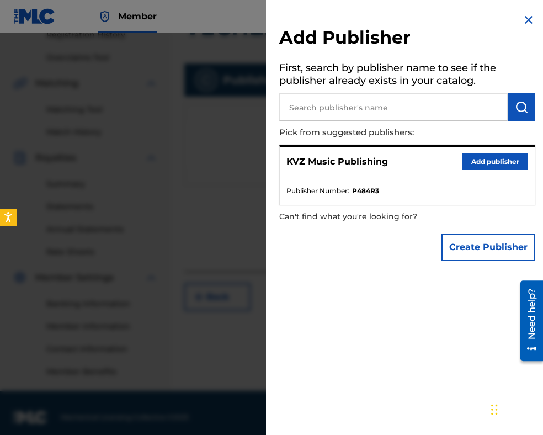
click at [477, 163] on button "Add publisher" at bounding box center [495, 162] width 66 height 17
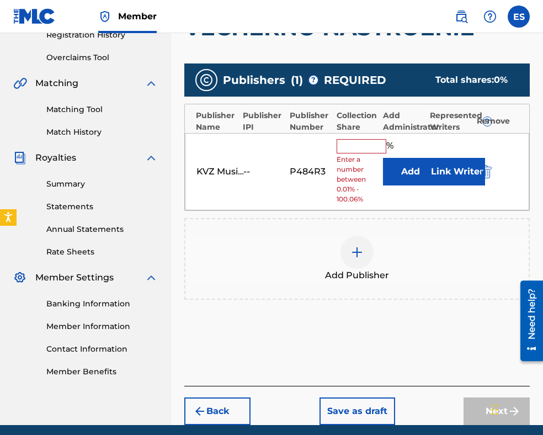
click at [364, 146] on input "text" at bounding box center [362, 146] width 50 height 14
type input "100"
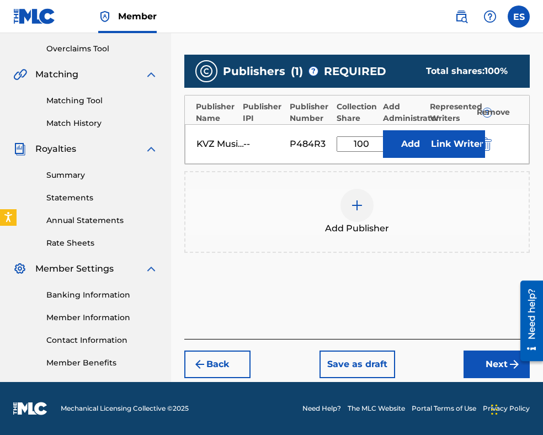
click at [468, 363] on button "Next" at bounding box center [497, 365] width 66 height 28
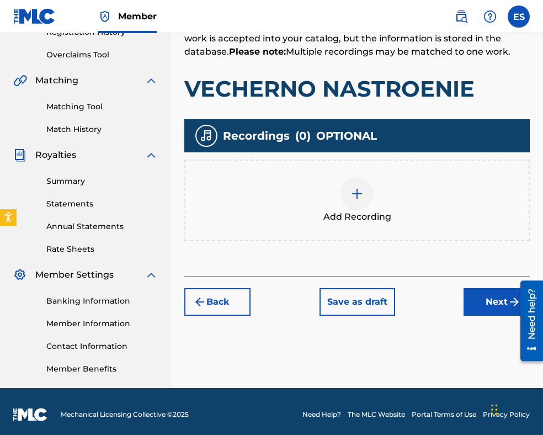
scroll to position [227, 0]
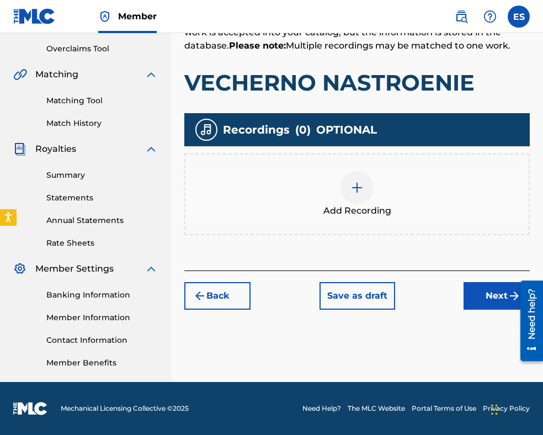
click at [352, 183] on img at bounding box center [357, 187] width 13 height 13
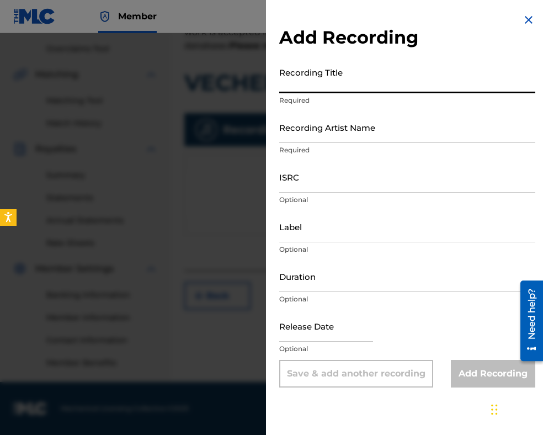
paste input "VECHERNO NASTROENIE"
click at [301, 82] on input "VECHERNO NASTROENIE" at bounding box center [407, 77] width 256 height 31
paste input "Vecherno nastroenie - tango"
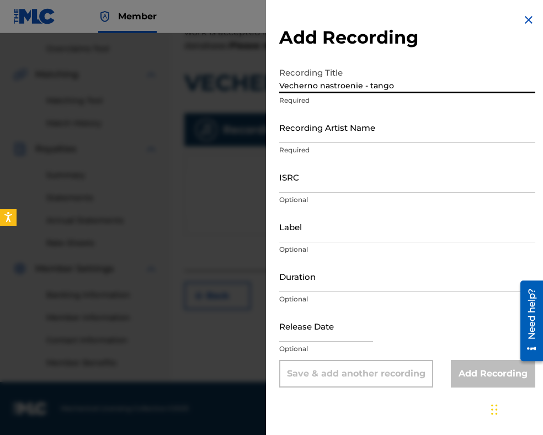
type input "Vecherno nastroenie - tango"
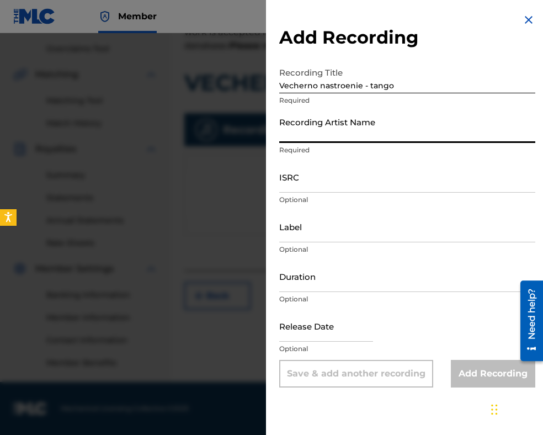
paste input "Orkestar s dirigent [PERSON_NAME]"
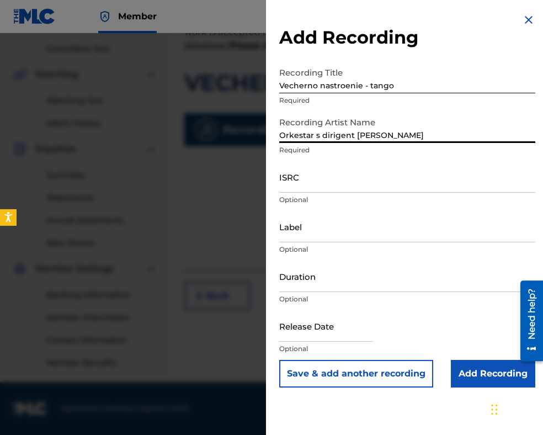
click at [308, 133] on input "Orkestar s dirigent [PERSON_NAME]" at bounding box center [407, 127] width 256 height 31
type input "Orkestur s dirigent [PERSON_NAME]"
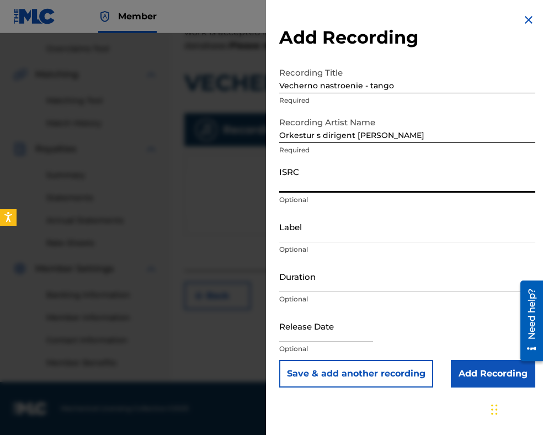
paste input "BGA262228563"
type input "BGA262228563"
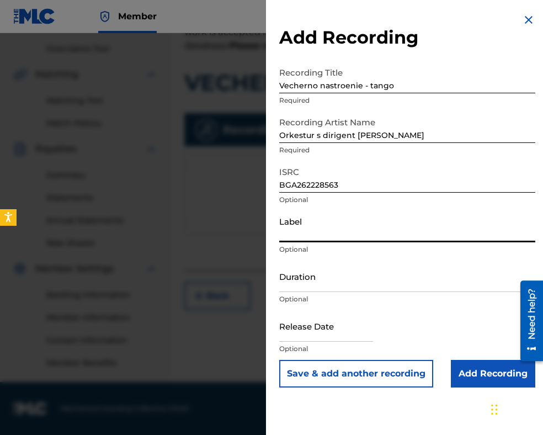
paste input "MIK BALKANTON"
type input "MIK BALKANTON"
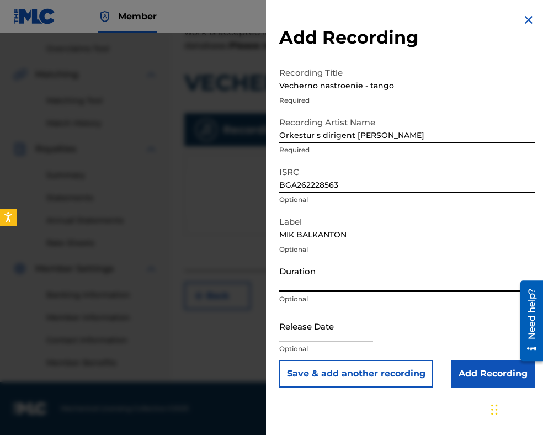
click at [340, 272] on input "Duration" at bounding box center [407, 276] width 256 height 31
type input "03:39"
click at [472, 376] on input "Add Recording" at bounding box center [493, 374] width 84 height 28
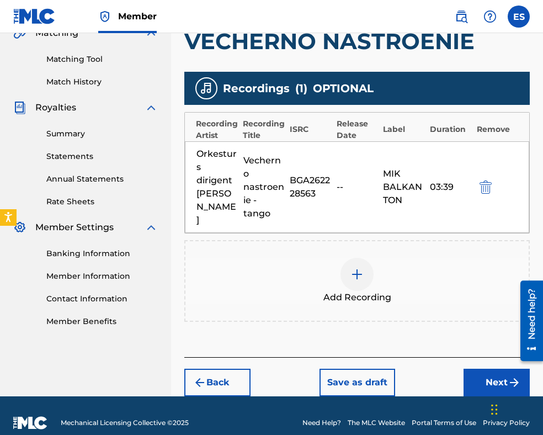
click at [219, 369] on button "Back" at bounding box center [217, 383] width 66 height 28
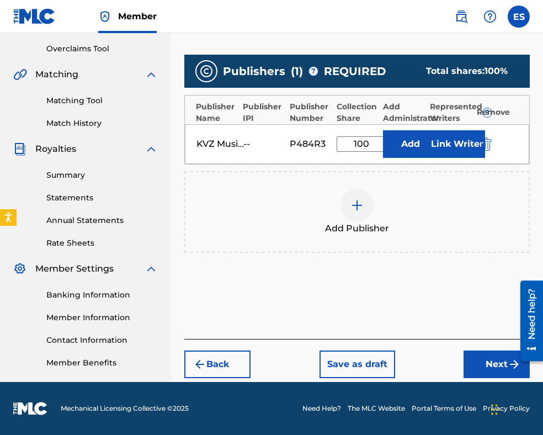
click at [220, 364] on button "Back" at bounding box center [217, 365] width 66 height 28
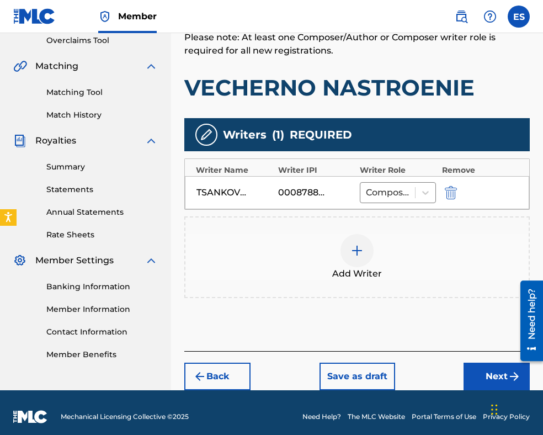
scroll to position [242, 0]
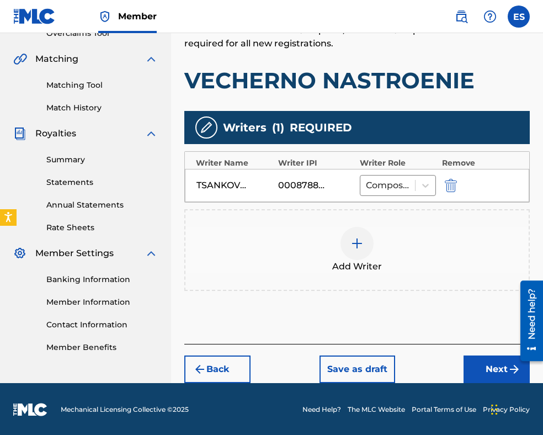
click at [215, 365] on button "Back" at bounding box center [217, 370] width 66 height 28
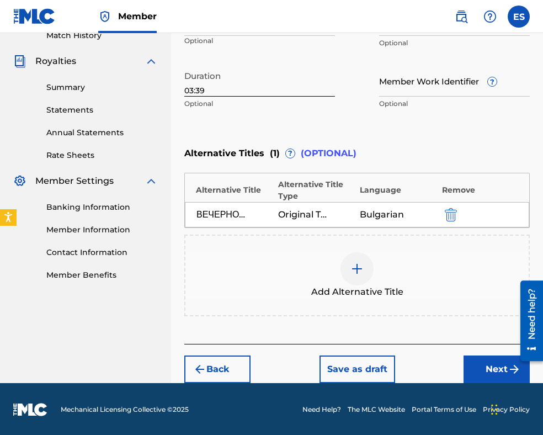
click at [482, 367] on button "Next" at bounding box center [497, 370] width 66 height 28
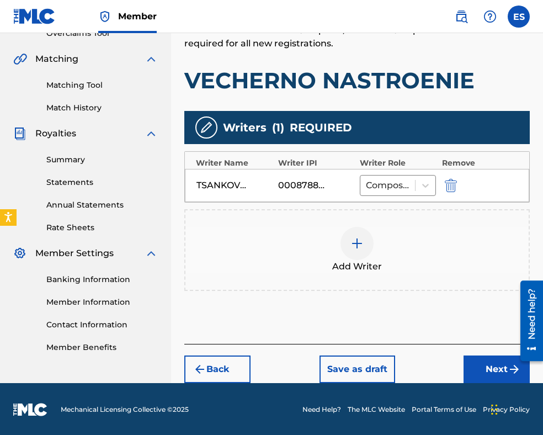
click at [484, 366] on button "Next" at bounding box center [497, 370] width 66 height 28
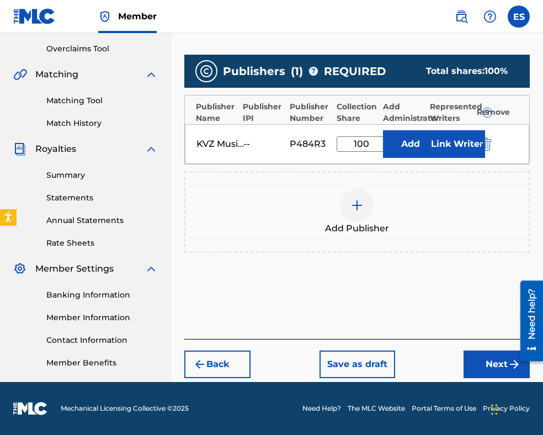
click at [472, 360] on button "Next" at bounding box center [497, 365] width 66 height 28
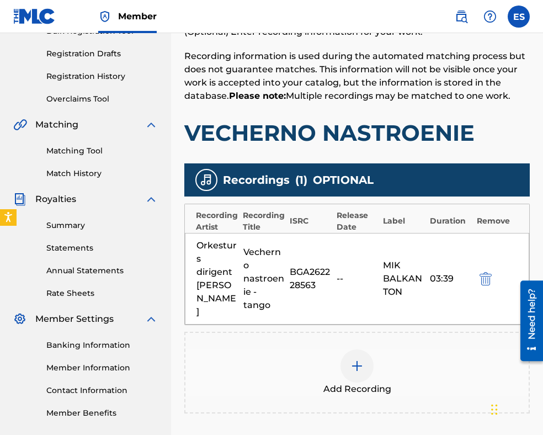
scroll to position [268, 0]
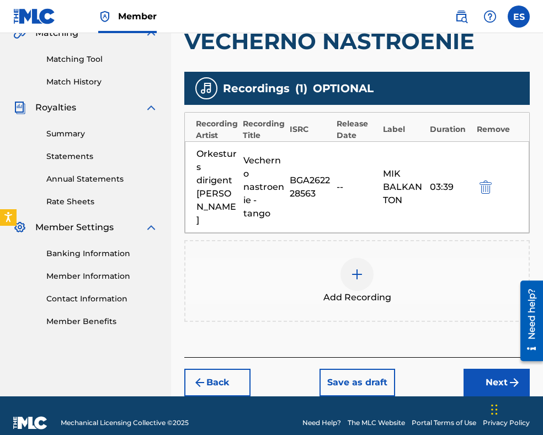
click at [349, 263] on div at bounding box center [357, 274] width 33 height 33
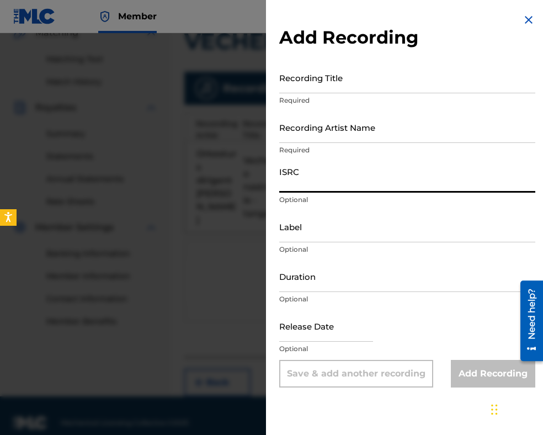
paste input "BGA262350727"
type input "BGA262350727"
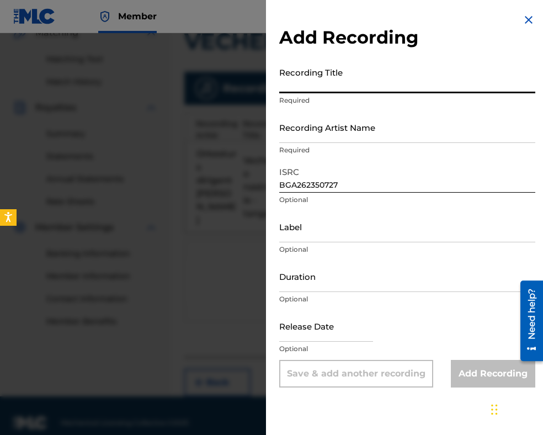
paste input "Vecherno nastroenie - tango"
type input "Vecherno nastroenie - tango"
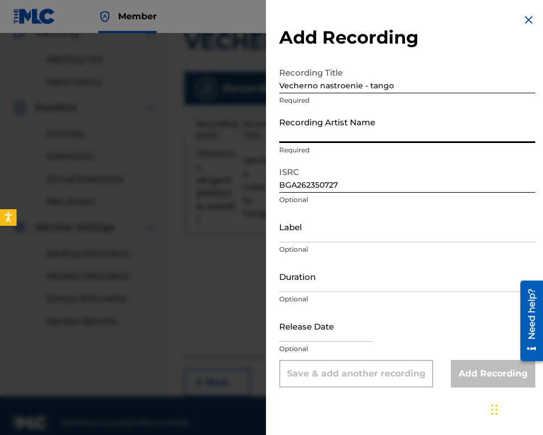
paste input "Orkestar s dirigent [PERSON_NAME]"
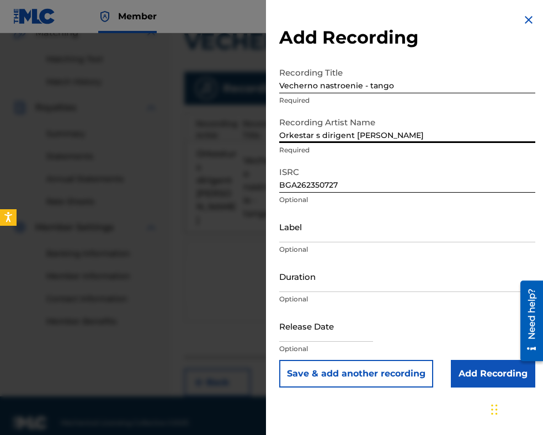
click at [310, 131] on input "Orkestar s dirigent [PERSON_NAME]" at bounding box center [407, 127] width 256 height 31
type input "Orkestur s dirigent [PERSON_NAME]"
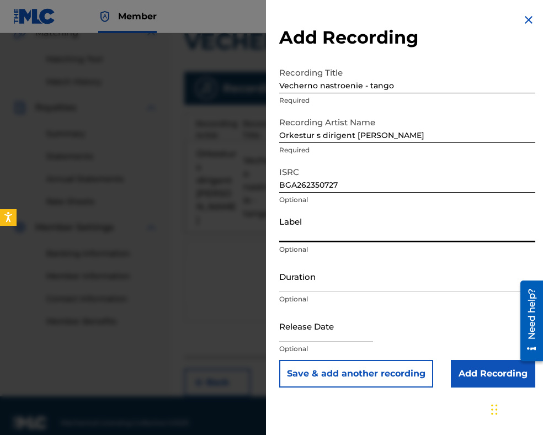
paste input "MIK BALKANTON"
type input "MIK BALKANTON"
click at [299, 281] on input "Duration" at bounding box center [407, 276] width 256 height 31
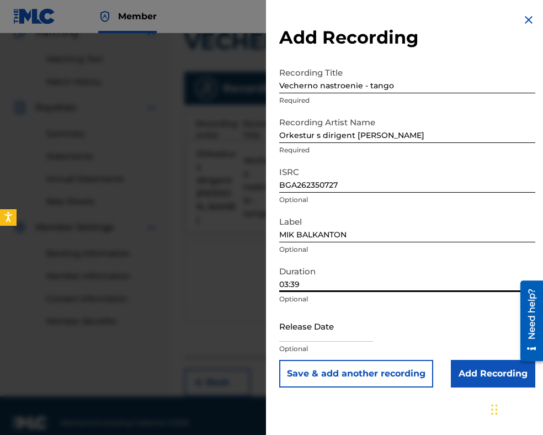
type input "03:39"
click at [471, 377] on input "Add Recording" at bounding box center [493, 374] width 84 height 28
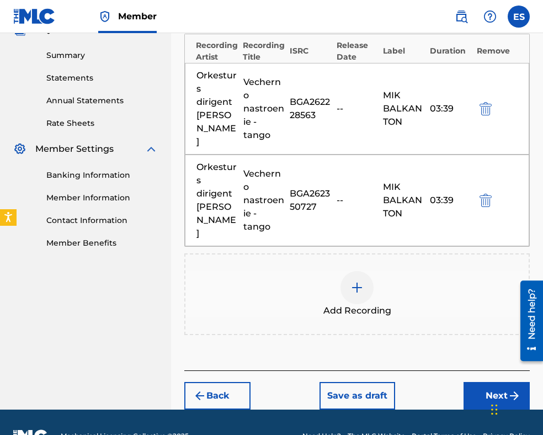
click at [483, 382] on button "Next" at bounding box center [497, 396] width 66 height 28
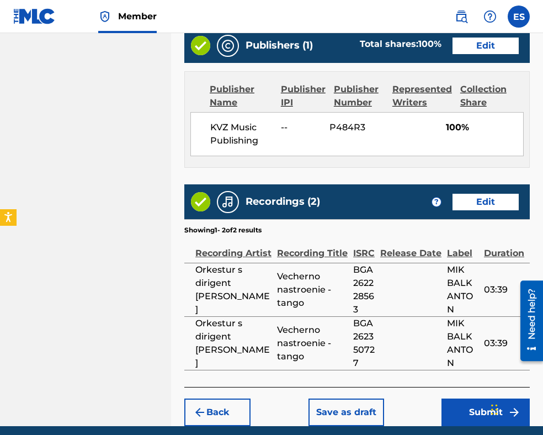
scroll to position [712, 0]
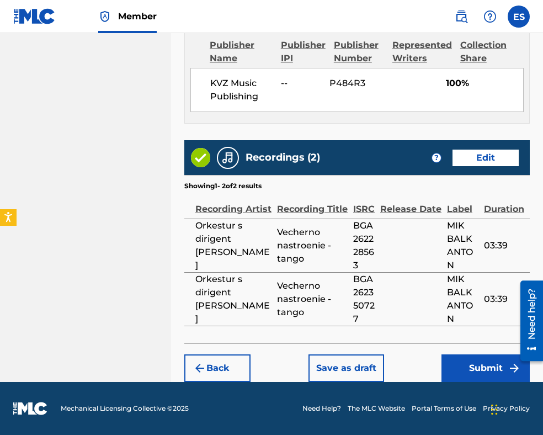
click at [463, 365] on button "Submit" at bounding box center [486, 369] width 88 height 28
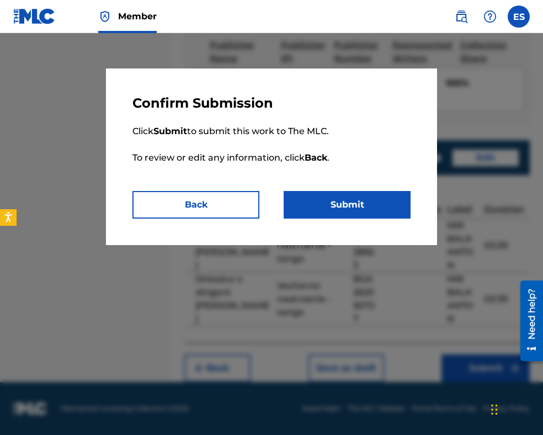
click at [373, 215] on button "Submit" at bounding box center [347, 205] width 127 height 28
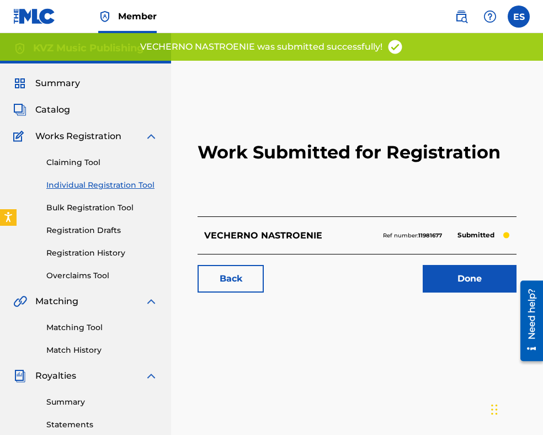
click at [112, 181] on link "Individual Registration Tool" at bounding box center [102, 185] width 112 height 12
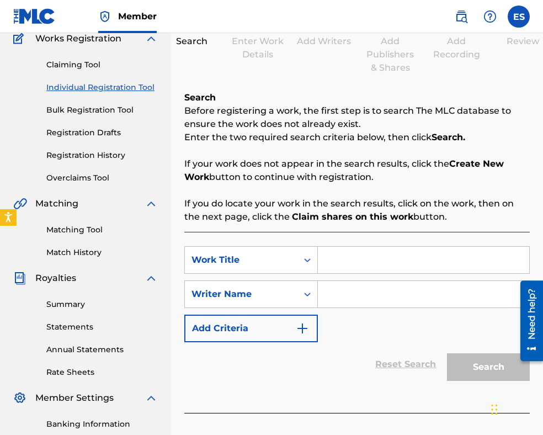
scroll to position [166, 0]
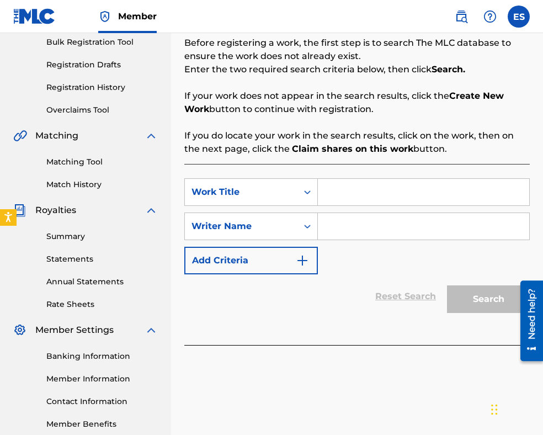
paste input "VECHNO SHTE TE CHAKAM"
type input "VECHNO SHTE TE CHAKAM"
paste input "[PERSON_NAME]"
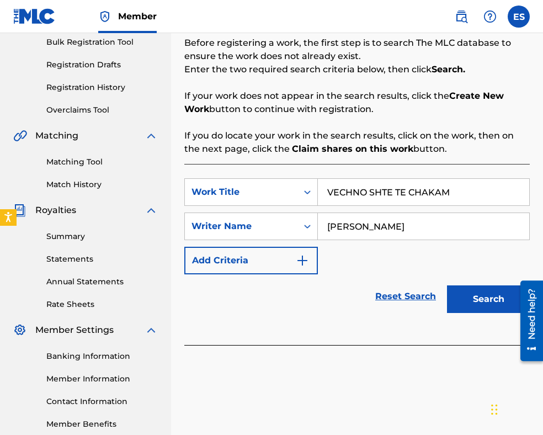
type input "[PERSON_NAME]"
click at [331, 191] on input "VECHNO SHTE TE CHAKAM" at bounding box center [424, 192] width 212 height 27
type input "VECHNO SHTE TE CHAKAM"
click at [468, 300] on button "Search" at bounding box center [488, 300] width 83 height 28
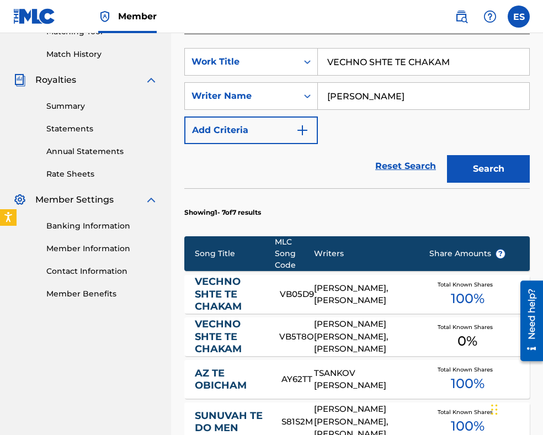
scroll to position [387, 0]
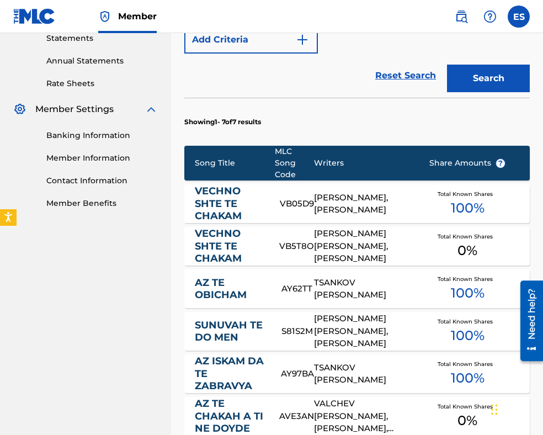
click at [330, 200] on div "[PERSON_NAME], [PERSON_NAME]" at bounding box center [363, 204] width 98 height 25
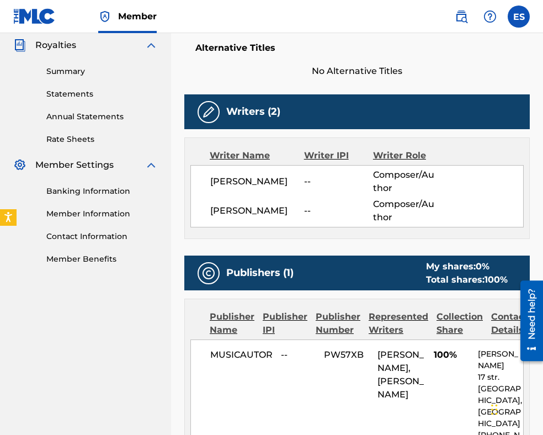
scroll to position [331, 0]
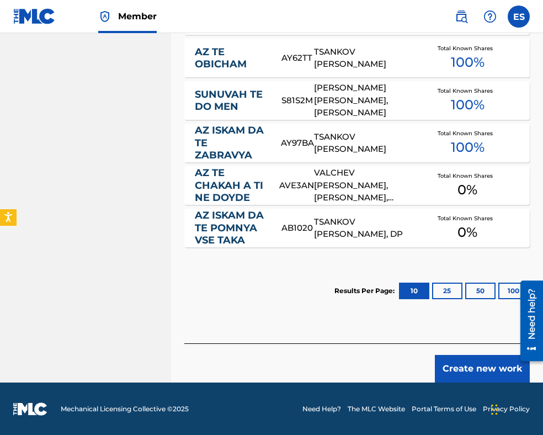
click at [469, 356] on button "Create new work" at bounding box center [482, 369] width 95 height 28
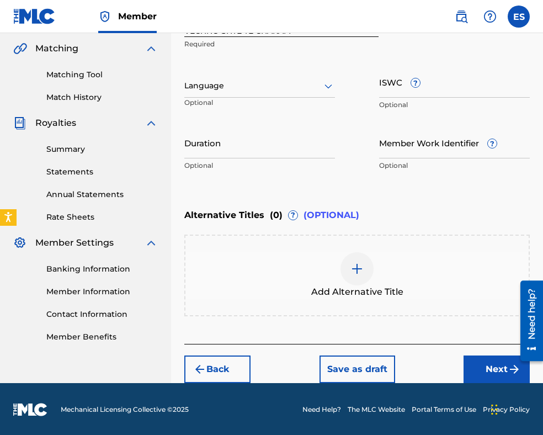
click at [258, 81] on div at bounding box center [259, 86] width 151 height 14
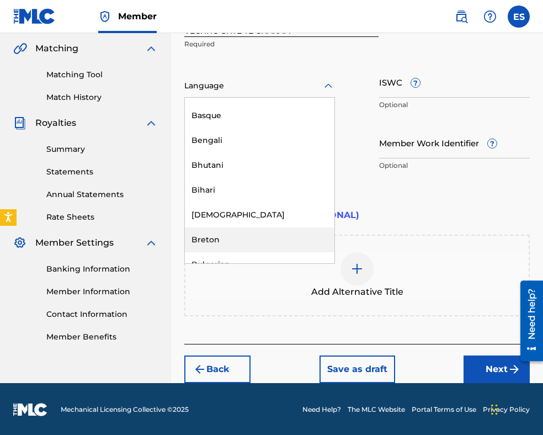
scroll to position [442, 0]
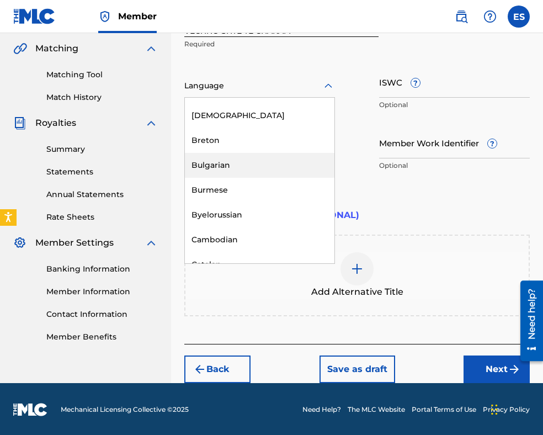
click at [262, 173] on div "Bulgarian" at bounding box center [260, 165] width 150 height 25
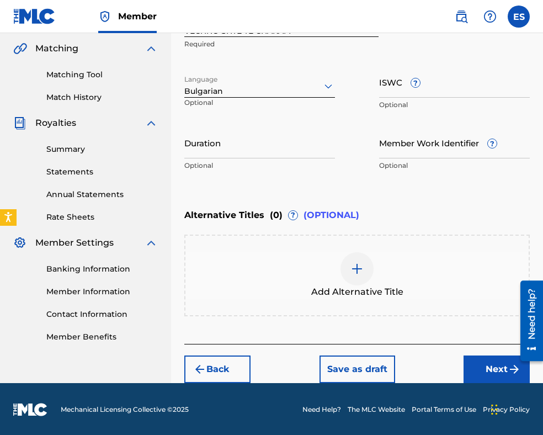
click at [276, 145] on input "Duration" at bounding box center [259, 142] width 151 height 31
type input "03:32"
click at [351, 268] on img at bounding box center [357, 268] width 13 height 13
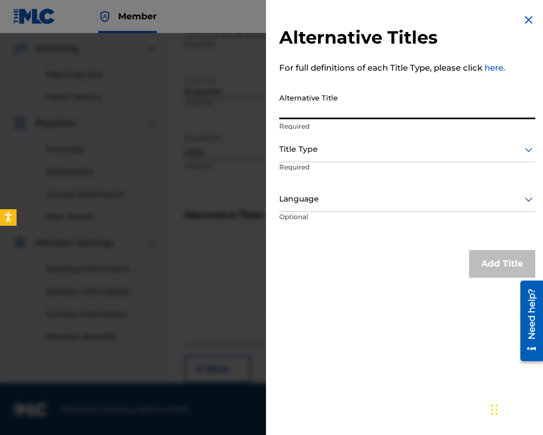
paste
type input "ВЕЧНО ЩЕ ТЕ ЧАКАМ"
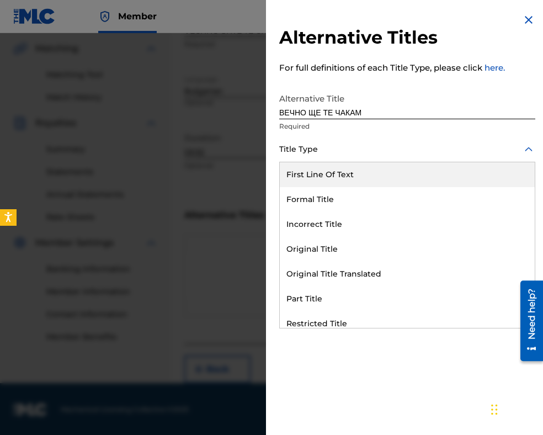
drag, startPoint x: 355, startPoint y: 147, endPoint x: 355, endPoint y: 250, distance: 102.7
click at [355, 150] on div at bounding box center [407, 149] width 256 height 14
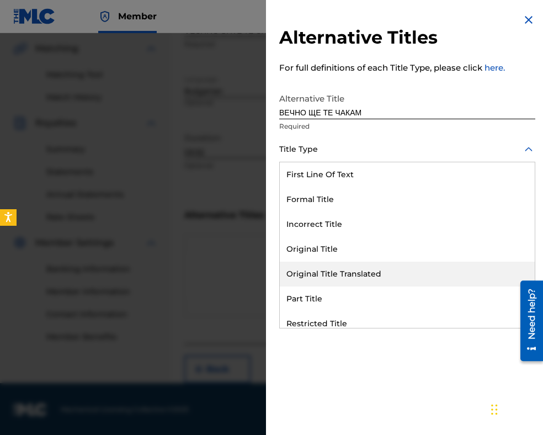
drag, startPoint x: 360, startPoint y: 275, endPoint x: 351, endPoint y: 218, distance: 58.1
click at [360, 272] on div "Original Title Translated" at bounding box center [407, 274] width 255 height 25
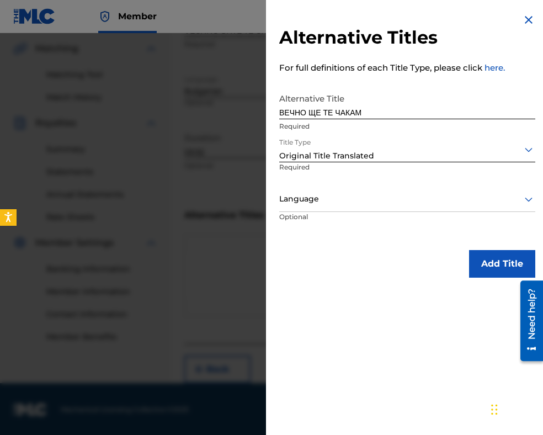
drag, startPoint x: 347, startPoint y: 193, endPoint x: 347, endPoint y: 202, distance: 8.8
click at [347, 195] on div at bounding box center [407, 199] width 256 height 14
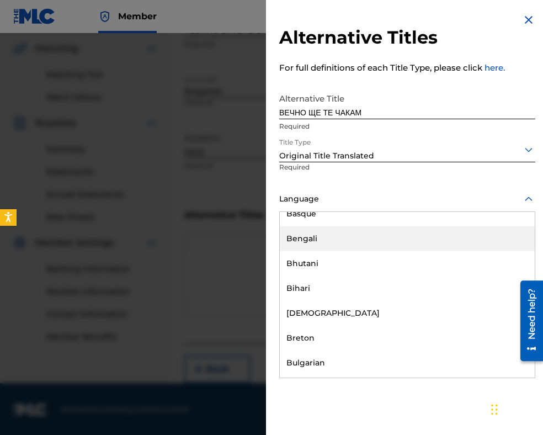
scroll to position [387, 0]
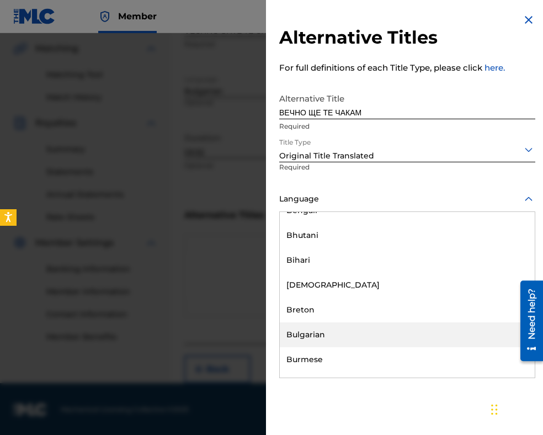
click at [338, 327] on div "Bulgarian" at bounding box center [407, 335] width 255 height 25
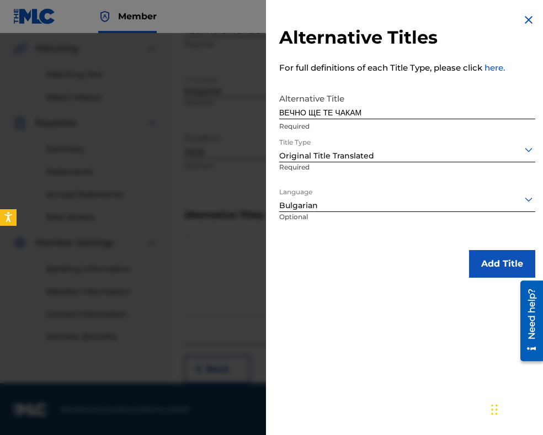
click at [488, 263] on button "Add Title" at bounding box center [502, 264] width 66 height 28
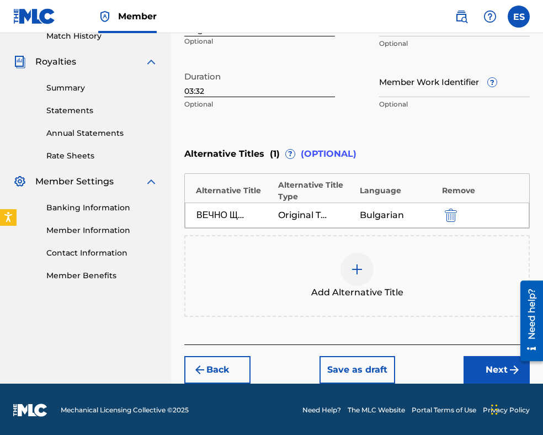
scroll to position [315, 0]
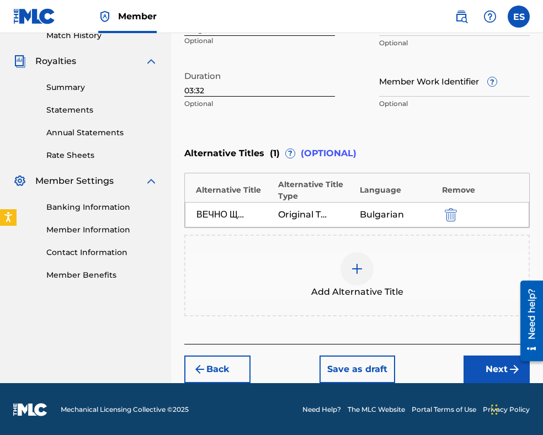
drag, startPoint x: 474, startPoint y: 361, endPoint x: 470, endPoint y: 351, distance: 11.2
click at [473, 356] on button "Next" at bounding box center [497, 370] width 66 height 28
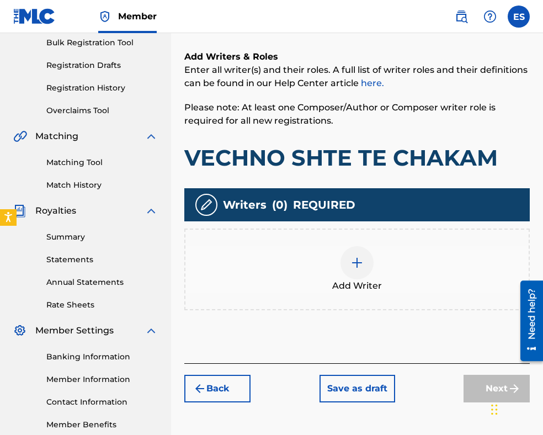
scroll to position [220, 0]
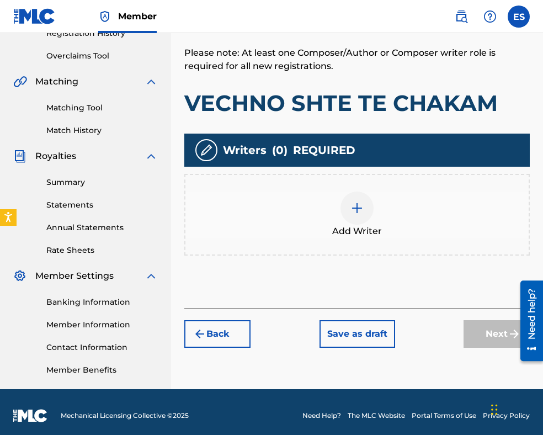
click at [361, 222] on div at bounding box center [357, 208] width 33 height 33
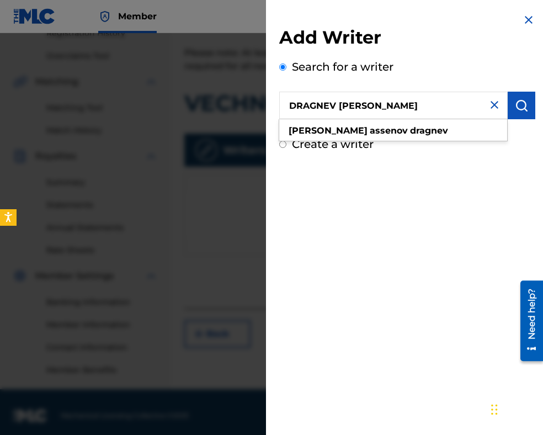
type input "DRAGNEV [PERSON_NAME]"
click at [509, 107] on button "submit" at bounding box center [522, 106] width 28 height 28
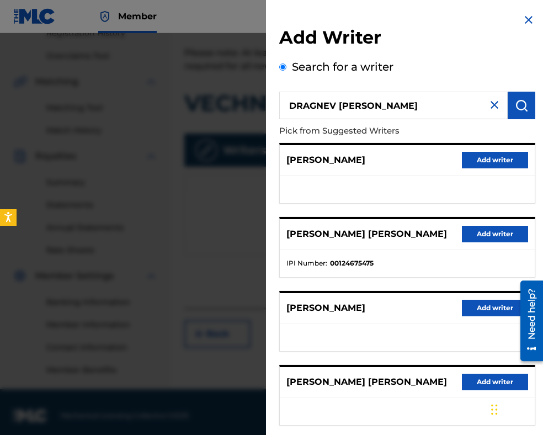
click at [475, 237] on button "Add writer" at bounding box center [495, 234] width 66 height 17
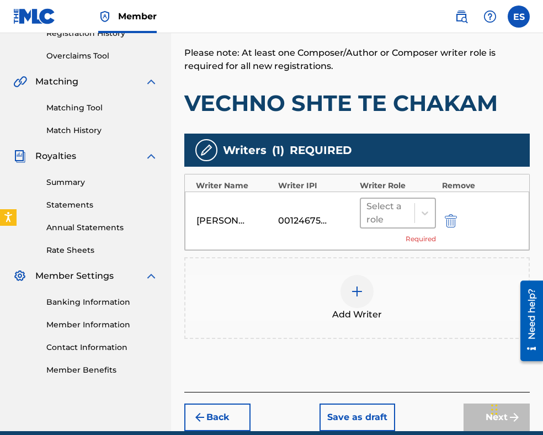
click at [384, 214] on div at bounding box center [388, 212] width 43 height 15
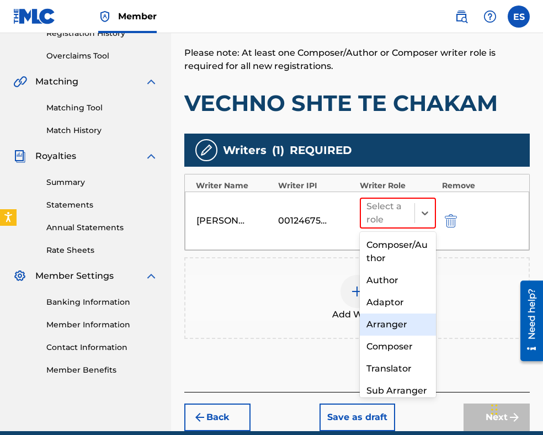
click at [395, 321] on div "Arranger" at bounding box center [398, 325] width 76 height 22
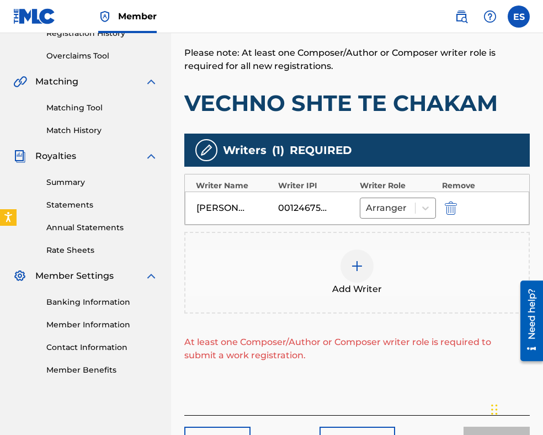
click at [360, 260] on img at bounding box center [357, 266] width 13 height 13
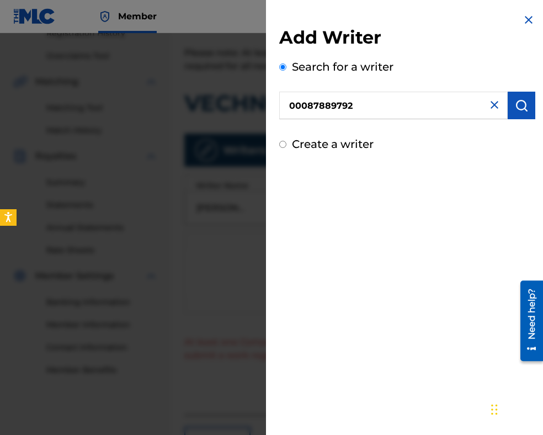
type input "00087889792"
click at [520, 109] on img "submit" at bounding box center [521, 105] width 13 height 13
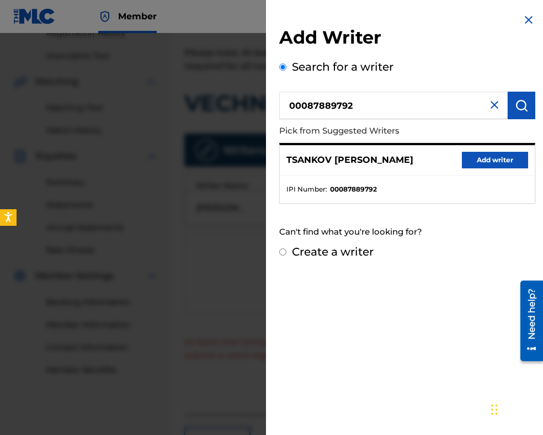
click at [486, 160] on button "Add writer" at bounding box center [495, 160] width 66 height 17
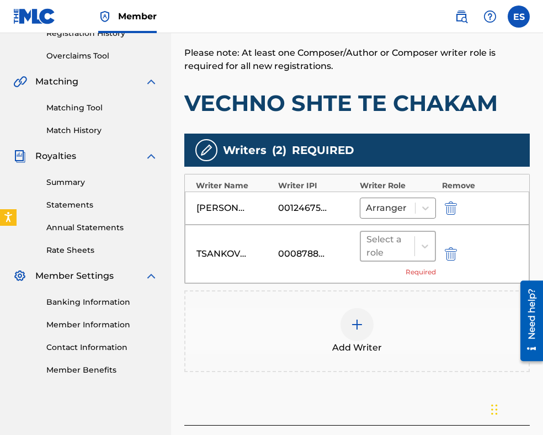
click at [372, 249] on div at bounding box center [388, 246] width 43 height 15
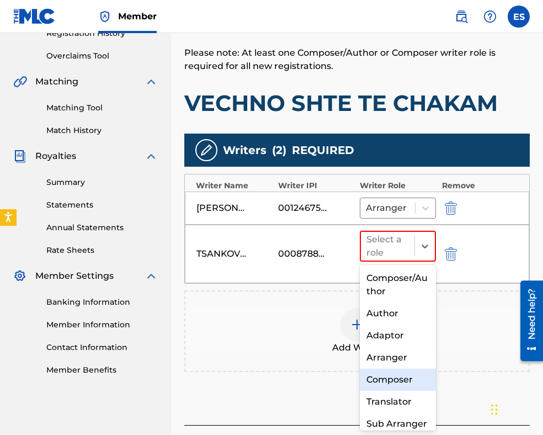
click at [380, 374] on div "Composer" at bounding box center [398, 380] width 76 height 22
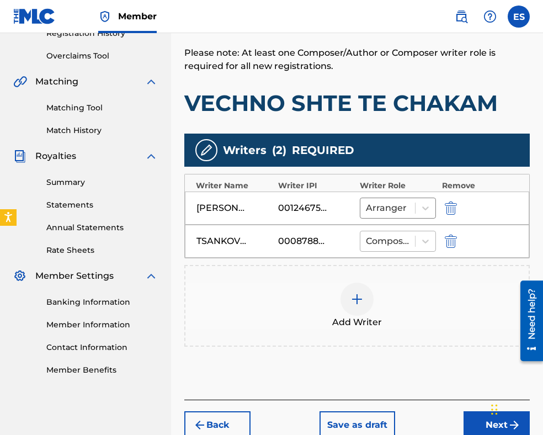
click at [399, 244] on div at bounding box center [388, 241] width 44 height 15
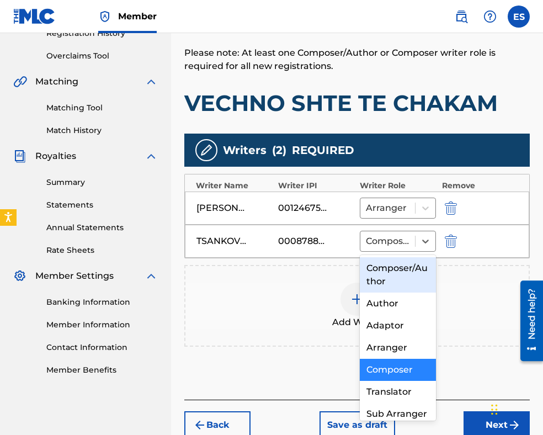
click at [398, 268] on div "Composer/Author" at bounding box center [398, 274] width 76 height 35
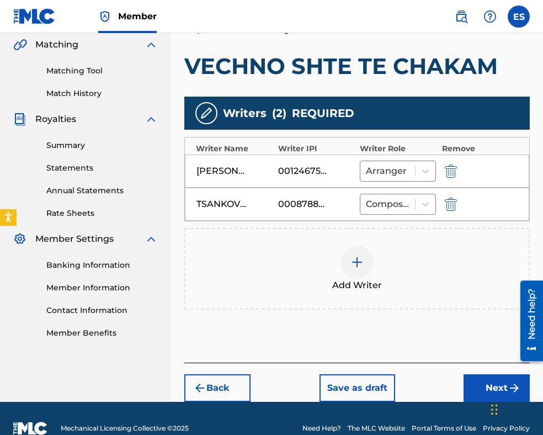
scroll to position [276, 0]
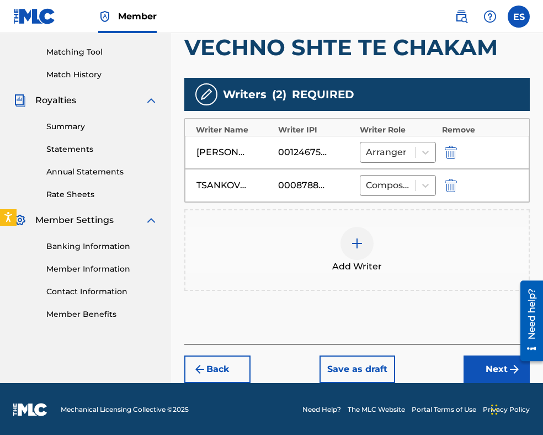
click at [479, 365] on button "Next" at bounding box center [497, 370] width 66 height 28
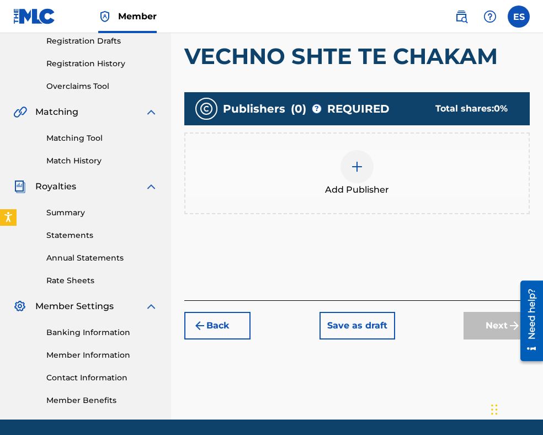
scroll to position [227, 0]
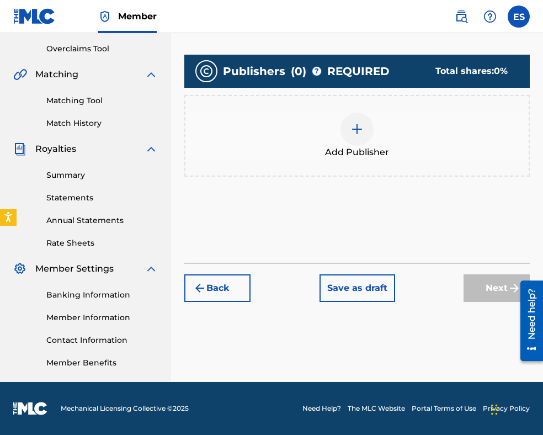
click at [357, 141] on div at bounding box center [357, 129] width 33 height 33
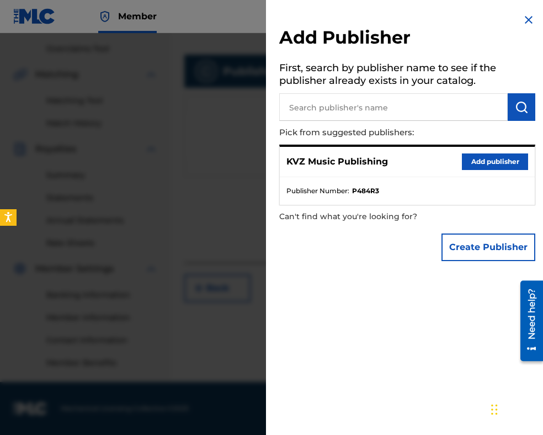
click at [475, 166] on button "Add publisher" at bounding box center [495, 162] width 66 height 17
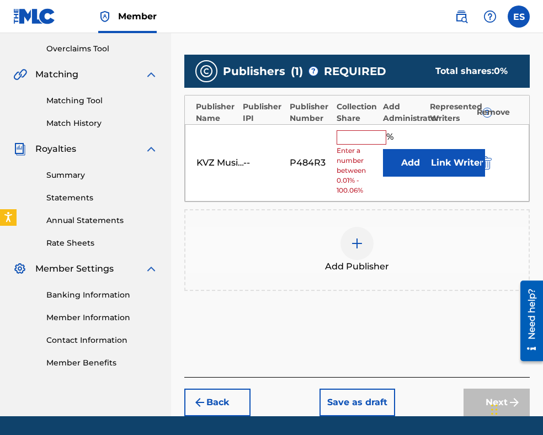
click at [371, 134] on input "text" at bounding box center [362, 137] width 50 height 14
type input "83.33"
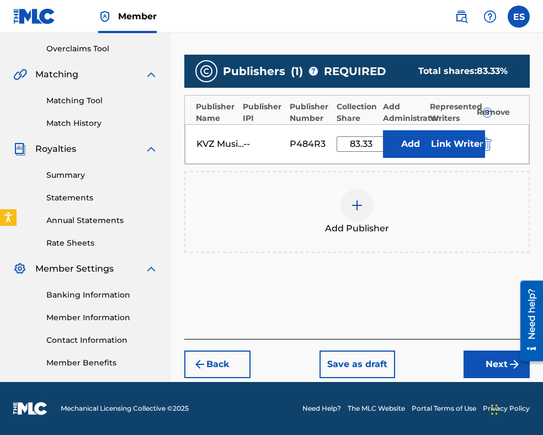
click at [470, 365] on button "Next" at bounding box center [497, 365] width 66 height 28
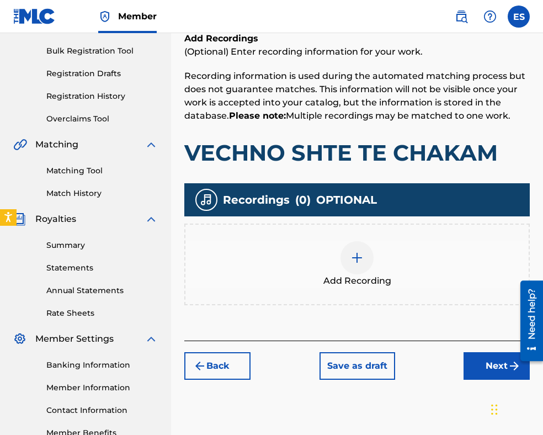
scroll to position [215, 0]
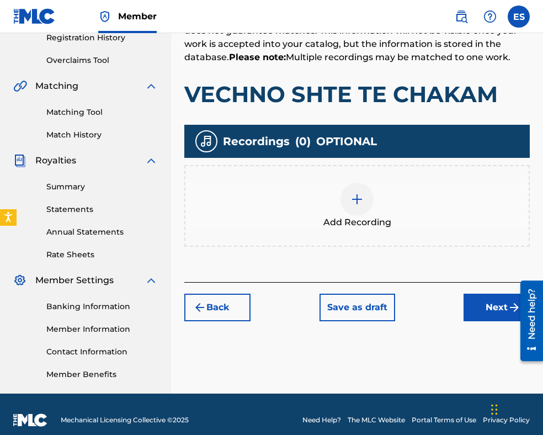
click at [355, 183] on div at bounding box center [357, 199] width 33 height 33
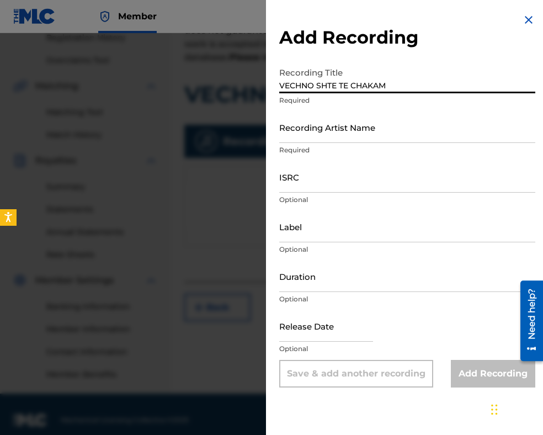
click at [324, 84] on input "VECHNO SHTE TE CHAKAM" at bounding box center [407, 77] width 256 height 31
type input "Vechno shte te chakam"
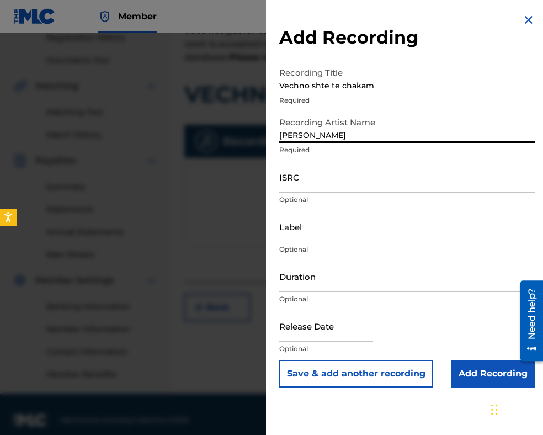
type input "[PERSON_NAME]"
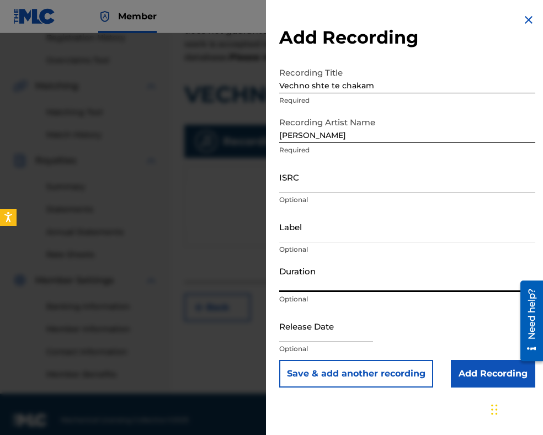
click at [326, 281] on input "Duration" at bounding box center [407, 276] width 256 height 31
type input "03:32"
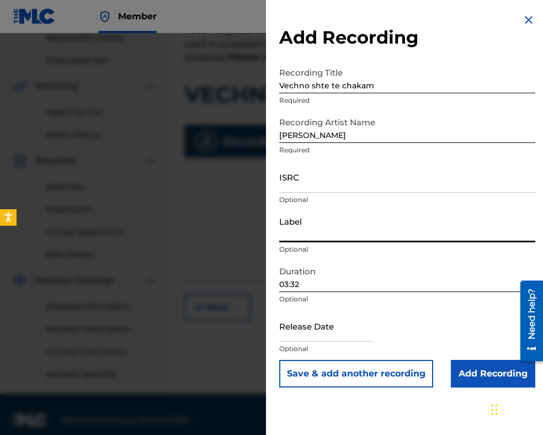
drag, startPoint x: 325, startPoint y: 208, endPoint x: 328, endPoint y: 232, distance: 25.1
type input "Balkanton"
click at [334, 191] on input "ISRC" at bounding box center [407, 176] width 256 height 31
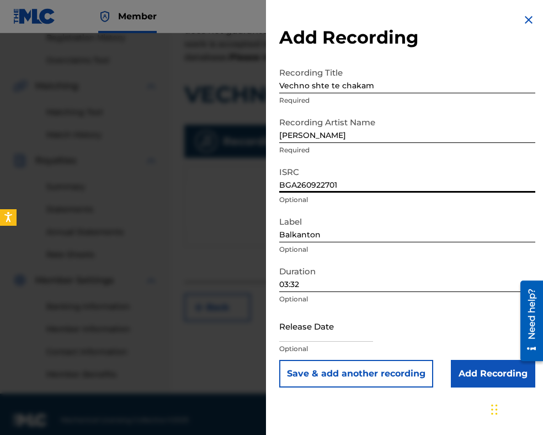
type input "BGA260922701"
click at [466, 367] on input "Add Recording" at bounding box center [493, 374] width 84 height 28
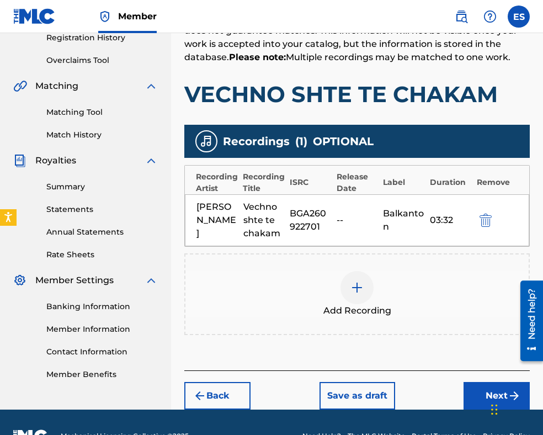
click at [357, 288] on img at bounding box center [357, 287] width 13 height 13
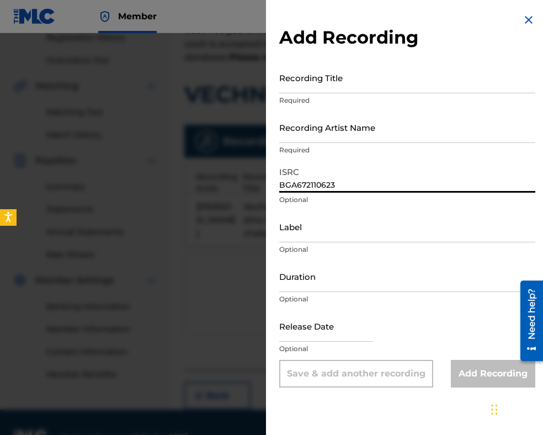
type input "BGA672110623"
click at [348, 241] on input "Label" at bounding box center [407, 226] width 256 height 31
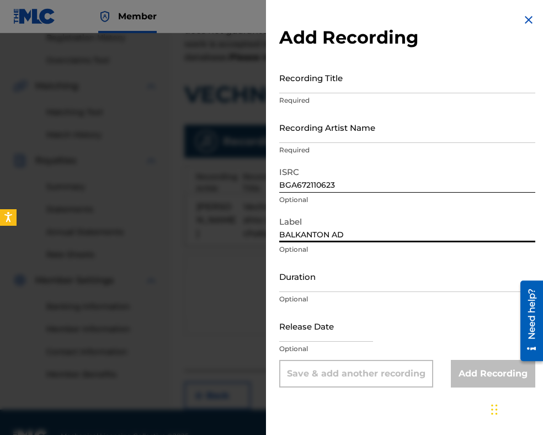
type input "BALKANTON AD"
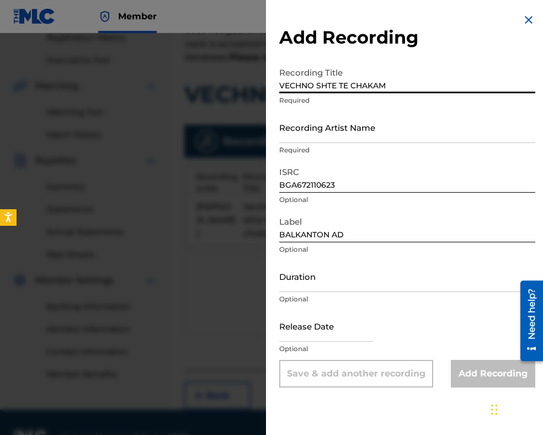
type input "VECHNO SHTE TE CHAKAM"
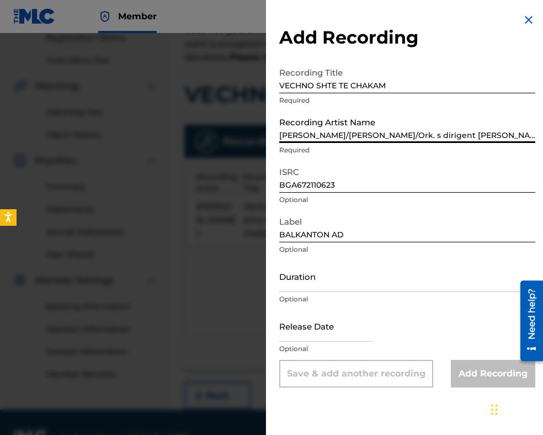
scroll to position [0, 10]
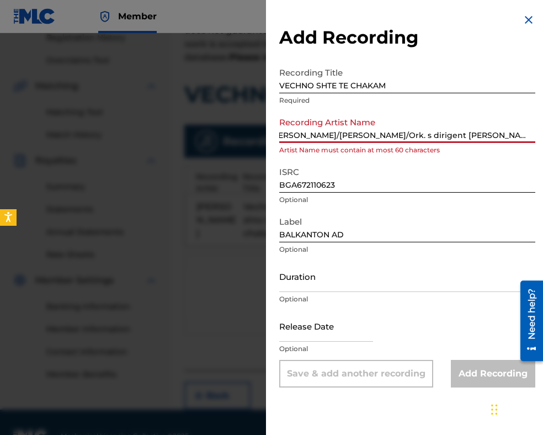
click at [336, 127] on input "[PERSON_NAME]/[PERSON_NAME]/Ork. s dirigent [PERSON_NAME]" at bounding box center [407, 127] width 256 height 31
click at [402, 134] on input "[PERSON_NAME] Mihaylova&Georgi [PERSON_NAME]/Ork. s dirigent [PERSON_NAME]" at bounding box center [407, 127] width 256 height 31
drag, startPoint x: 468, startPoint y: 133, endPoint x: 504, endPoint y: 133, distance: 35.3
click at [504, 133] on input "[PERSON_NAME]. s dirigent [PERSON_NAME]" at bounding box center [407, 127] width 256 height 31
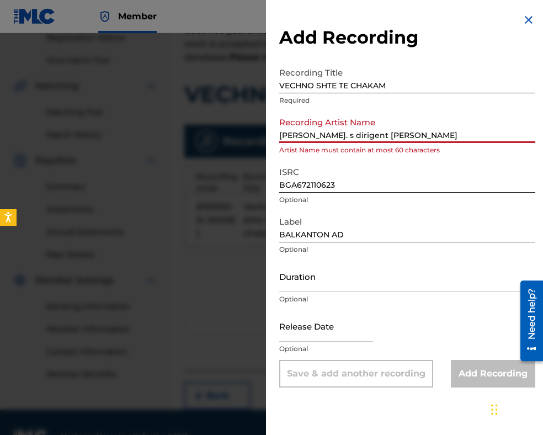
scroll to position [0, 0]
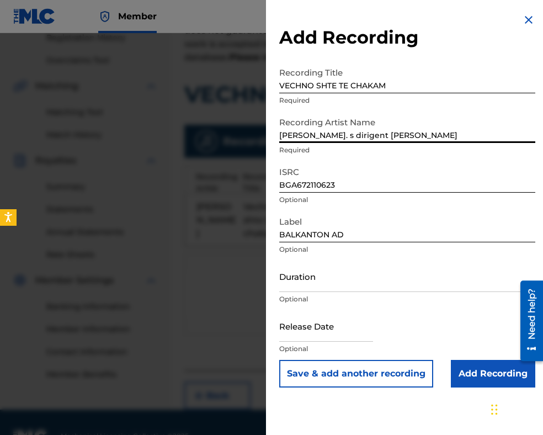
type input "[PERSON_NAME]. s dirigent [PERSON_NAME]"
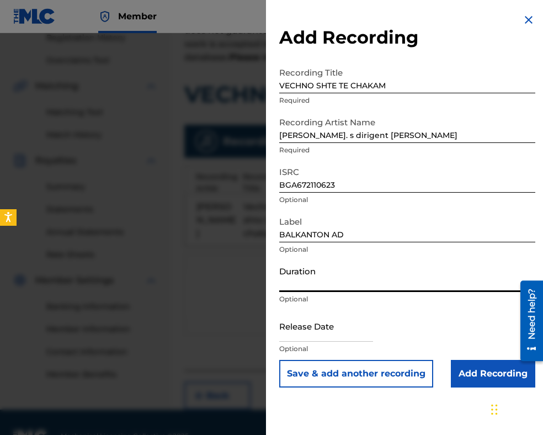
click at [291, 276] on input "Duration" at bounding box center [407, 276] width 256 height 31
type input "03:29"
click at [464, 371] on input "Add Recording" at bounding box center [493, 374] width 84 height 28
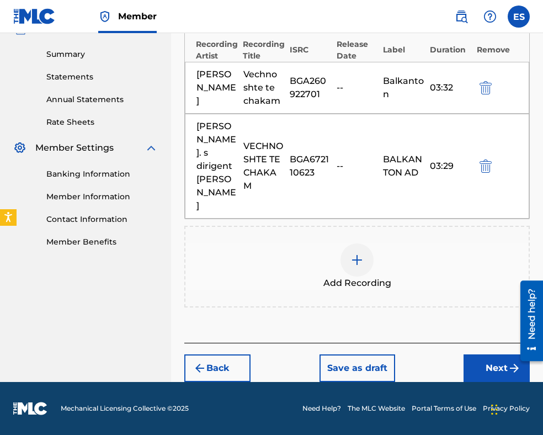
scroll to position [373, 0]
click at [355, 261] on img at bounding box center [357, 259] width 13 height 13
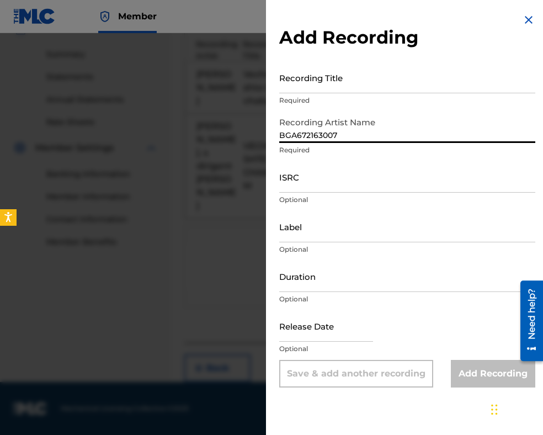
type input "BGA672163007"
drag, startPoint x: 349, startPoint y: 134, endPoint x: 277, endPoint y: 125, distance: 72.8
click at [241, 122] on div "Add Recording Recording Title Required Recording Artist Name BGA672163007 Requi…" at bounding box center [271, 234] width 543 height 402
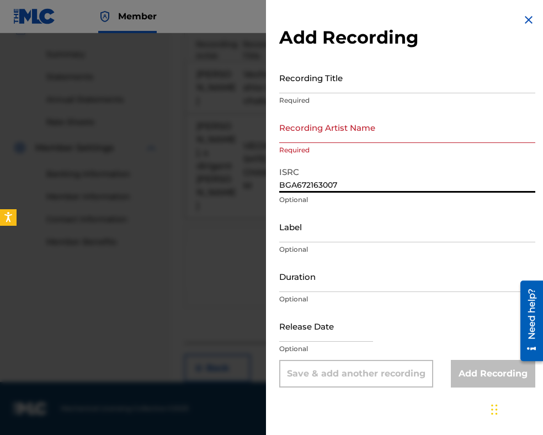
type input "BGA672163007"
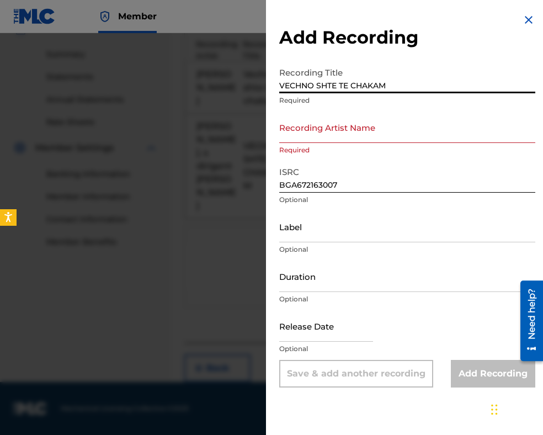
type input "VECHNO SHTE TE CHAKAM"
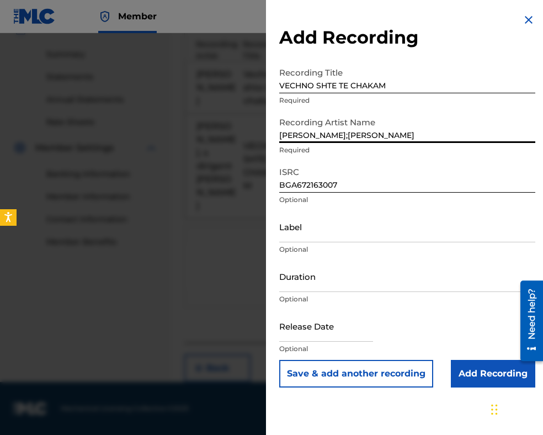
click at [342, 135] on input "[PERSON_NAME];[PERSON_NAME]" at bounding box center [407, 127] width 256 height 31
type input "[PERSON_NAME] [PERSON_NAME]"
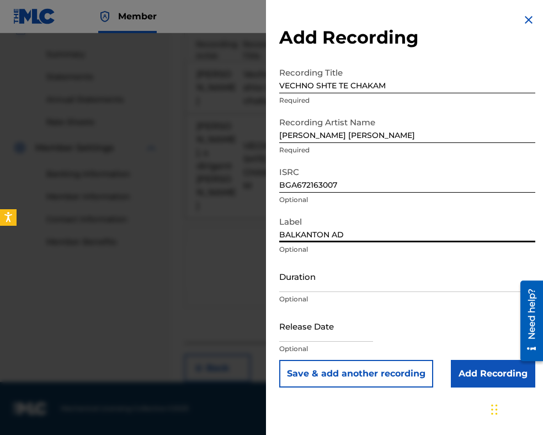
type input "BALKANTON AD"
click at [357, 316] on input "text" at bounding box center [326, 325] width 94 height 31
select select "7"
select select "2025"
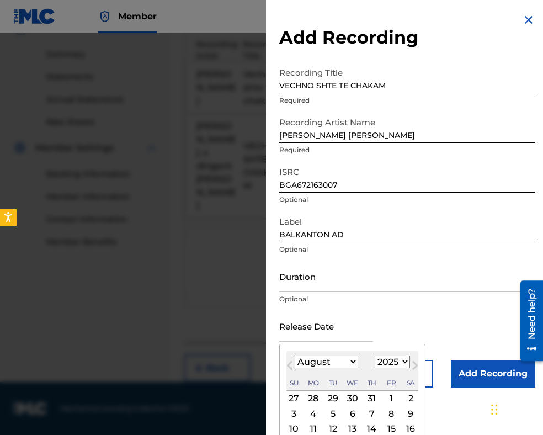
click at [345, 272] on input "Duration" at bounding box center [407, 276] width 256 height 31
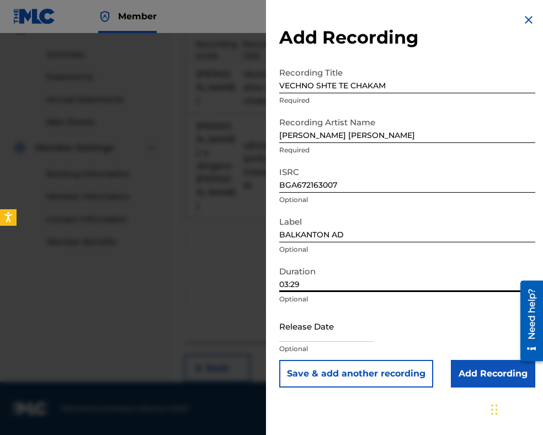
type input "03:29"
click at [475, 377] on input "Add Recording" at bounding box center [493, 374] width 84 height 28
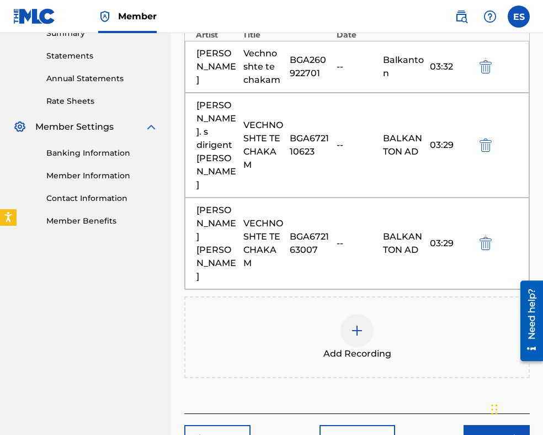
scroll to position [429, 0]
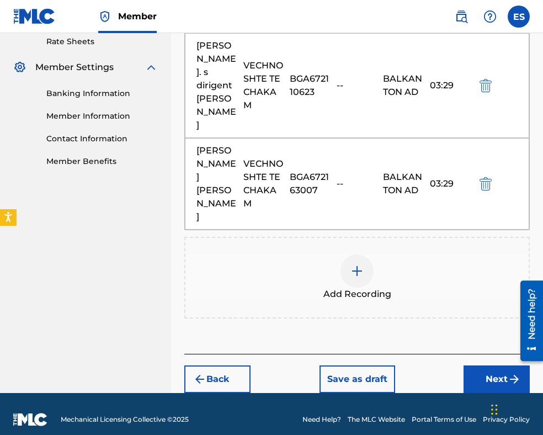
click at [358, 278] on img at bounding box center [357, 271] width 13 height 13
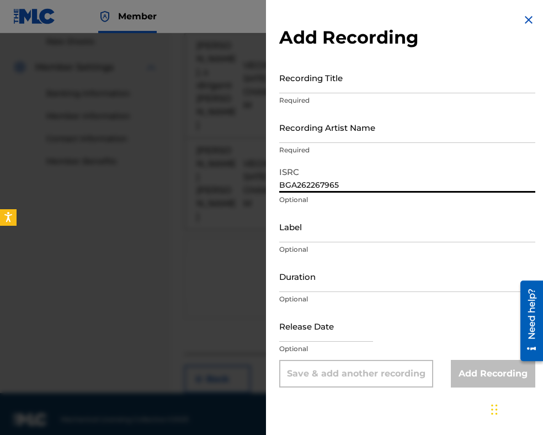
type input "BGA262267965"
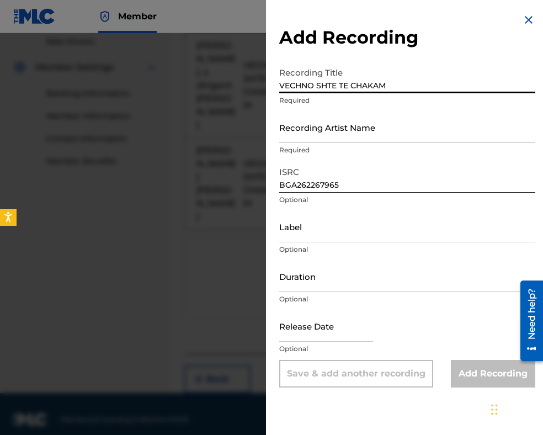
type input "VECHNO SHTE TE CHAKAM"
click at [353, 126] on input "Recording Artist Name" at bounding box center [407, 127] width 256 height 31
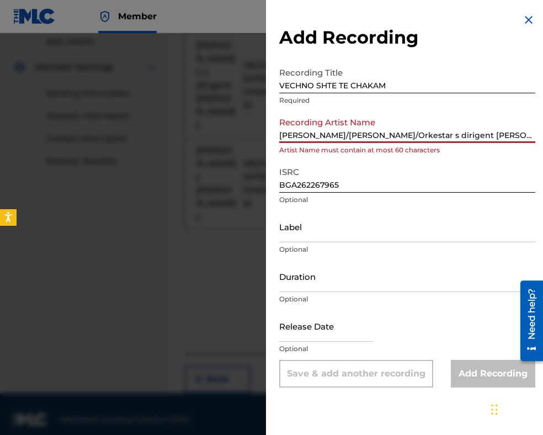
scroll to position [0, 30]
click at [315, 135] on input "[PERSON_NAME]/[PERSON_NAME]/Orkestar s dirigent [PERSON_NAME]" at bounding box center [407, 127] width 256 height 31
click at [383, 135] on input "[PERSON_NAME] Mihaylova&Georgi [PERSON_NAME]/Orkestar s dirigent [PERSON_NAME]" at bounding box center [407, 127] width 256 height 31
click at [399, 130] on input "[PERSON_NAME] s dirigent [PERSON_NAME]" at bounding box center [407, 127] width 256 height 31
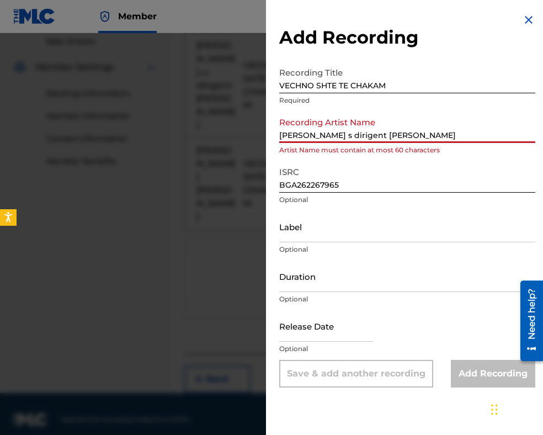
scroll to position [0, 16]
drag, startPoint x: 457, startPoint y: 133, endPoint x: 494, endPoint y: 138, distance: 37.3
click at [494, 138] on input "[PERSON_NAME]. s dirigent [PERSON_NAME]" at bounding box center [407, 127] width 256 height 31
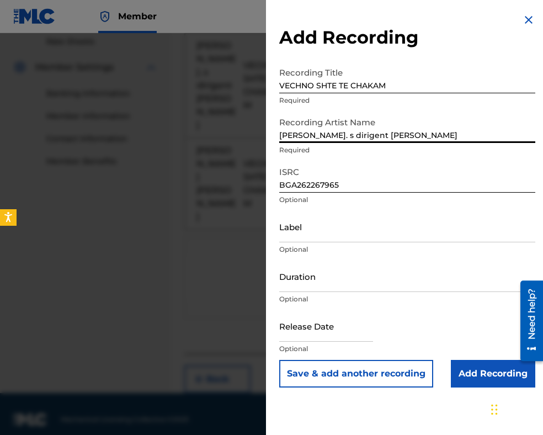
type input "[PERSON_NAME]. s dirigent [PERSON_NAME]"
drag, startPoint x: 316, startPoint y: 199, endPoint x: 303, endPoint y: 230, distance: 33.9
click at [303, 230] on input "Label" at bounding box center [407, 226] width 256 height 31
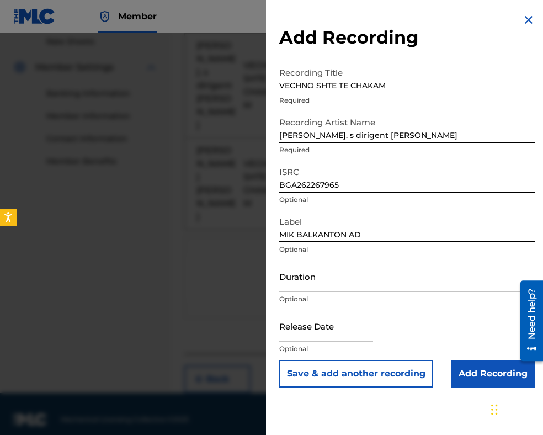
type input "MIK BALKANTON AD"
click at [351, 288] on input "Duration" at bounding box center [407, 276] width 256 height 31
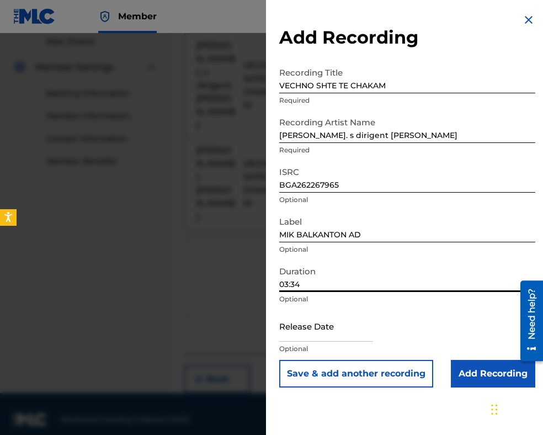
type input "03:34"
click at [465, 380] on input "Add Recording" at bounding box center [493, 374] width 84 height 28
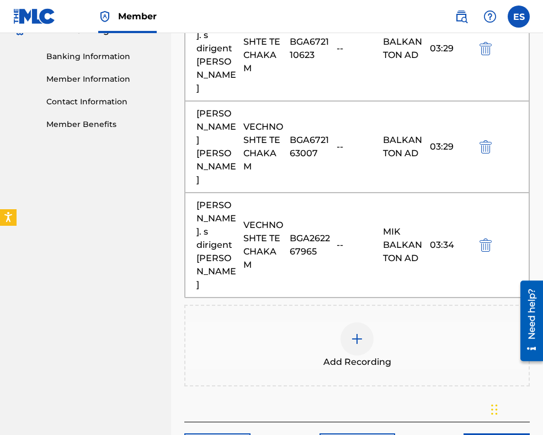
scroll to position [484, 0]
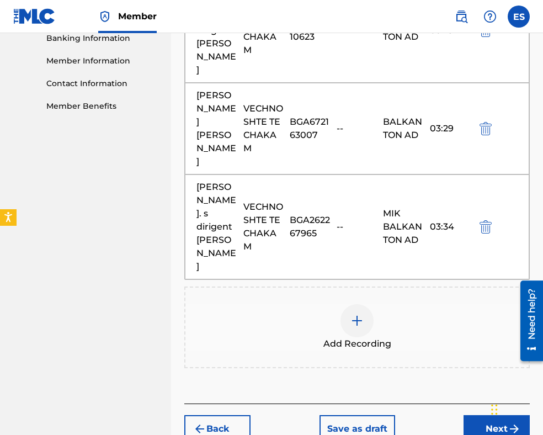
click at [353, 327] on img at bounding box center [357, 320] width 13 height 13
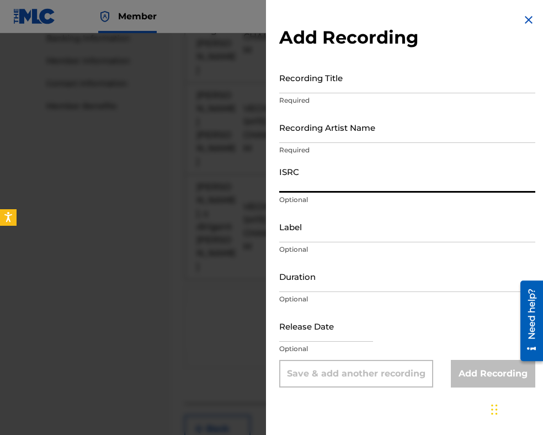
drag, startPoint x: 330, startPoint y: 270, endPoint x: 303, endPoint y: 178, distance: 95.4
click at [303, 178] on input "ISRC" at bounding box center [407, 176] width 256 height 31
type input "BGA262139726"
drag, startPoint x: 320, startPoint y: 278, endPoint x: 321, endPoint y: 289, distance: 11.1
click at [320, 278] on input "Duration" at bounding box center [407, 276] width 256 height 31
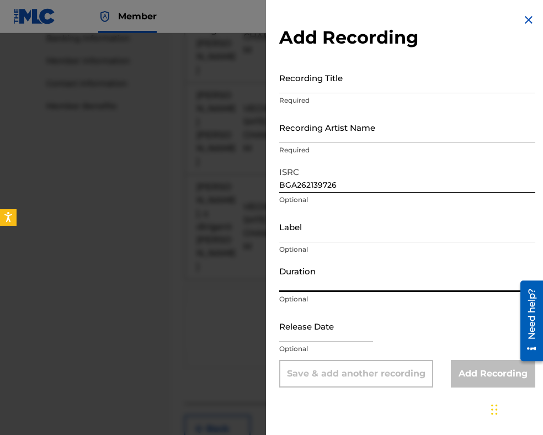
type input "03:40"
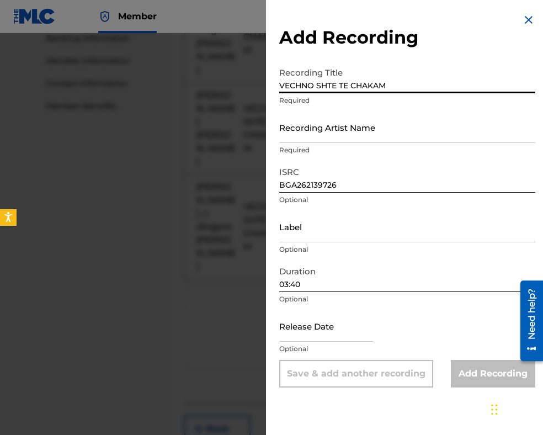
type input "VECHNO SHTE TE CHAKAM"
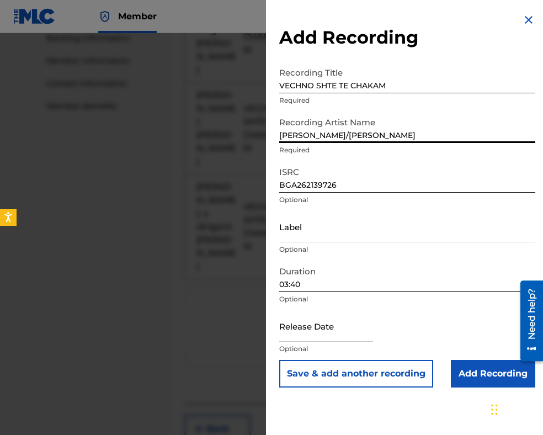
click at [348, 130] on input "[PERSON_NAME]/[PERSON_NAME]" at bounding box center [407, 127] width 256 height 31
type input "[PERSON_NAME] Mihaylova&Georgi [PERSON_NAME]"
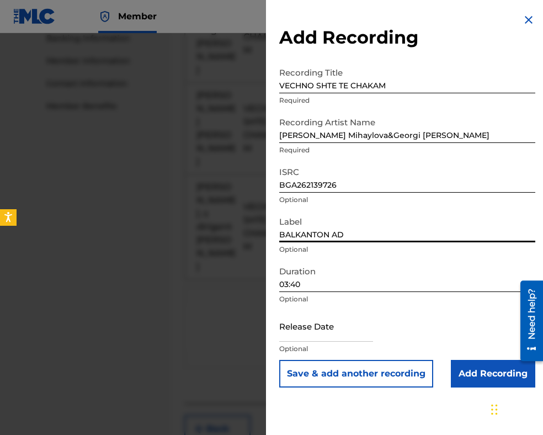
type input "BALKANTON AD"
click at [480, 375] on input "Add Recording" at bounding box center [493, 374] width 84 height 28
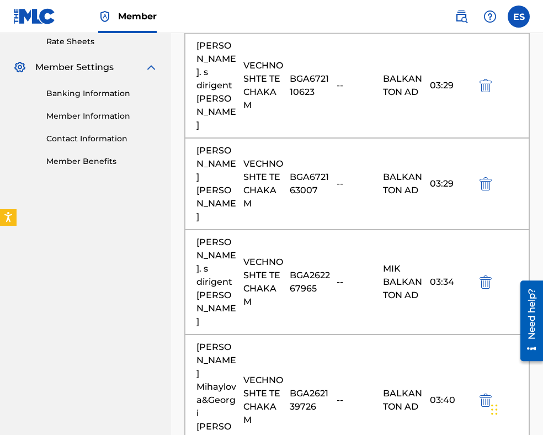
scroll to position [647, 0]
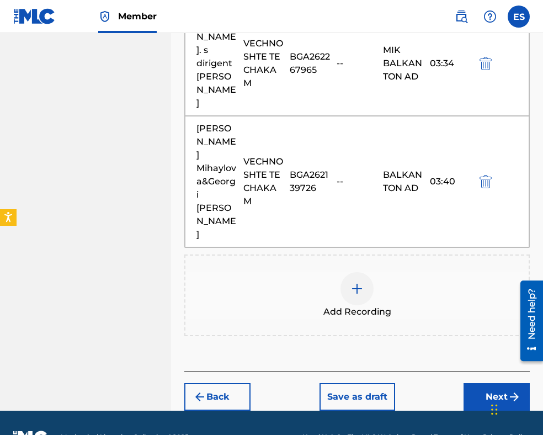
click at [353, 282] on img at bounding box center [357, 288] width 13 height 13
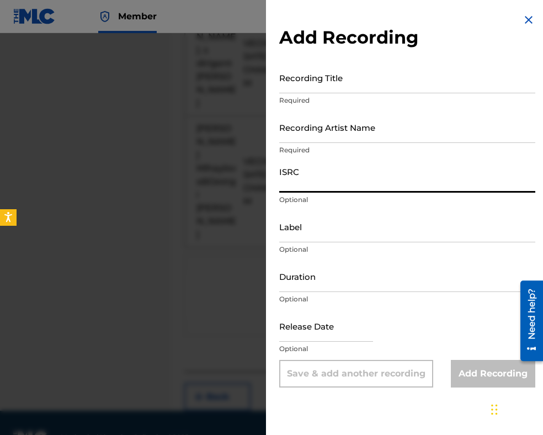
type input "BGA262228709"
drag, startPoint x: 350, startPoint y: 184, endPoint x: 135, endPoint y: 146, distance: 217.6
click at [142, 150] on div "Add Recording Recording Title Required Recording Artist Name Required ISRC BGA2…" at bounding box center [271, 234] width 543 height 402
click at [526, 26] on img at bounding box center [528, 19] width 13 height 13
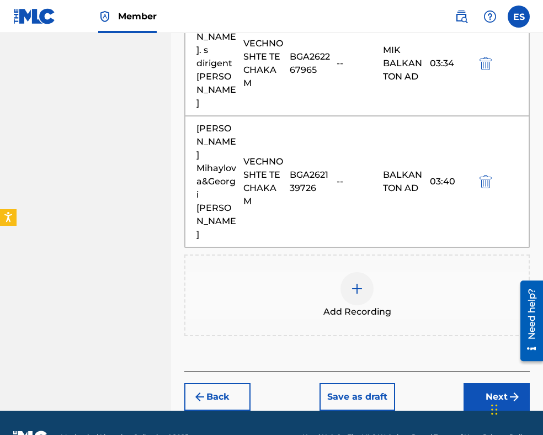
click at [351, 272] on div at bounding box center [357, 288] width 33 height 33
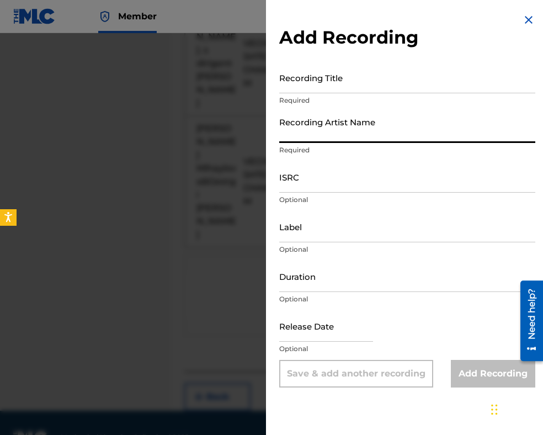
type input "BGA262228709"
drag, startPoint x: 349, startPoint y: 138, endPoint x: 241, endPoint y: 104, distance: 112.7
click at [272, 124] on div "Add Recording Recording Title Required Recording Artist Name BGA262228709 Requi…" at bounding box center [407, 200] width 283 height 401
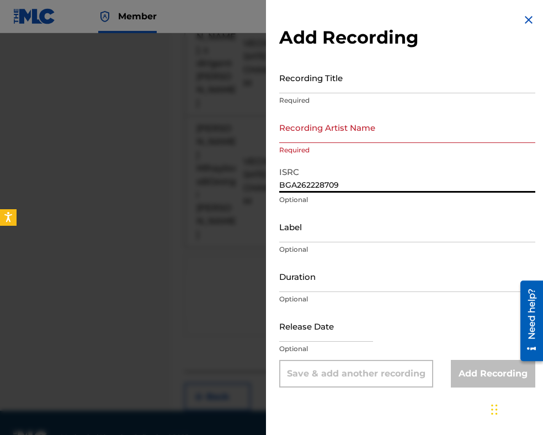
type input "BGA262228709"
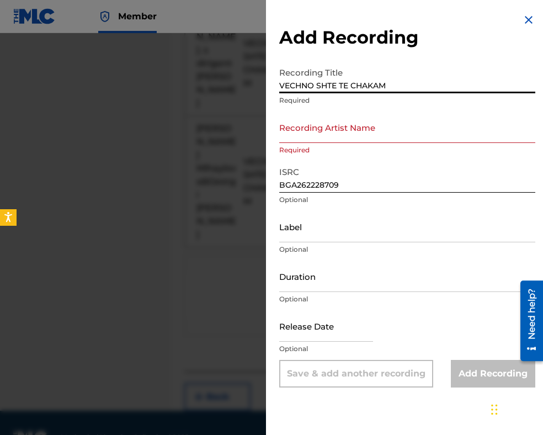
type input "VECHNO SHTE TE CHAKAM"
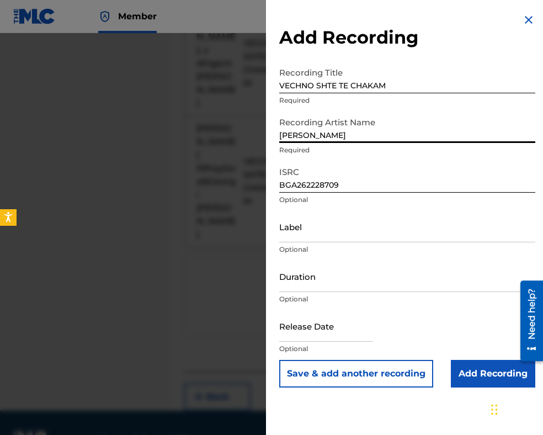
type input "[PERSON_NAME]"
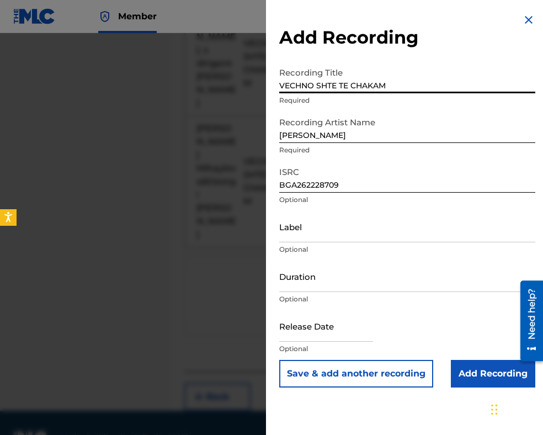
click at [296, 81] on input "VECHNO SHTE TE CHAKAM" at bounding box center [407, 77] width 256 height 31
drag, startPoint x: 278, startPoint y: 85, endPoint x: 415, endPoint y: 89, distance: 136.5
click at [417, 89] on div "Add Recording Recording Title VECHNO SHTE TE CHAKAM Required Recording Artist N…" at bounding box center [407, 200] width 283 height 401
click at [347, 82] on input "VECHNO SHTE TE CHAKAM" at bounding box center [407, 77] width 256 height 31
drag, startPoint x: 280, startPoint y: 85, endPoint x: 384, endPoint y: 85, distance: 103.8
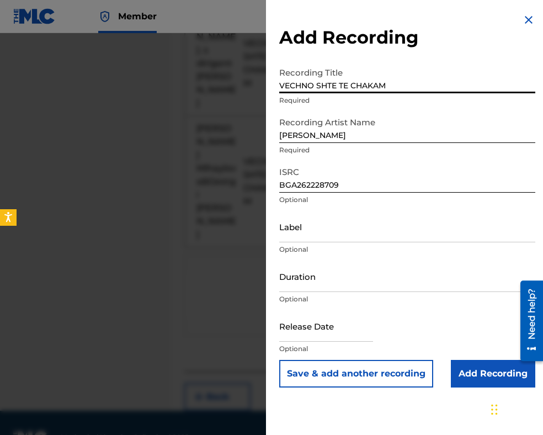
click at [384, 86] on input "VECHNO SHTE TE CHAKAM" at bounding box center [407, 77] width 256 height 31
type input "Vechno shte te chakam"
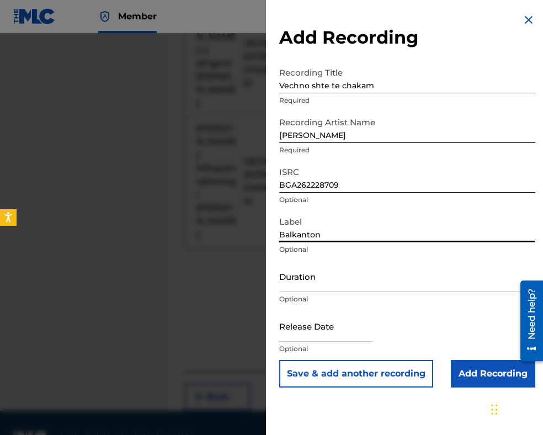
type input "Balkanton"
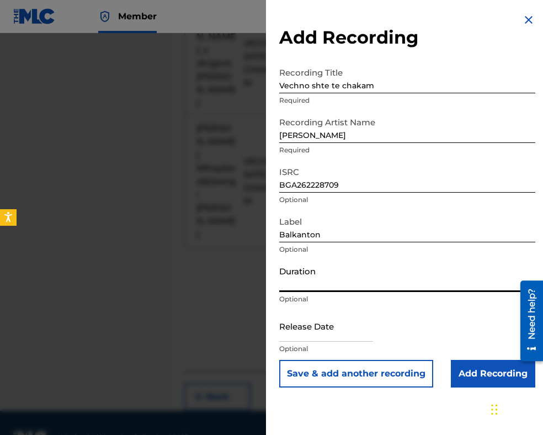
click at [305, 277] on input "Duration" at bounding box center [407, 276] width 256 height 31
type input "03:32"
click at [467, 380] on input "Add Recording" at bounding box center [493, 374] width 84 height 28
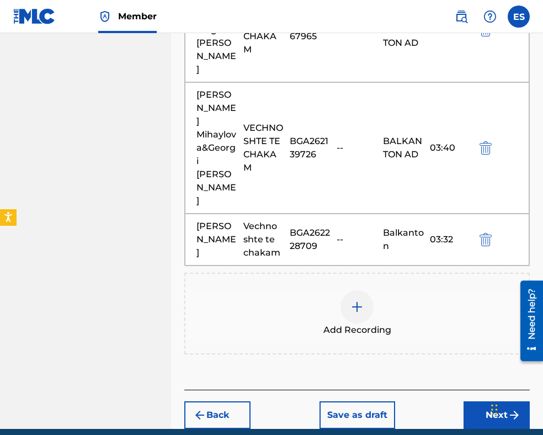
scroll to position [699, 0]
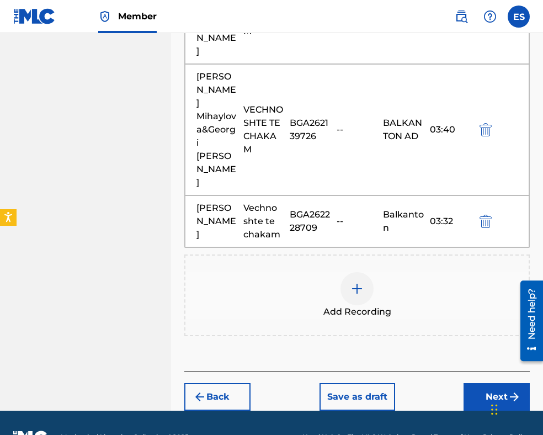
click at [486, 383] on button "Next" at bounding box center [497, 397] width 66 height 28
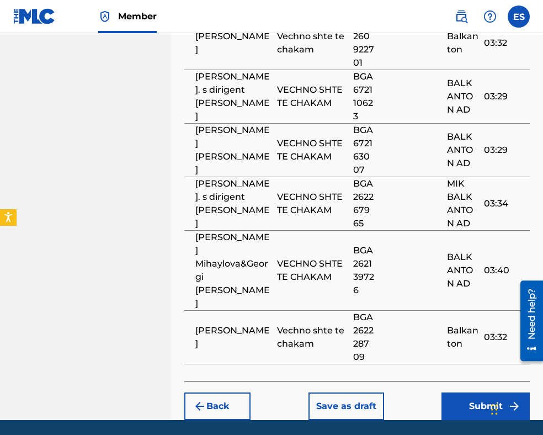
scroll to position [982, 0]
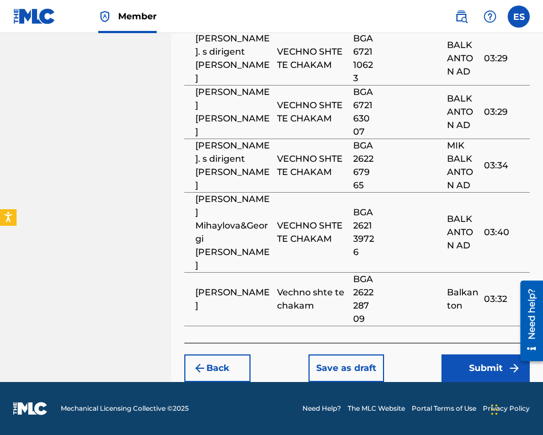
click at [485, 366] on button "Submit" at bounding box center [486, 369] width 88 height 28
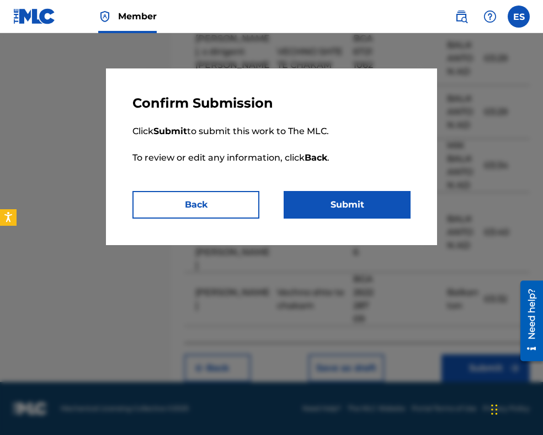
click at [386, 202] on button "Submit" at bounding box center [347, 205] width 127 height 28
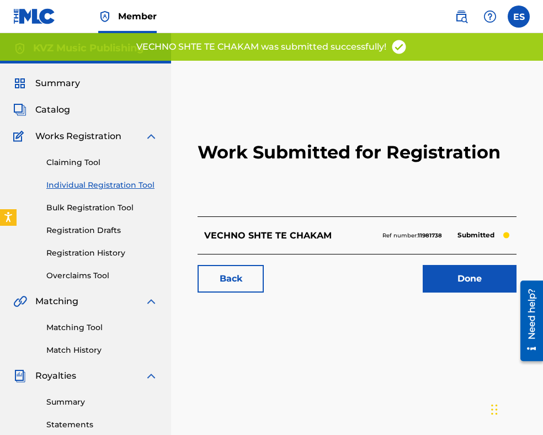
click at [141, 187] on link "Individual Registration Tool" at bounding box center [102, 185] width 112 height 12
